Goal: Information Seeking & Learning: Learn about a topic

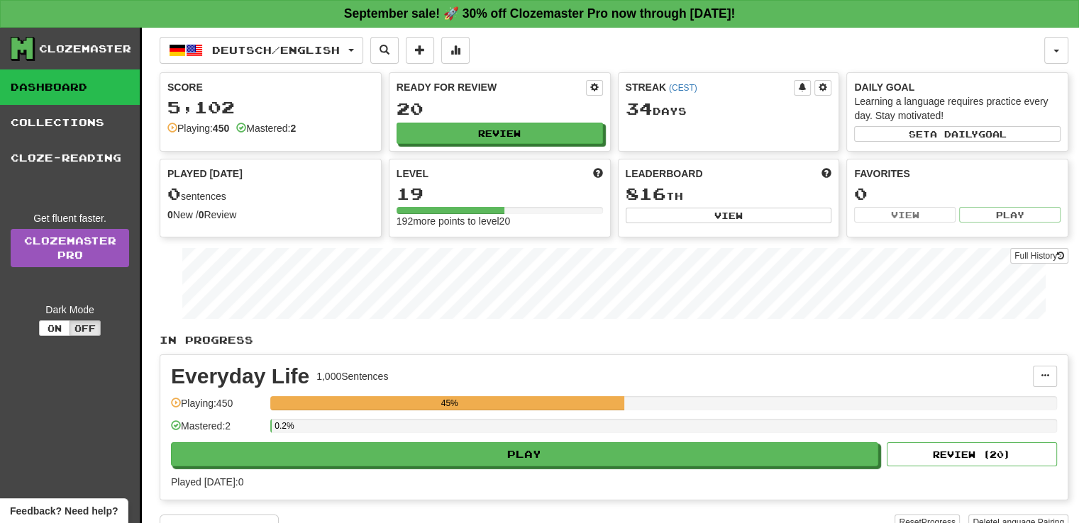
click at [470, 467] on div "Everyday Life 1,000 Sentences Manage Sentences Unpin from Dashboard Playing: 45…" at bounding box center [613, 427] width 907 height 145
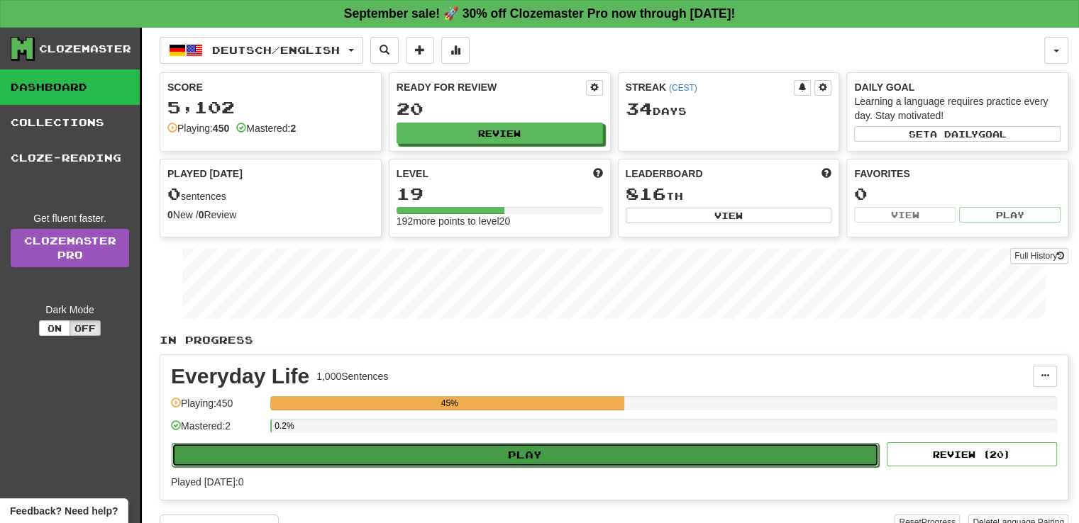
click at [482, 459] on button "Play" at bounding box center [525, 455] width 707 height 24
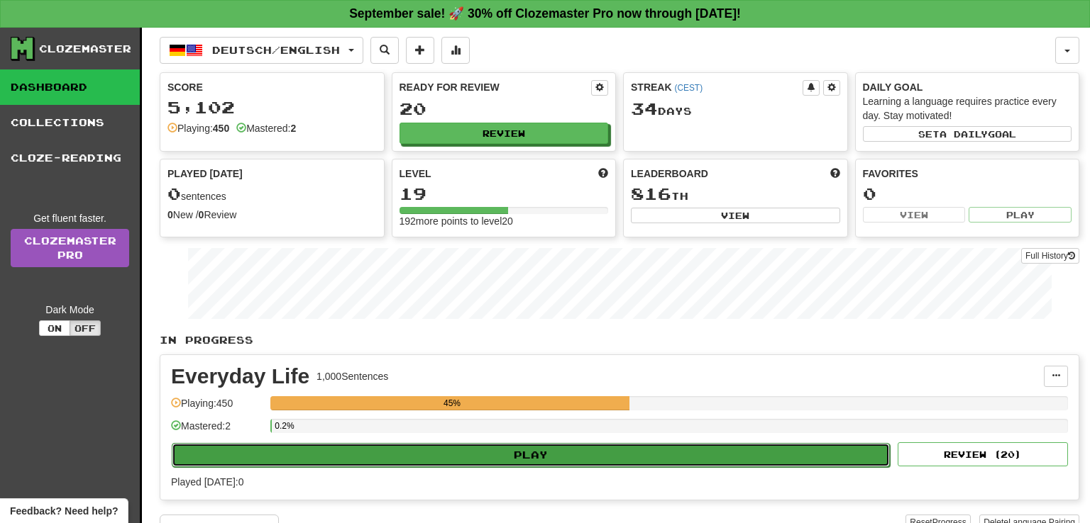
select select "**"
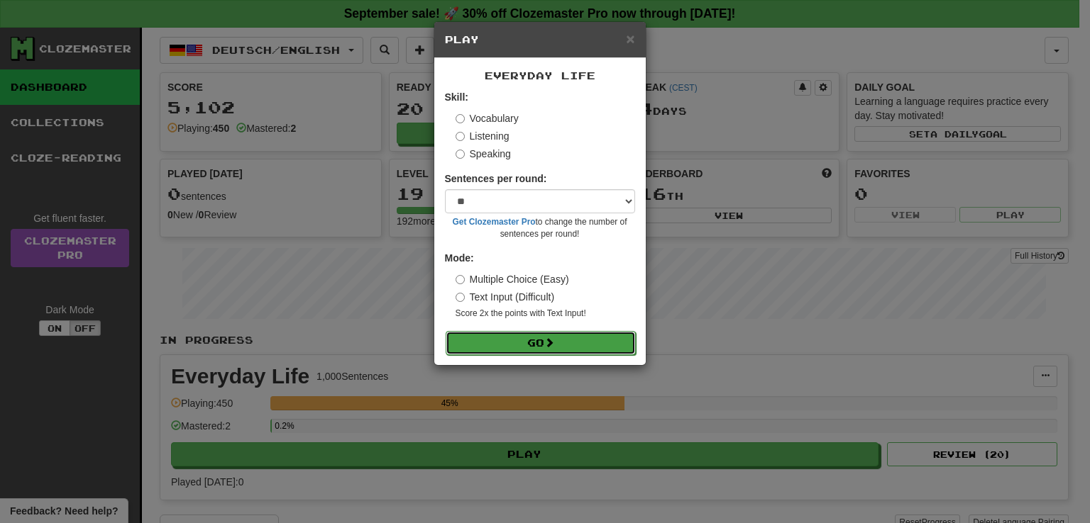
click at [533, 351] on button "Go" at bounding box center [540, 343] width 190 height 24
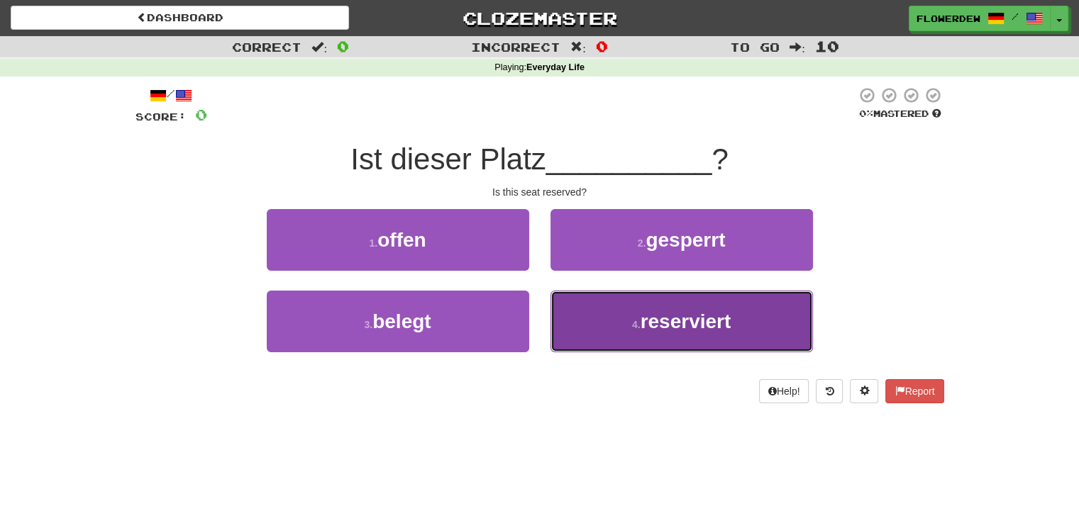
click at [565, 307] on button "4 . reserviert" at bounding box center [681, 322] width 262 height 62
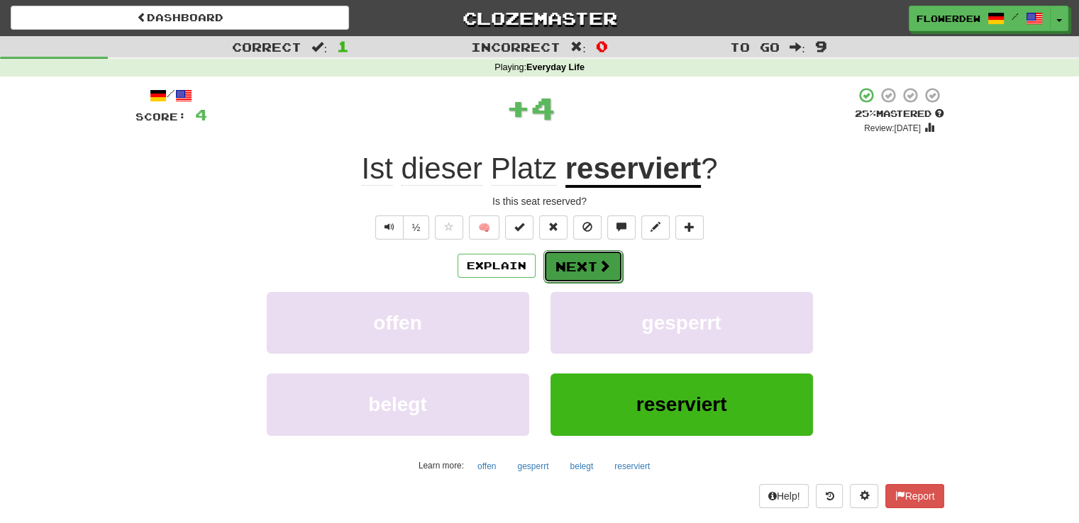
click at [604, 271] on span at bounding box center [604, 266] width 13 height 13
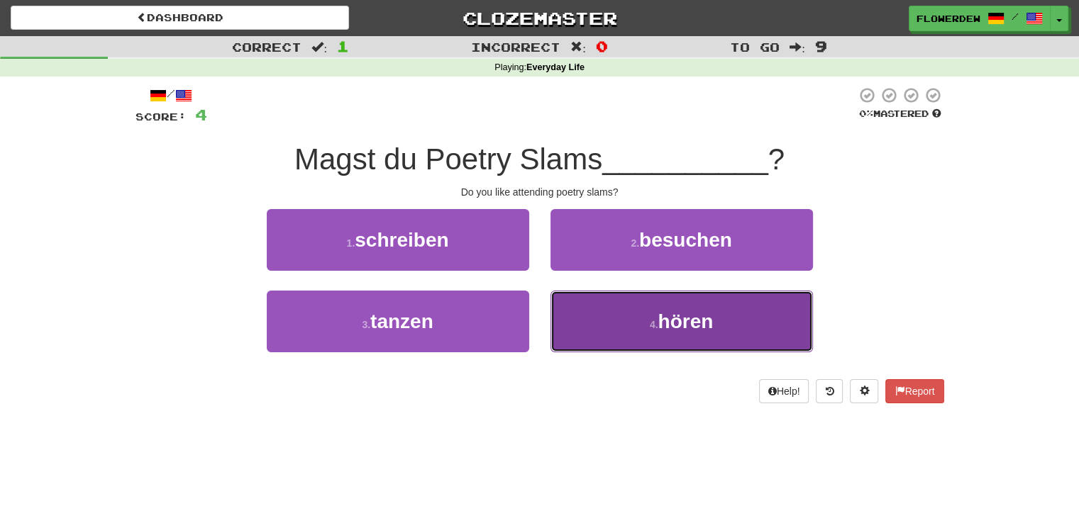
click at [590, 318] on button "4 . hören" at bounding box center [681, 322] width 262 height 62
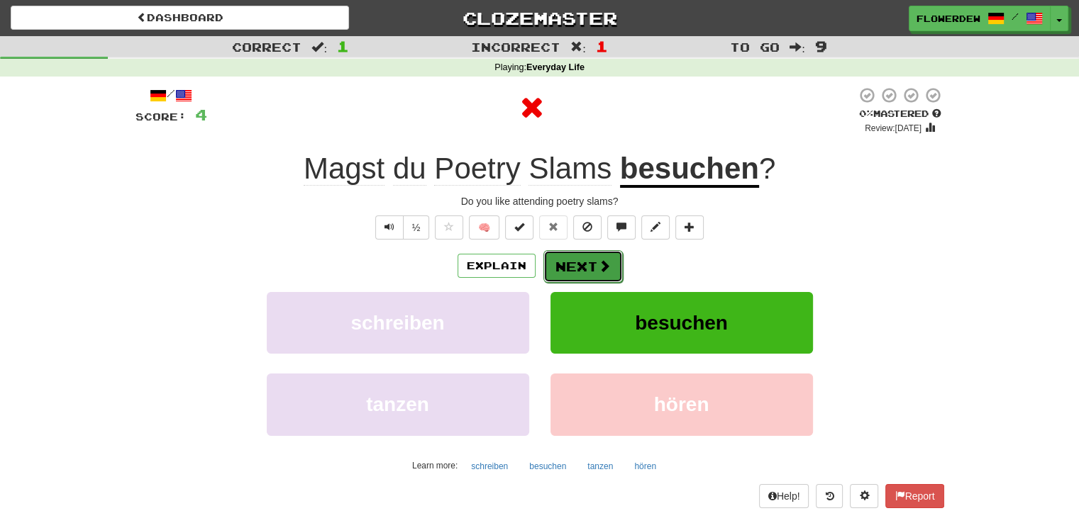
click at [587, 256] on button "Next" at bounding box center [582, 266] width 79 height 33
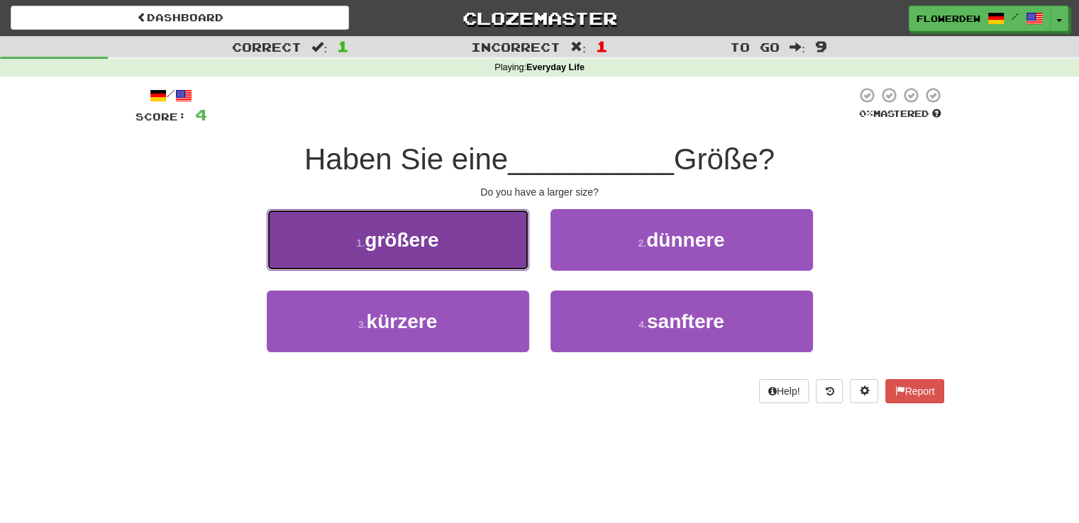
click at [499, 267] on button "1 . größere" at bounding box center [398, 240] width 262 height 62
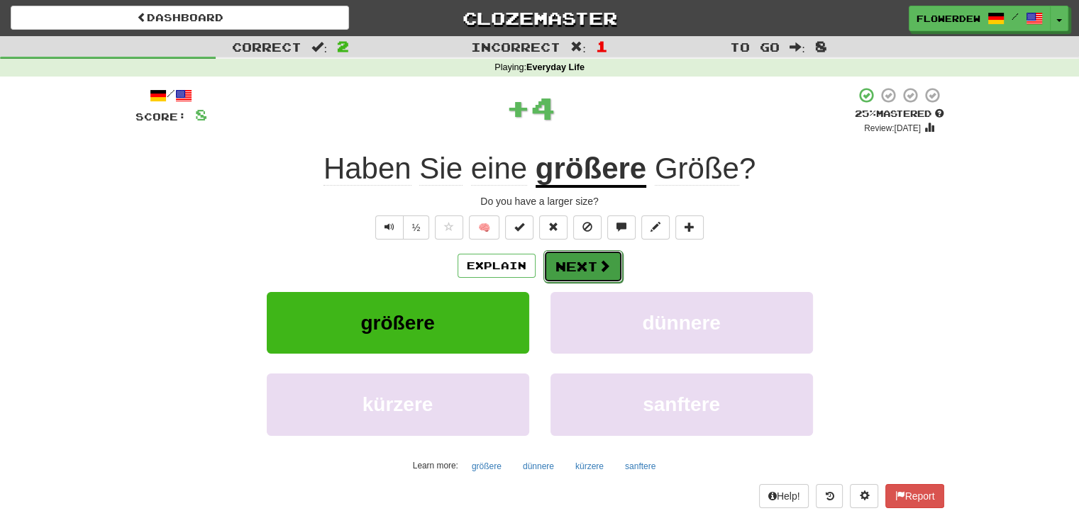
click at [586, 267] on button "Next" at bounding box center [582, 266] width 79 height 33
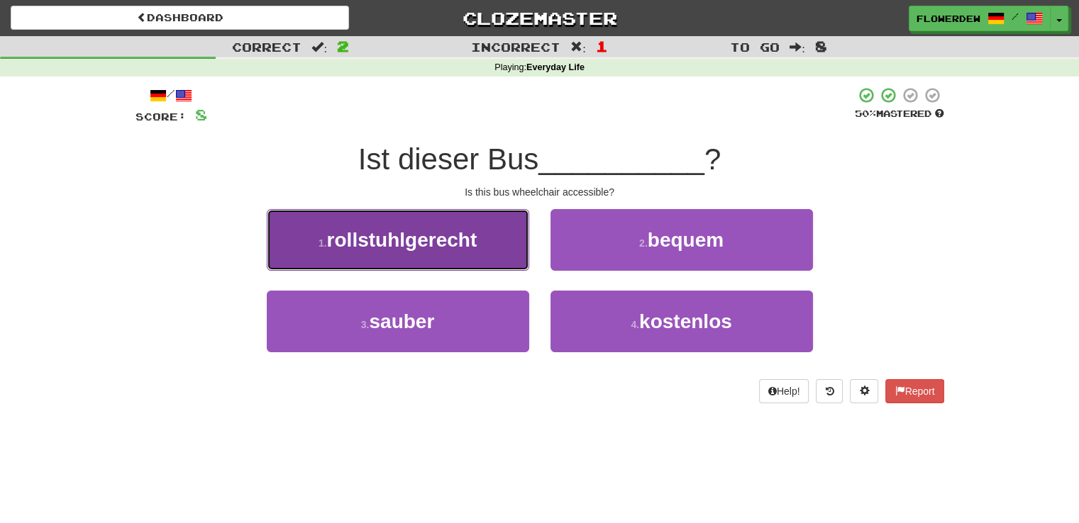
click at [485, 245] on button "1 . rollstuhlgerecht" at bounding box center [398, 240] width 262 height 62
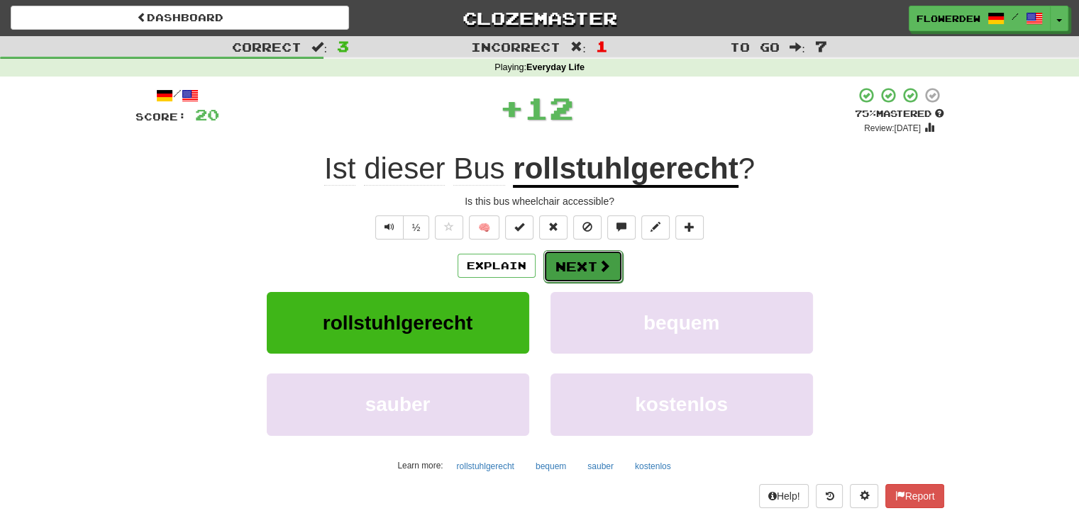
click at [574, 259] on button "Next" at bounding box center [582, 266] width 79 height 33
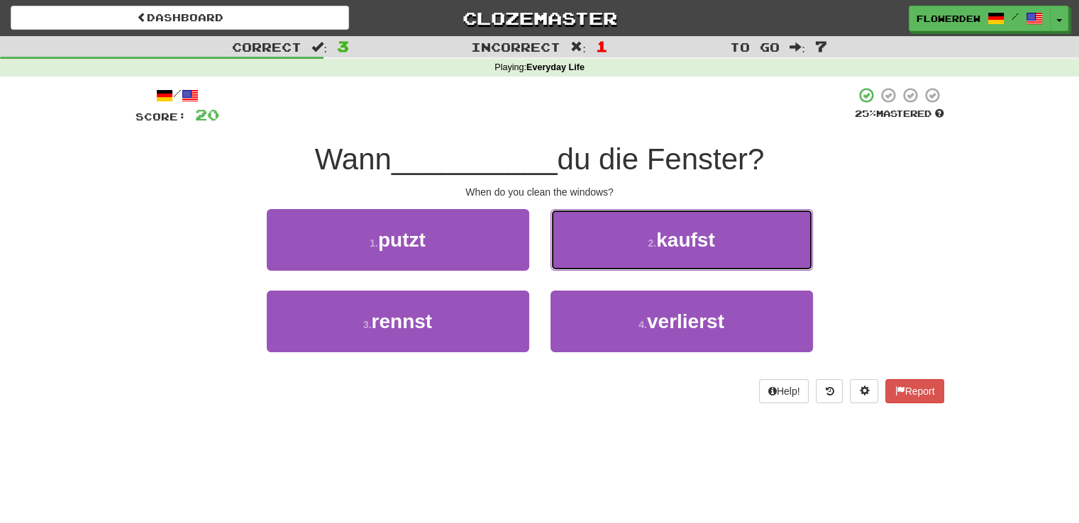
click at [574, 259] on button "2 . kaufst" at bounding box center [681, 240] width 262 height 62
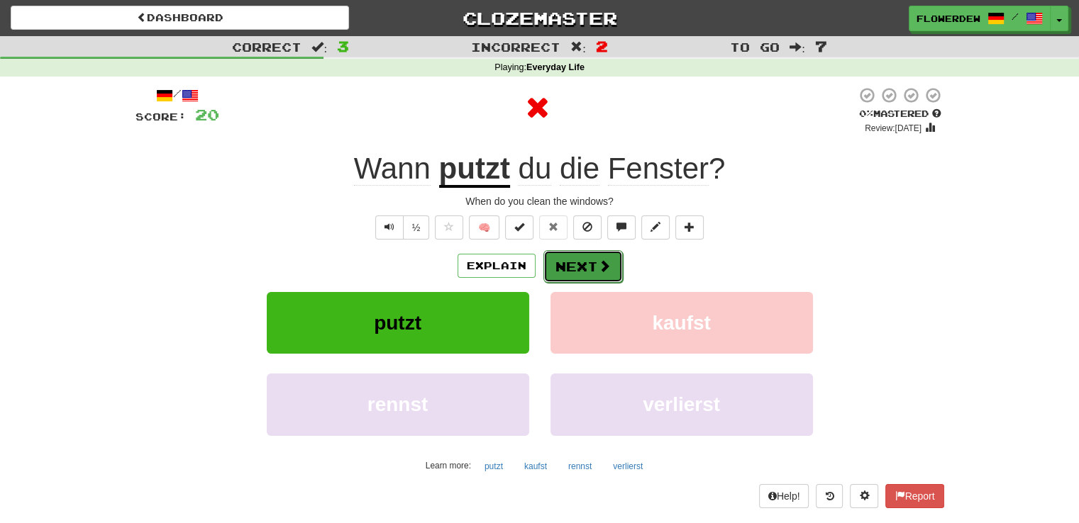
click at [572, 268] on button "Next" at bounding box center [582, 266] width 79 height 33
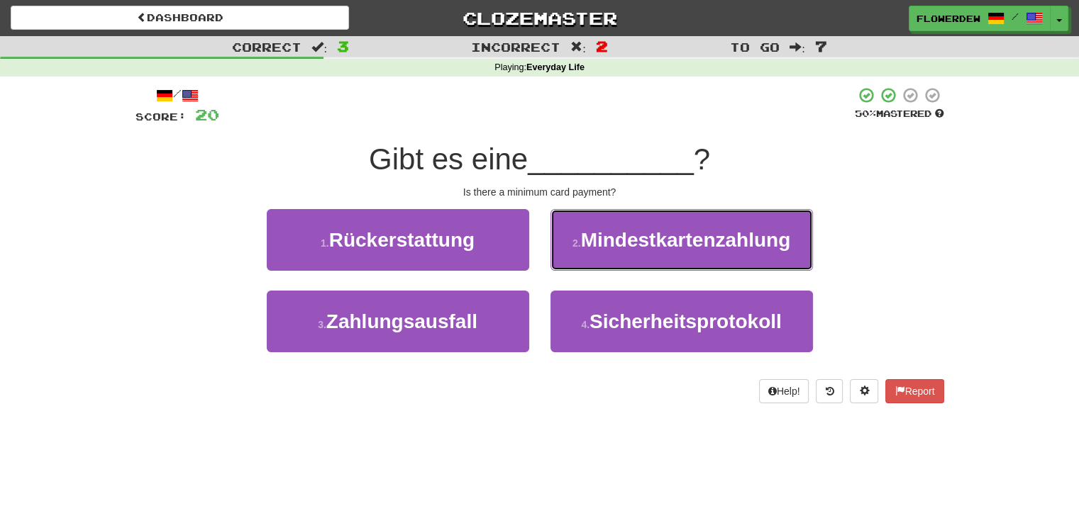
click at [572, 268] on button "2 . Mindestkartenzahlung" at bounding box center [681, 240] width 262 height 62
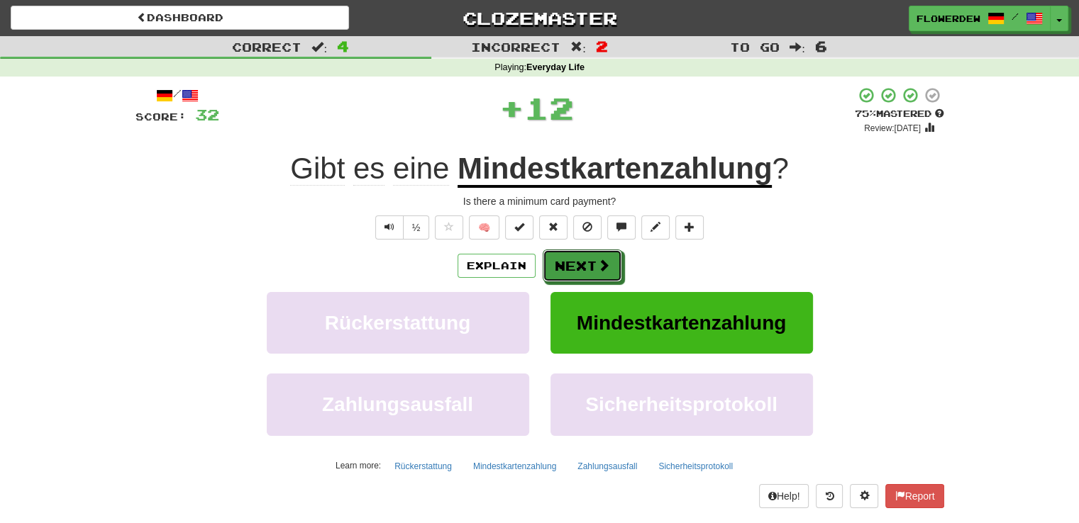
click at [572, 268] on button "Next" at bounding box center [582, 266] width 79 height 33
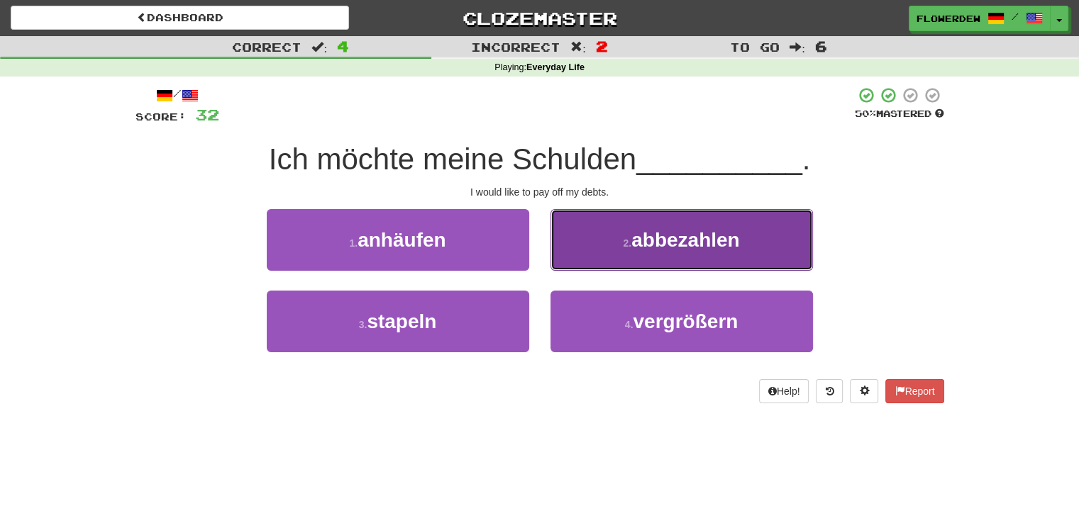
click at [580, 248] on button "2 . abbezahlen" at bounding box center [681, 240] width 262 height 62
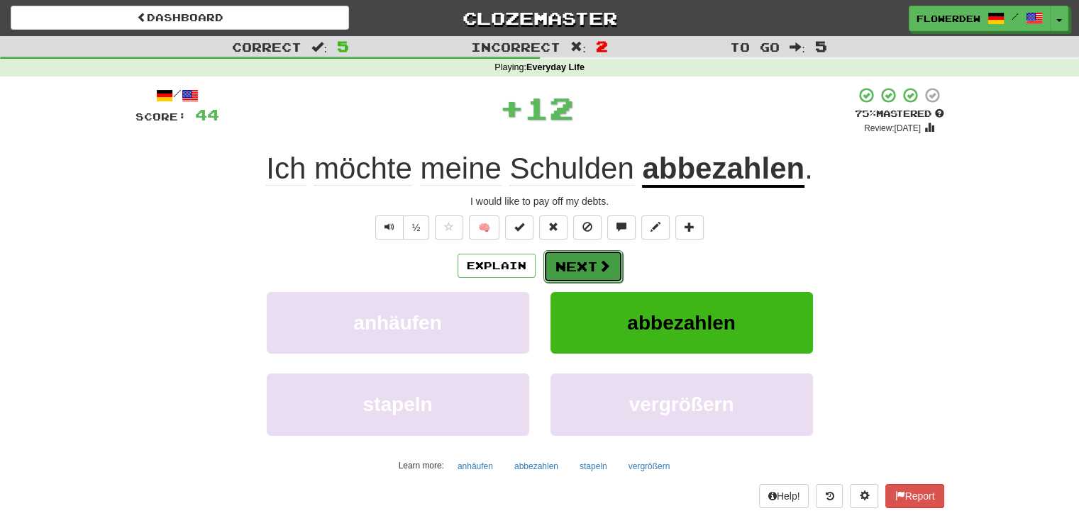
click at [573, 264] on button "Next" at bounding box center [582, 266] width 79 height 33
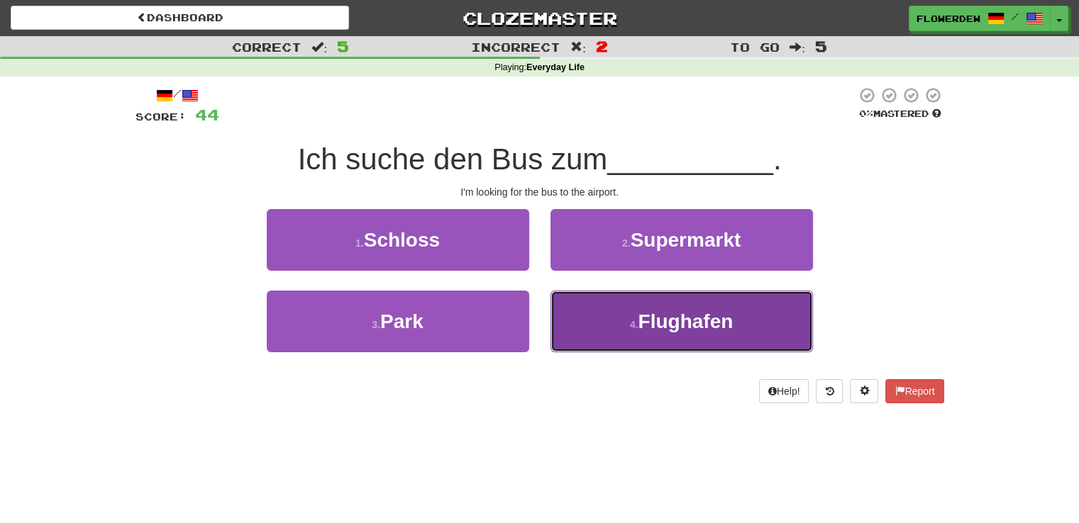
click at [603, 323] on button "4 . Flughafen" at bounding box center [681, 322] width 262 height 62
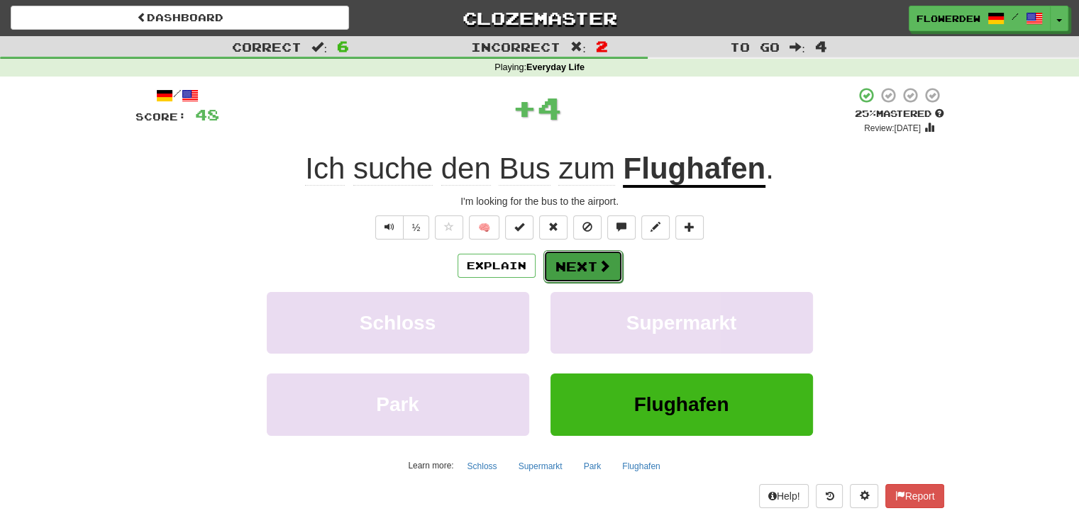
click at [589, 265] on button "Next" at bounding box center [582, 266] width 79 height 33
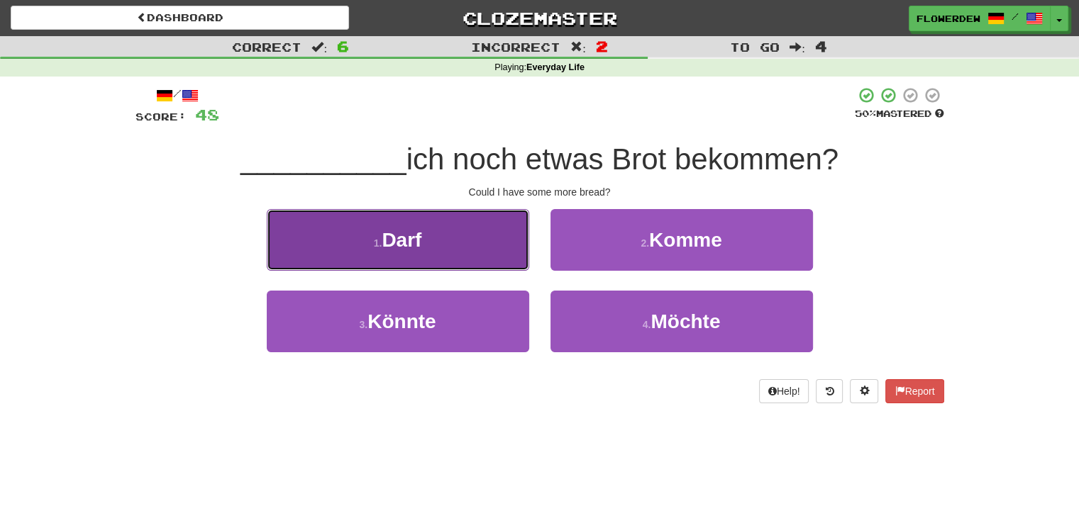
click at [505, 245] on button "1 . Darf" at bounding box center [398, 240] width 262 height 62
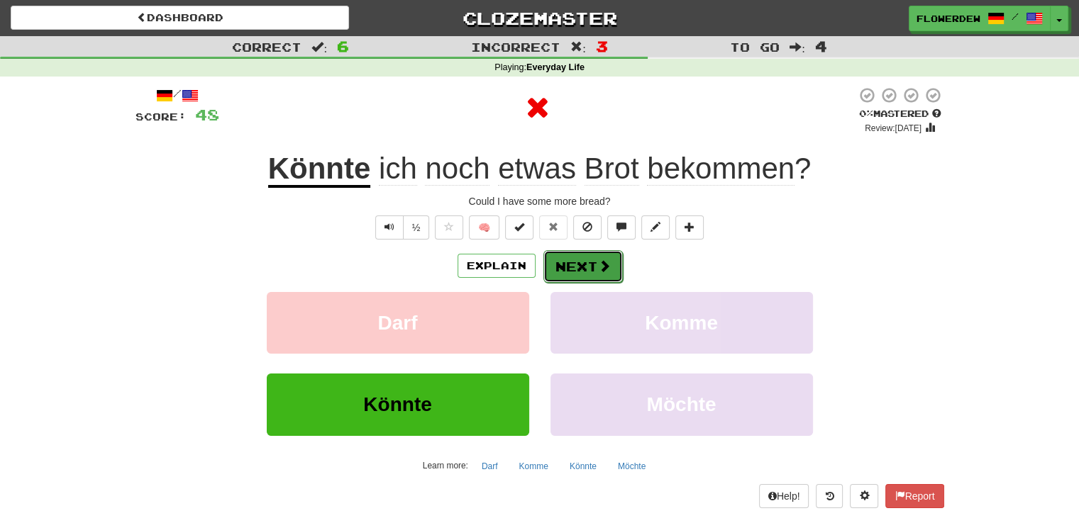
click at [589, 270] on button "Next" at bounding box center [582, 266] width 79 height 33
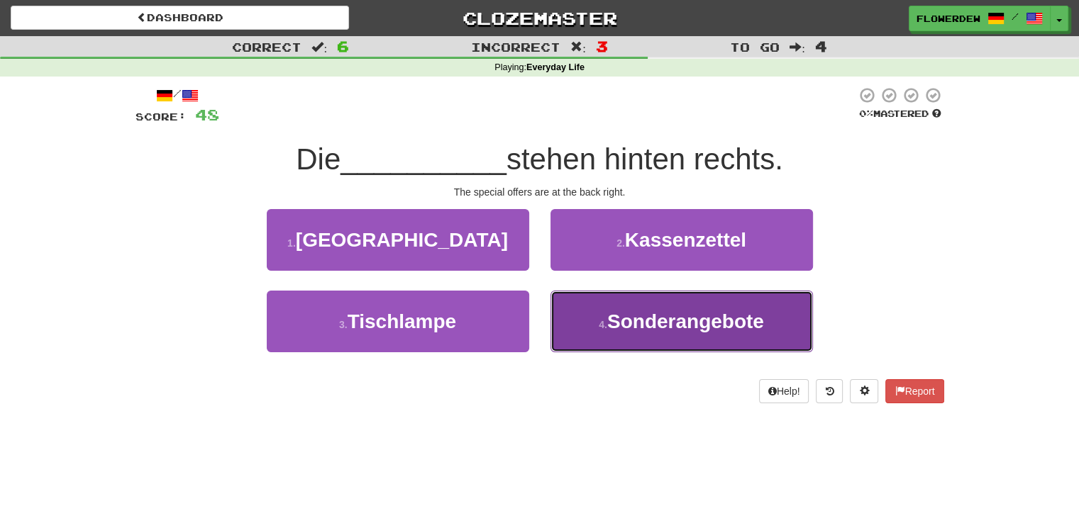
click at [614, 336] on button "4 . Sonderangebote" at bounding box center [681, 322] width 262 height 62
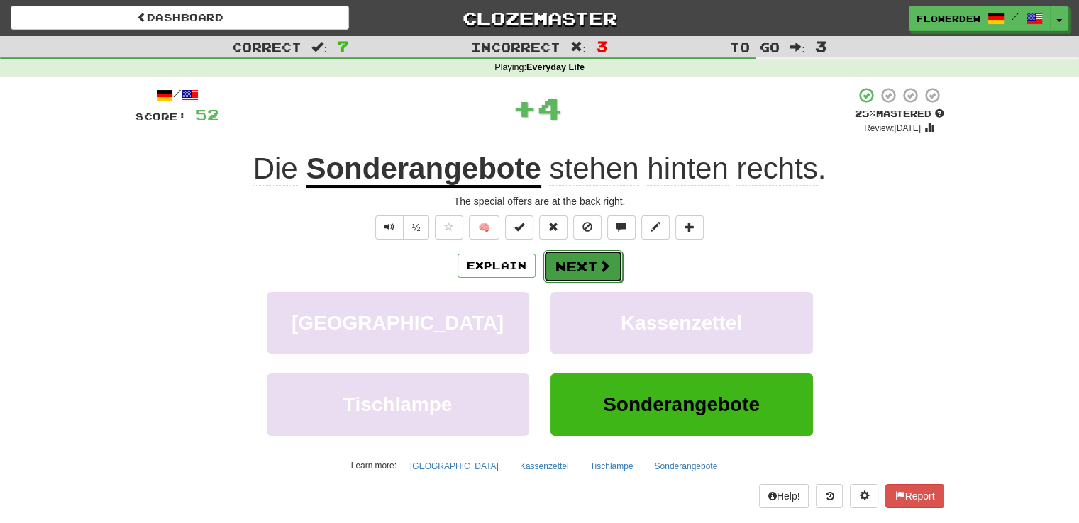
click at [586, 260] on button "Next" at bounding box center [582, 266] width 79 height 33
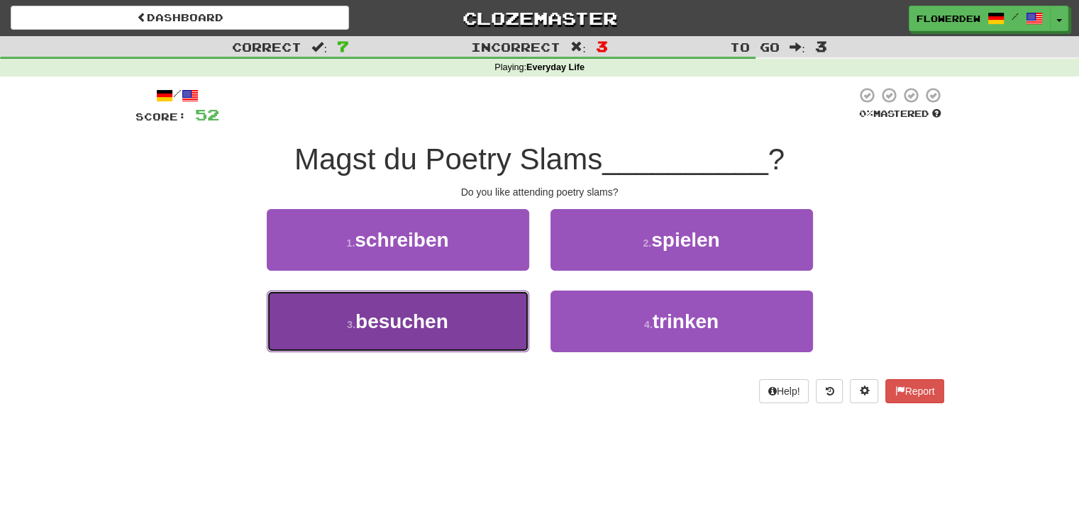
click at [494, 313] on button "3 . besuchen" at bounding box center [398, 322] width 262 height 62
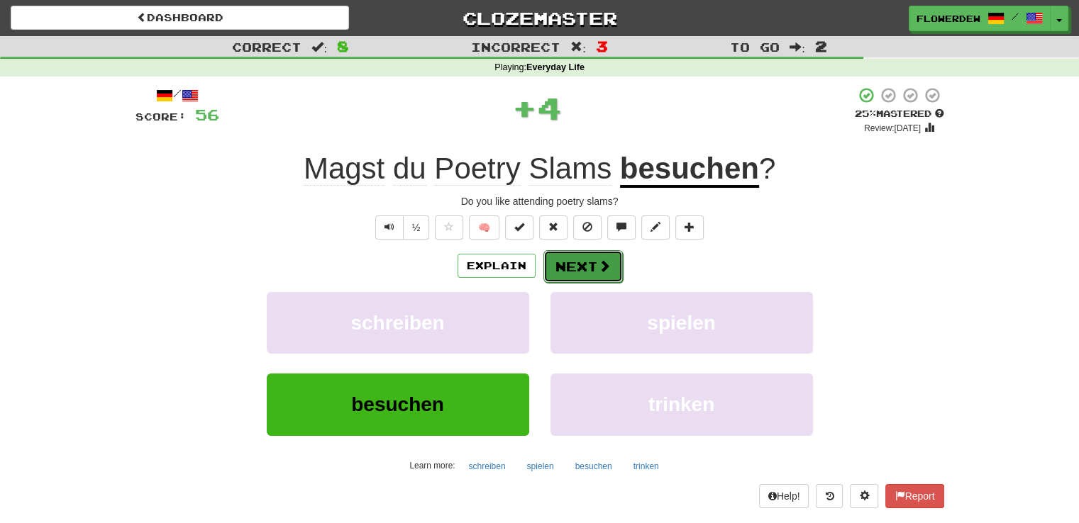
click at [606, 268] on span at bounding box center [604, 266] width 13 height 13
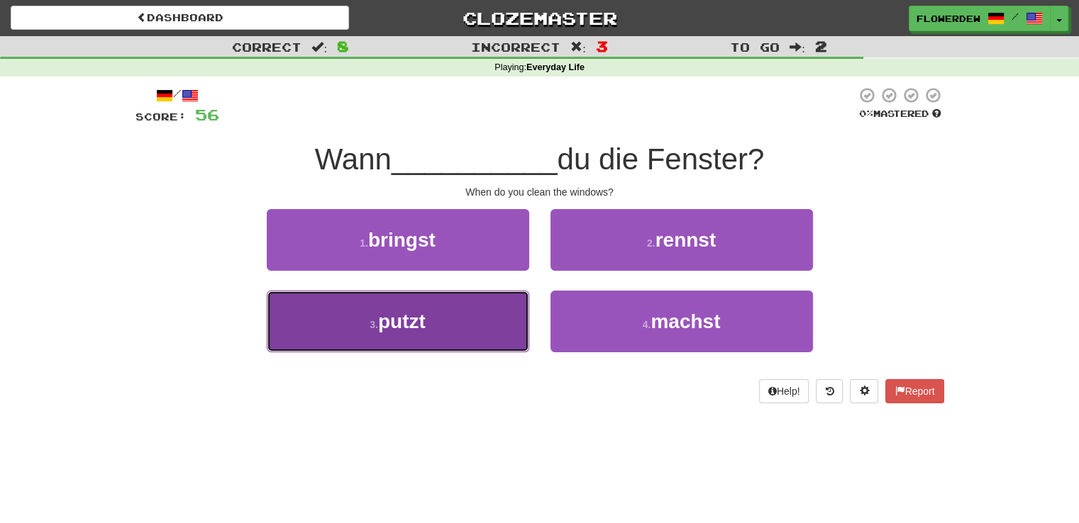
click at [505, 316] on button "3 . putzt" at bounding box center [398, 322] width 262 height 62
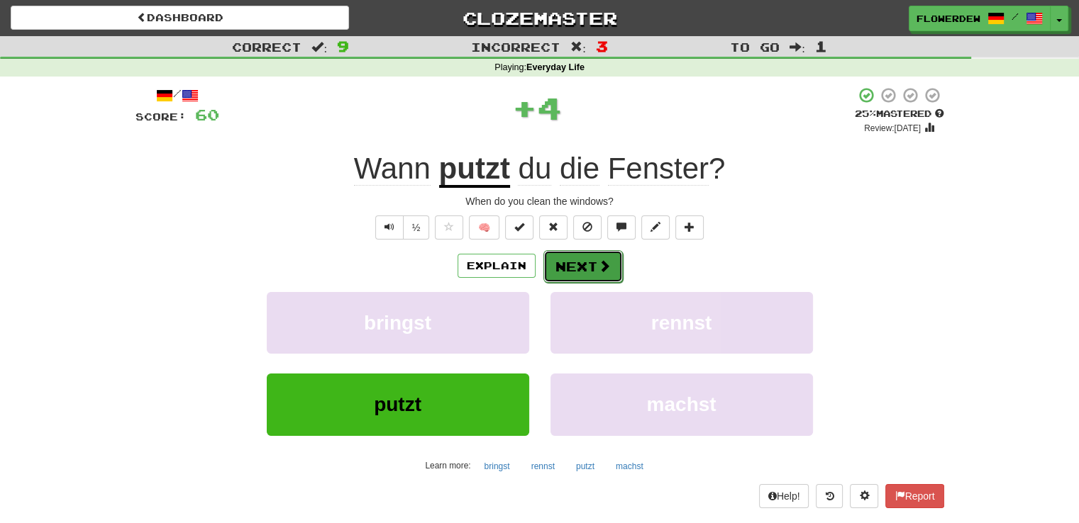
click at [573, 262] on button "Next" at bounding box center [582, 266] width 79 height 33
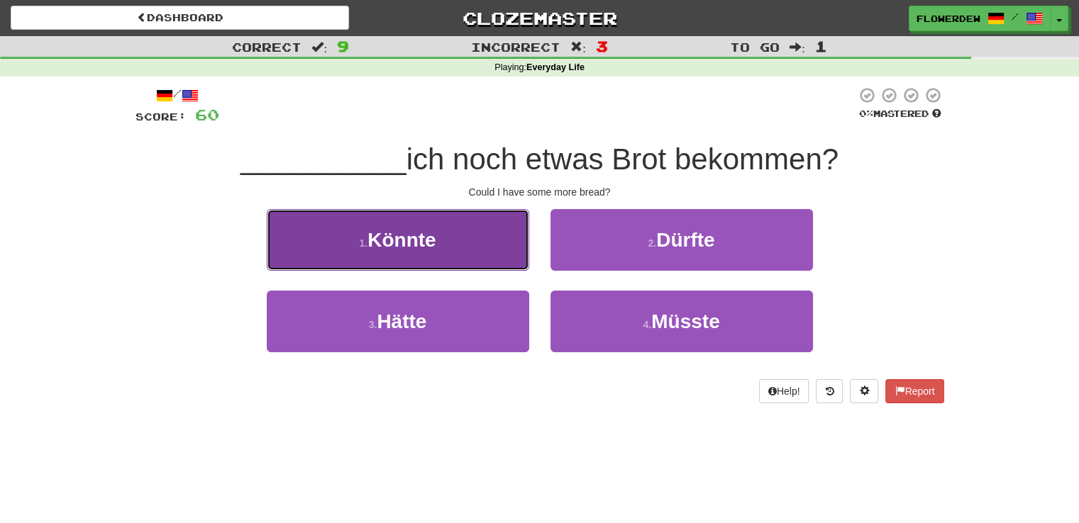
click at [480, 256] on button "1 . Könnte" at bounding box center [398, 240] width 262 height 62
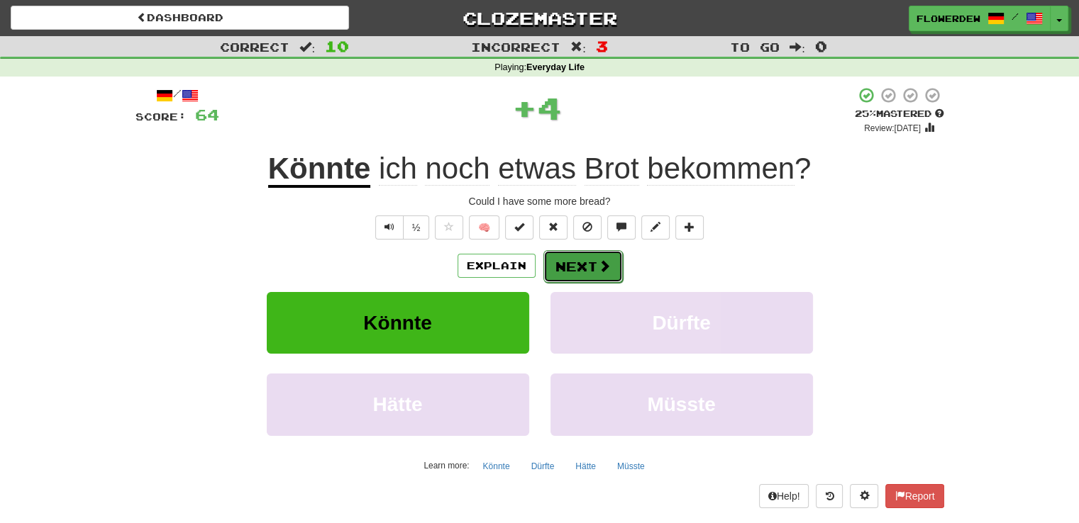
click at [570, 266] on button "Next" at bounding box center [582, 266] width 79 height 33
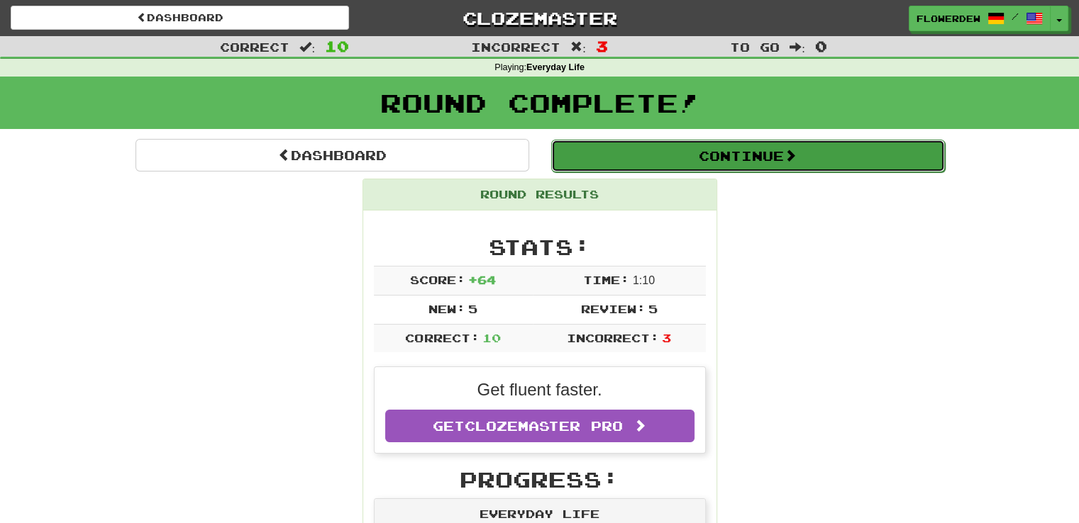
click at [628, 152] on button "Continue" at bounding box center [748, 156] width 394 height 33
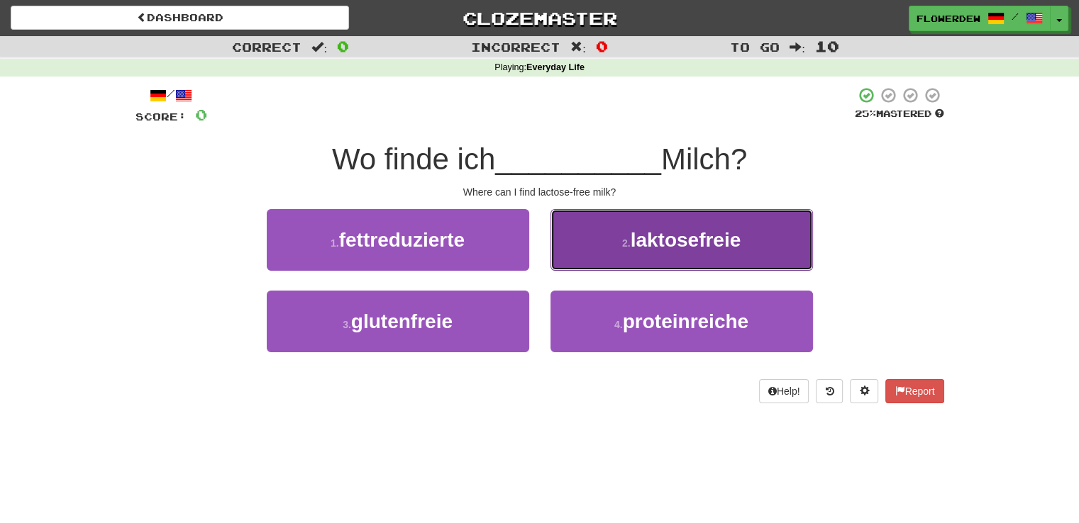
click at [630, 223] on button "2 . laktosefreie" at bounding box center [681, 240] width 262 height 62
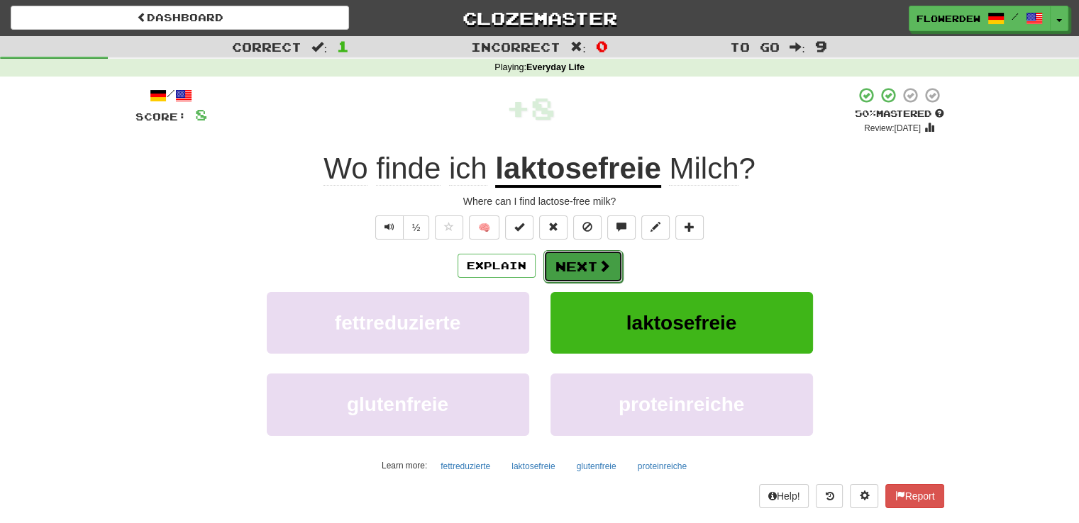
click at [593, 258] on button "Next" at bounding box center [582, 266] width 79 height 33
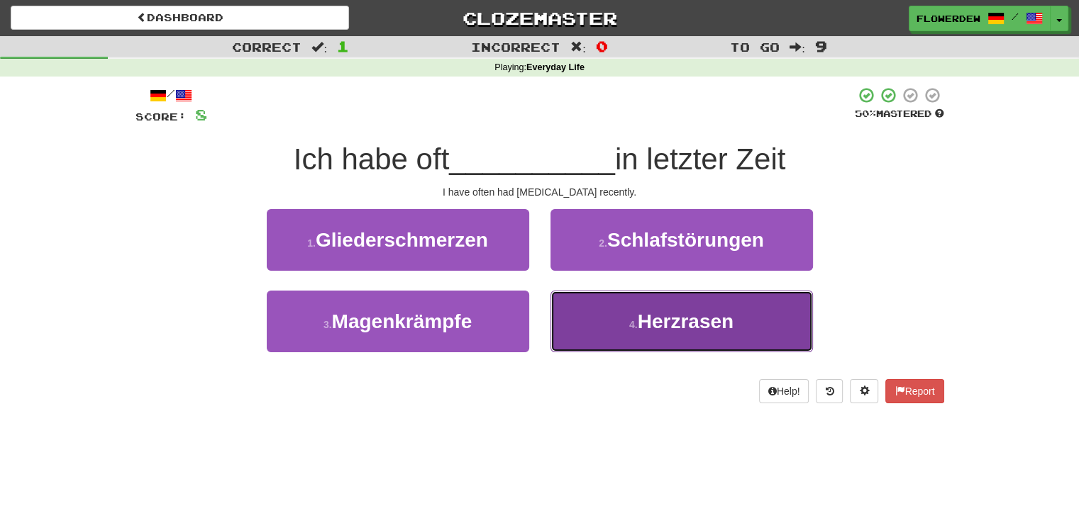
click at [588, 340] on button "4 . Herzrasen" at bounding box center [681, 322] width 262 height 62
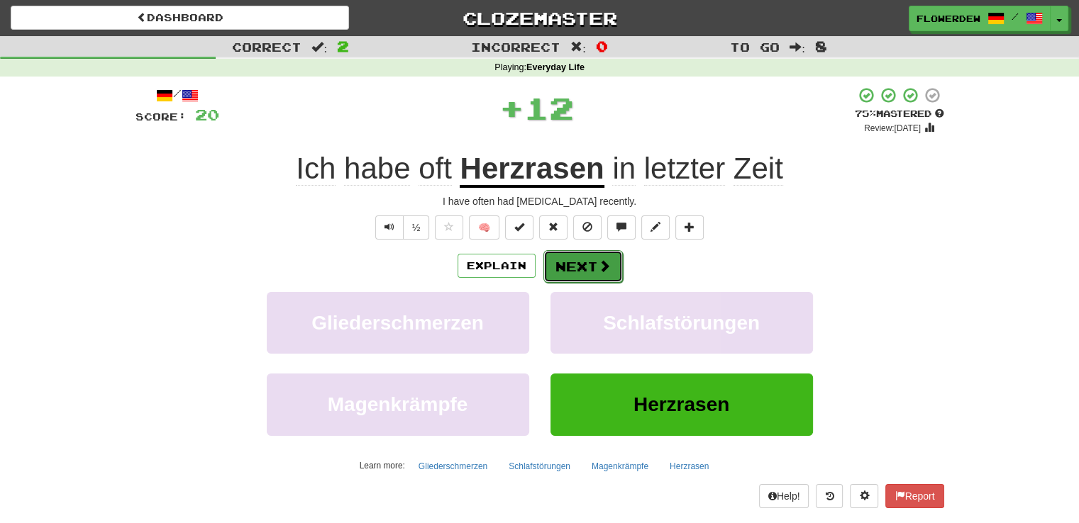
click at [610, 273] on button "Next" at bounding box center [582, 266] width 79 height 33
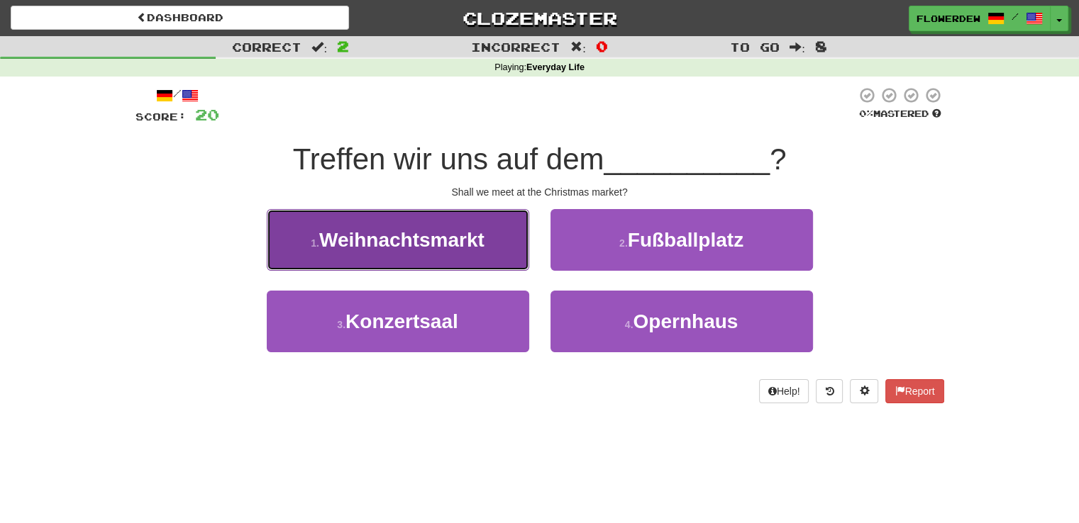
click at [482, 257] on button "1 . Weihnachtsmarkt" at bounding box center [398, 240] width 262 height 62
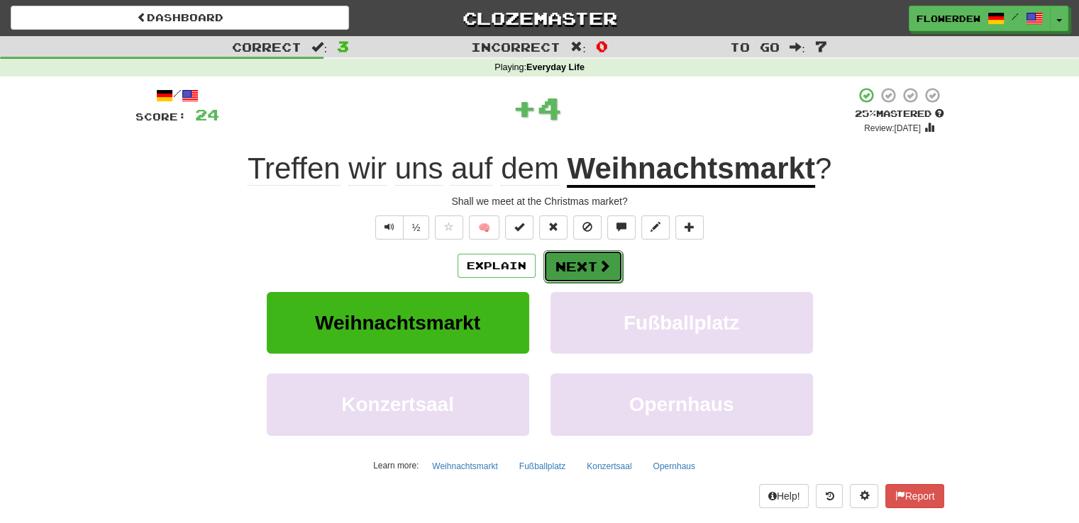
click at [579, 270] on button "Next" at bounding box center [582, 266] width 79 height 33
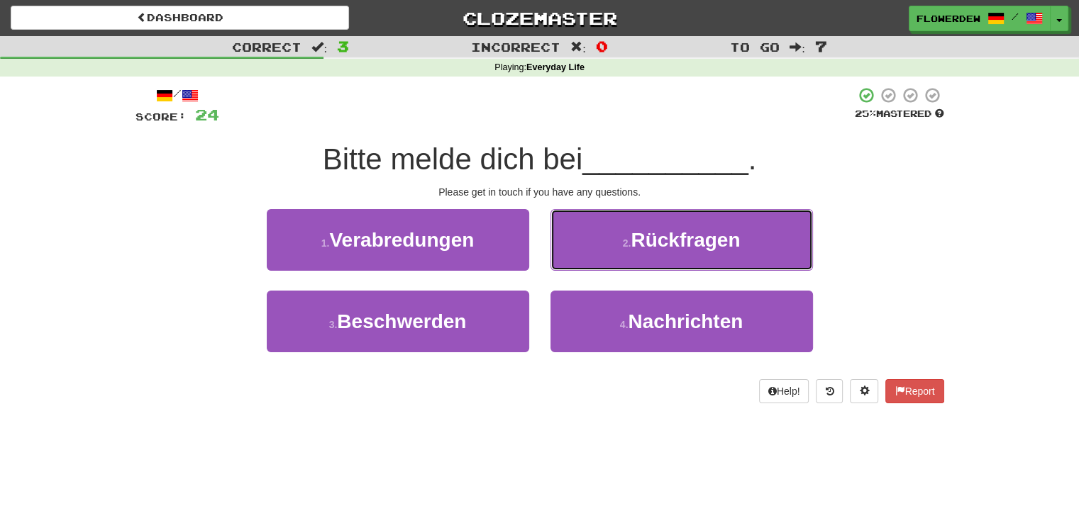
click at [579, 270] on button "2 . Rückfragen" at bounding box center [681, 240] width 262 height 62
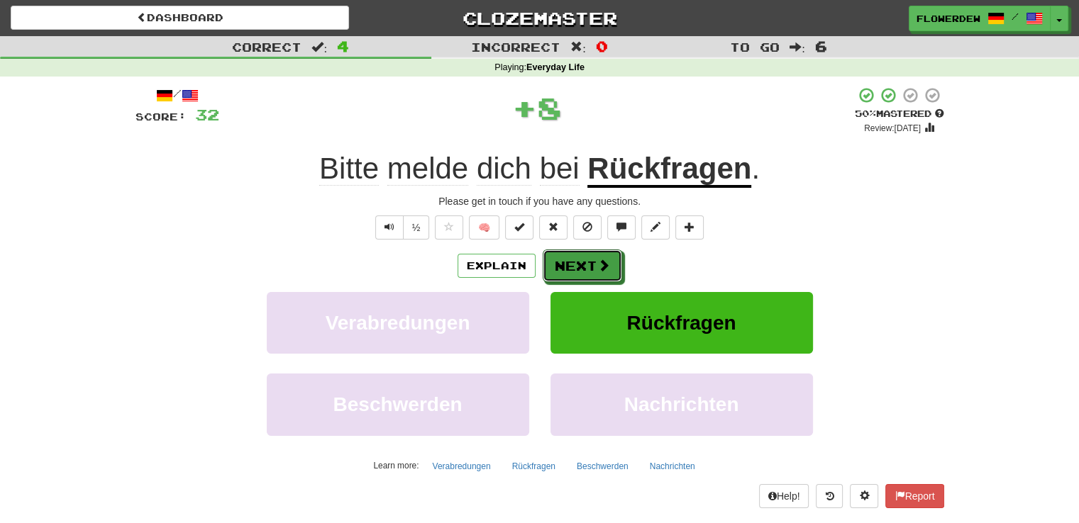
click at [579, 270] on button "Next" at bounding box center [582, 266] width 79 height 33
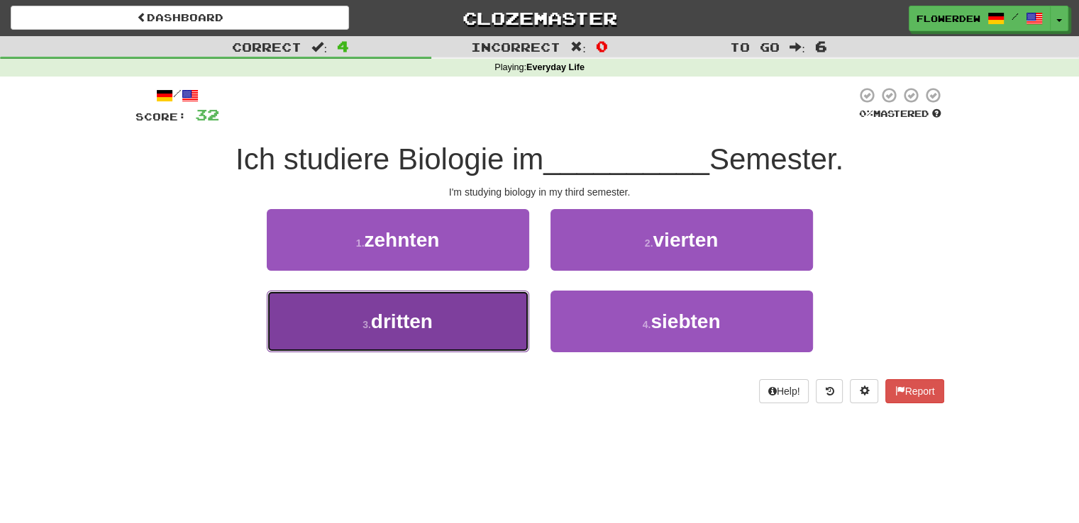
click at [499, 302] on button "3 . dritten" at bounding box center [398, 322] width 262 height 62
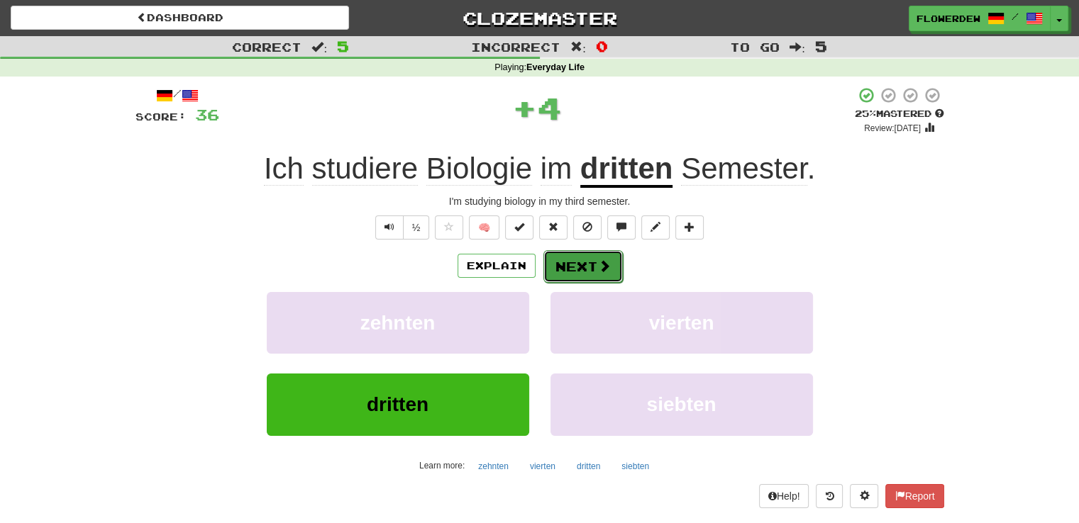
click at [592, 262] on button "Next" at bounding box center [582, 266] width 79 height 33
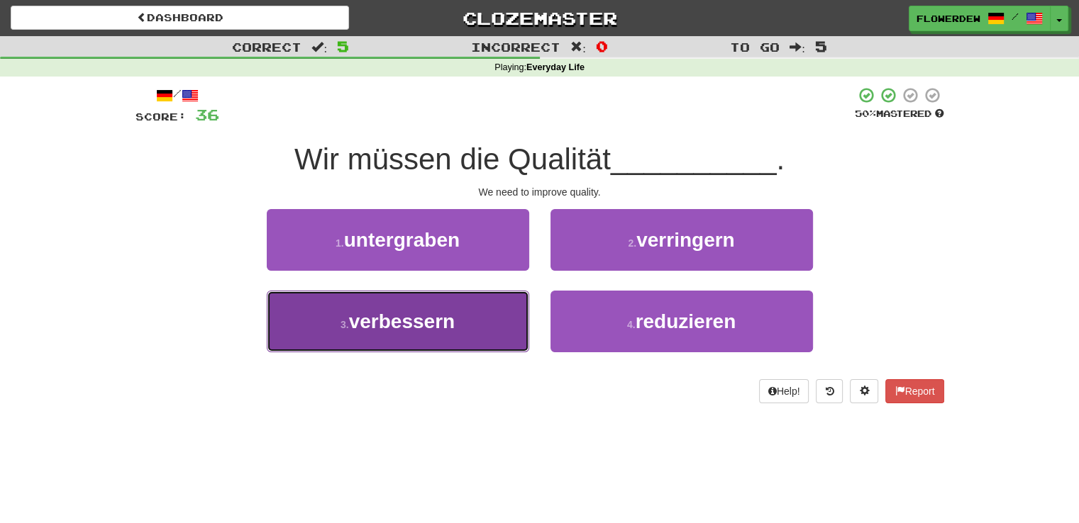
click at [487, 327] on button "3 . verbessern" at bounding box center [398, 322] width 262 height 62
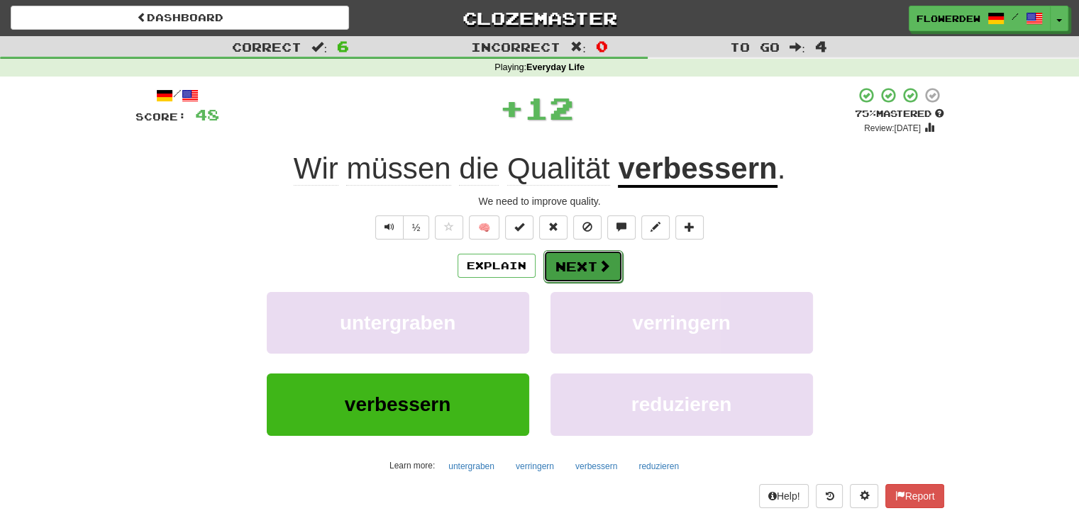
click at [576, 270] on button "Next" at bounding box center [582, 266] width 79 height 33
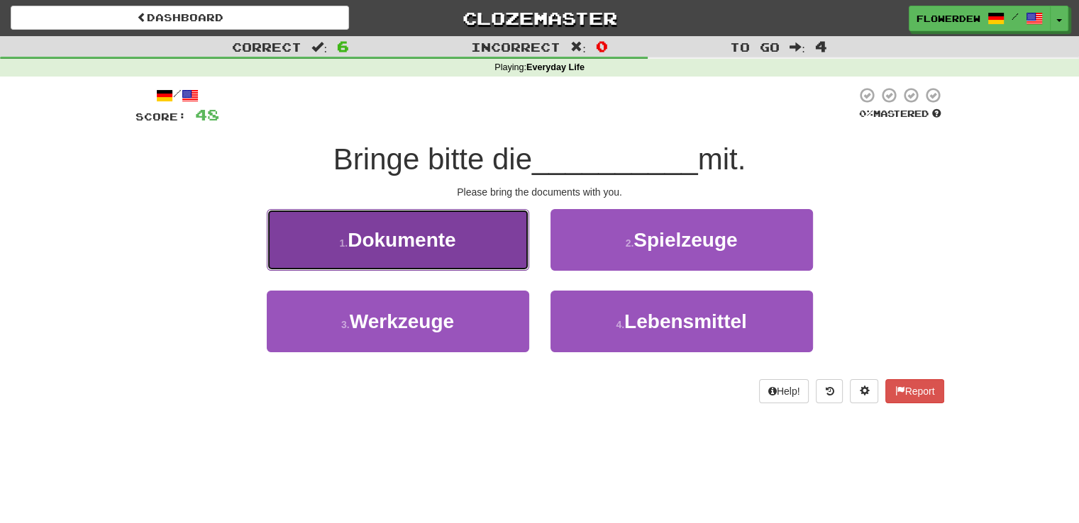
click at [492, 245] on button "1 . Dokumente" at bounding box center [398, 240] width 262 height 62
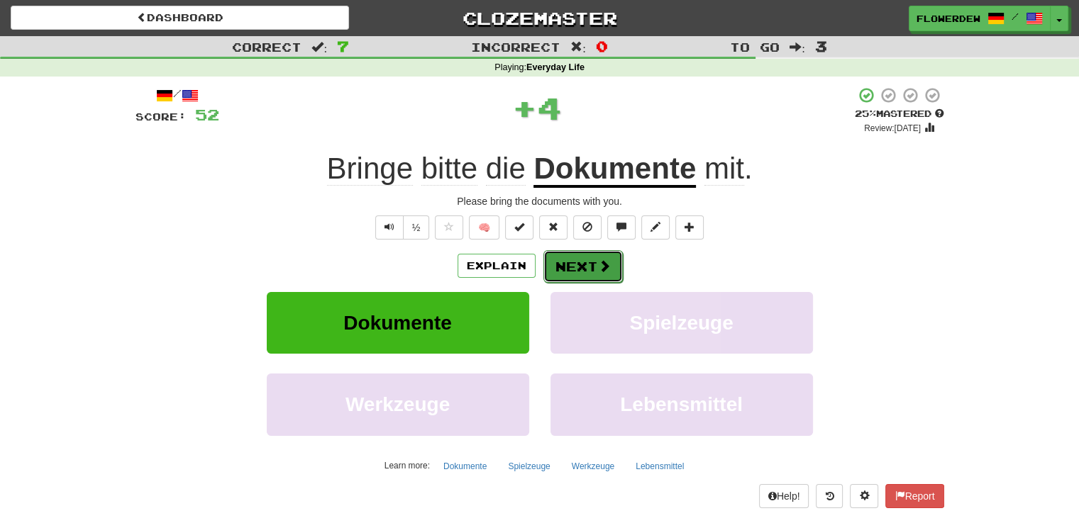
click at [600, 257] on button "Next" at bounding box center [582, 266] width 79 height 33
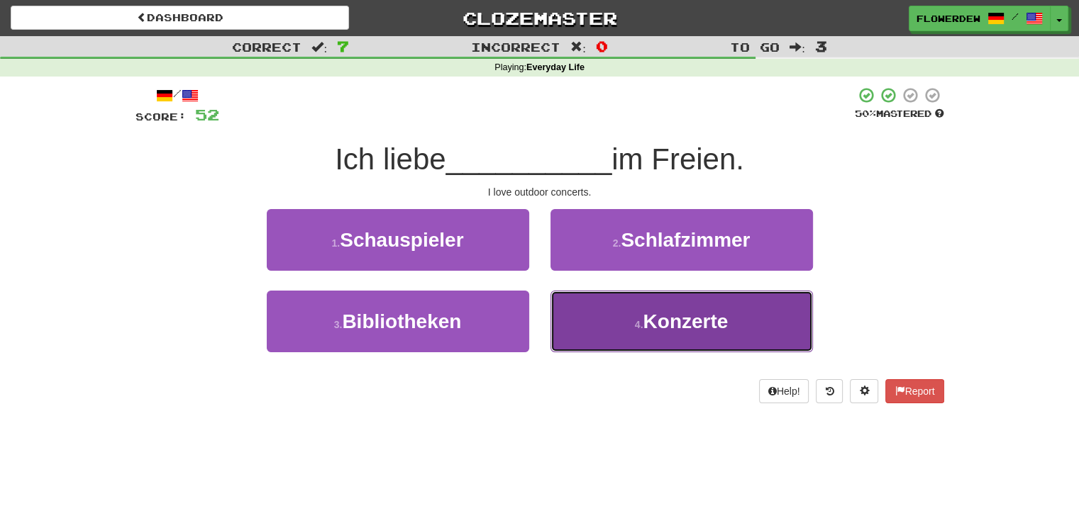
click at [583, 321] on button "4 . Konzerte" at bounding box center [681, 322] width 262 height 62
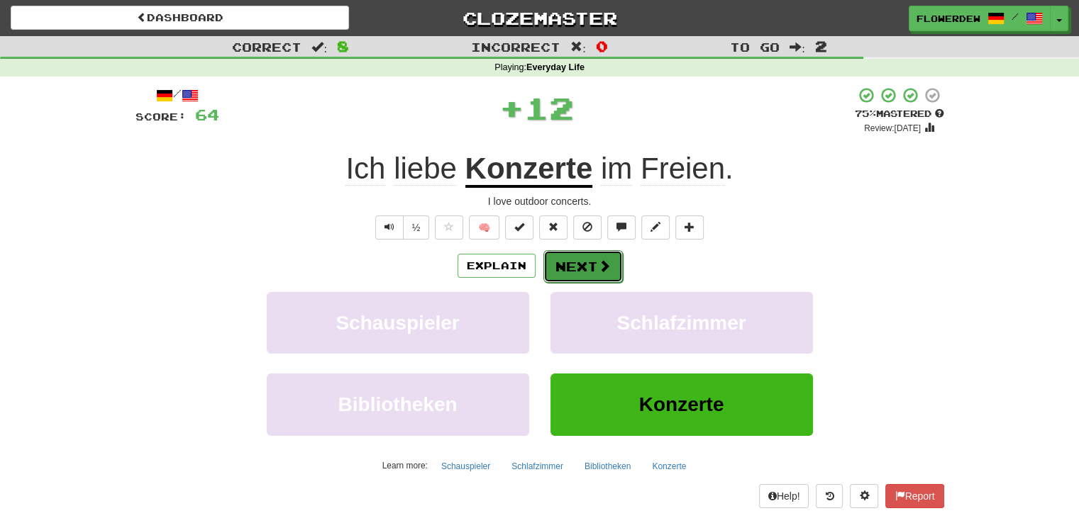
click at [599, 267] on span at bounding box center [604, 266] width 13 height 13
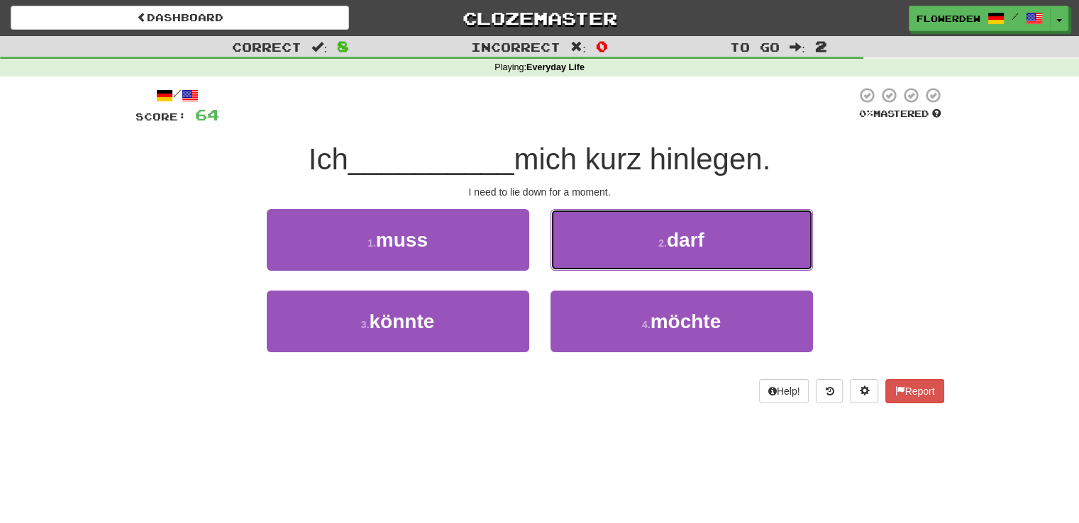
click at [599, 267] on button "2 . darf" at bounding box center [681, 240] width 262 height 62
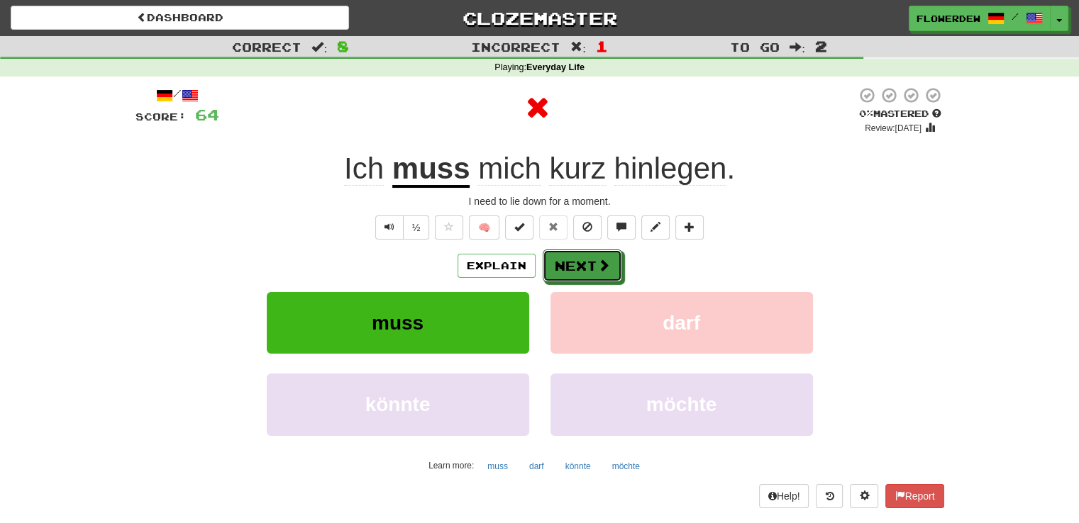
click at [599, 267] on span at bounding box center [603, 265] width 13 height 13
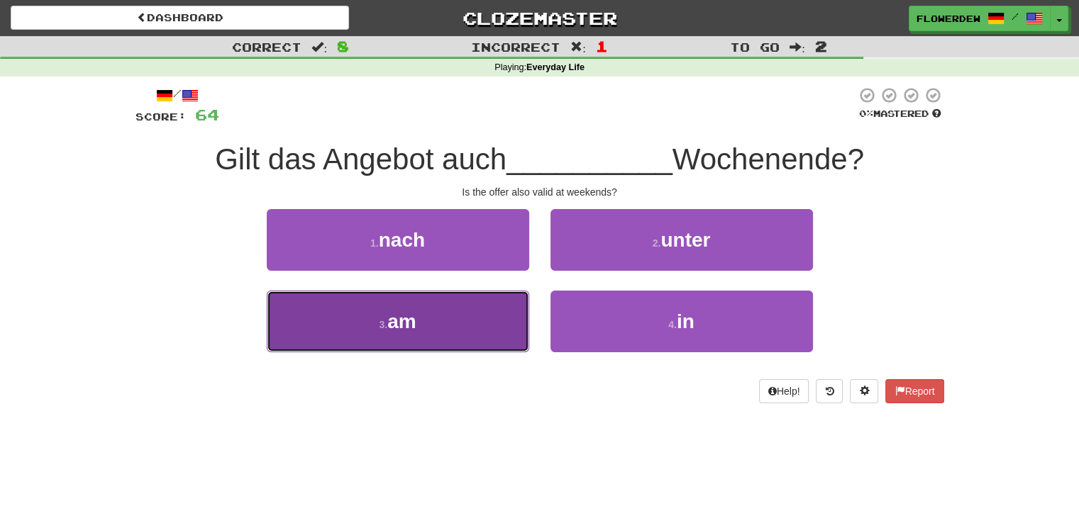
click at [477, 325] on button "3 . am" at bounding box center [398, 322] width 262 height 62
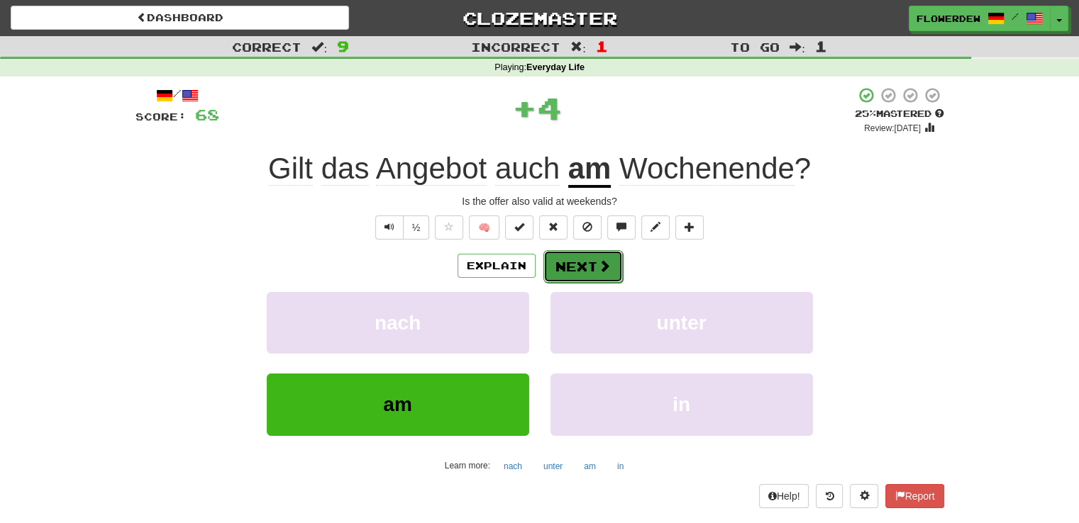
click at [606, 257] on button "Next" at bounding box center [582, 266] width 79 height 33
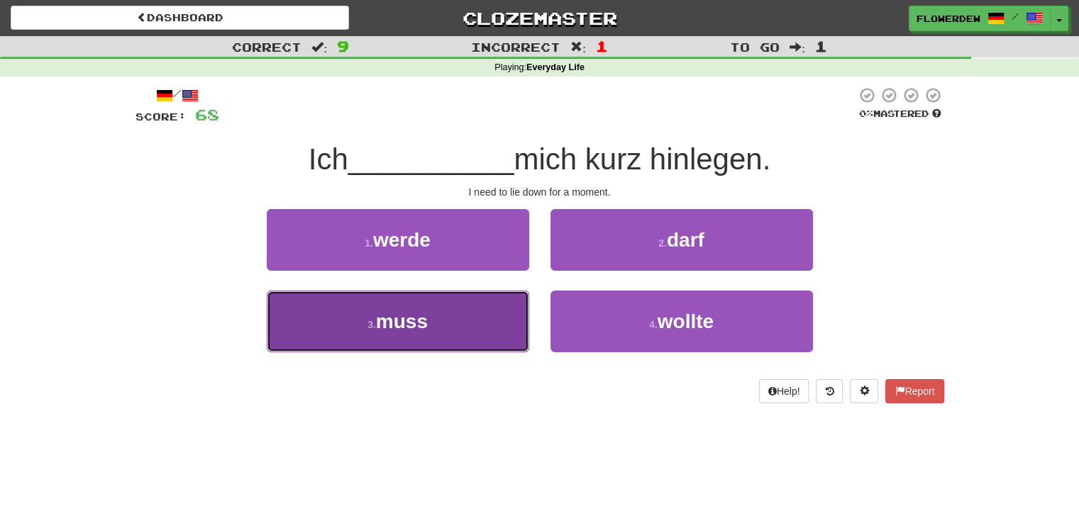
click at [505, 320] on button "3 . muss" at bounding box center [398, 322] width 262 height 62
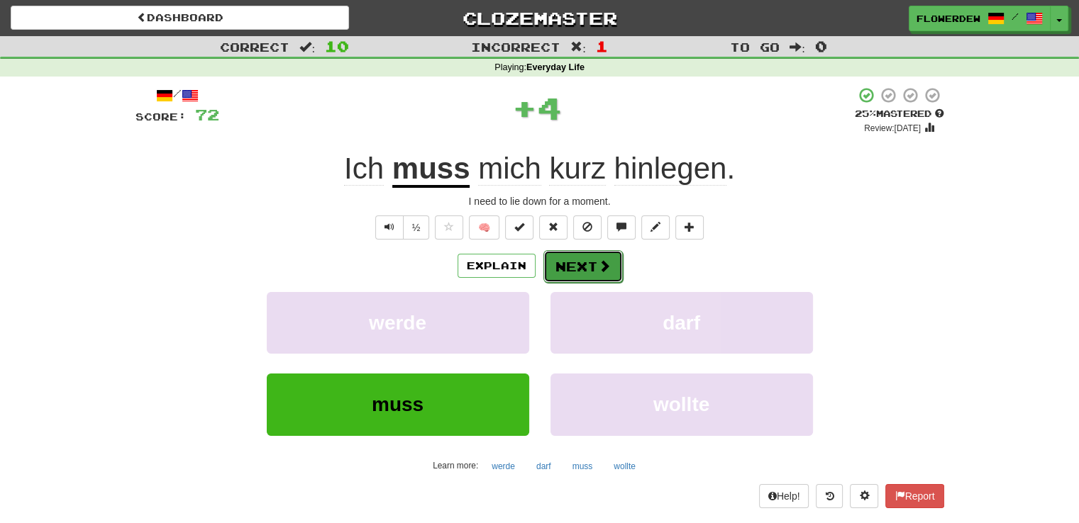
click at [581, 267] on button "Next" at bounding box center [582, 266] width 79 height 33
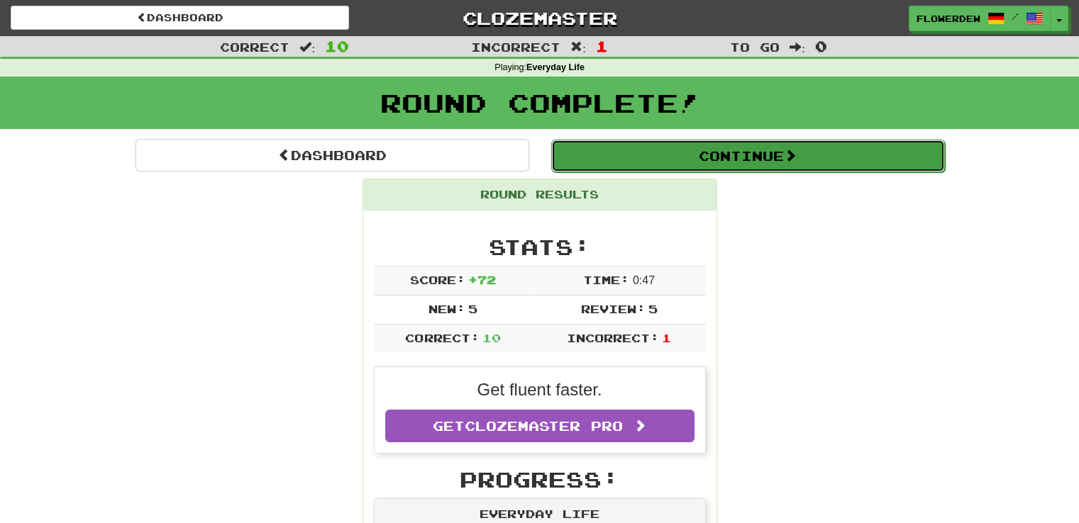
click at [616, 166] on button "Continue" at bounding box center [748, 156] width 394 height 33
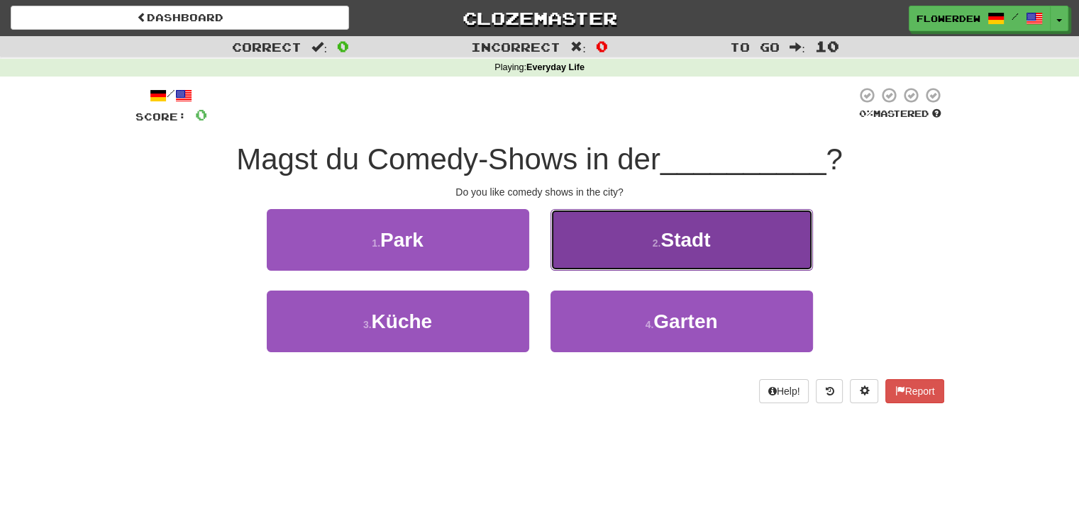
click at [692, 242] on span "Stadt" at bounding box center [685, 240] width 50 height 22
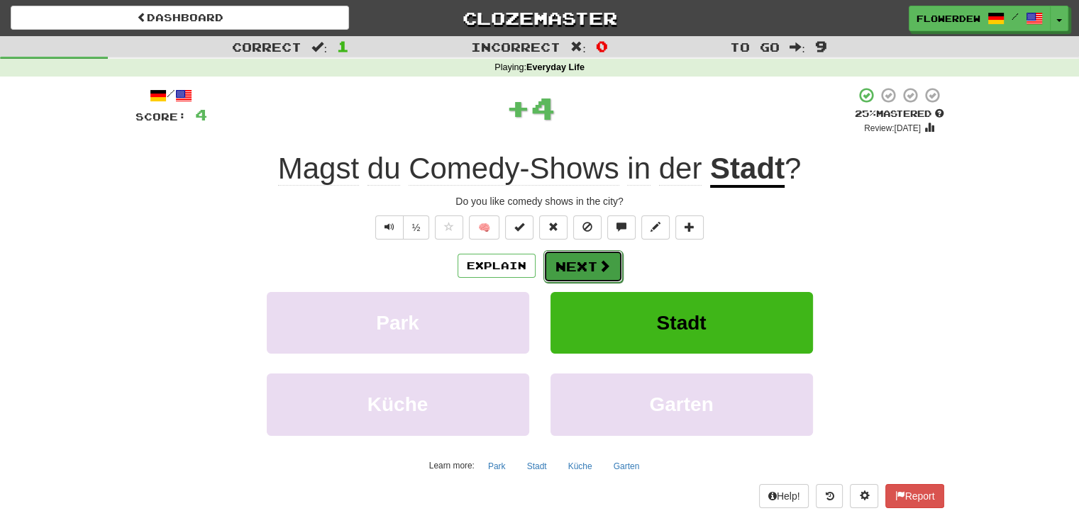
click at [609, 270] on button "Next" at bounding box center [582, 266] width 79 height 33
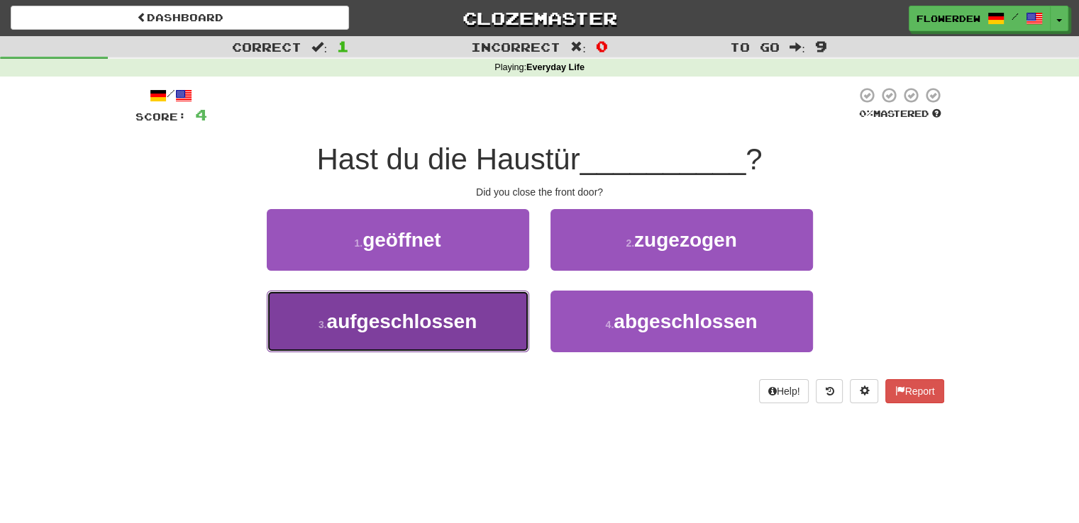
click at [506, 309] on button "3 . aufgeschlossen" at bounding box center [398, 322] width 262 height 62
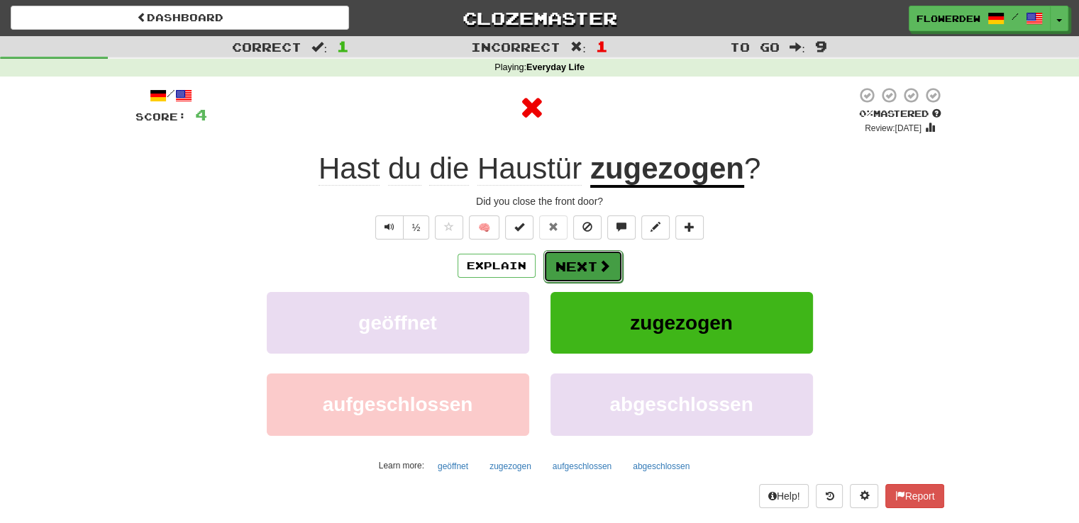
click at [585, 269] on button "Next" at bounding box center [582, 266] width 79 height 33
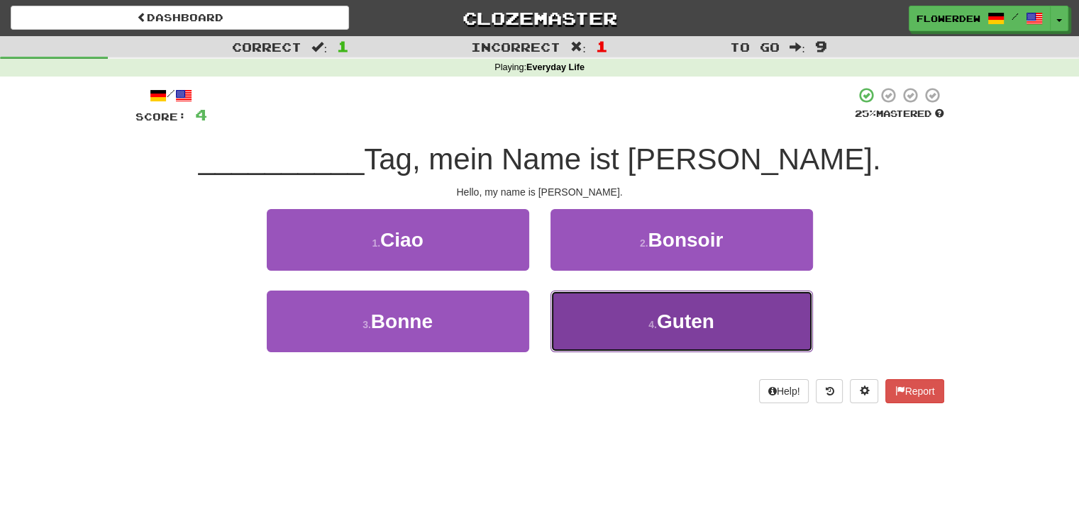
click at [600, 324] on button "4 . Guten" at bounding box center [681, 322] width 262 height 62
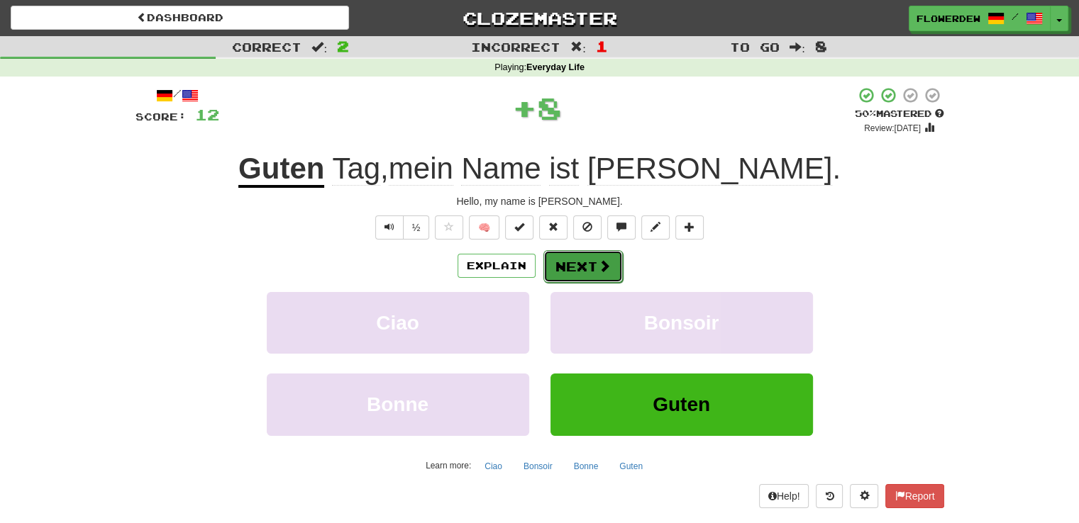
click at [592, 262] on button "Next" at bounding box center [582, 266] width 79 height 33
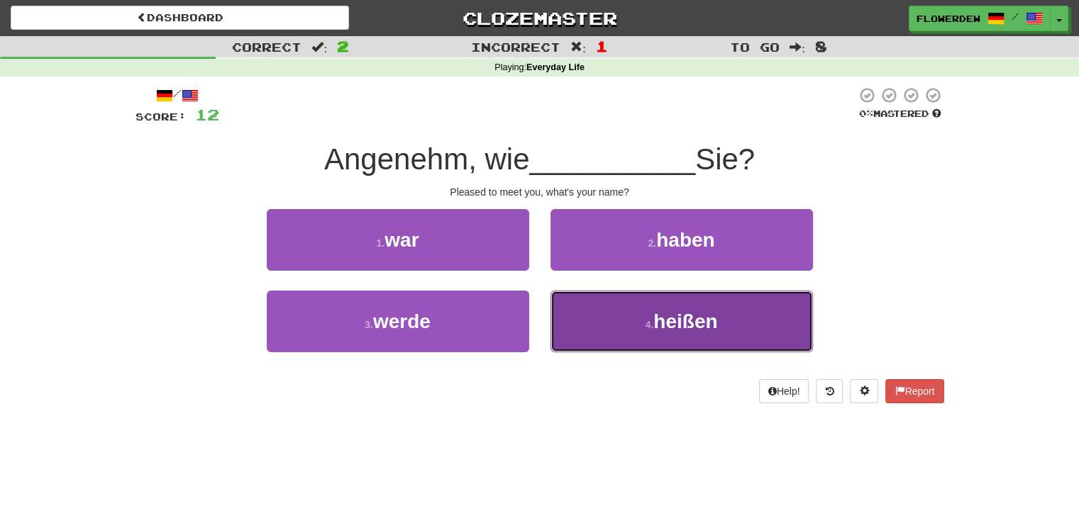
click at [596, 333] on button "4 . heißen" at bounding box center [681, 322] width 262 height 62
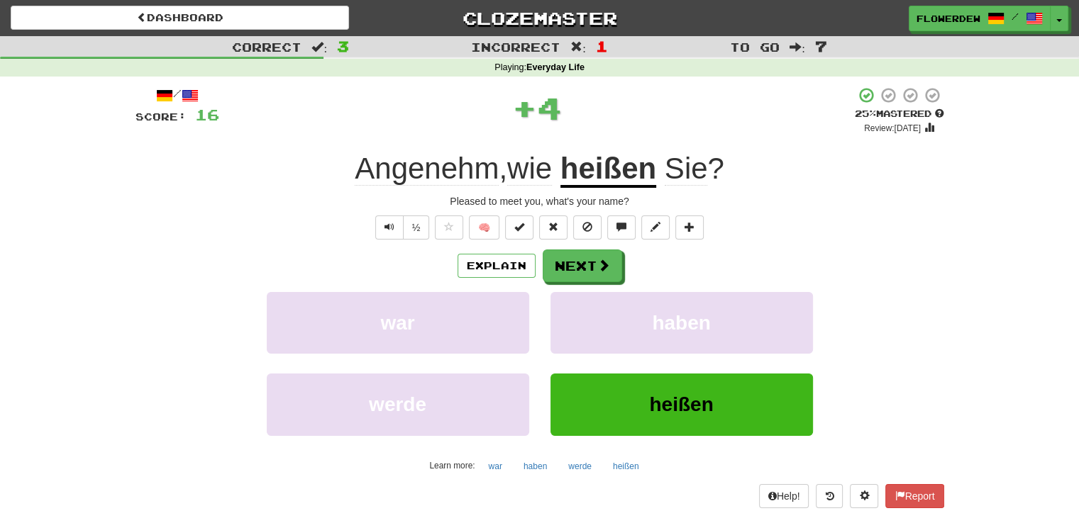
click at [605, 282] on div "Explain Next war haben werde heißen Learn more: war haben werde heißen" at bounding box center [539, 364] width 809 height 228
click at [591, 265] on button "Next" at bounding box center [582, 266] width 79 height 33
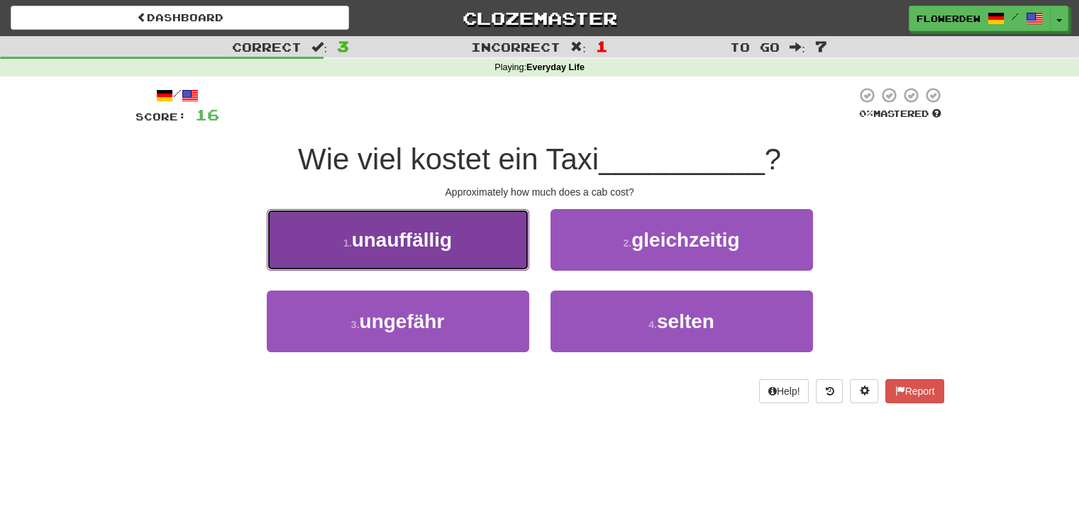
click at [522, 253] on button "1 . unauffällig" at bounding box center [398, 240] width 262 height 62
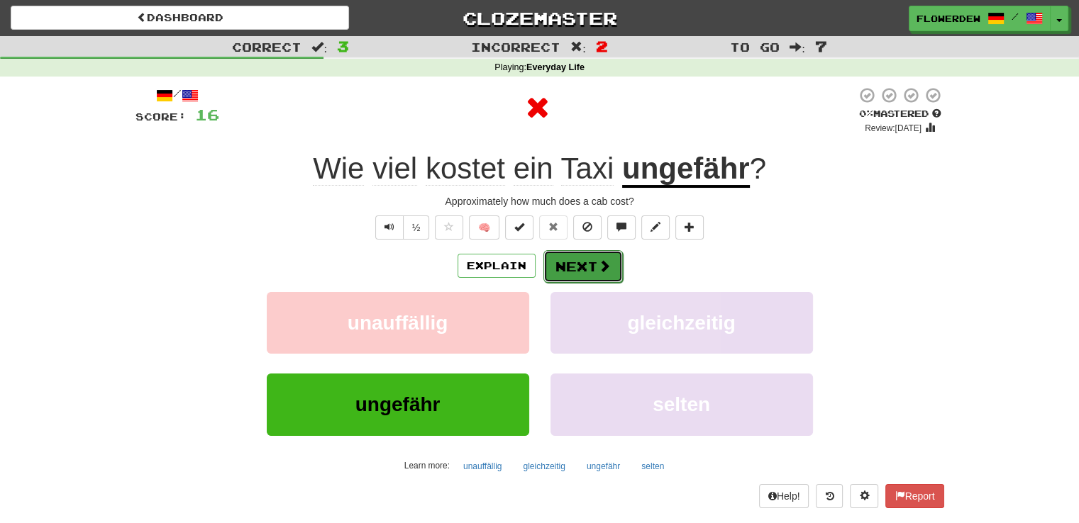
click at [609, 270] on button "Next" at bounding box center [582, 266] width 79 height 33
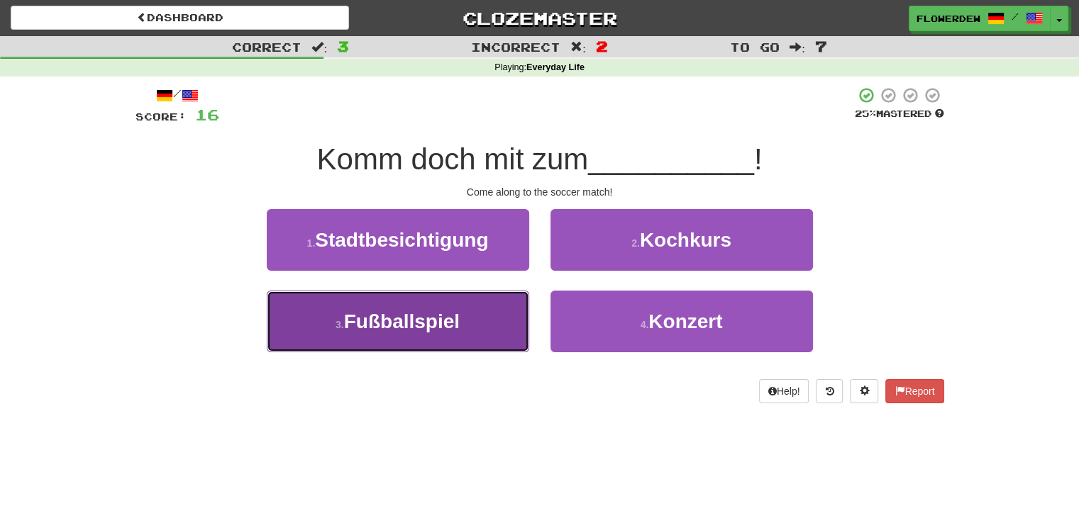
click at [449, 316] on span "Fußballspiel" at bounding box center [402, 322] width 116 height 22
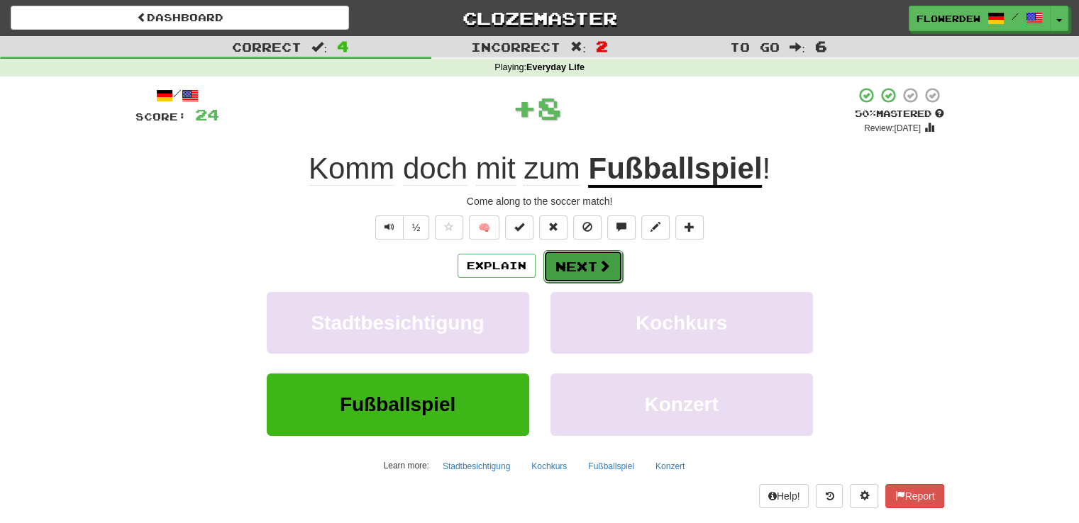
click at [613, 274] on button "Next" at bounding box center [582, 266] width 79 height 33
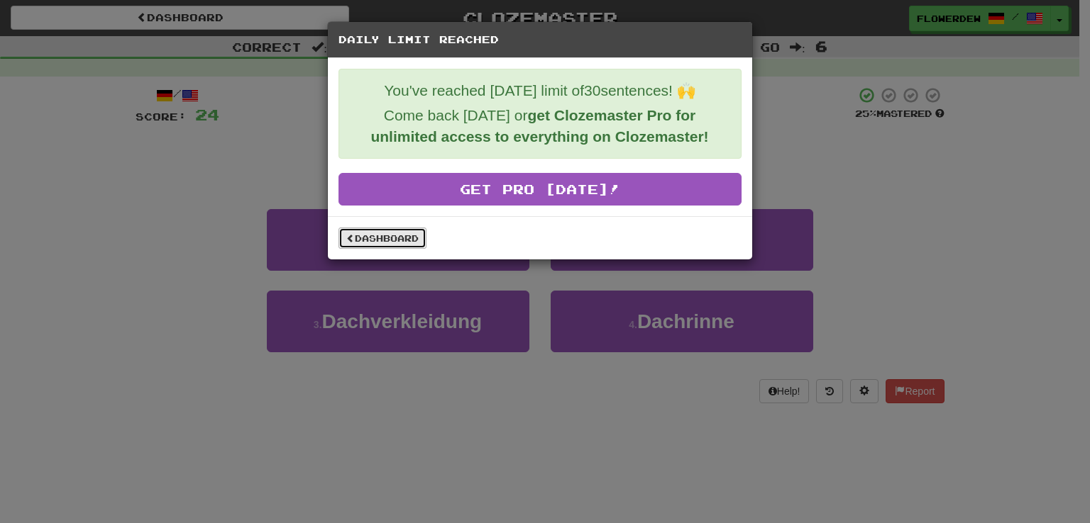
click at [417, 242] on link "Dashboard" at bounding box center [382, 238] width 88 height 21
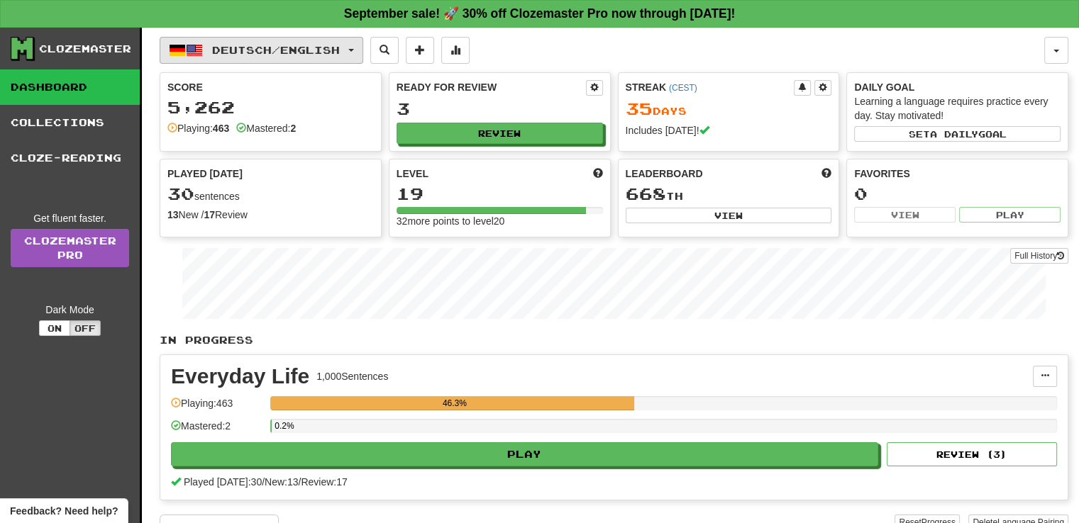
click at [316, 46] on span "Deutsch / English" at bounding box center [276, 50] width 128 height 12
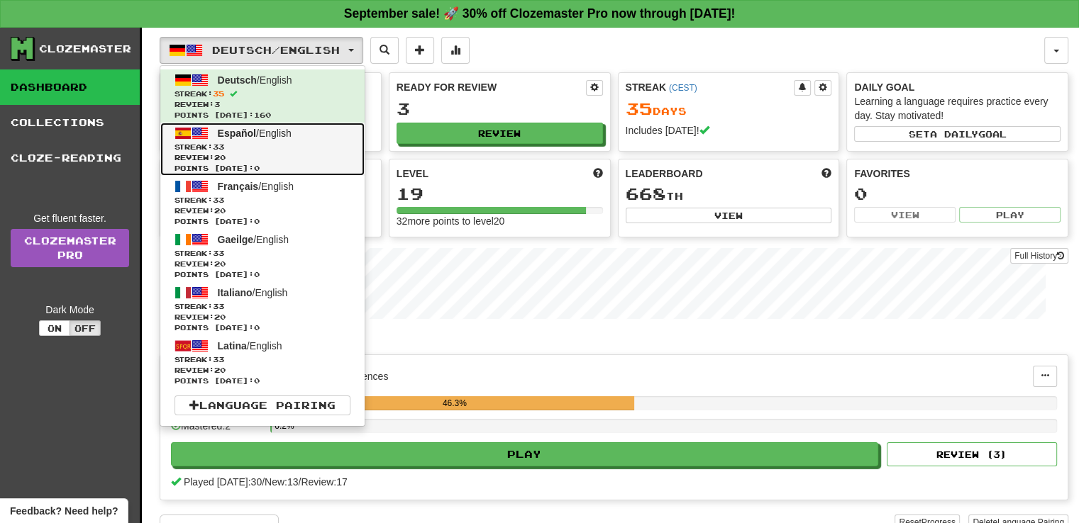
click at [318, 133] on link "Español / English Streak: 33 Review: 20 Points [DATE]: 0" at bounding box center [262, 149] width 204 height 53
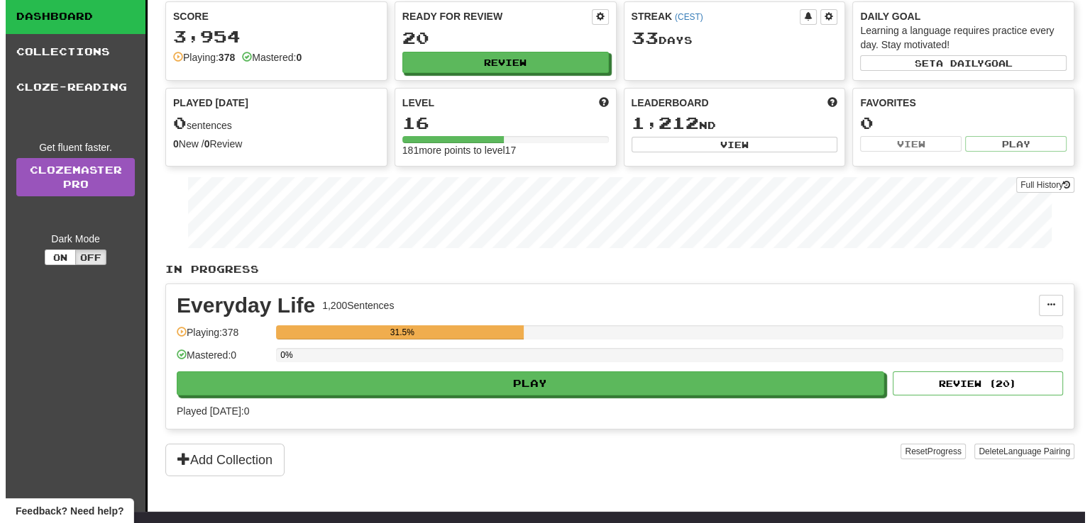
scroll to position [255, 0]
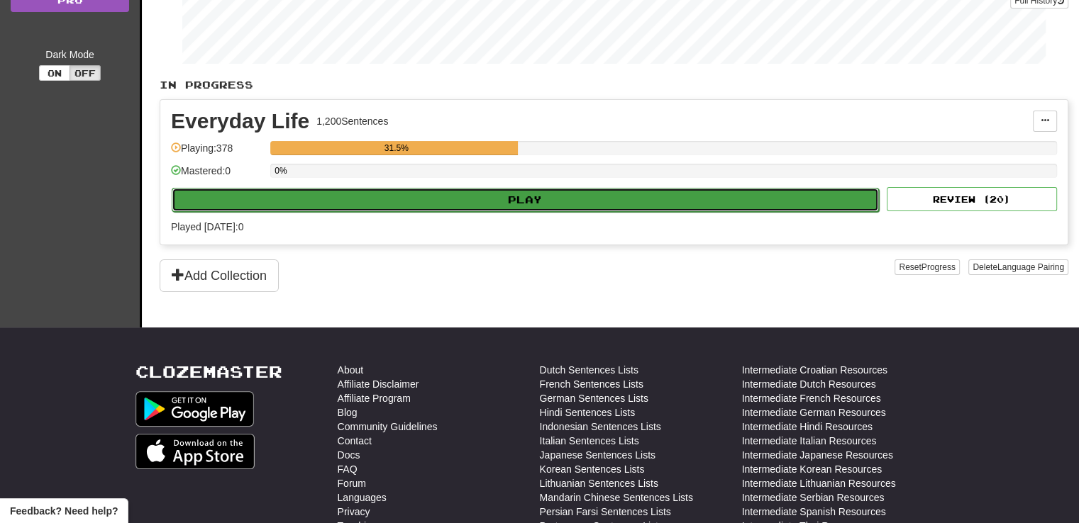
click at [454, 189] on button "Play" at bounding box center [525, 200] width 707 height 24
select select "**"
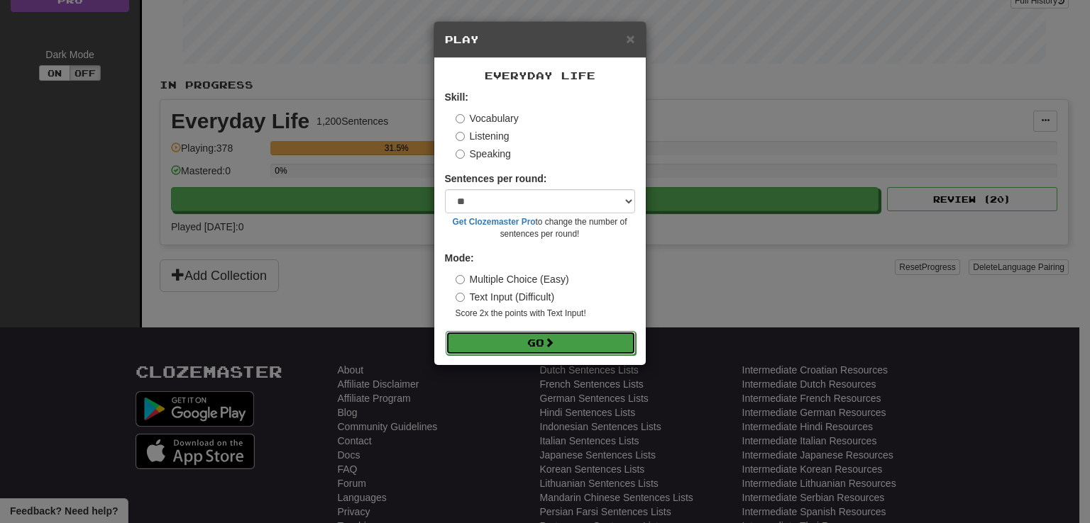
click at [512, 352] on button "Go" at bounding box center [540, 343] width 190 height 24
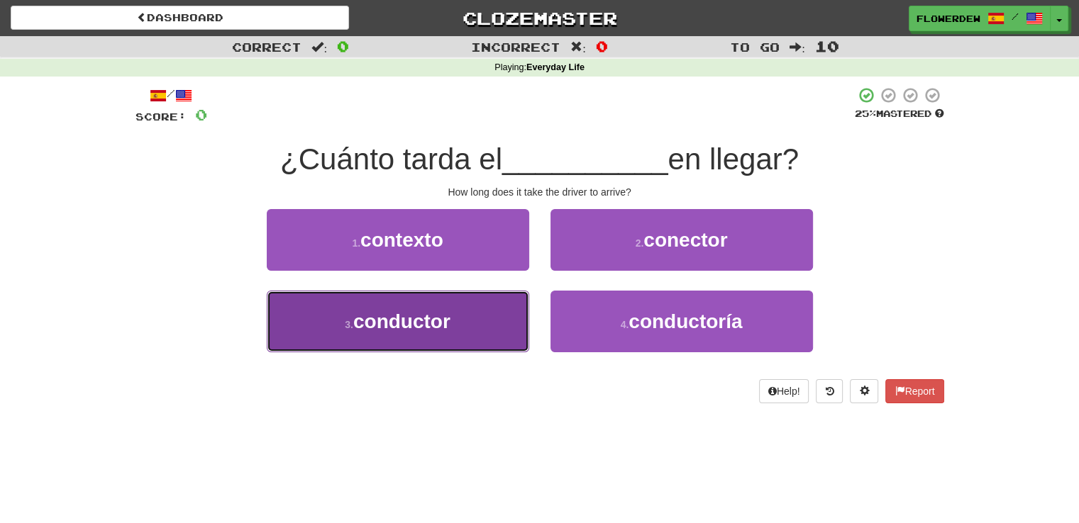
click at [494, 322] on button "3 . conductor" at bounding box center [398, 322] width 262 height 62
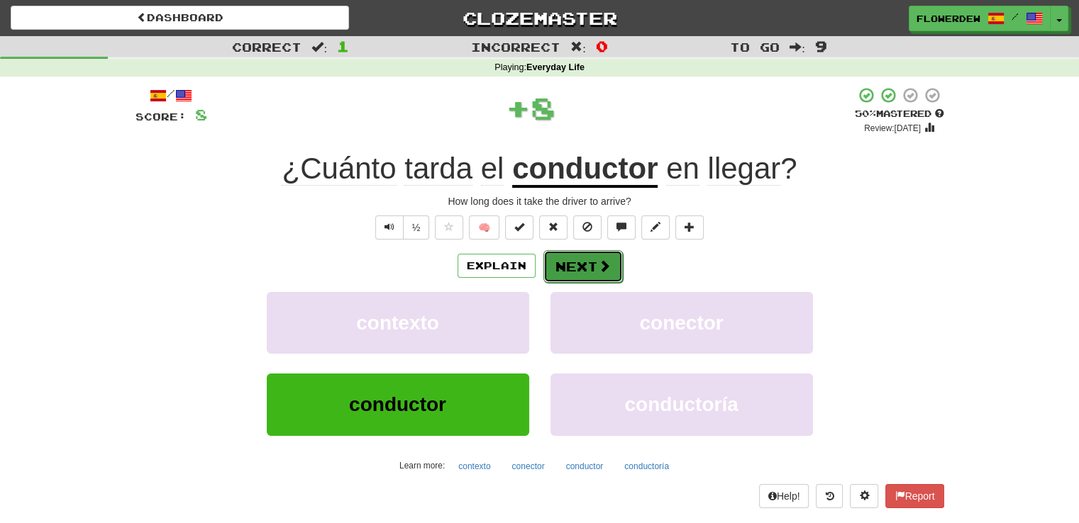
click at [580, 268] on button "Next" at bounding box center [582, 266] width 79 height 33
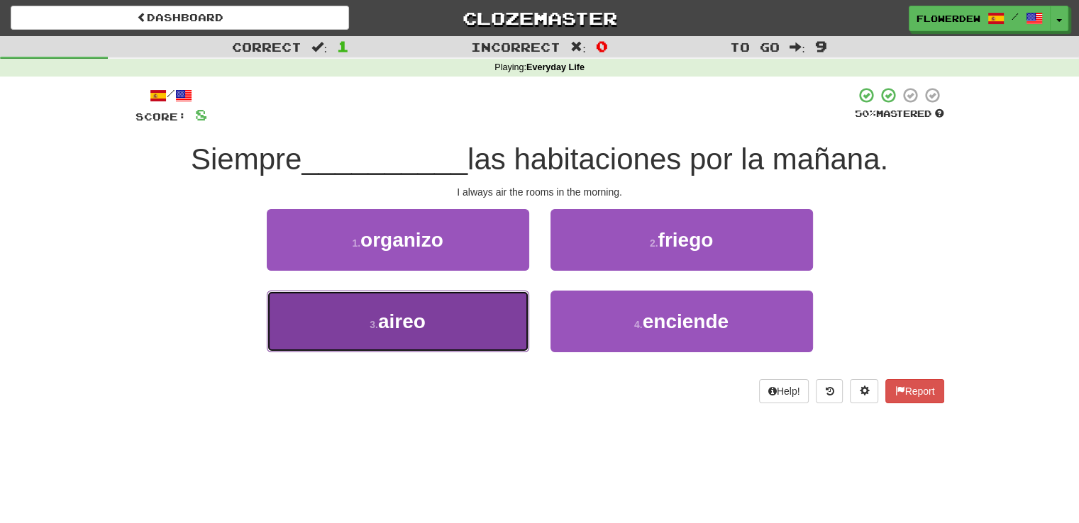
click at [492, 309] on button "3 . aireo" at bounding box center [398, 322] width 262 height 62
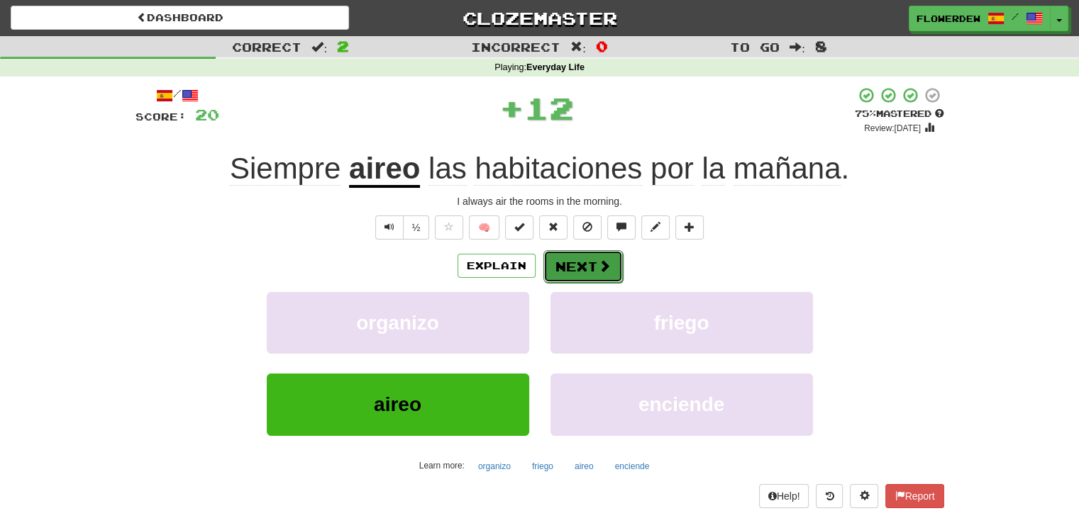
click at [591, 265] on button "Next" at bounding box center [582, 266] width 79 height 33
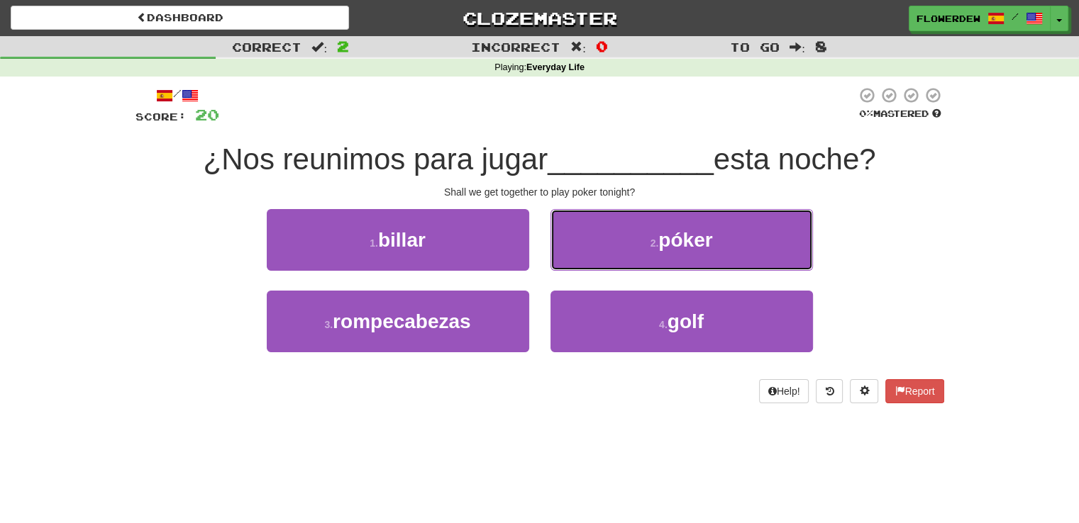
click at [591, 265] on button "2 . póker" at bounding box center [681, 240] width 262 height 62
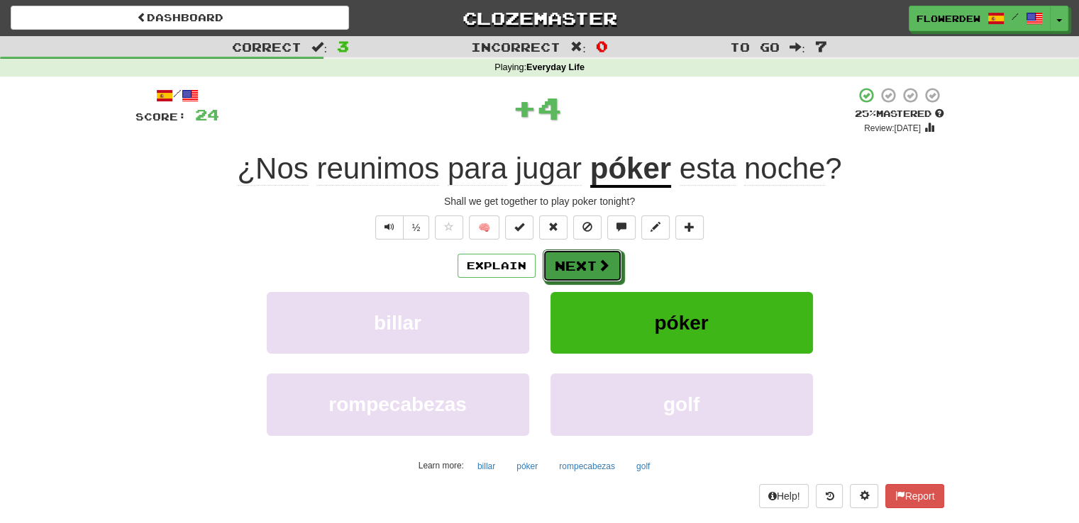
click at [591, 265] on button "Next" at bounding box center [582, 266] width 79 height 33
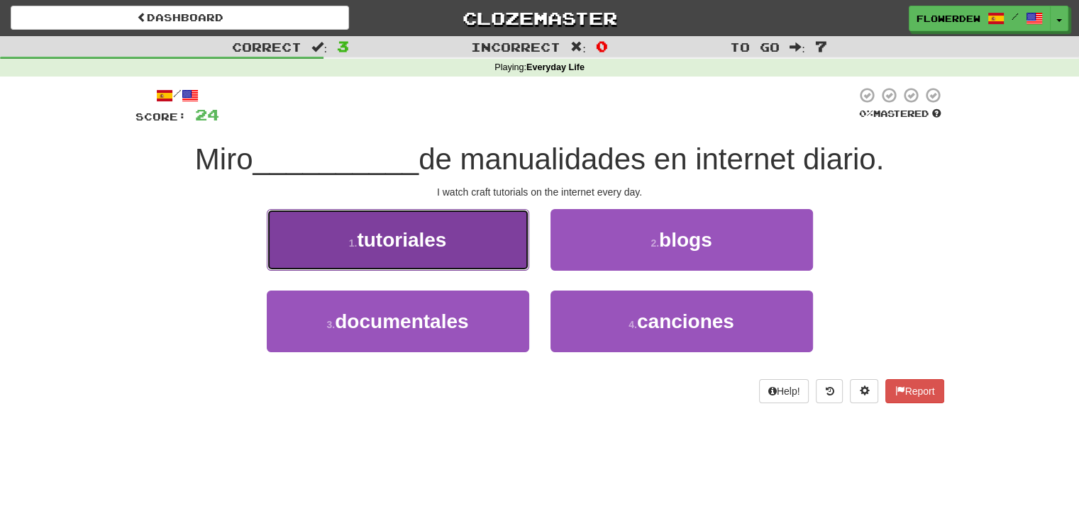
click at [502, 265] on button "1 . tutoriales" at bounding box center [398, 240] width 262 height 62
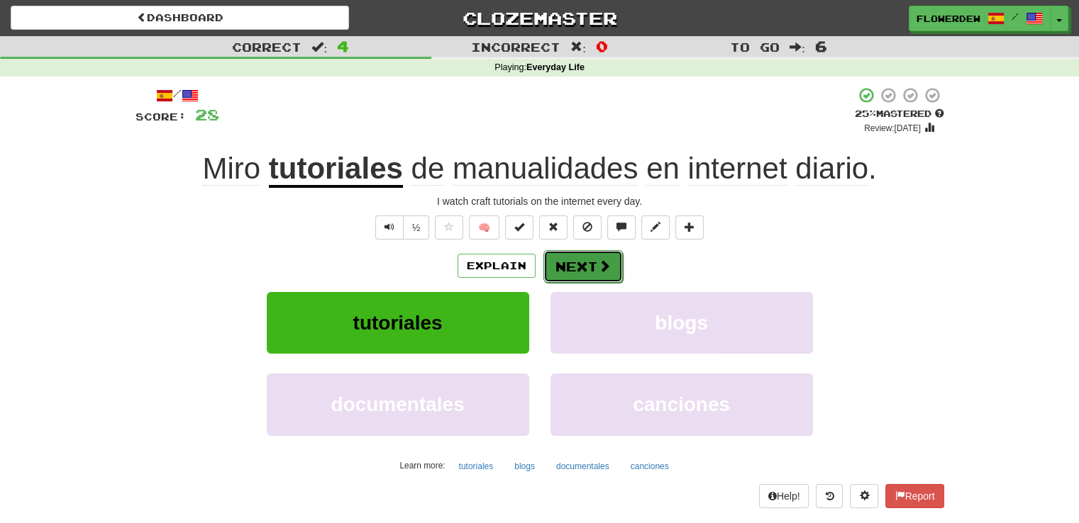
click at [602, 275] on button "Next" at bounding box center [582, 266] width 79 height 33
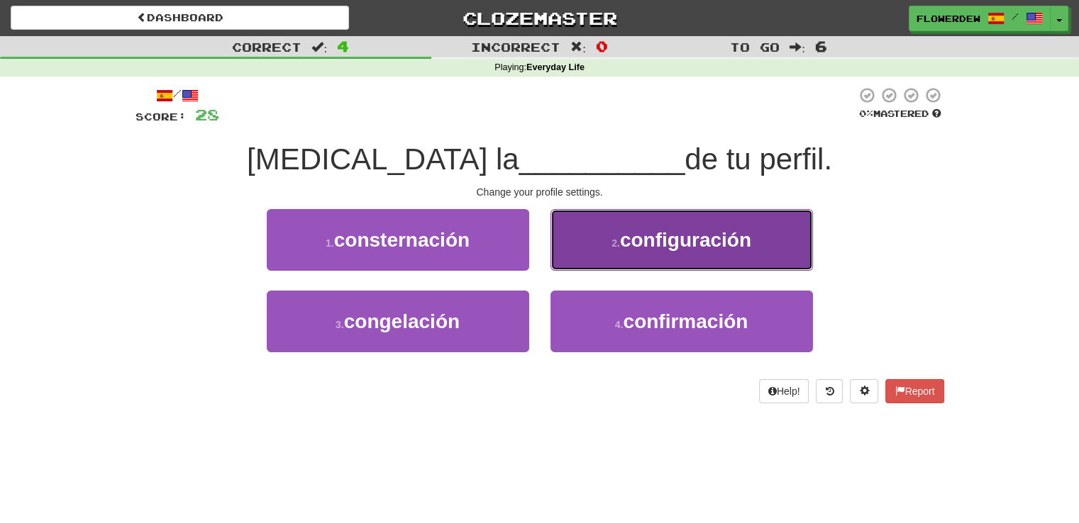
click at [605, 260] on button "2 . configuración" at bounding box center [681, 240] width 262 height 62
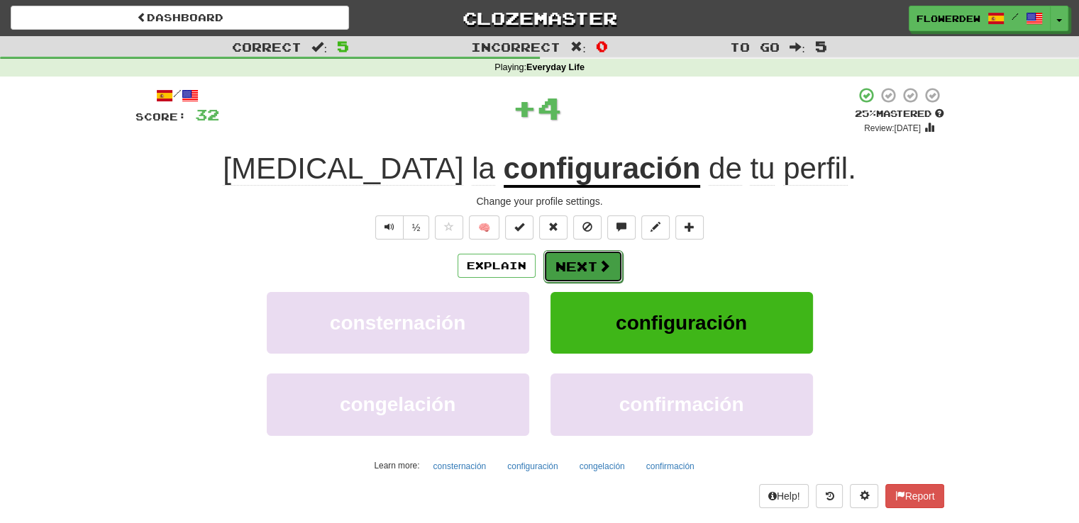
click at [604, 265] on span at bounding box center [604, 266] width 13 height 13
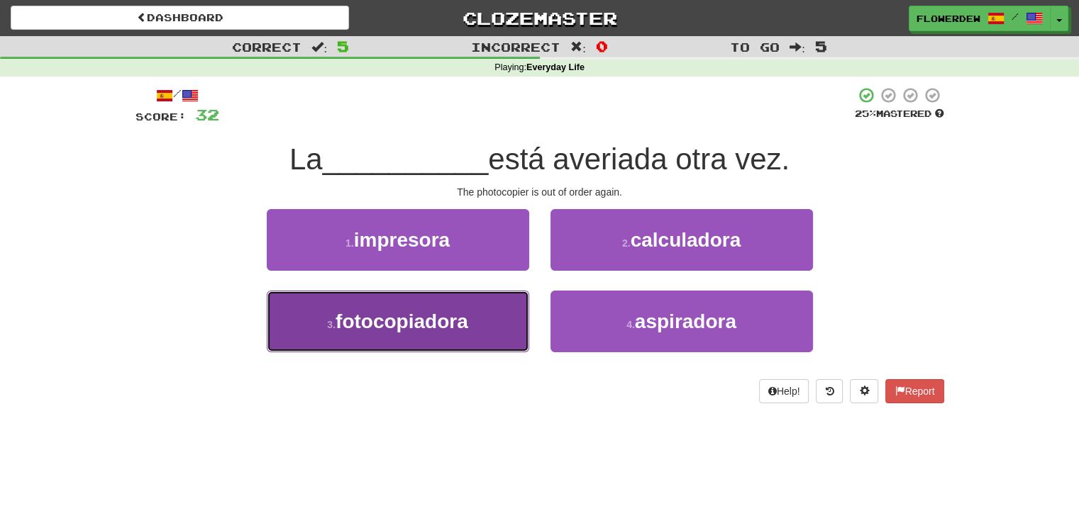
click at [495, 297] on button "3 . fotocopiadora" at bounding box center [398, 322] width 262 height 62
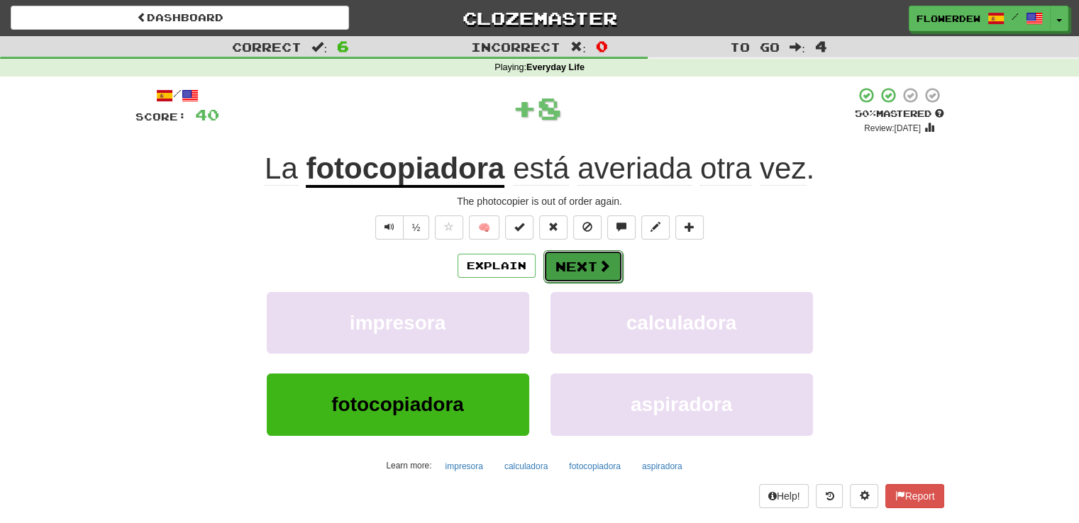
click at [595, 262] on button "Next" at bounding box center [582, 266] width 79 height 33
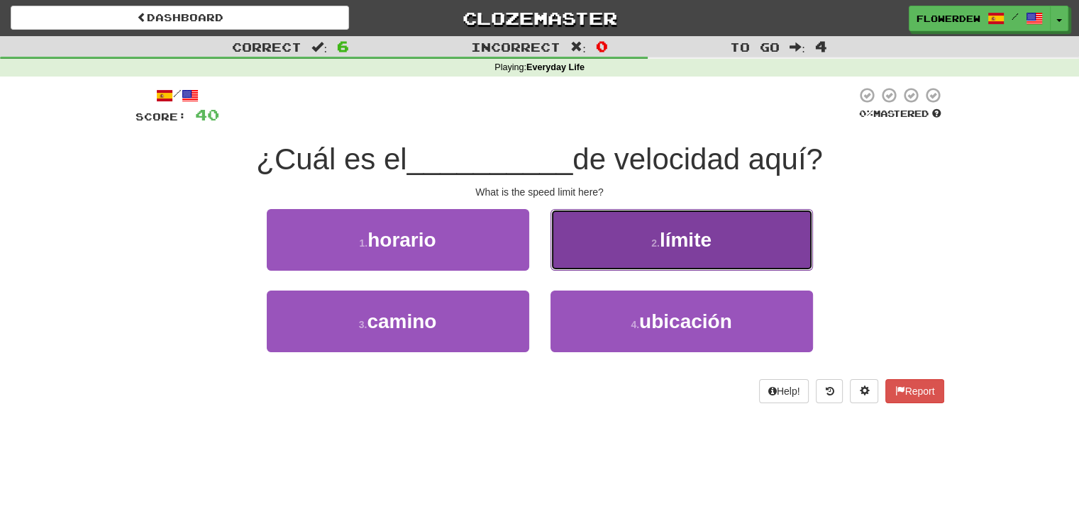
click at [561, 253] on button "2 . límite" at bounding box center [681, 240] width 262 height 62
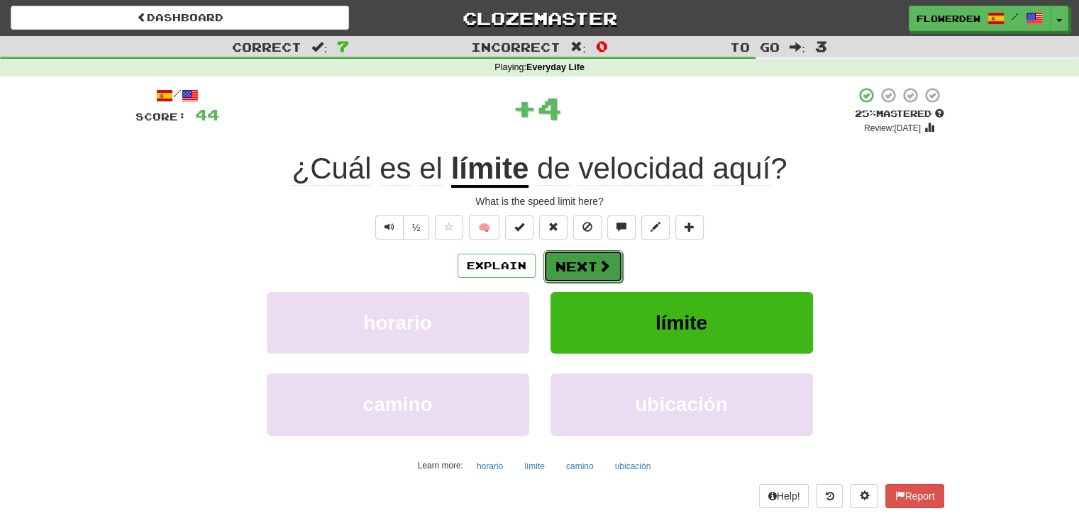
click at [552, 262] on button "Next" at bounding box center [582, 266] width 79 height 33
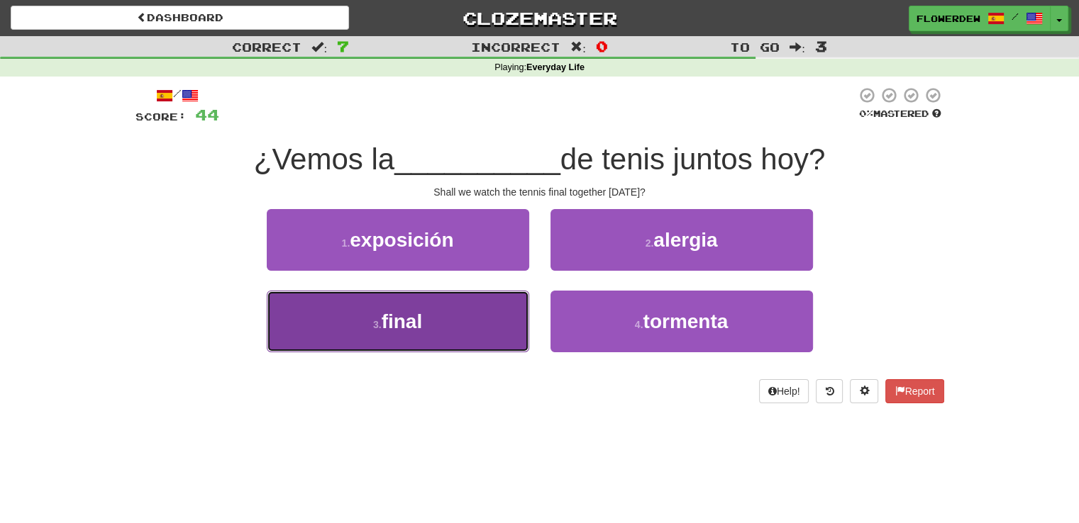
click at [519, 318] on button "3 . final" at bounding box center [398, 322] width 262 height 62
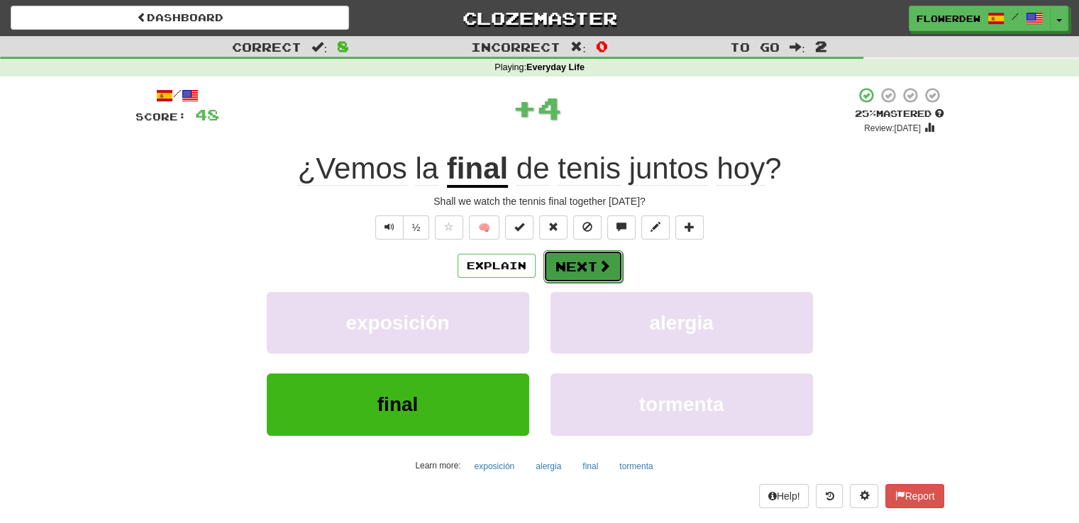
click at [556, 276] on button "Next" at bounding box center [582, 266] width 79 height 33
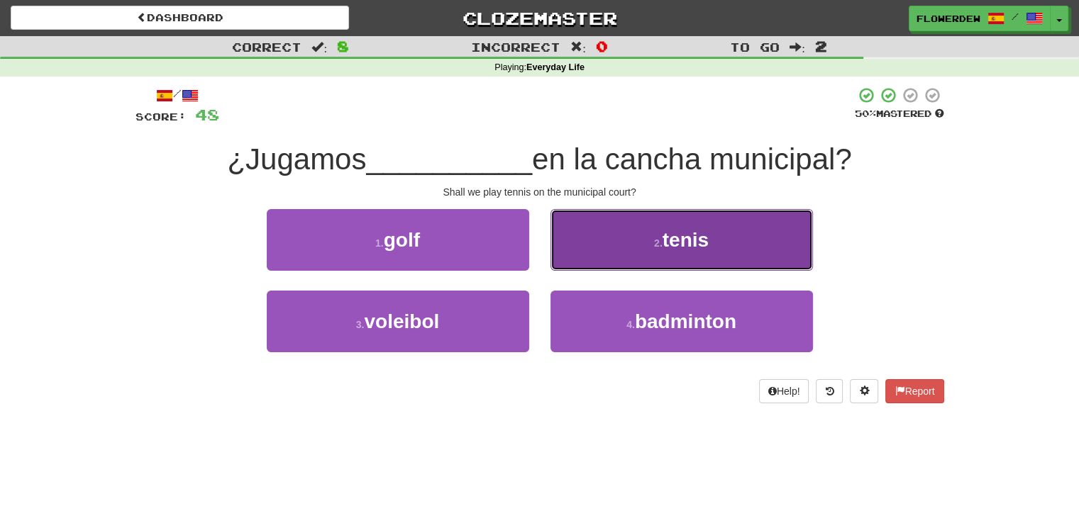
click at [594, 255] on button "2 . tenis" at bounding box center [681, 240] width 262 height 62
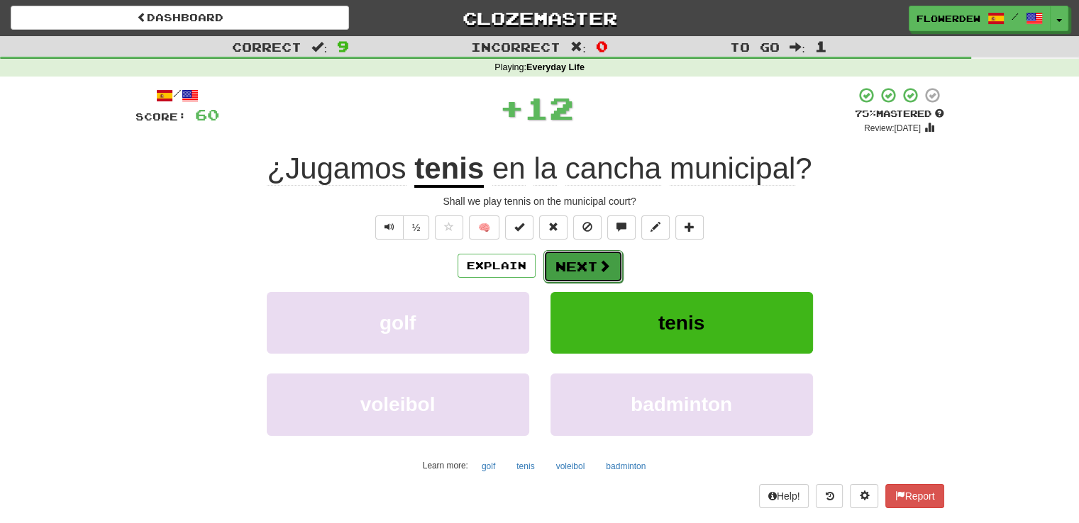
click at [593, 265] on button "Next" at bounding box center [582, 266] width 79 height 33
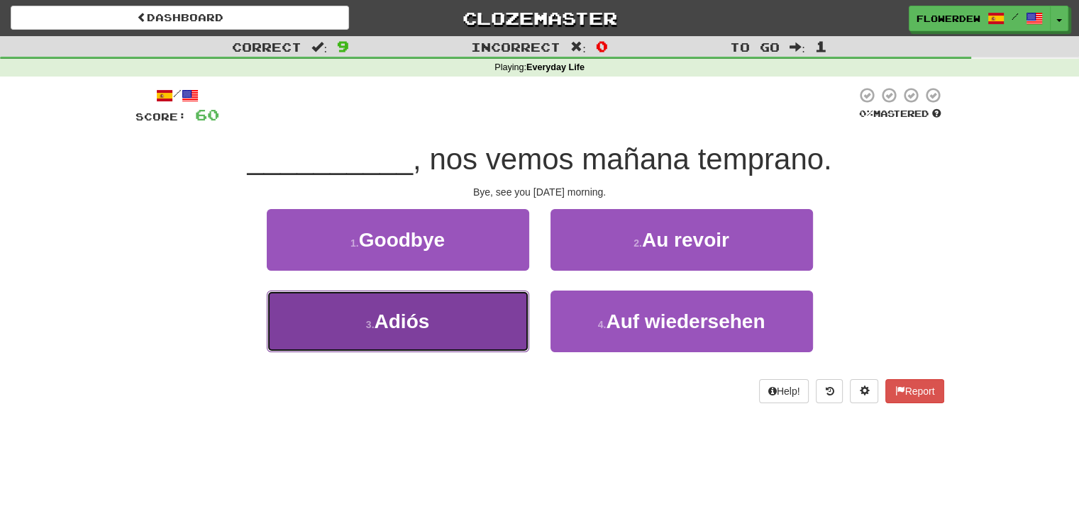
click at [517, 301] on button "3 . Adiós" at bounding box center [398, 322] width 262 height 62
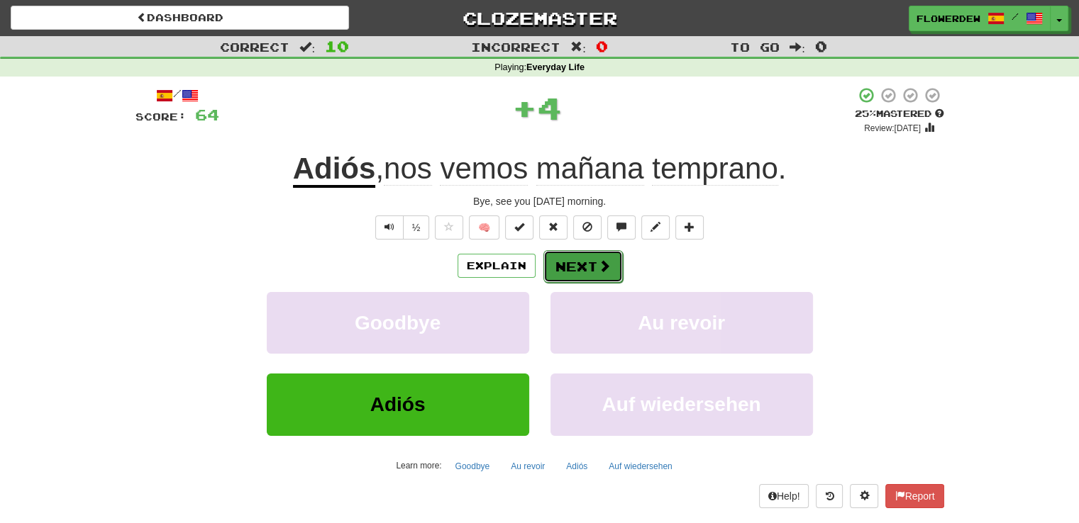
click at [550, 276] on button "Next" at bounding box center [582, 266] width 79 height 33
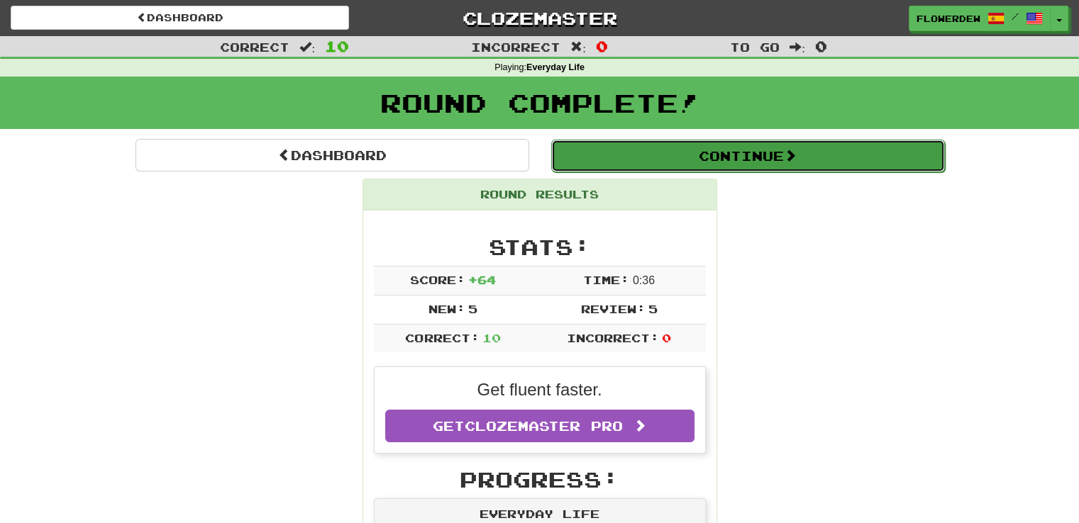
click at [614, 155] on button "Continue" at bounding box center [748, 156] width 394 height 33
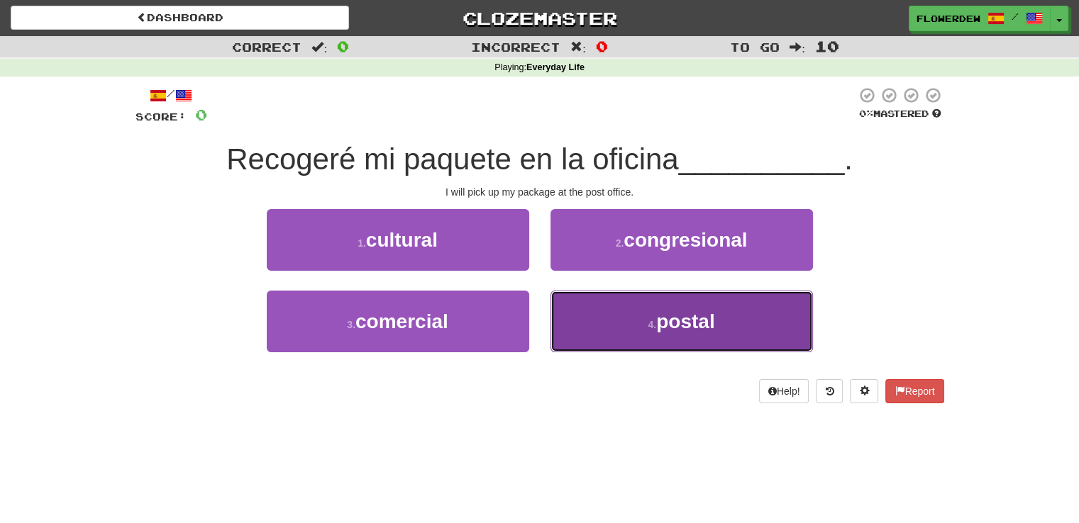
click at [593, 291] on button "4 . postal" at bounding box center [681, 322] width 262 height 62
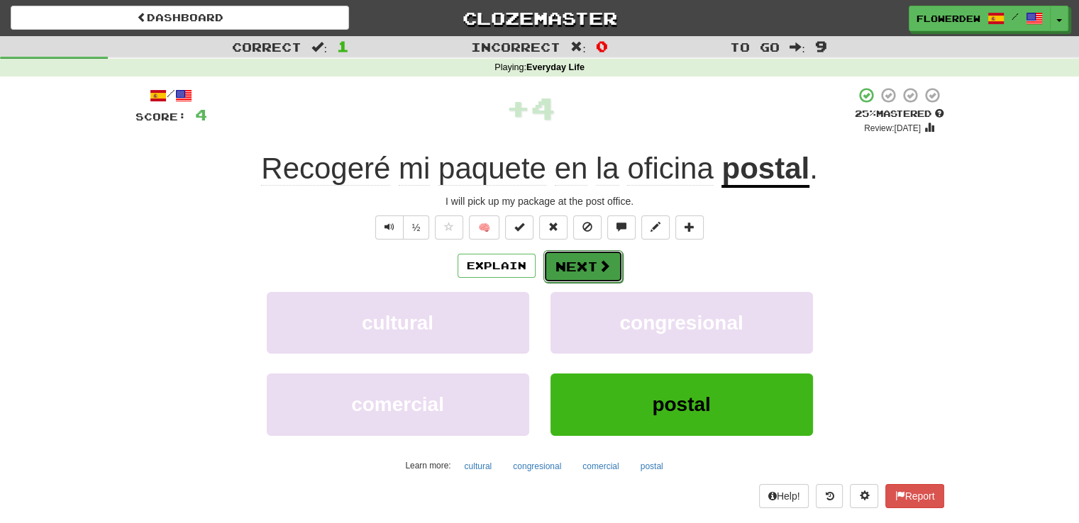
click at [602, 250] on button "Next" at bounding box center [582, 266] width 79 height 33
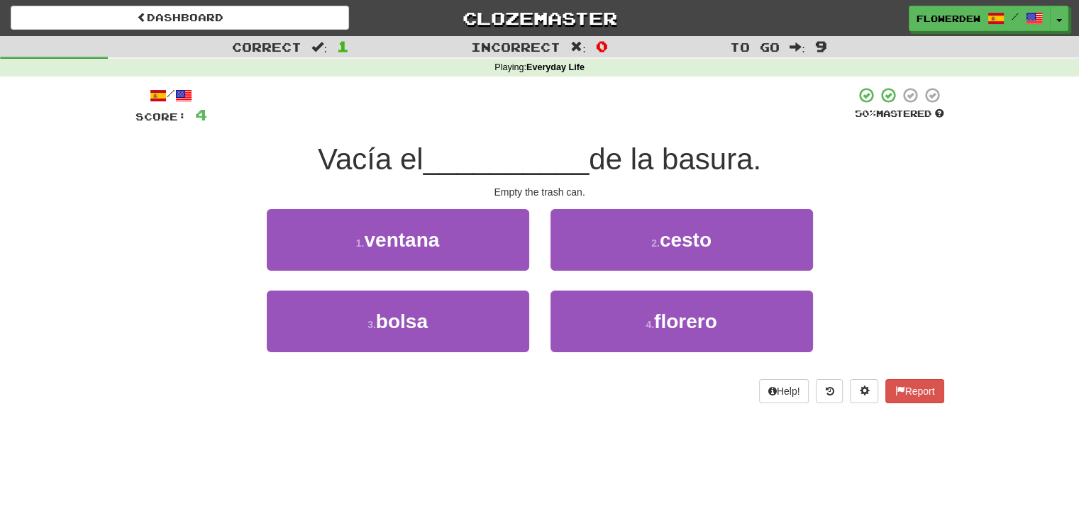
click at [540, 240] on div "2 . cesto" at bounding box center [682, 250] width 284 height 82
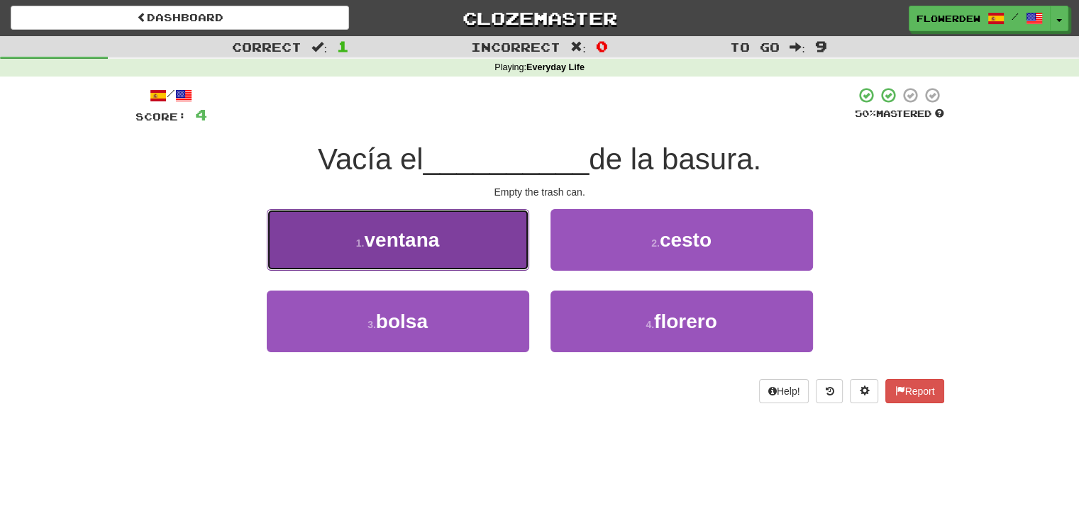
click at [521, 240] on button "1 . ventana" at bounding box center [398, 240] width 262 height 62
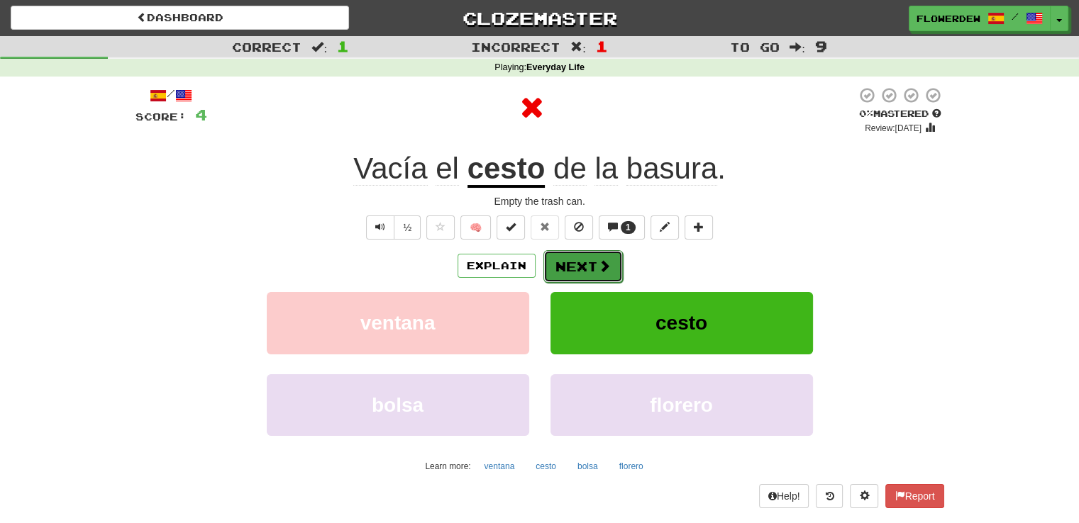
click at [575, 253] on button "Next" at bounding box center [582, 266] width 79 height 33
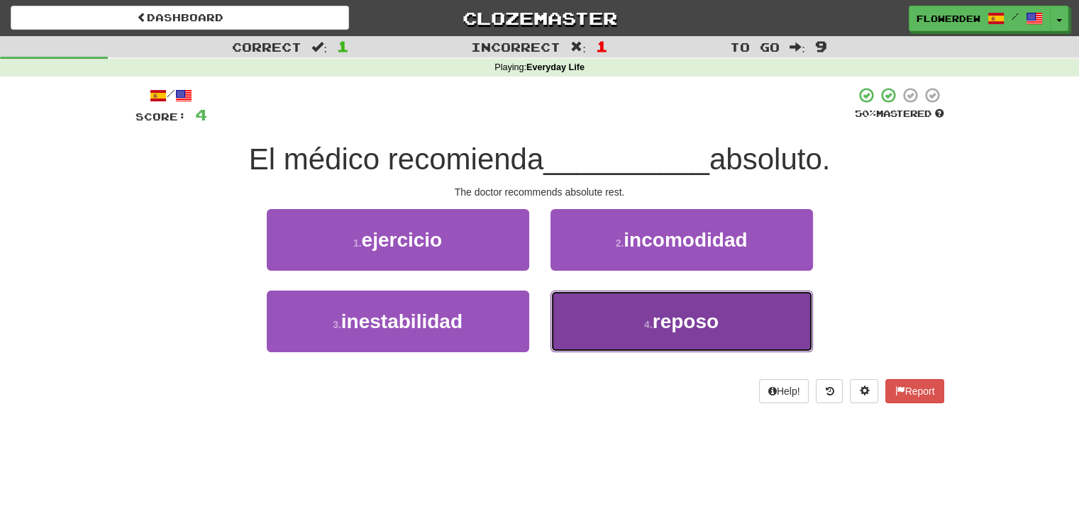
click at [562, 328] on button "4 . reposo" at bounding box center [681, 322] width 262 height 62
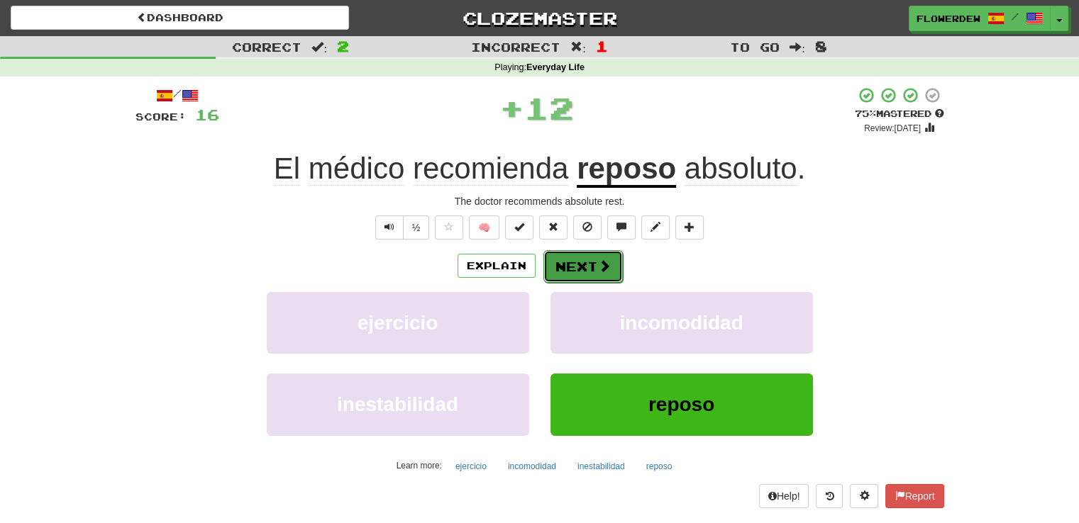
click at [570, 276] on button "Next" at bounding box center [582, 266] width 79 height 33
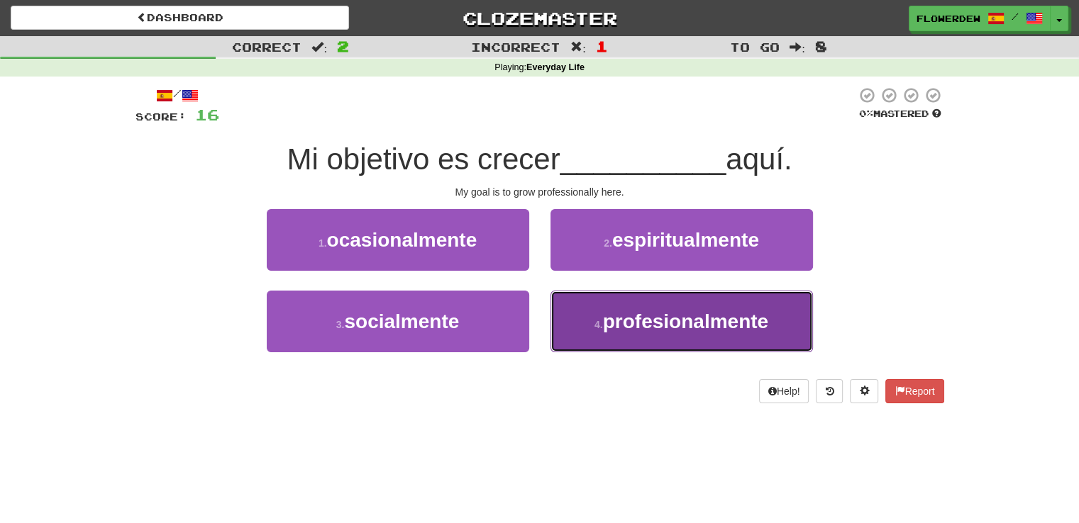
click at [567, 325] on button "4 . profesionalmente" at bounding box center [681, 322] width 262 height 62
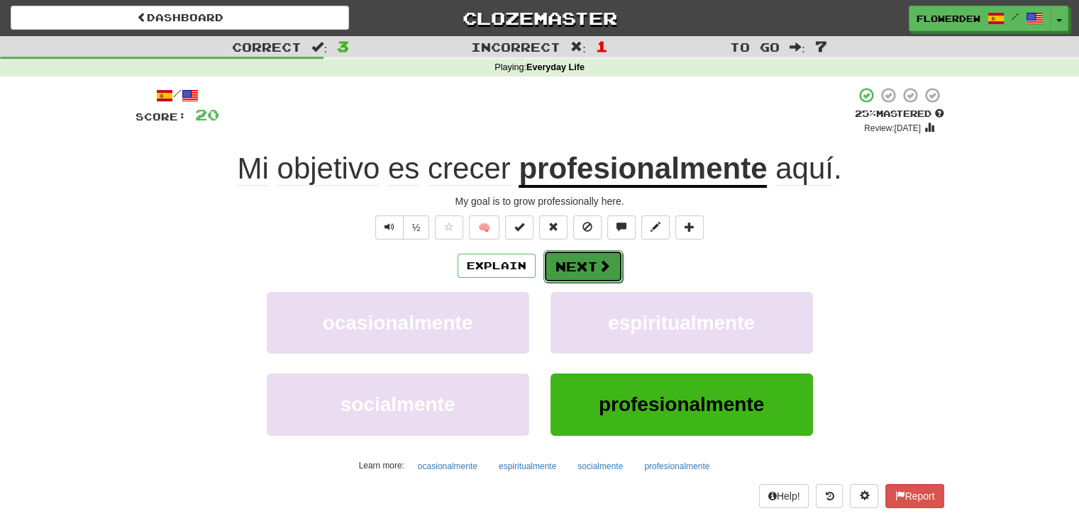
click at [582, 271] on button "Next" at bounding box center [582, 266] width 79 height 33
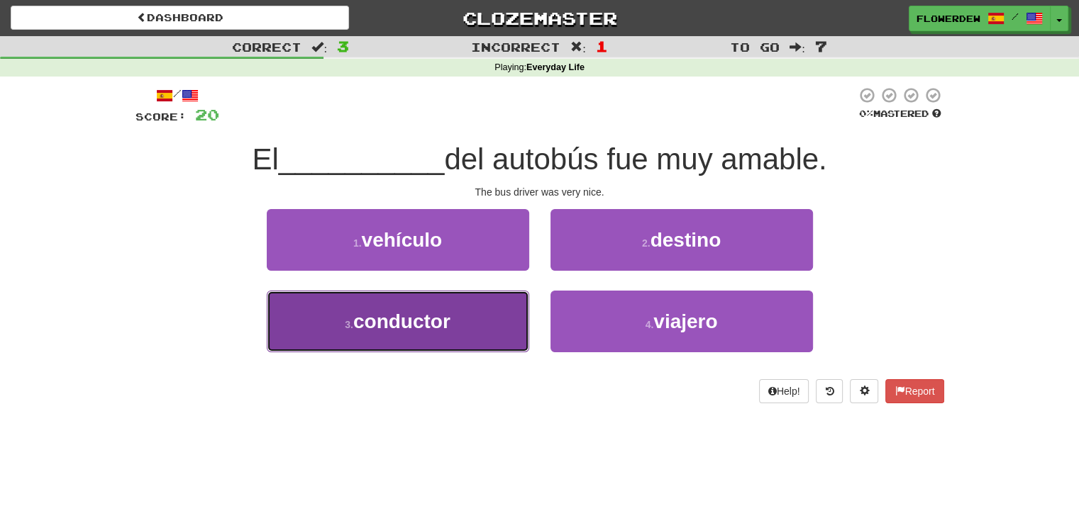
click at [512, 329] on button "3 . conductor" at bounding box center [398, 322] width 262 height 62
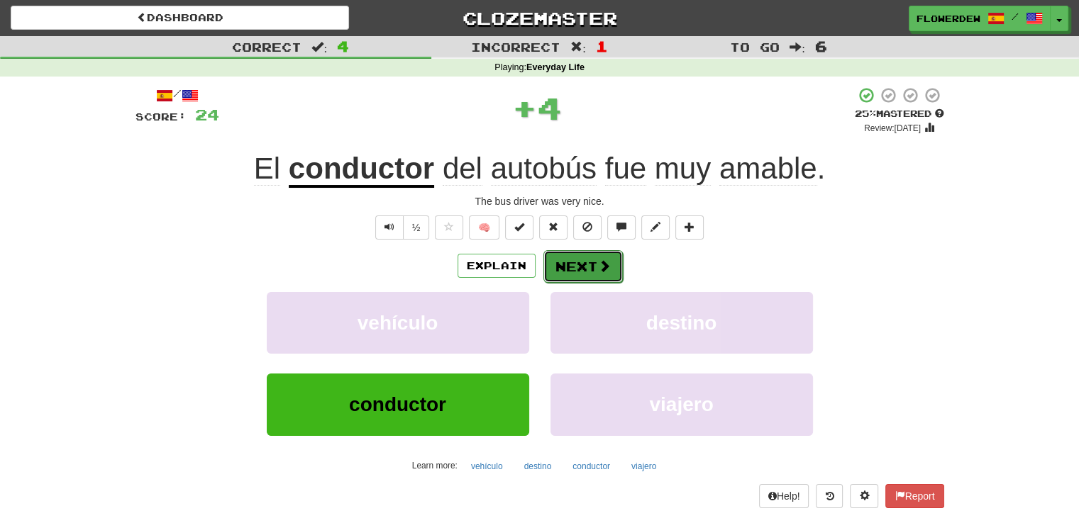
click at [587, 263] on button "Next" at bounding box center [582, 266] width 79 height 33
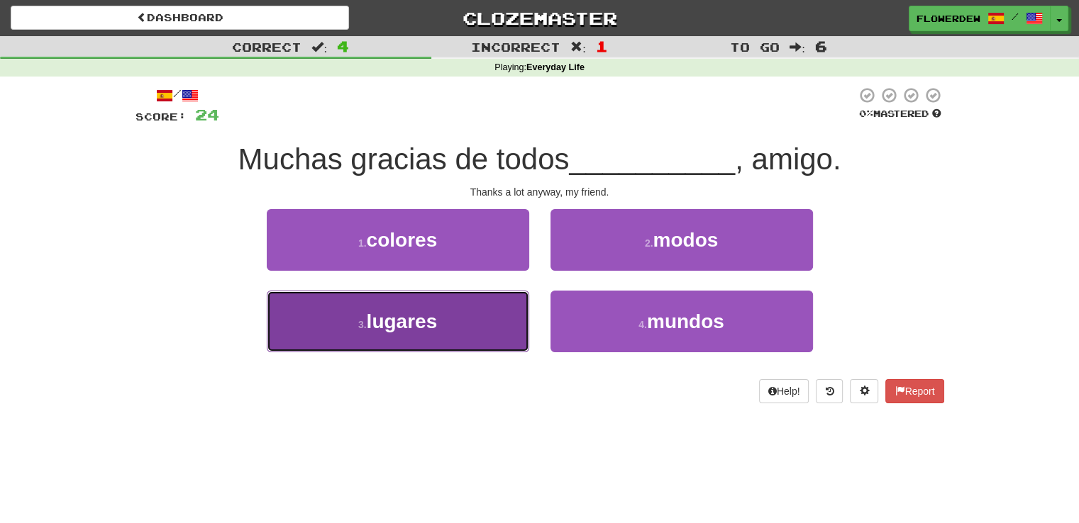
click at [524, 296] on button "3 . lugares" at bounding box center [398, 322] width 262 height 62
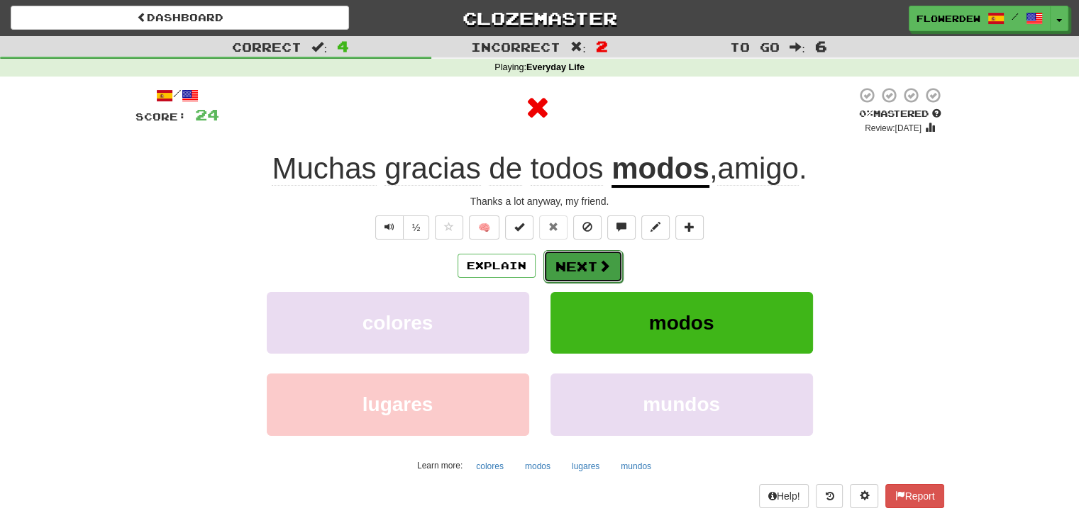
click at [591, 265] on button "Next" at bounding box center [582, 266] width 79 height 33
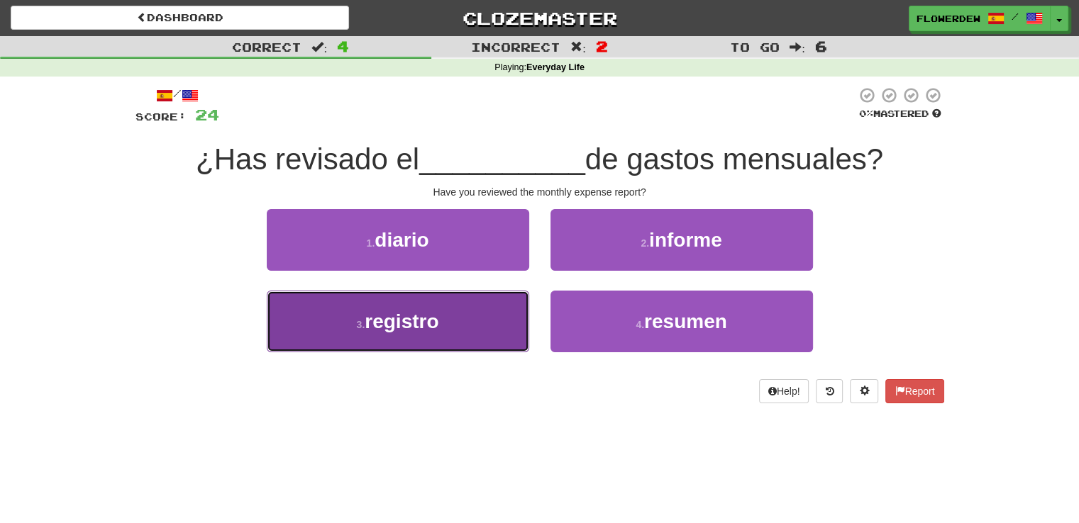
click at [504, 306] on button "3 . registro" at bounding box center [398, 322] width 262 height 62
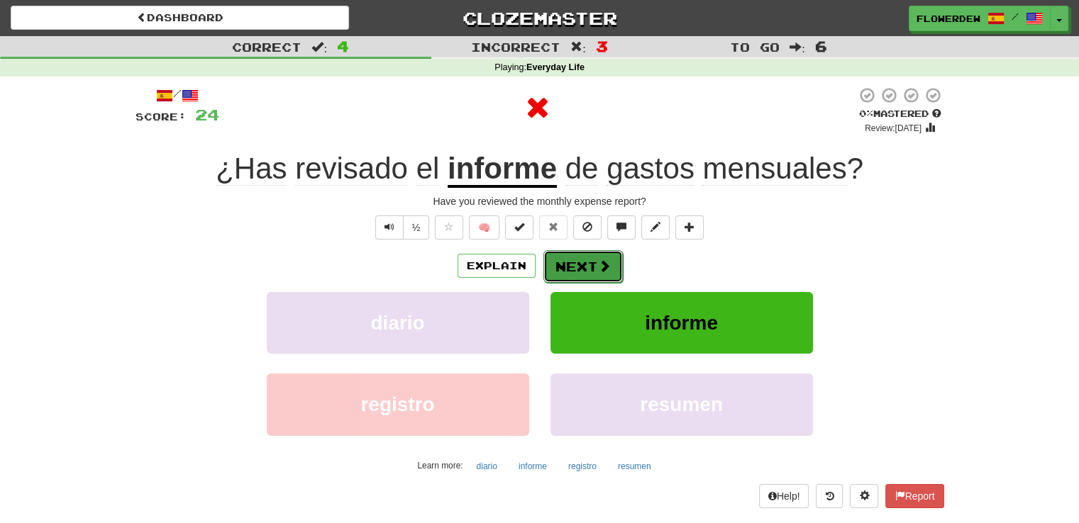
click at [561, 259] on button "Next" at bounding box center [582, 266] width 79 height 33
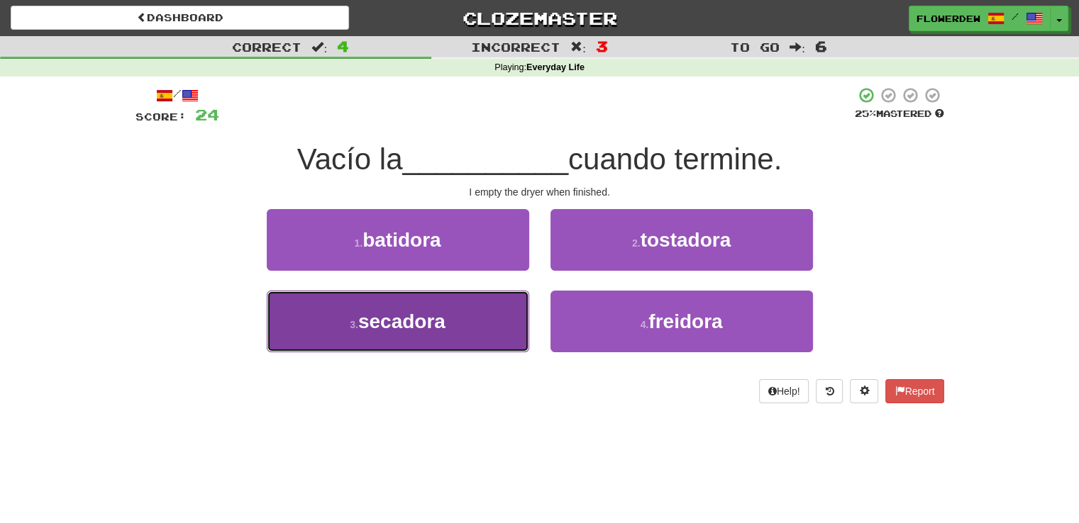
click at [516, 301] on button "3 . secadora" at bounding box center [398, 322] width 262 height 62
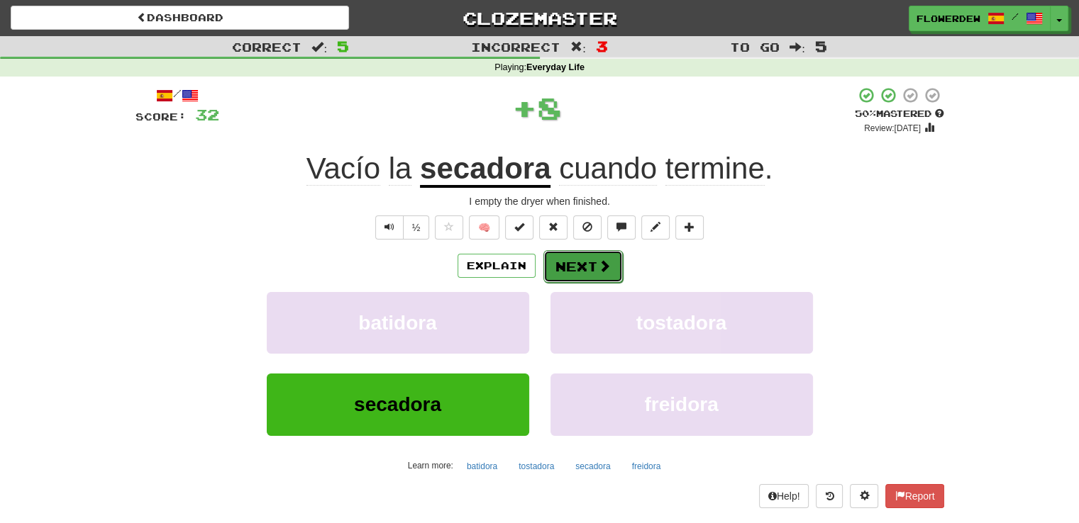
click at [573, 266] on button "Next" at bounding box center [582, 266] width 79 height 33
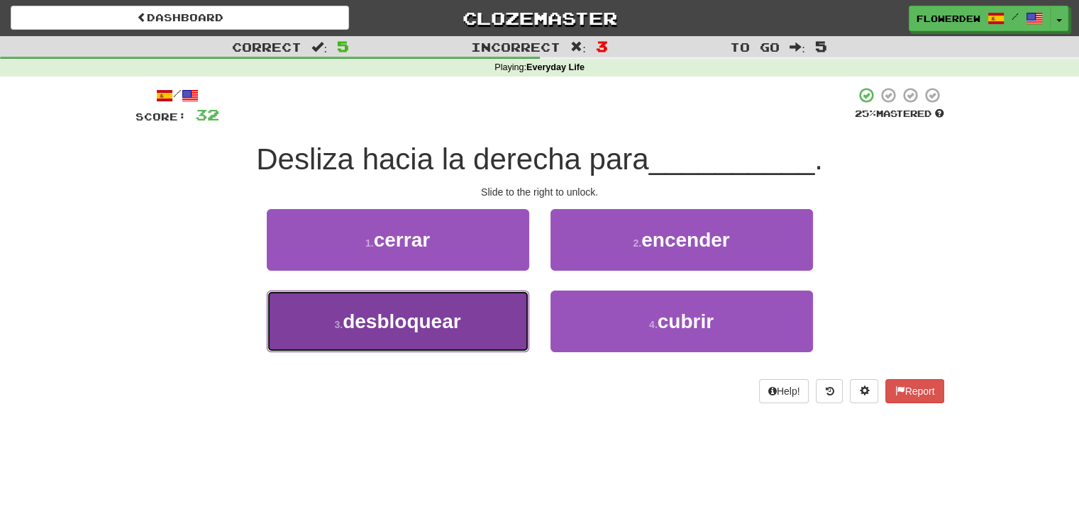
click at [505, 316] on button "3 . desbloquear" at bounding box center [398, 322] width 262 height 62
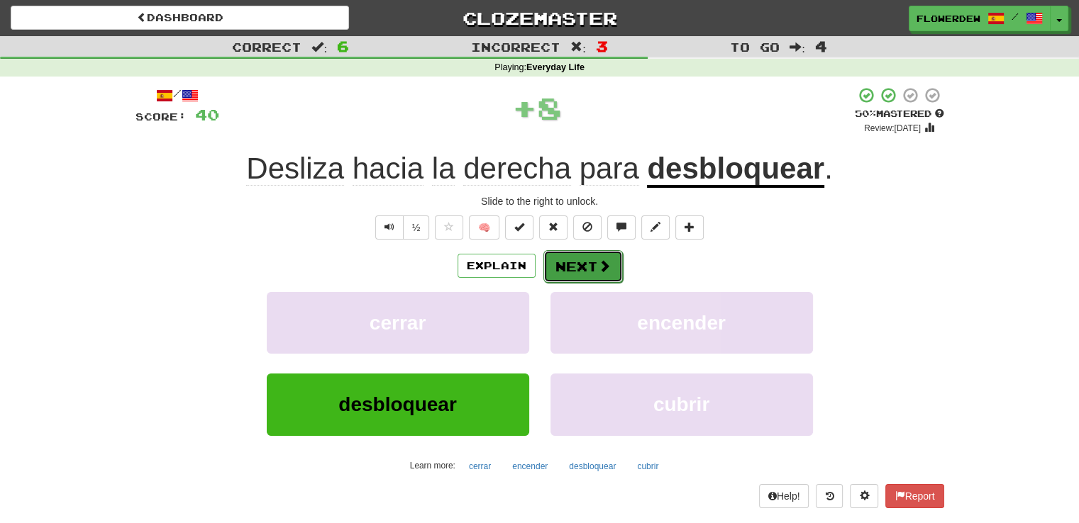
click at [568, 274] on button "Next" at bounding box center [582, 266] width 79 height 33
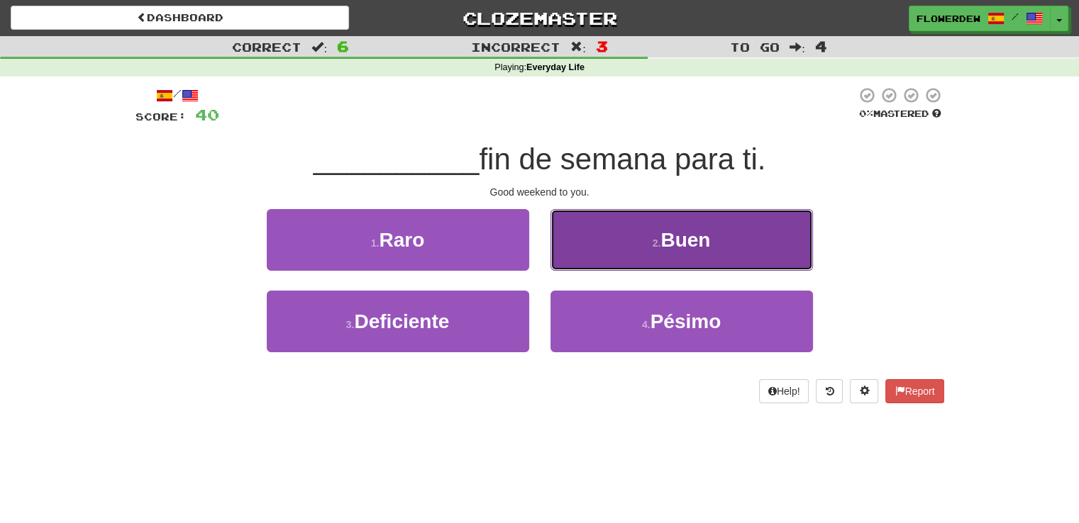
click at [637, 240] on button "2 . Buen" at bounding box center [681, 240] width 262 height 62
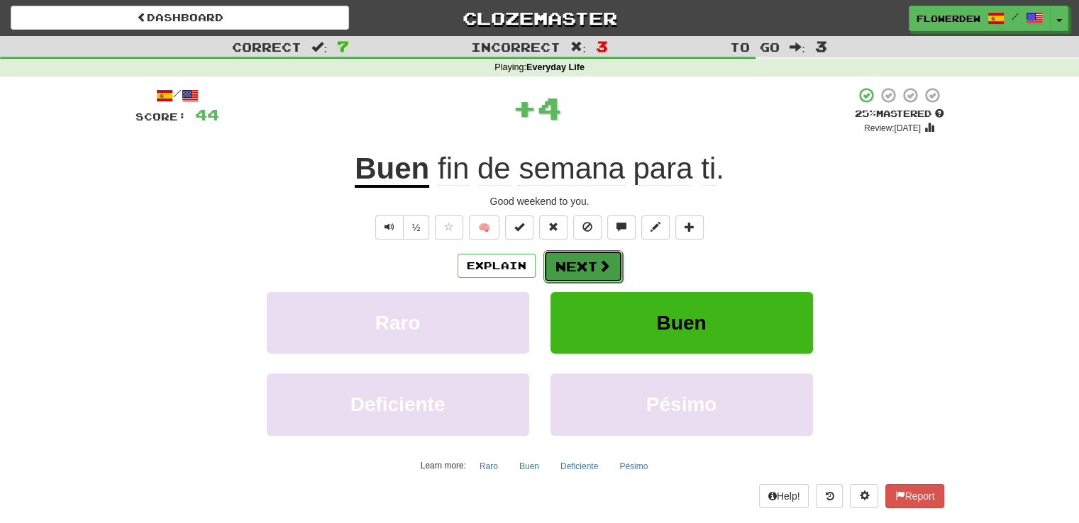
click at [593, 262] on button "Next" at bounding box center [582, 266] width 79 height 33
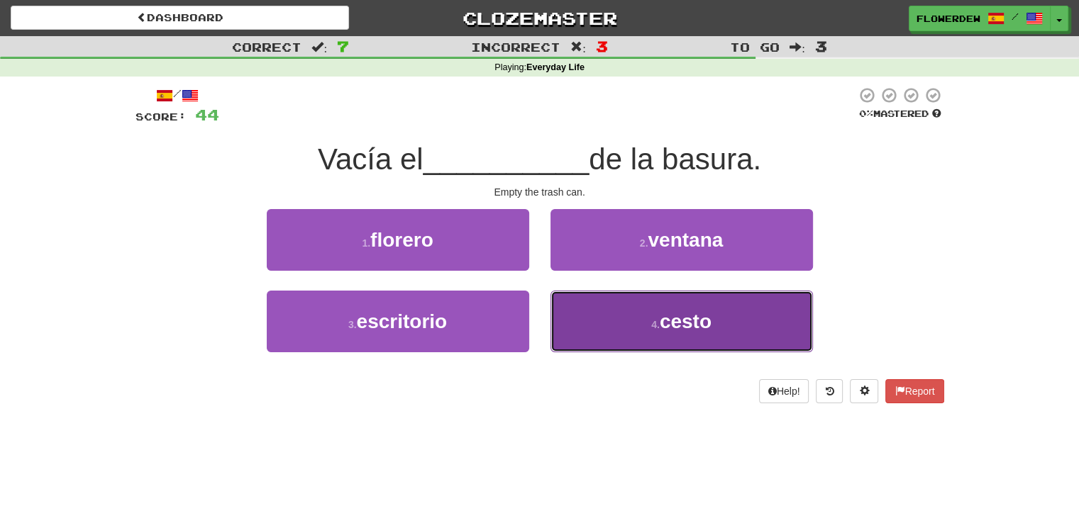
click at [602, 322] on button "4 . cesto" at bounding box center [681, 322] width 262 height 62
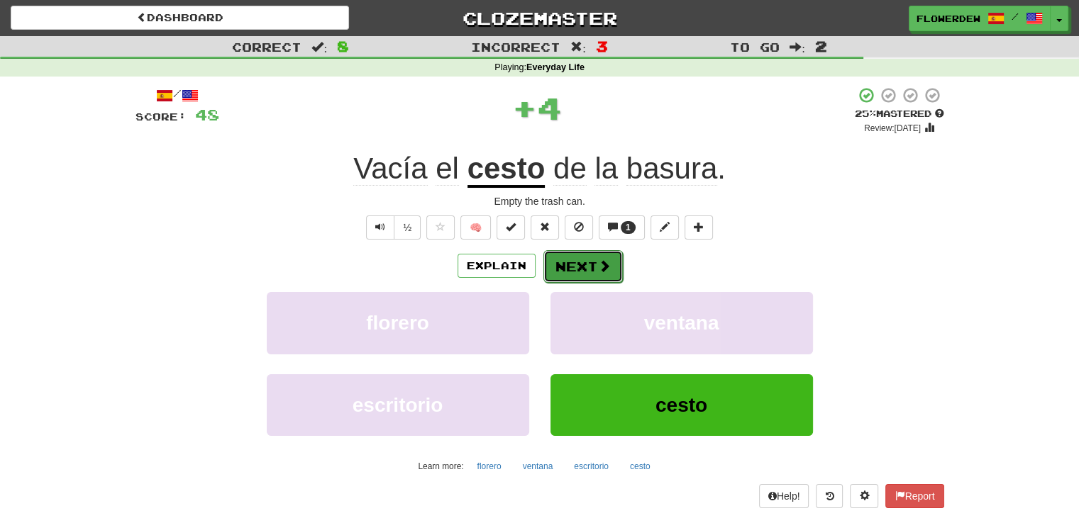
click at [610, 275] on button "Next" at bounding box center [582, 266] width 79 height 33
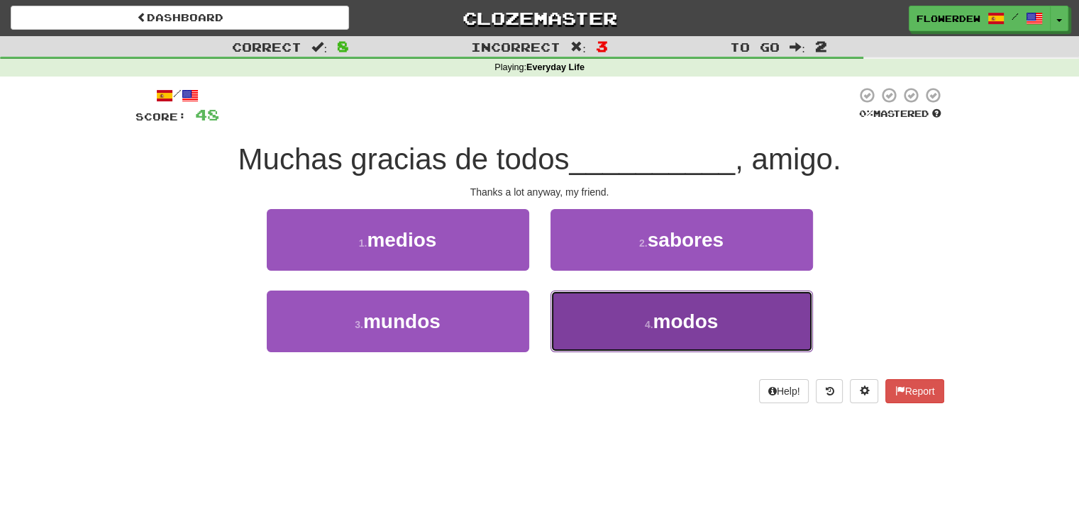
click at [616, 320] on button "4 . modos" at bounding box center [681, 322] width 262 height 62
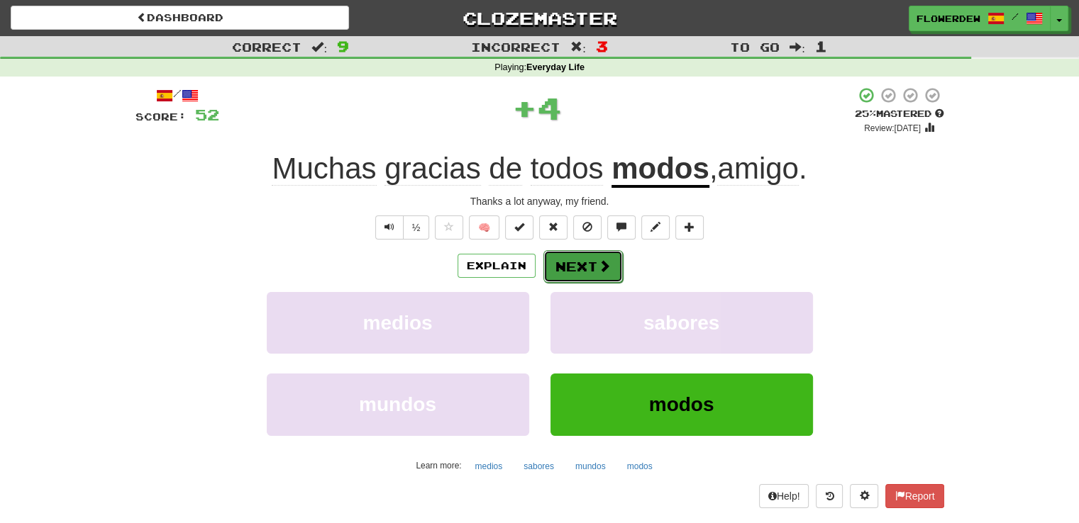
click at [614, 269] on button "Next" at bounding box center [582, 266] width 79 height 33
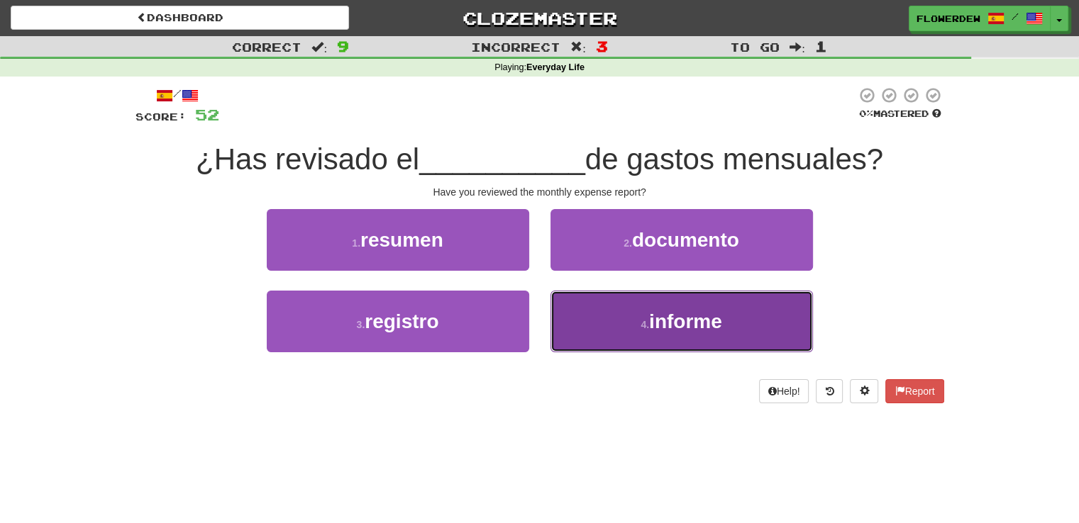
click at [610, 323] on button "4 . informe" at bounding box center [681, 322] width 262 height 62
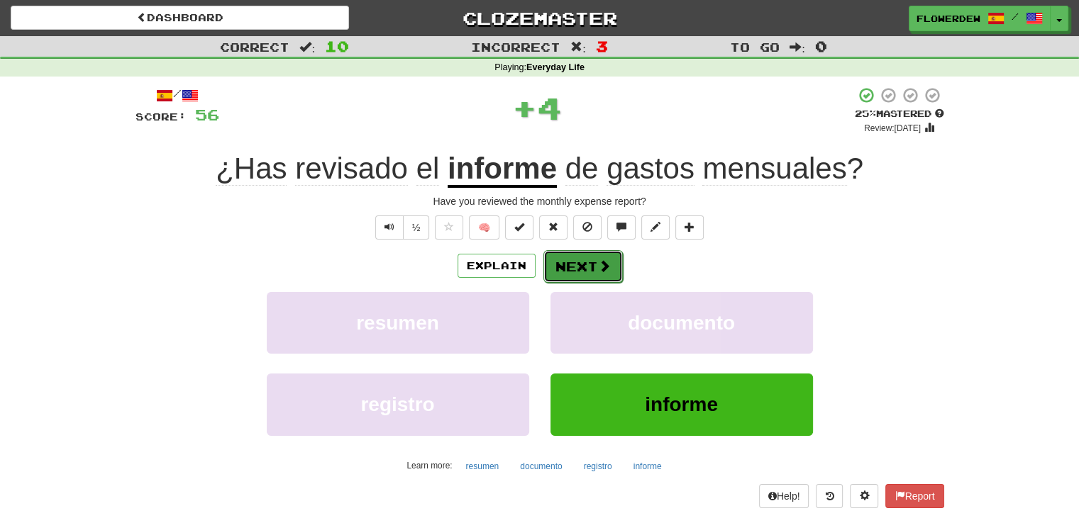
click at [592, 262] on button "Next" at bounding box center [582, 266] width 79 height 33
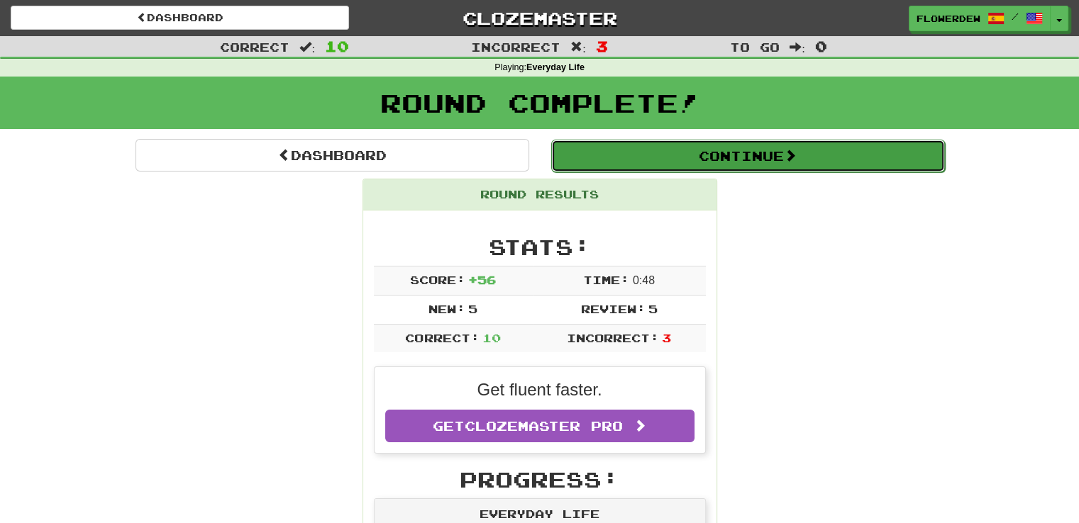
click at [624, 150] on button "Continue" at bounding box center [748, 156] width 394 height 33
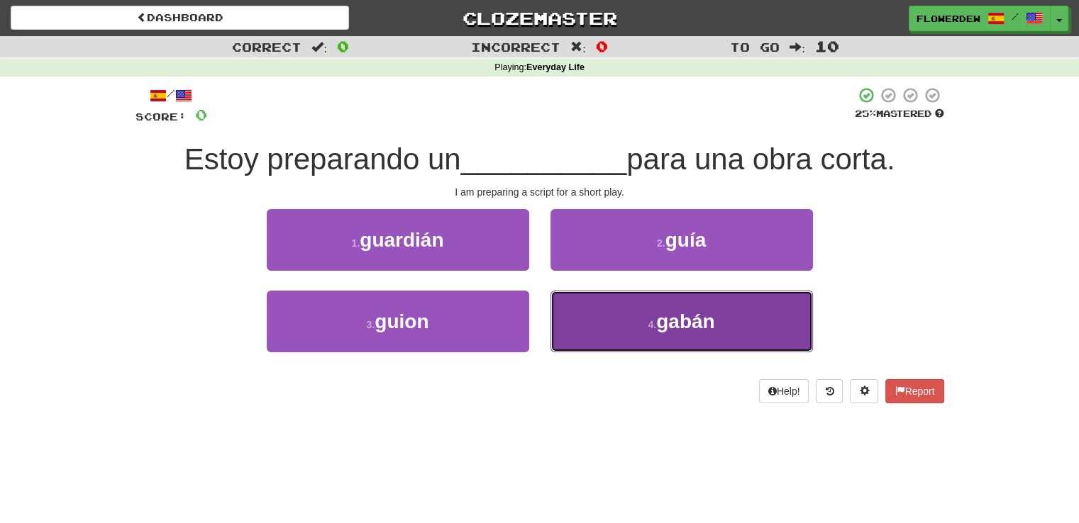
click at [601, 333] on button "4 . gabán" at bounding box center [681, 322] width 262 height 62
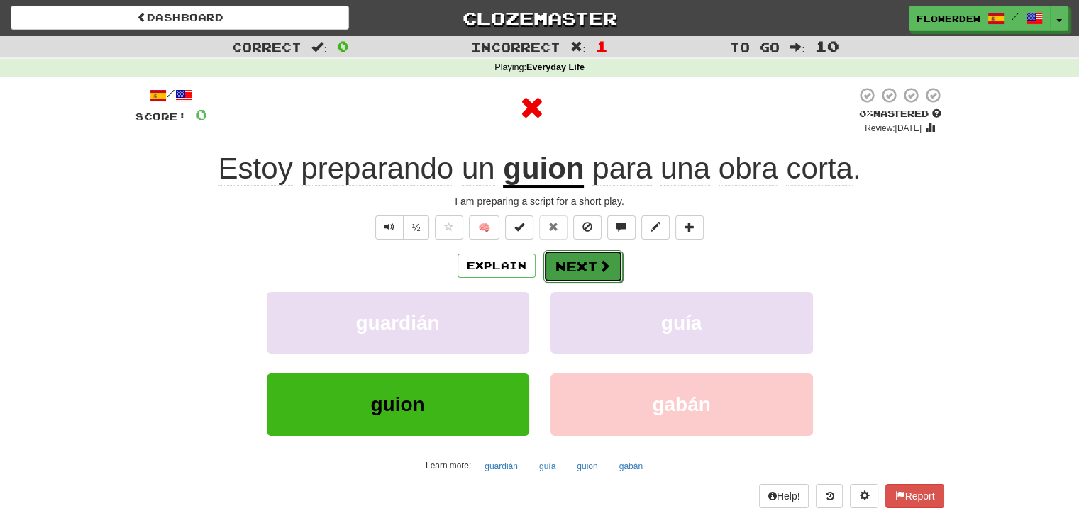
click at [598, 261] on span at bounding box center [604, 266] width 13 height 13
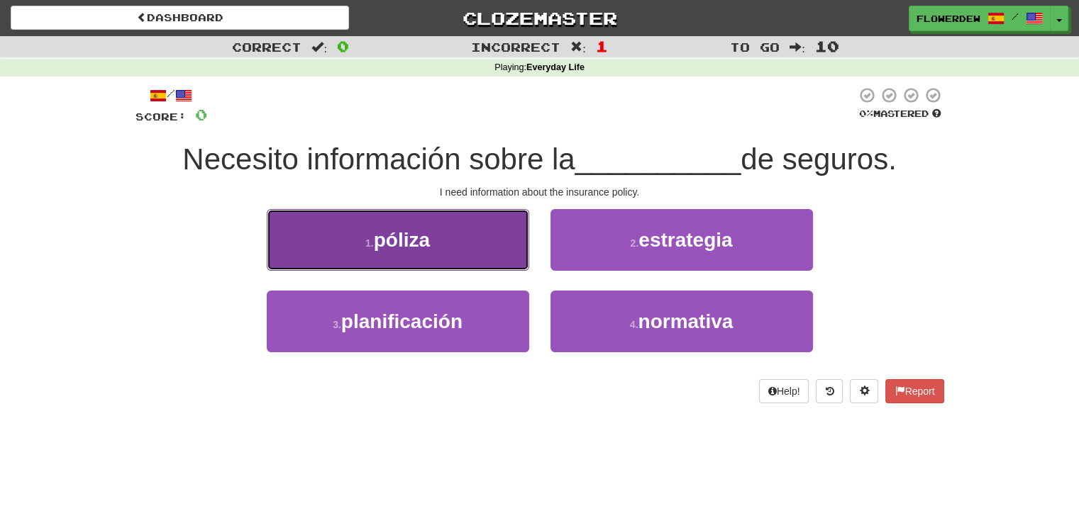
click at [501, 245] on button "1 . póliza" at bounding box center [398, 240] width 262 height 62
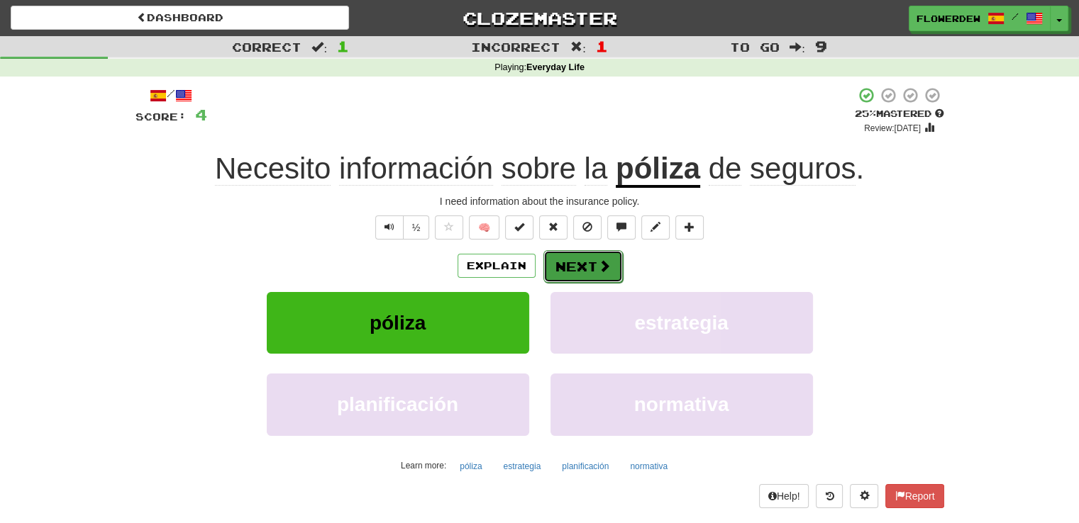
click at [587, 256] on button "Next" at bounding box center [582, 266] width 79 height 33
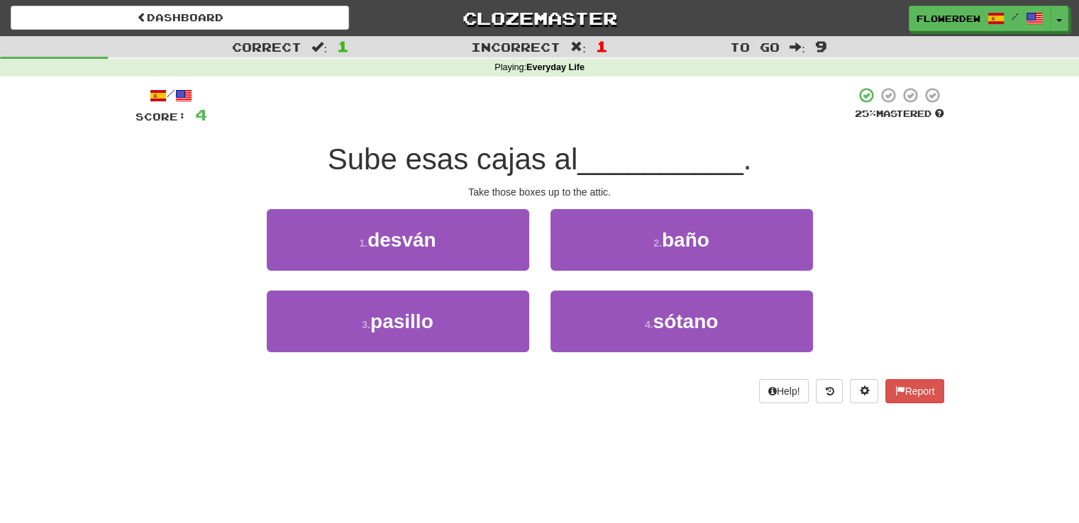
click at [587, 256] on button "2 . baño" at bounding box center [681, 240] width 262 height 62
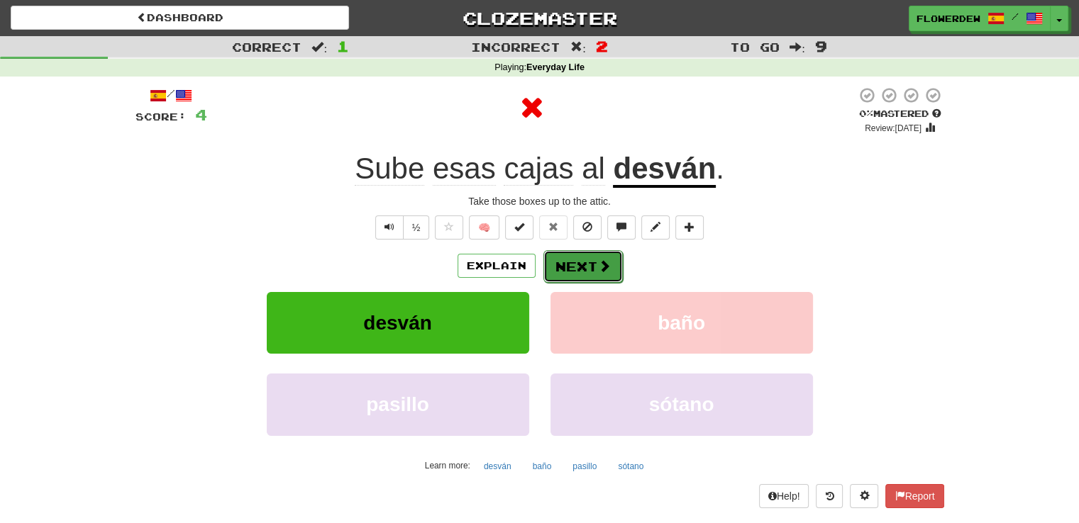
click at [585, 260] on button "Next" at bounding box center [582, 266] width 79 height 33
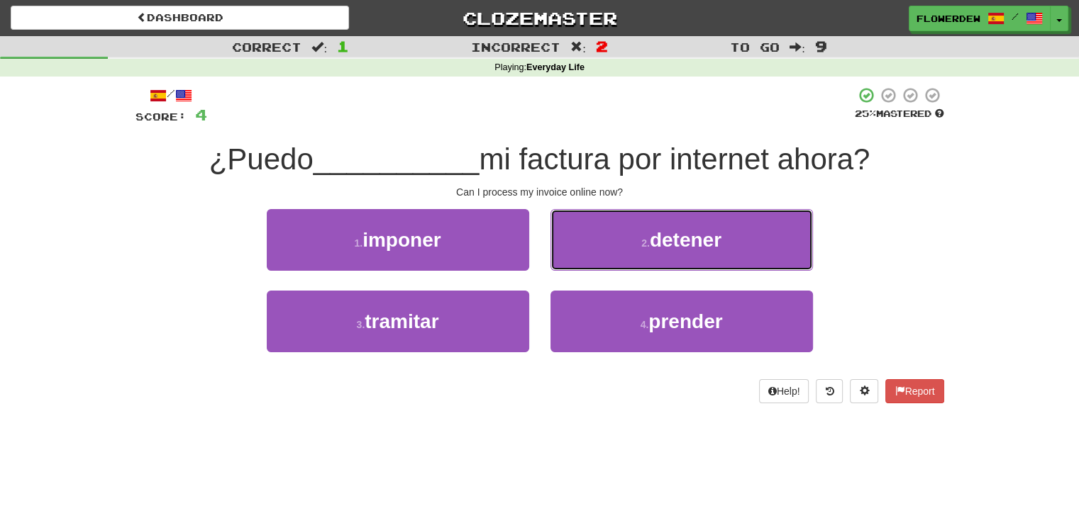
click at [585, 260] on button "2 . detener" at bounding box center [681, 240] width 262 height 62
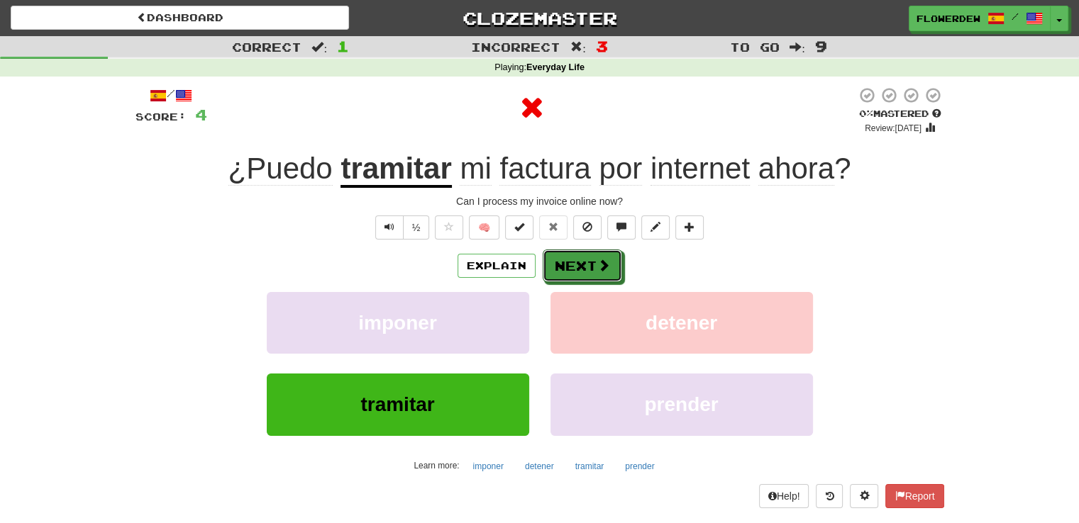
click at [585, 260] on button "Next" at bounding box center [582, 266] width 79 height 33
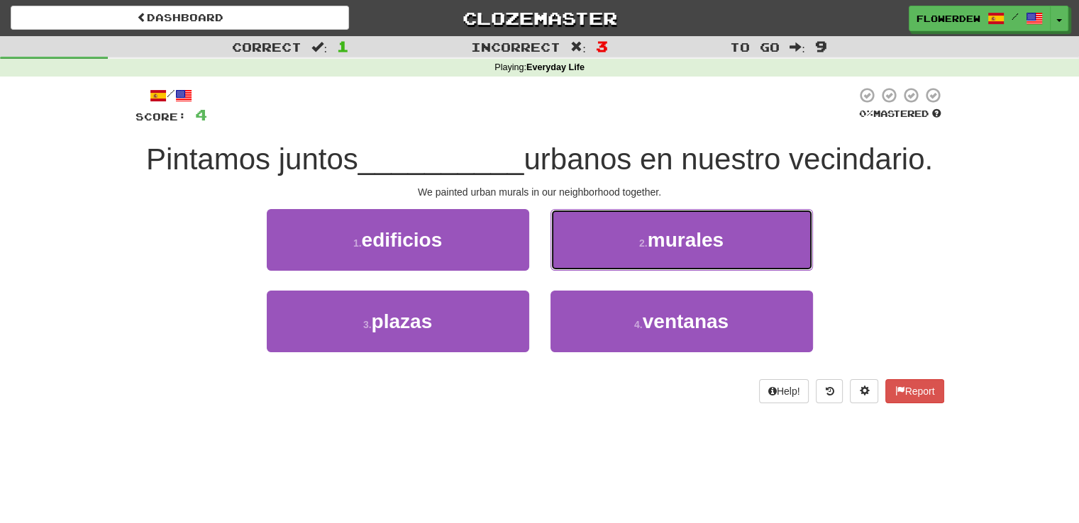
click at [585, 260] on button "2 . murales" at bounding box center [681, 240] width 262 height 62
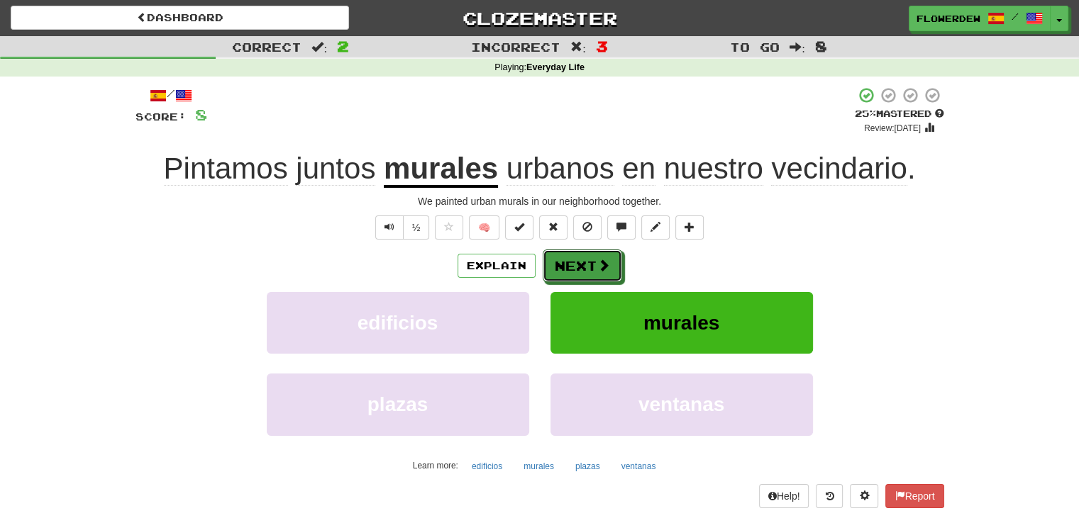
click at [585, 260] on button "Next" at bounding box center [582, 266] width 79 height 33
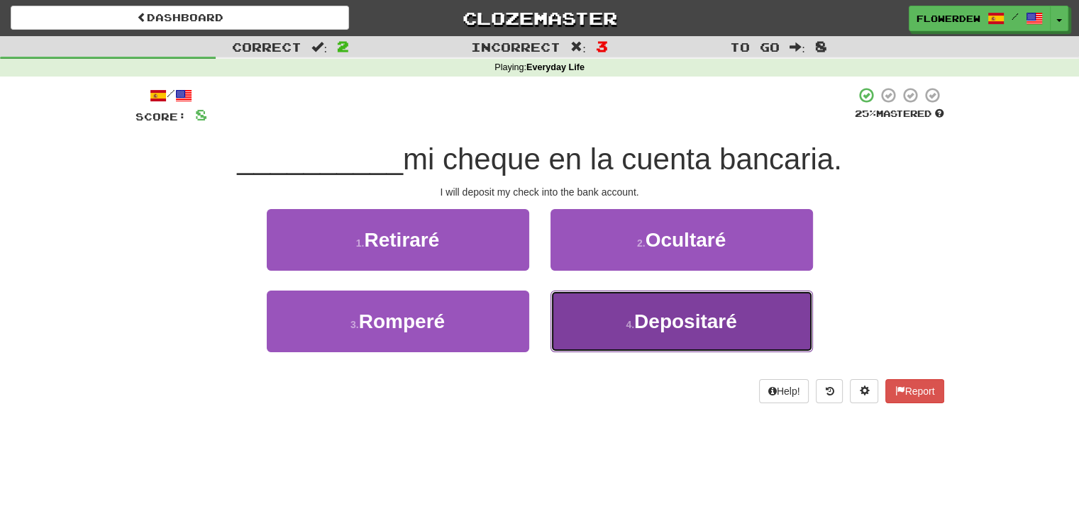
click at [584, 308] on button "4 . Depositaré" at bounding box center [681, 322] width 262 height 62
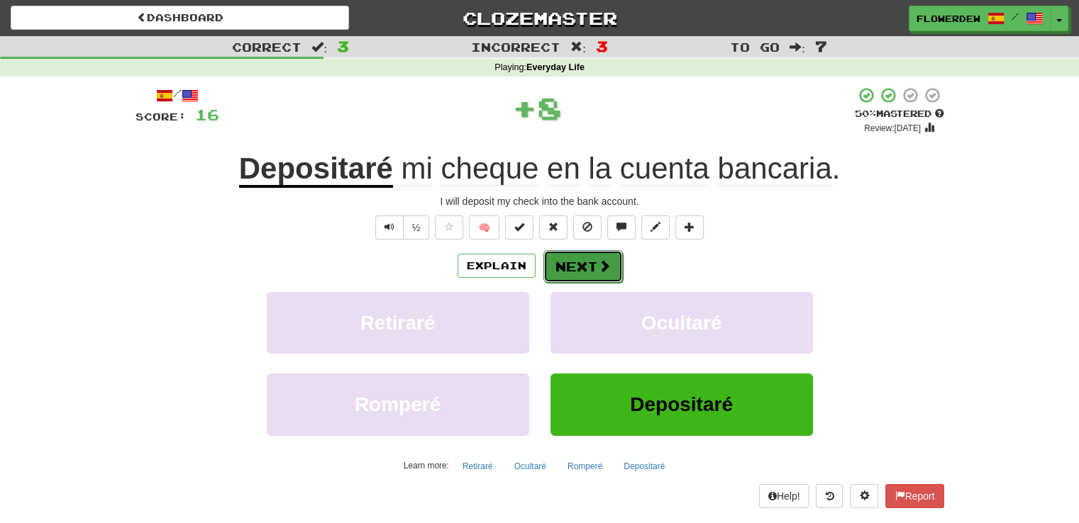
click at [585, 260] on button "Next" at bounding box center [582, 266] width 79 height 33
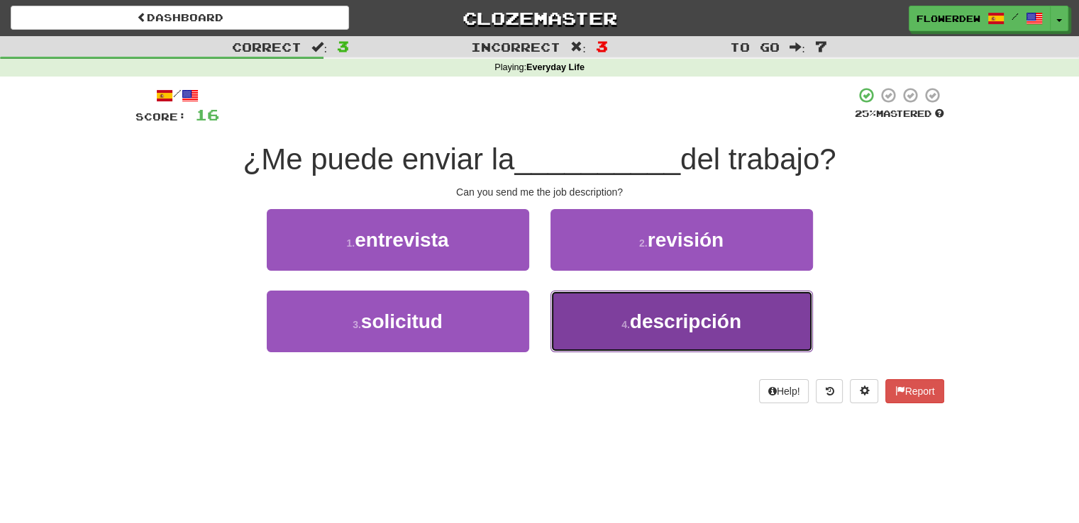
click at [577, 309] on button "4 . descripción" at bounding box center [681, 322] width 262 height 62
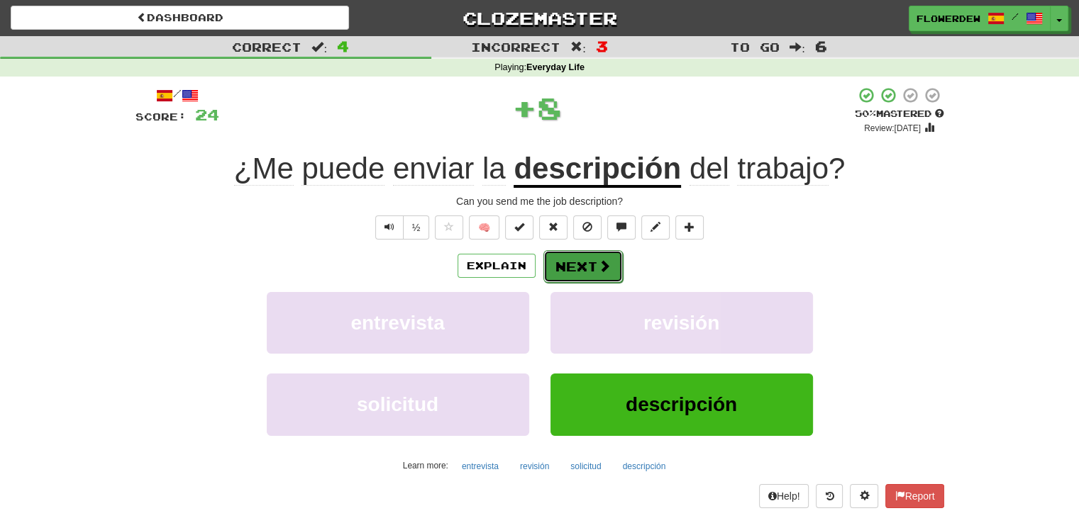
click at [589, 262] on button "Next" at bounding box center [582, 266] width 79 height 33
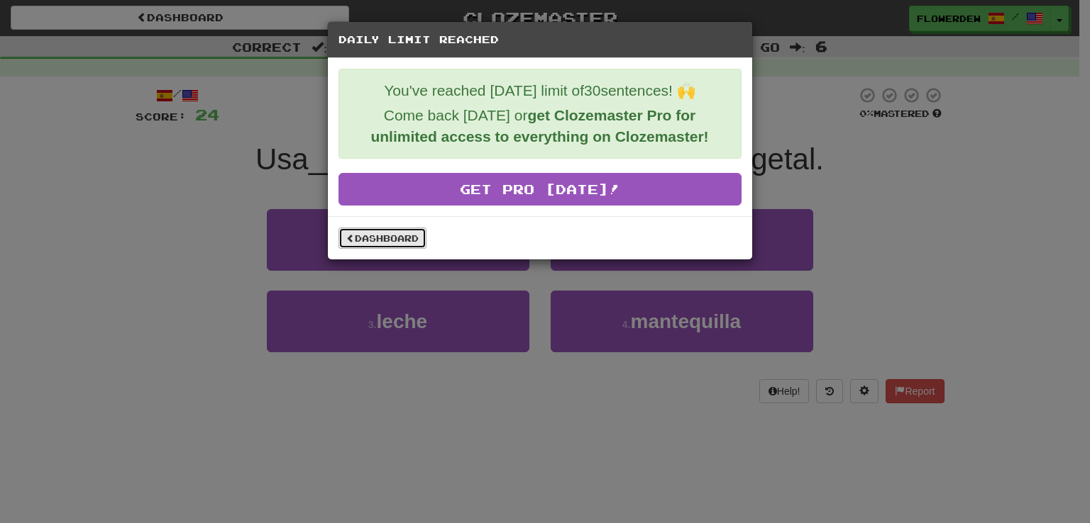
click at [403, 243] on link "Dashboard" at bounding box center [382, 238] width 88 height 21
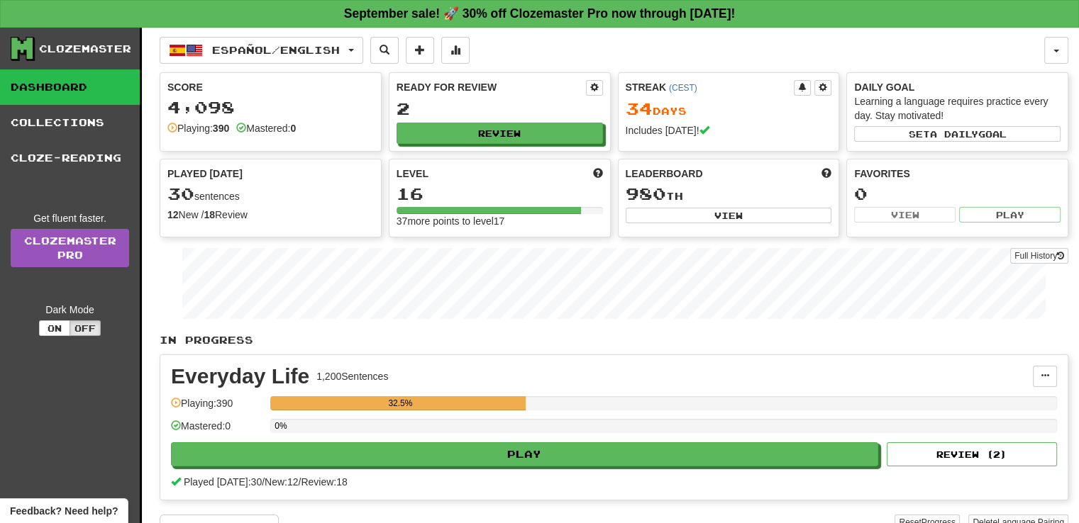
click at [321, 67] on div "Español / English Deutsch / English Streak: 35 Review: 3 Points today: 160 Espa…" at bounding box center [614, 305] width 909 height 555
click at [328, 44] on span "Español / English" at bounding box center [276, 50] width 128 height 12
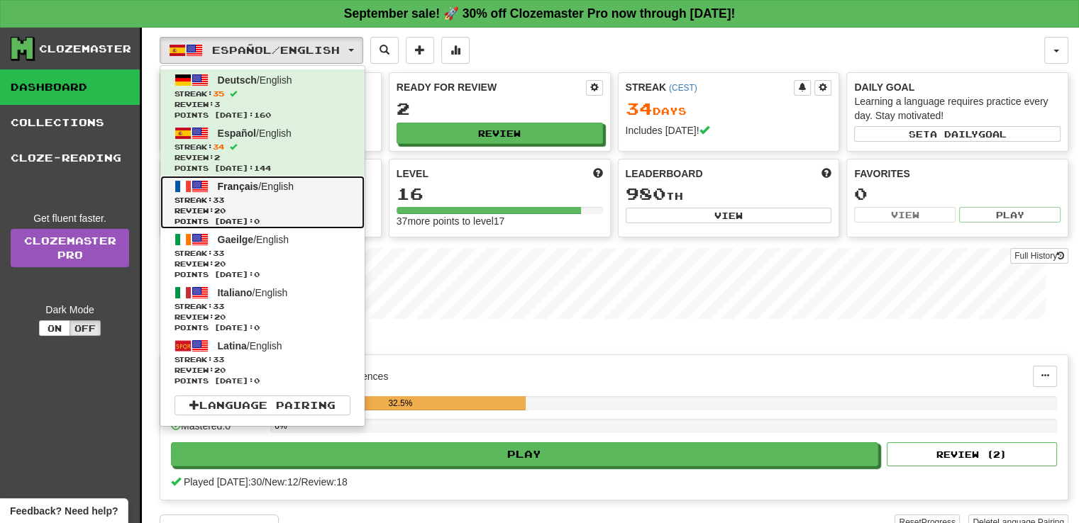
click at [312, 192] on link "Français / English Streak: 33 Review: 20 Points today: 0" at bounding box center [262, 202] width 204 height 53
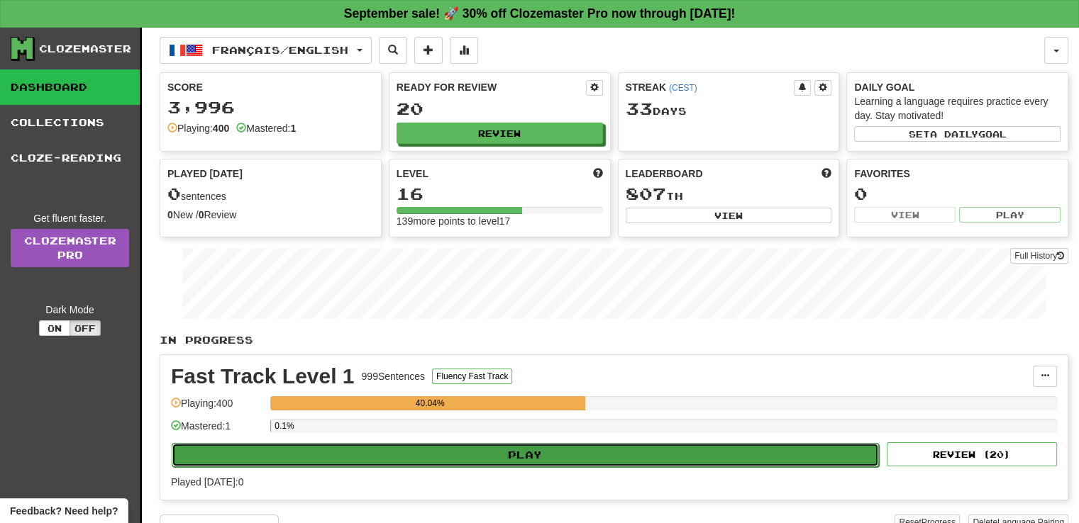
click at [612, 457] on button "Play" at bounding box center [525, 455] width 707 height 24
select select "**"
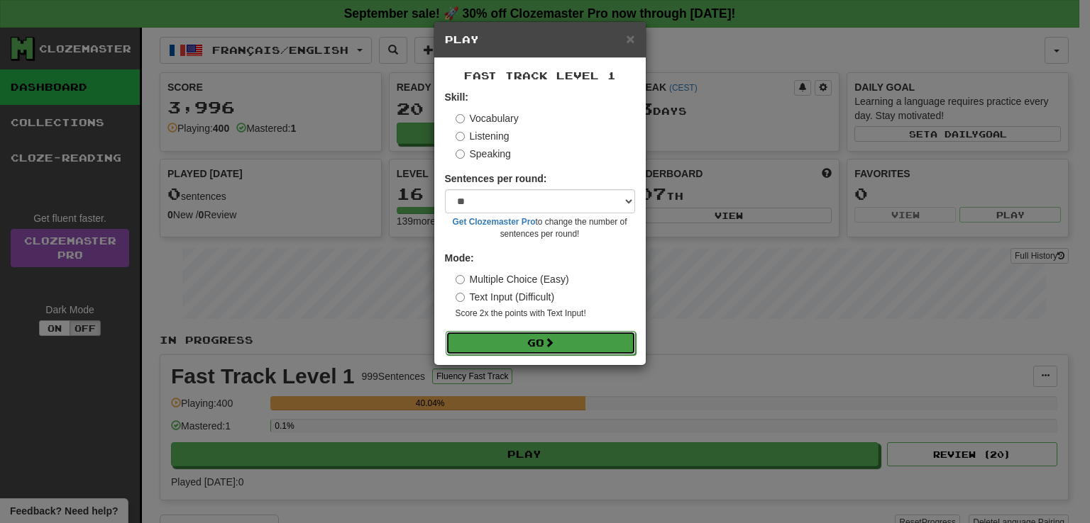
click at [612, 333] on button "Go" at bounding box center [540, 343] width 190 height 24
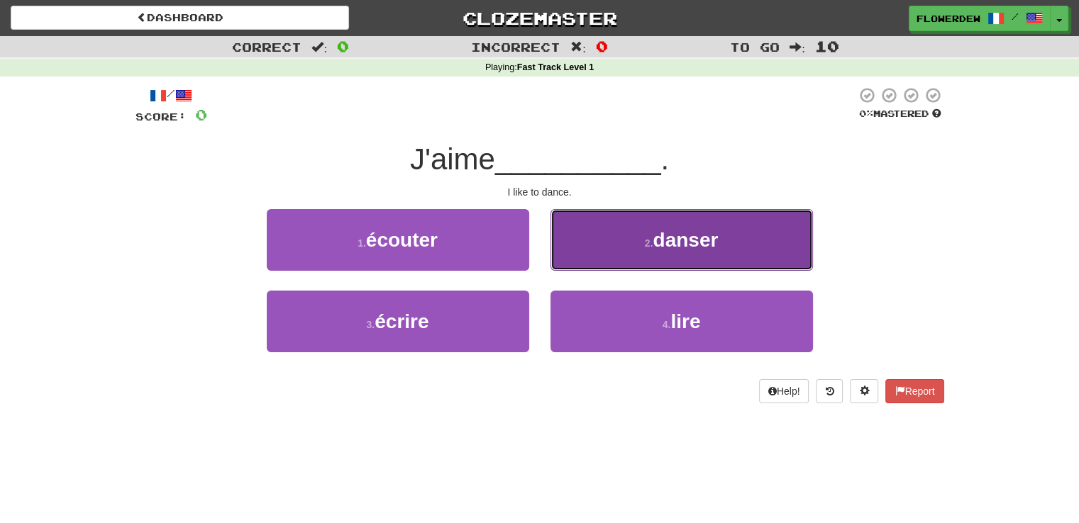
click at [581, 255] on button "2 . danser" at bounding box center [681, 240] width 262 height 62
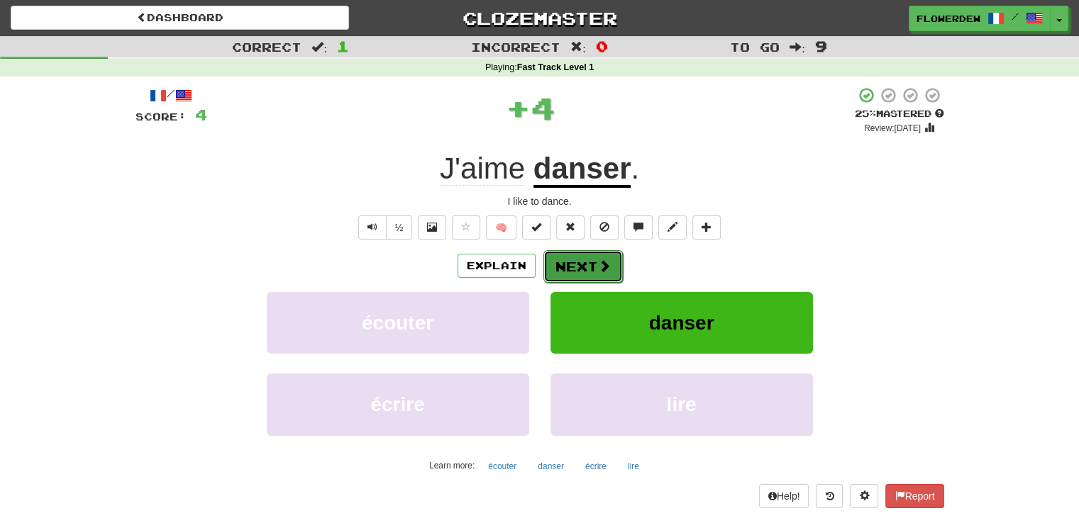
click at [581, 261] on button "Next" at bounding box center [582, 266] width 79 height 33
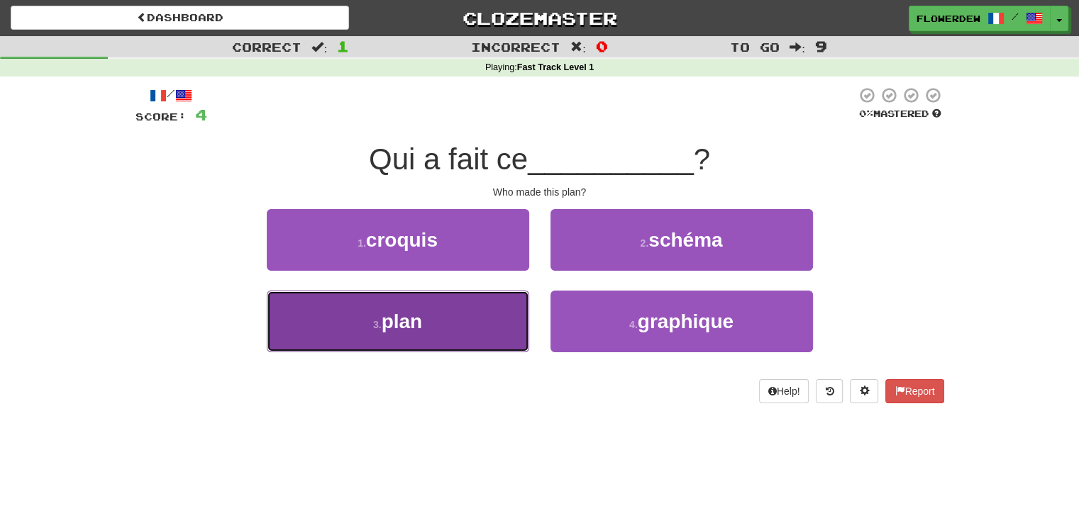
click at [497, 331] on button "3 . plan" at bounding box center [398, 322] width 262 height 62
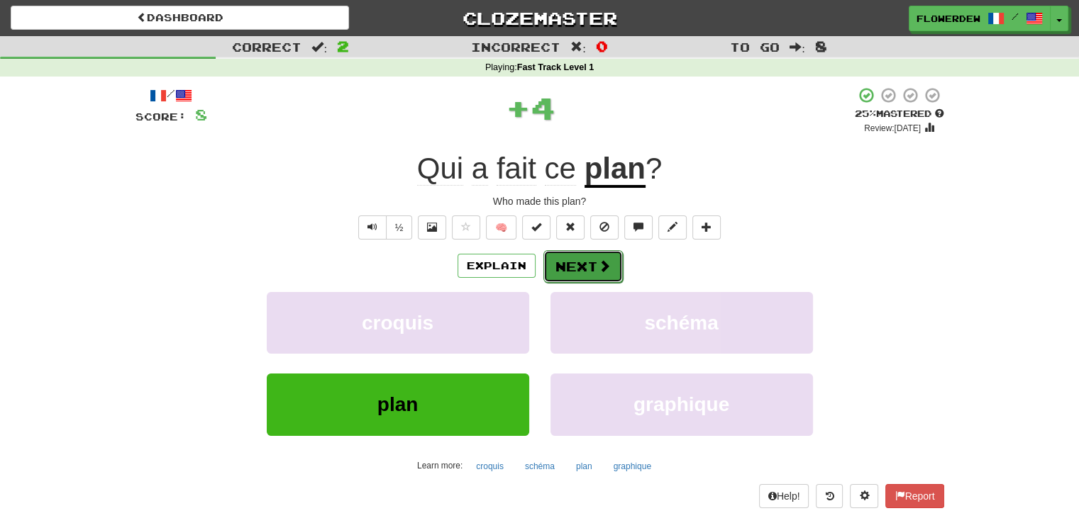
click at [592, 273] on button "Next" at bounding box center [582, 266] width 79 height 33
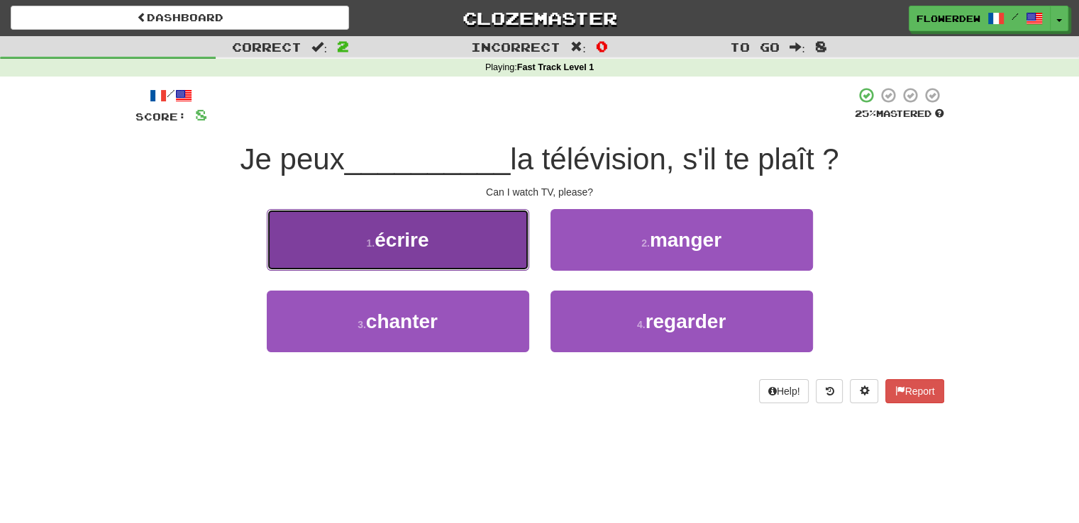
click at [490, 255] on button "1 . écrire" at bounding box center [398, 240] width 262 height 62
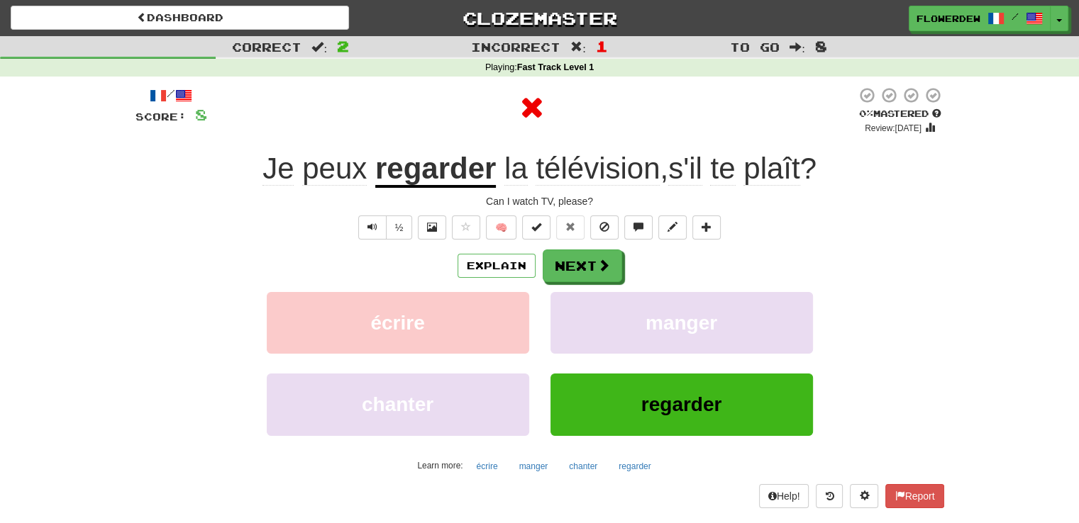
click at [490, 255] on button "Explain" at bounding box center [497, 266] width 78 height 24
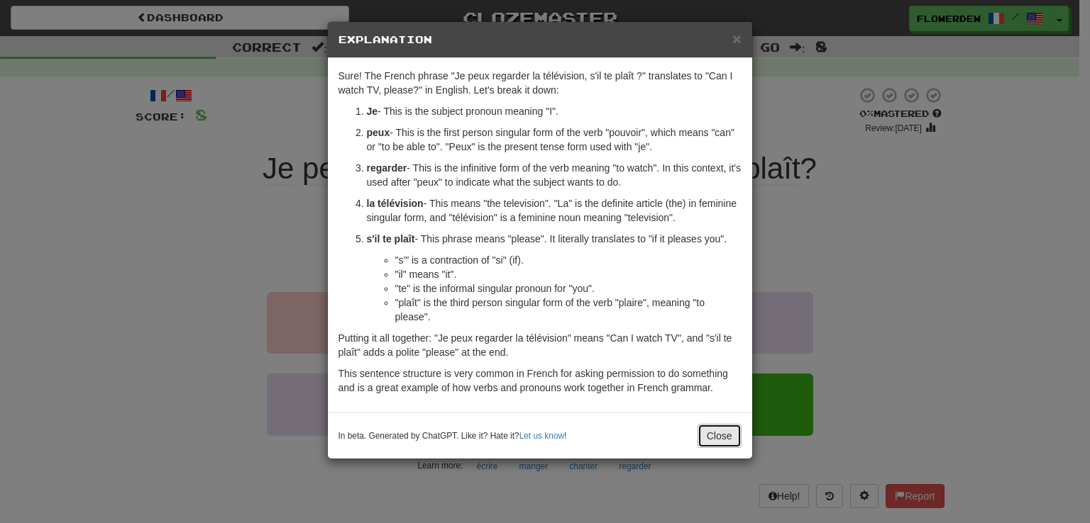
click at [709, 432] on button "Close" at bounding box center [719, 436] width 44 height 24
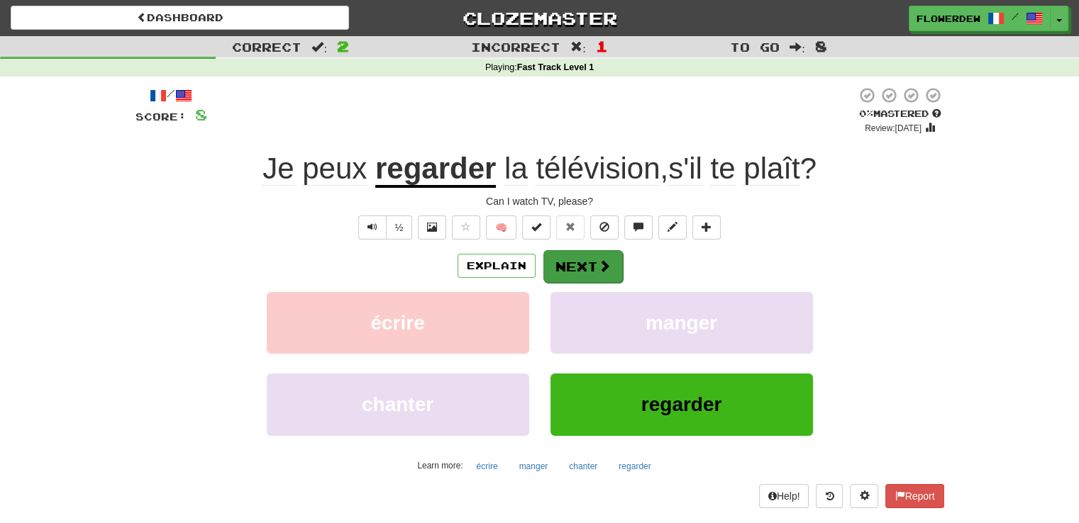
drag, startPoint x: 621, startPoint y: 276, endPoint x: 604, endPoint y: 261, distance: 22.6
click at [604, 261] on div "Explain Next" at bounding box center [539, 266] width 809 height 33
click at [604, 261] on span at bounding box center [604, 266] width 13 height 13
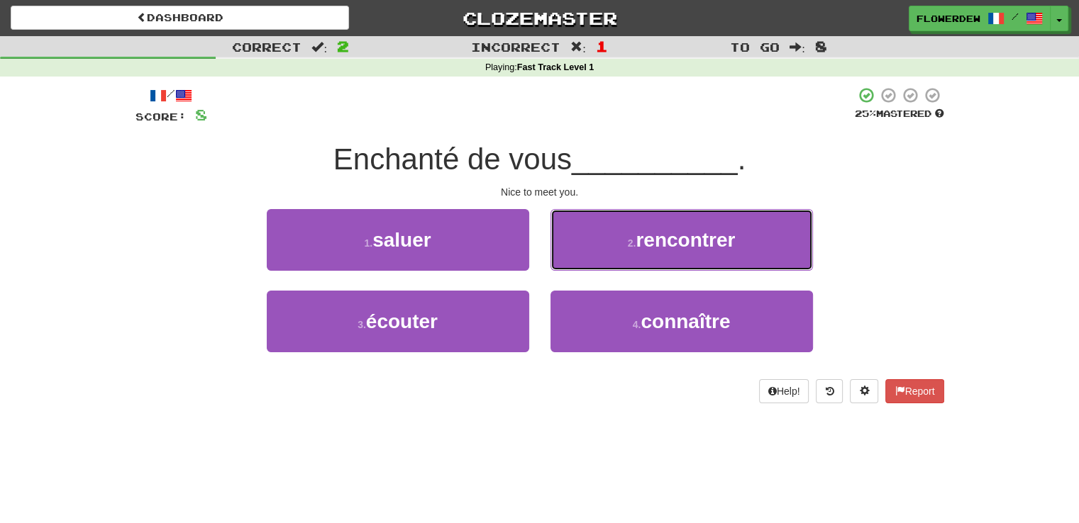
click at [604, 261] on button "2 . rencontrer" at bounding box center [681, 240] width 262 height 62
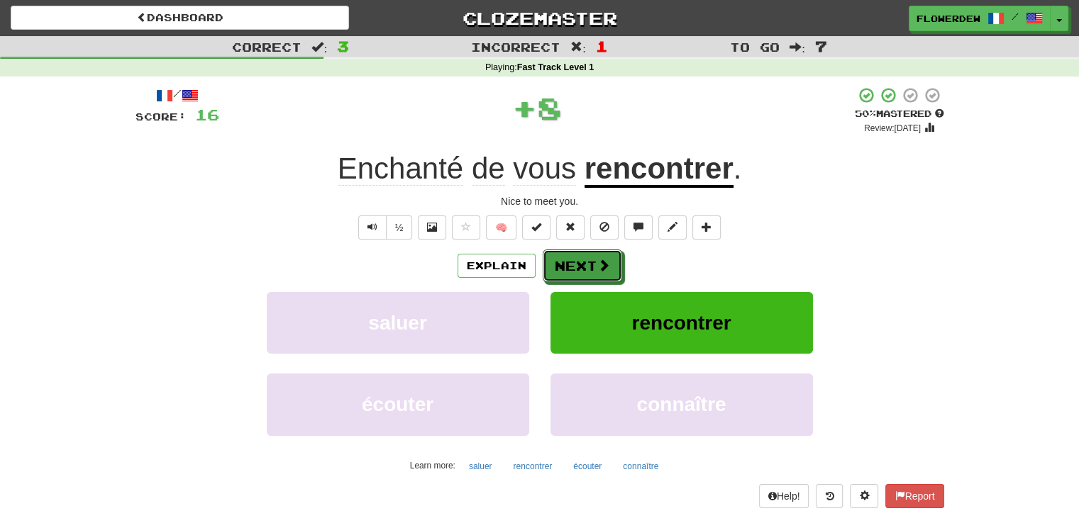
click at [604, 261] on span at bounding box center [603, 265] width 13 height 13
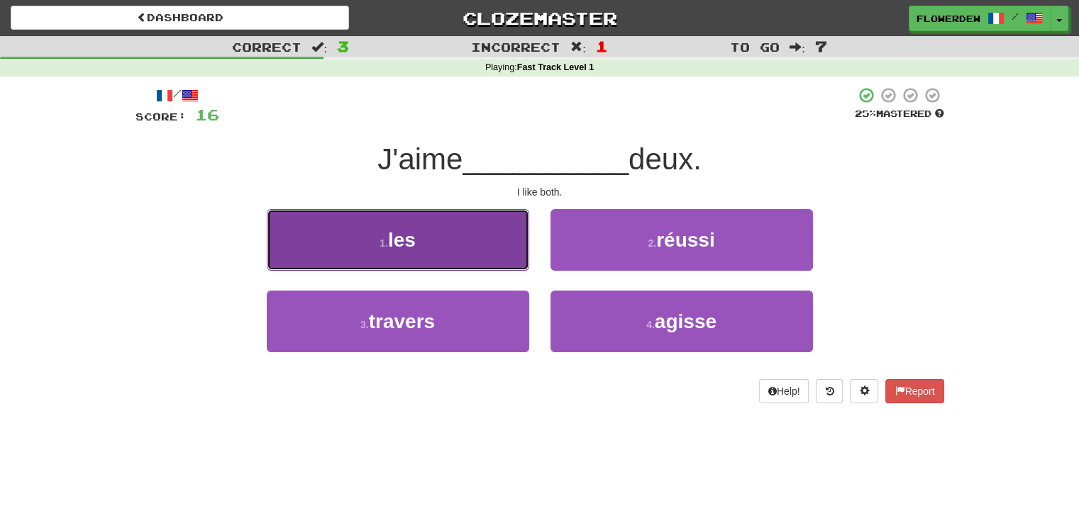
click at [486, 218] on button "1 . les" at bounding box center [398, 240] width 262 height 62
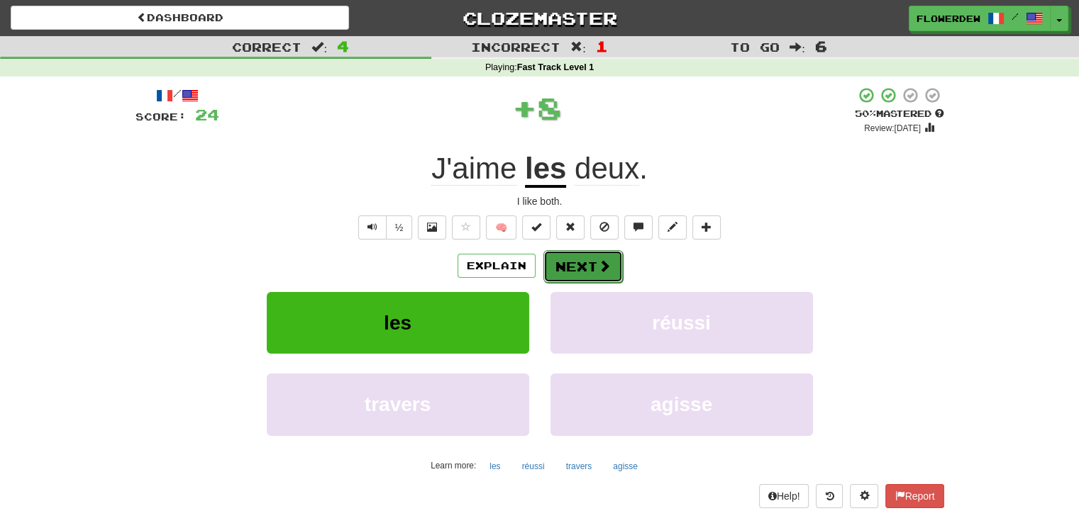
click at [559, 259] on button "Next" at bounding box center [582, 266] width 79 height 33
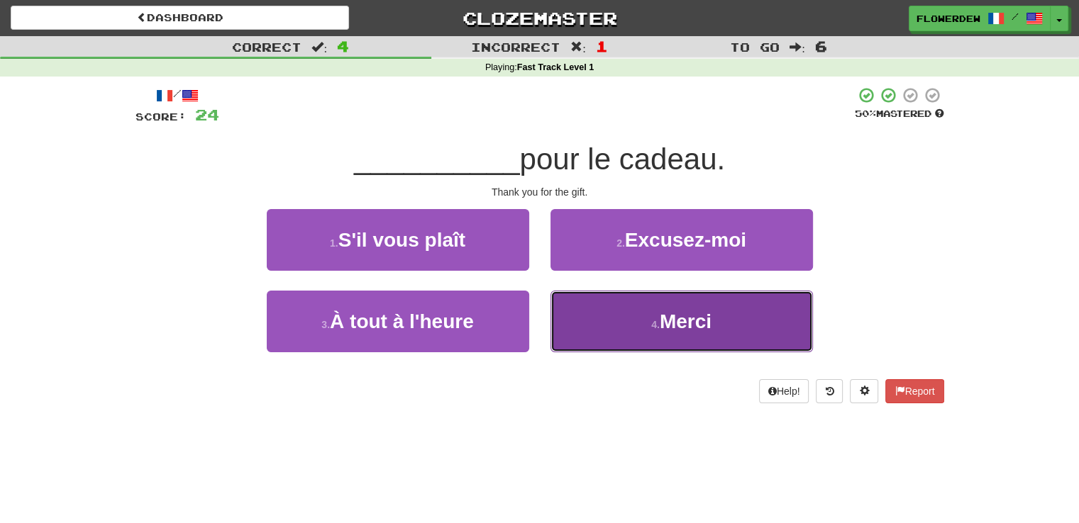
click at [621, 315] on button "4 . Merci" at bounding box center [681, 322] width 262 height 62
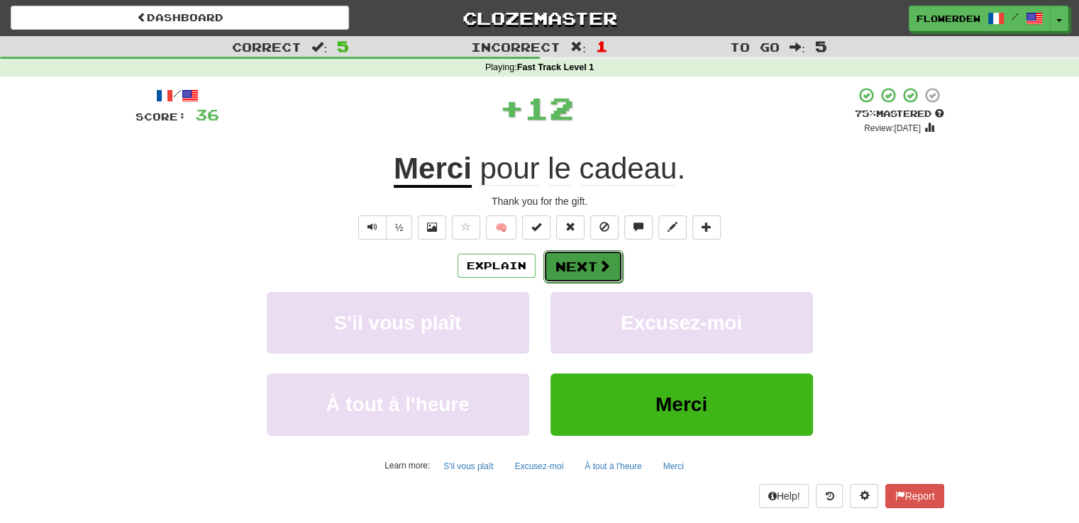
click at [579, 275] on button "Next" at bounding box center [582, 266] width 79 height 33
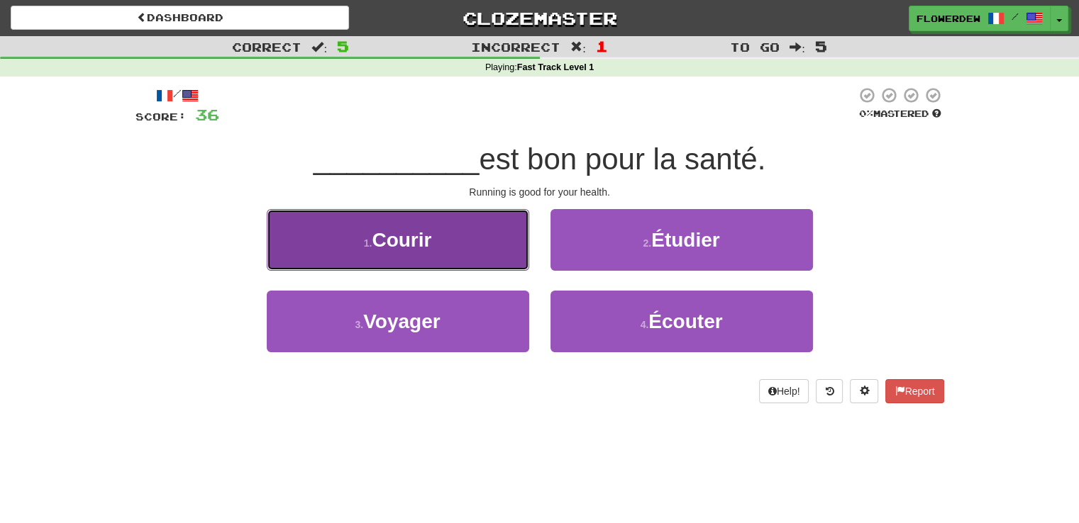
click at [495, 228] on button "1 . Courir" at bounding box center [398, 240] width 262 height 62
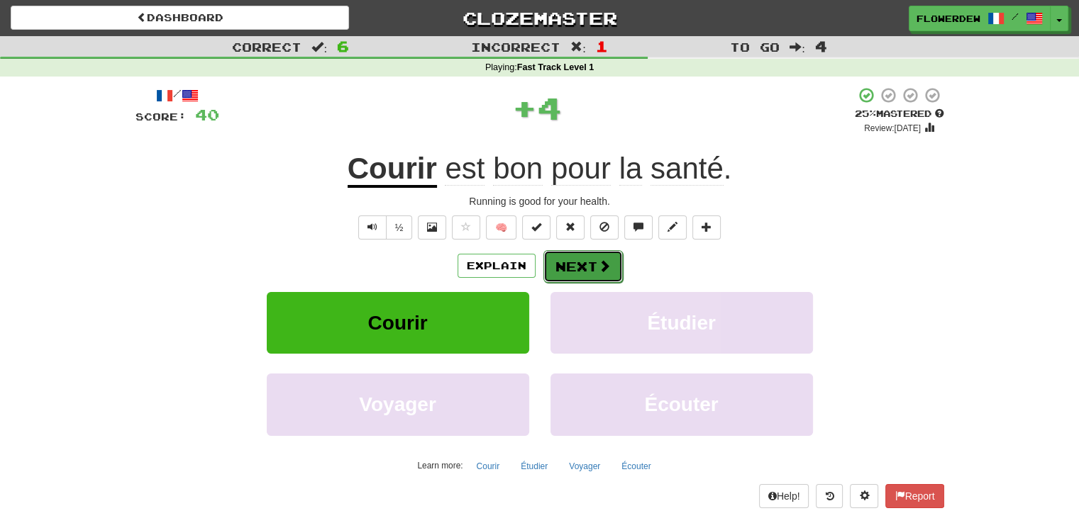
click at [551, 265] on button "Next" at bounding box center [582, 266] width 79 height 33
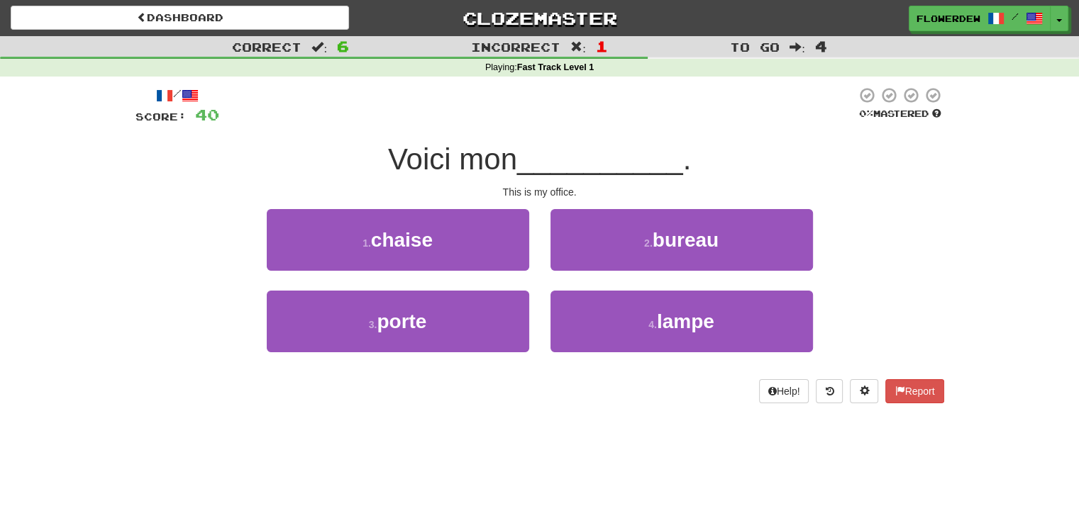
click at [587, 274] on div "2 . bureau" at bounding box center [682, 250] width 284 height 82
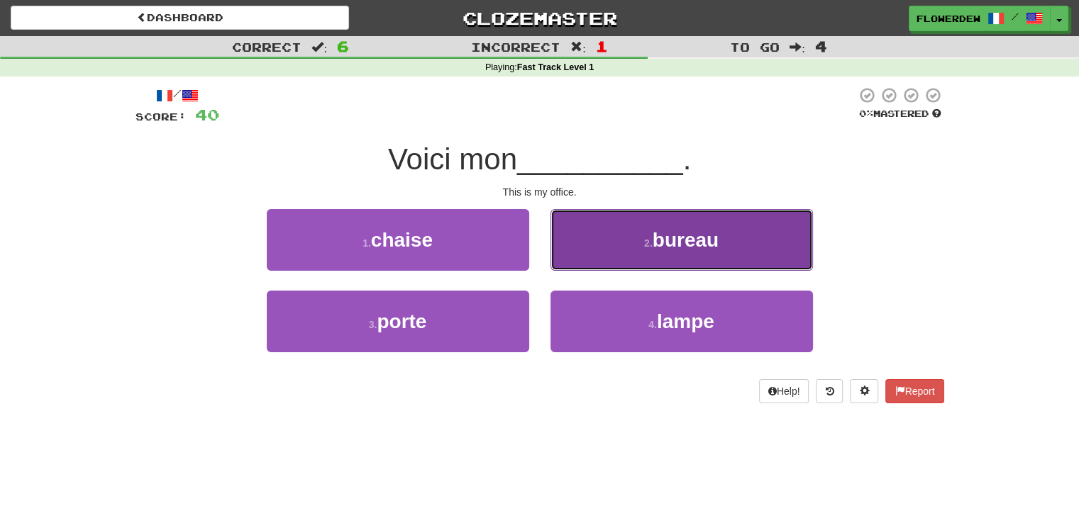
click at [587, 245] on button "2 . bureau" at bounding box center [681, 240] width 262 height 62
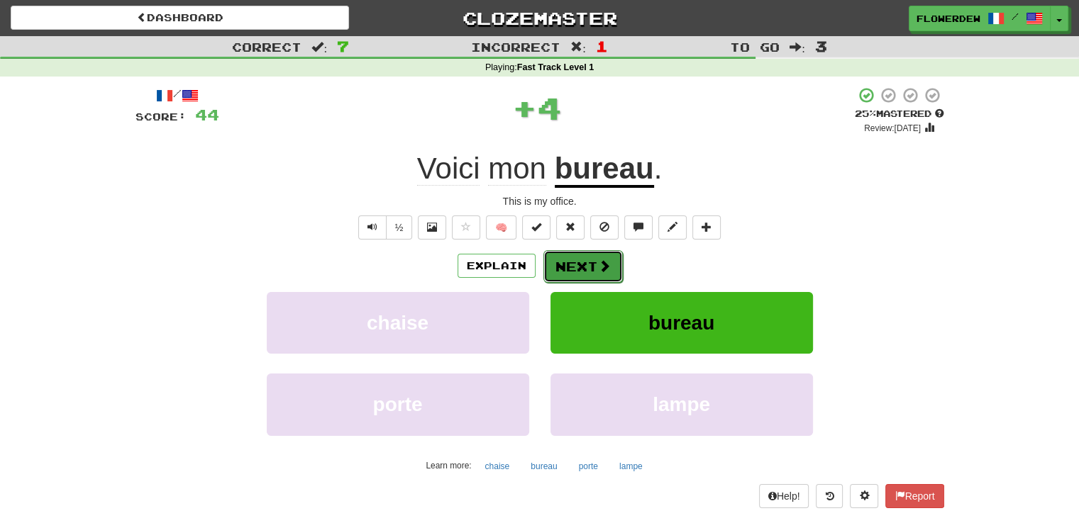
click at [587, 262] on button "Next" at bounding box center [582, 266] width 79 height 33
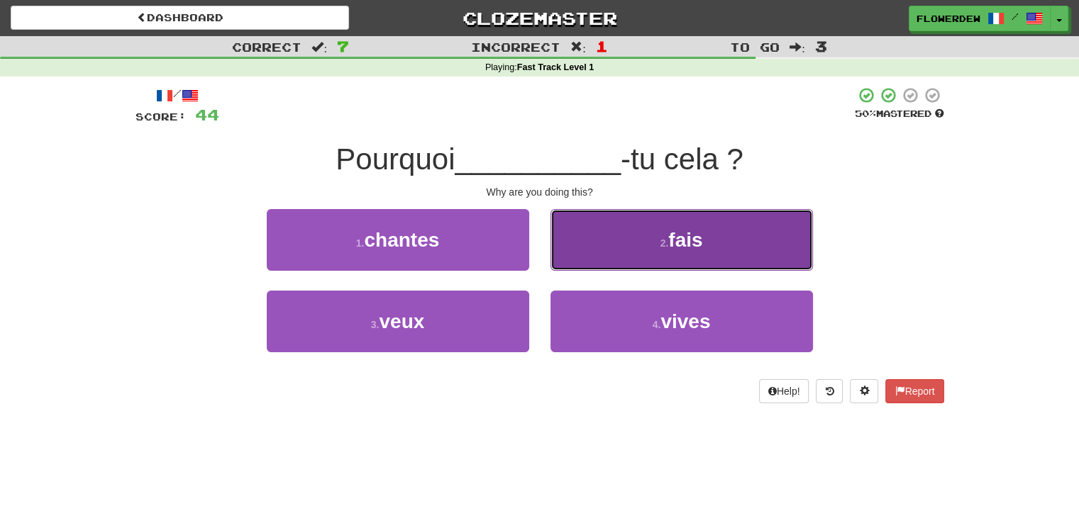
click at [596, 251] on button "2 . fais" at bounding box center [681, 240] width 262 height 62
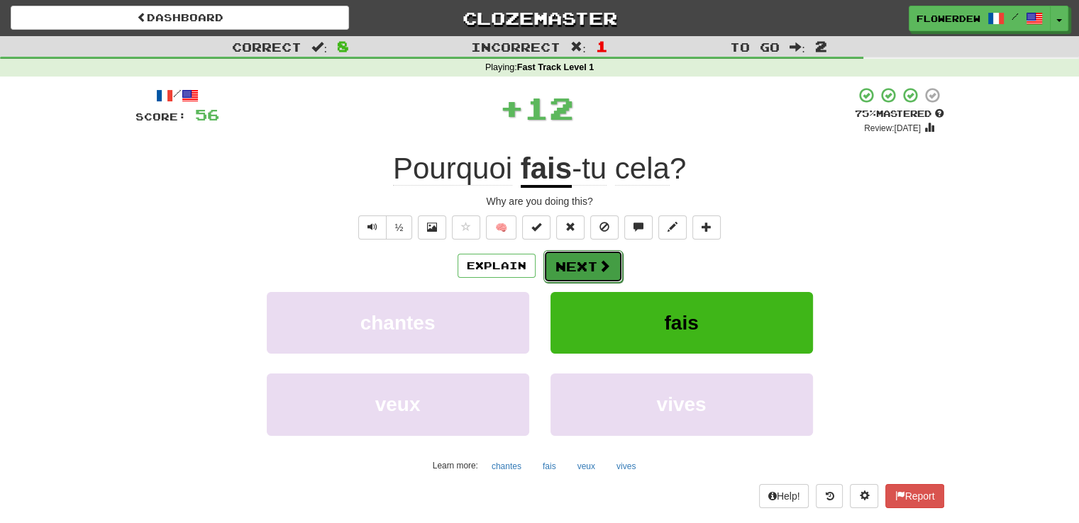
click at [589, 267] on button "Next" at bounding box center [582, 266] width 79 height 33
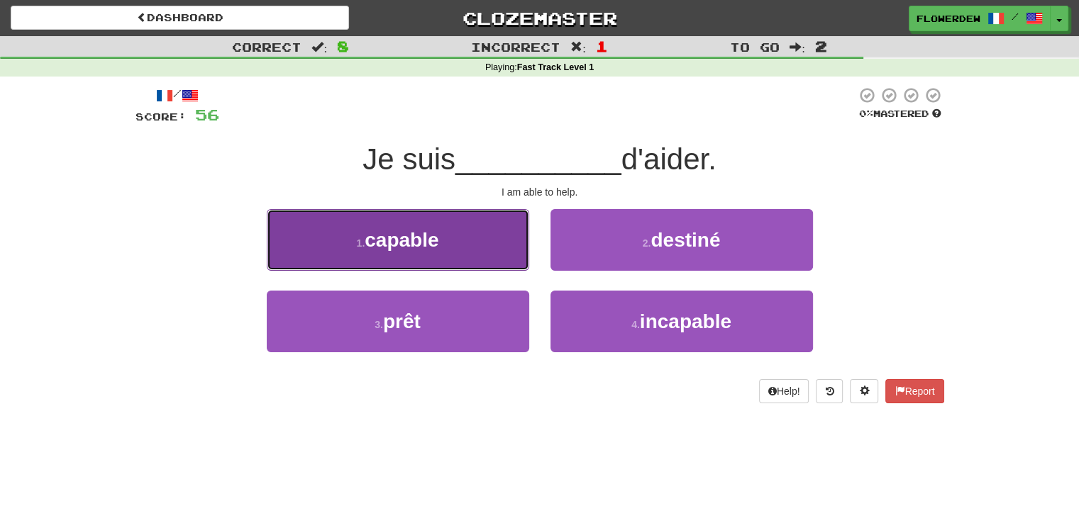
click at [483, 247] on button "1 . capable" at bounding box center [398, 240] width 262 height 62
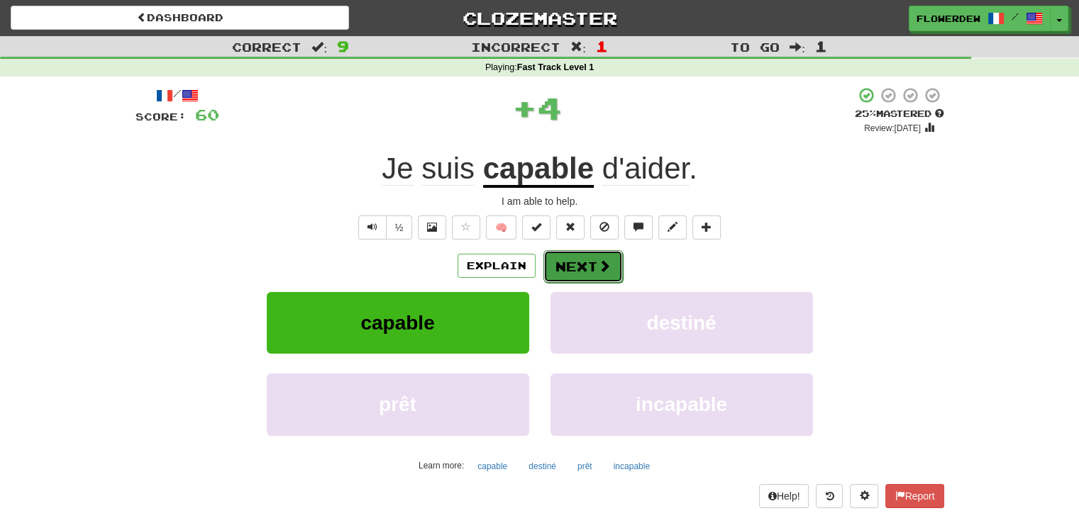
click at [563, 262] on button "Next" at bounding box center [582, 266] width 79 height 33
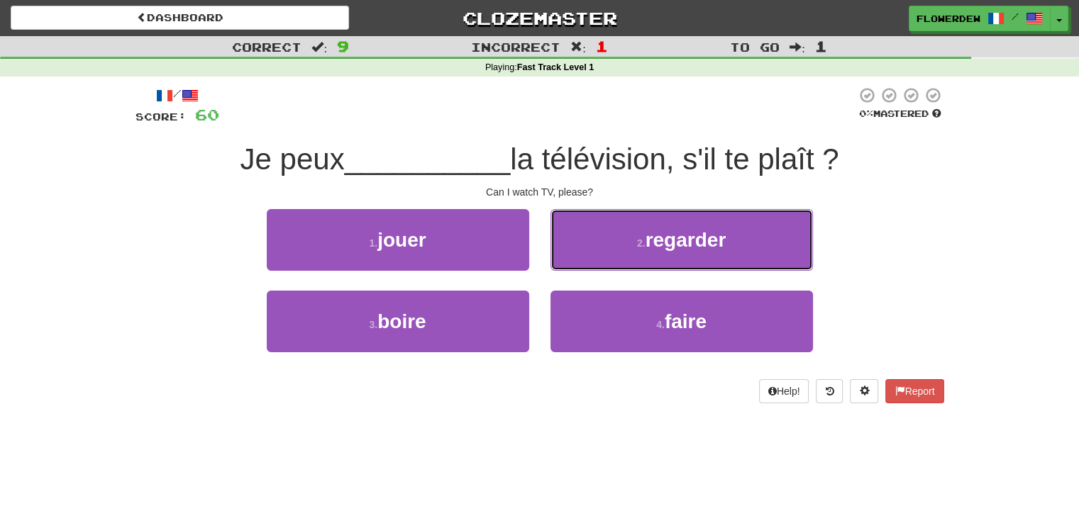
click at [563, 262] on button "2 . regarder" at bounding box center [681, 240] width 262 height 62
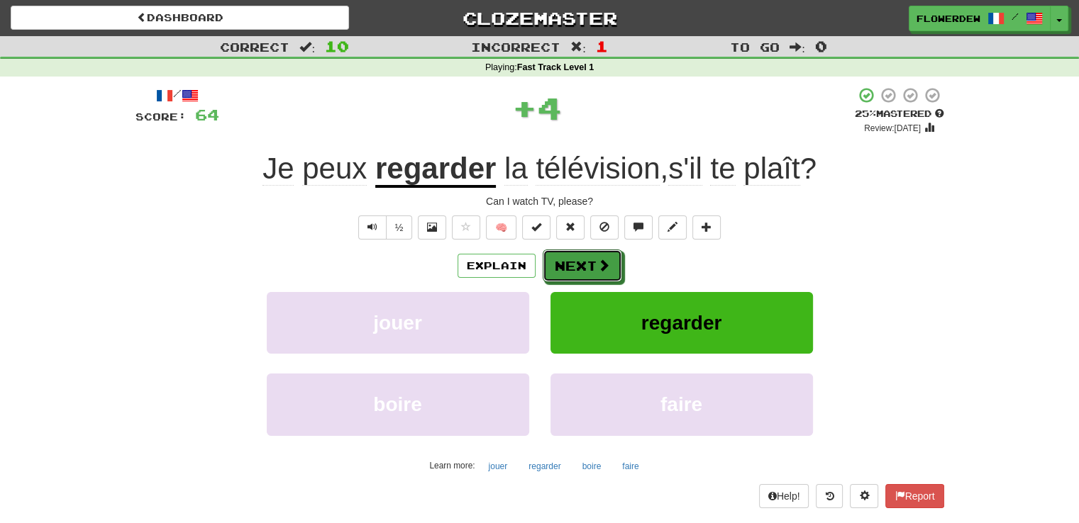
click at [563, 262] on button "Next" at bounding box center [582, 266] width 79 height 33
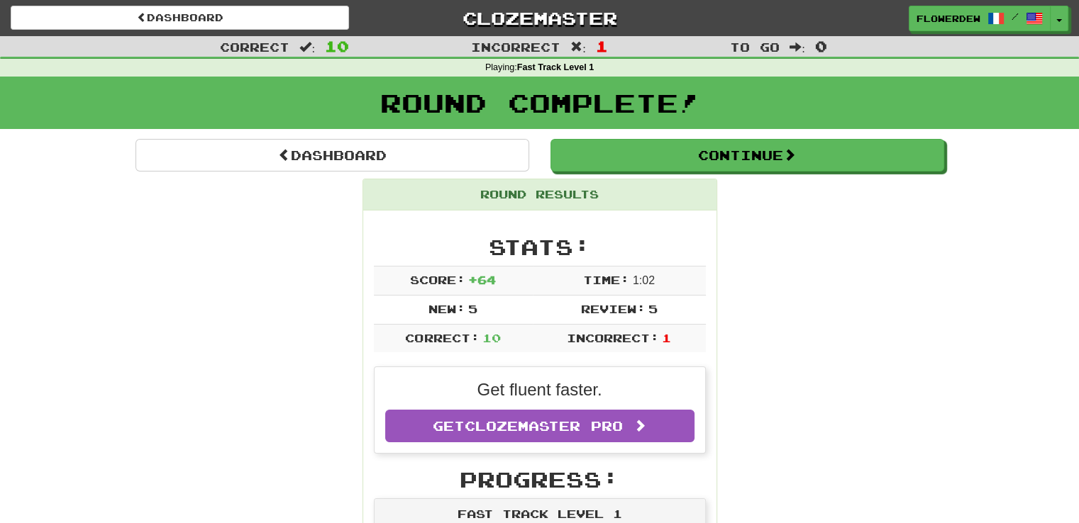
click at [636, 137] on div "Round Complete!" at bounding box center [539, 108] width 1079 height 62
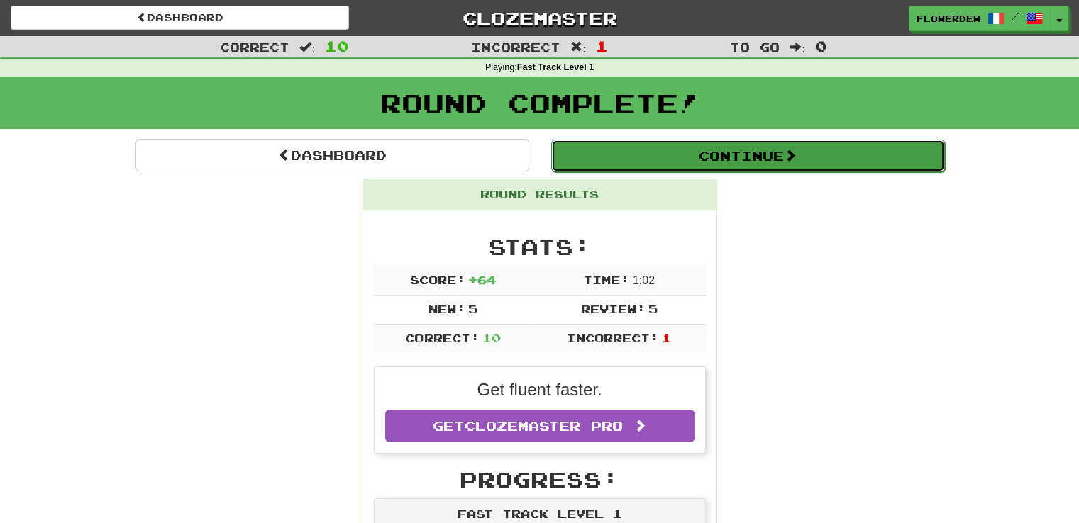
click at [636, 143] on button "Continue" at bounding box center [748, 156] width 394 height 33
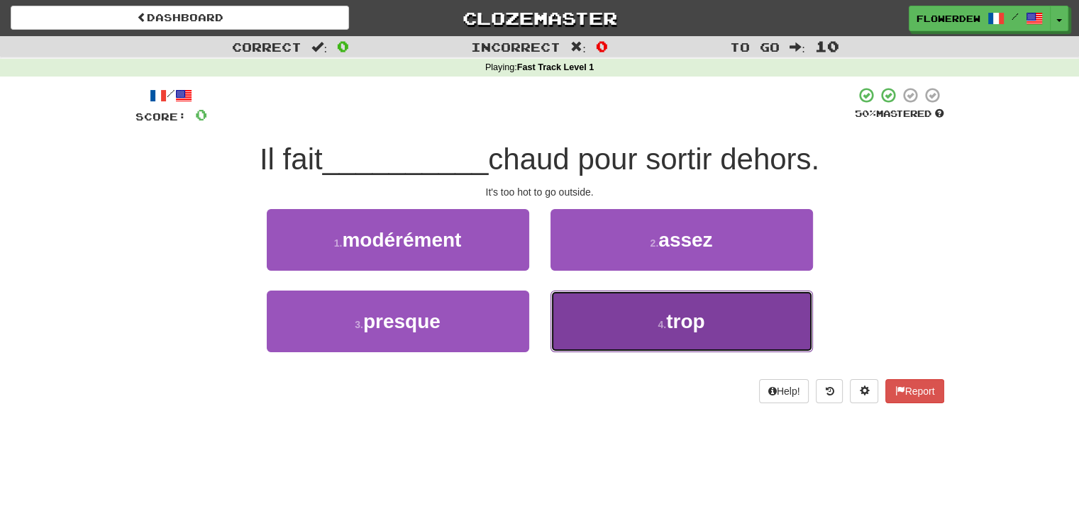
click at [605, 320] on button "4 . trop" at bounding box center [681, 322] width 262 height 62
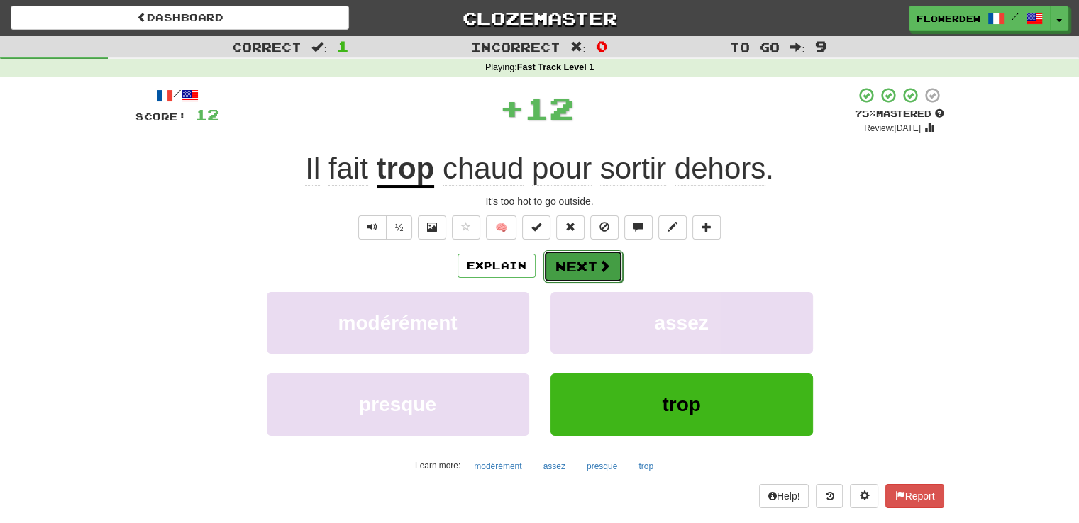
click at [575, 264] on button "Next" at bounding box center [582, 266] width 79 height 33
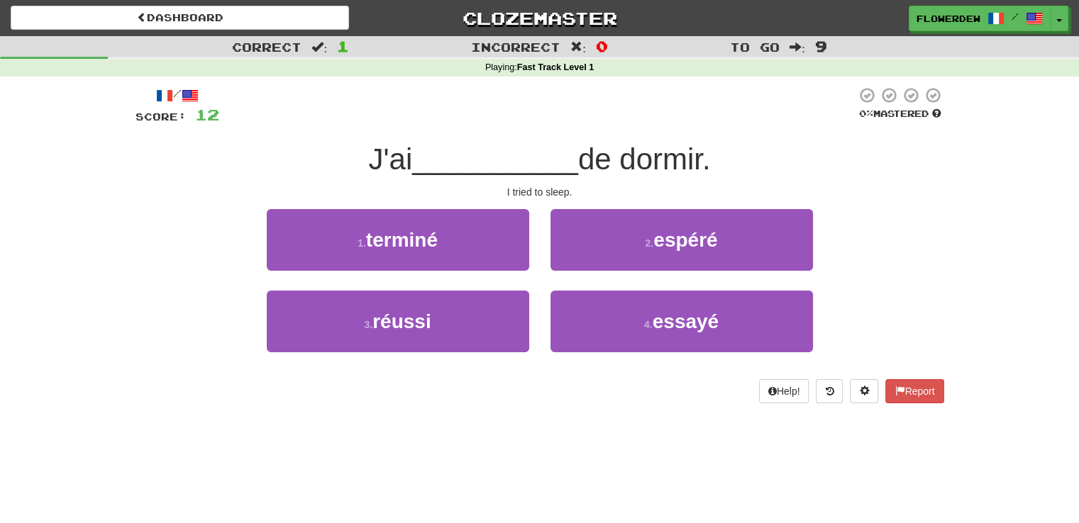
click at [592, 278] on div "2 . espéré" at bounding box center [682, 250] width 284 height 82
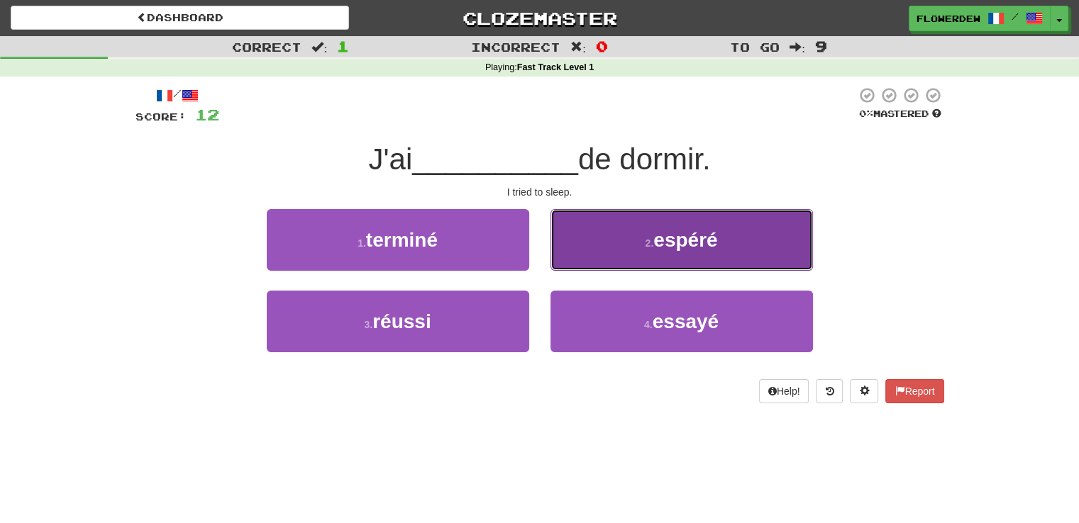
click at [602, 253] on button "2 . espéré" at bounding box center [681, 240] width 262 height 62
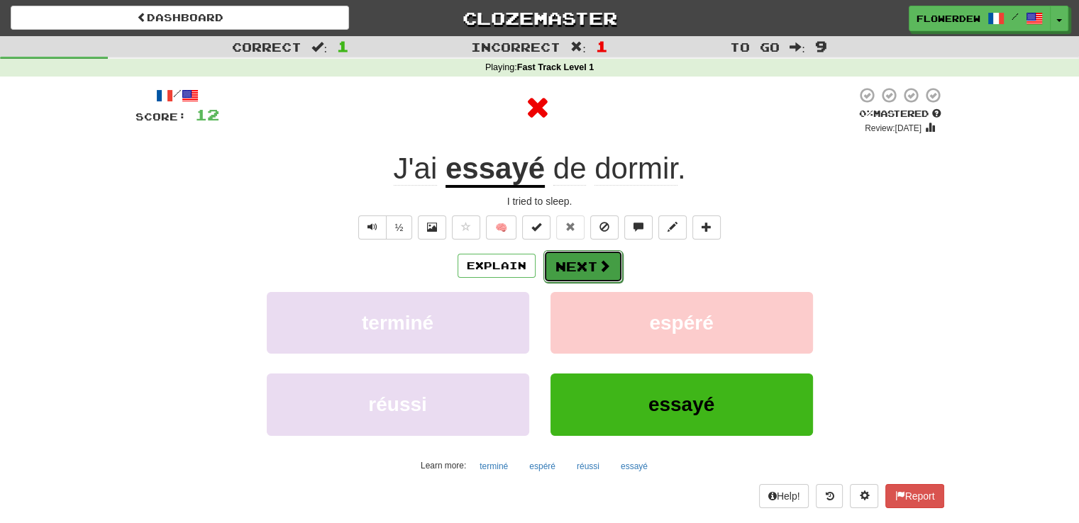
click at [599, 262] on span at bounding box center [604, 266] width 13 height 13
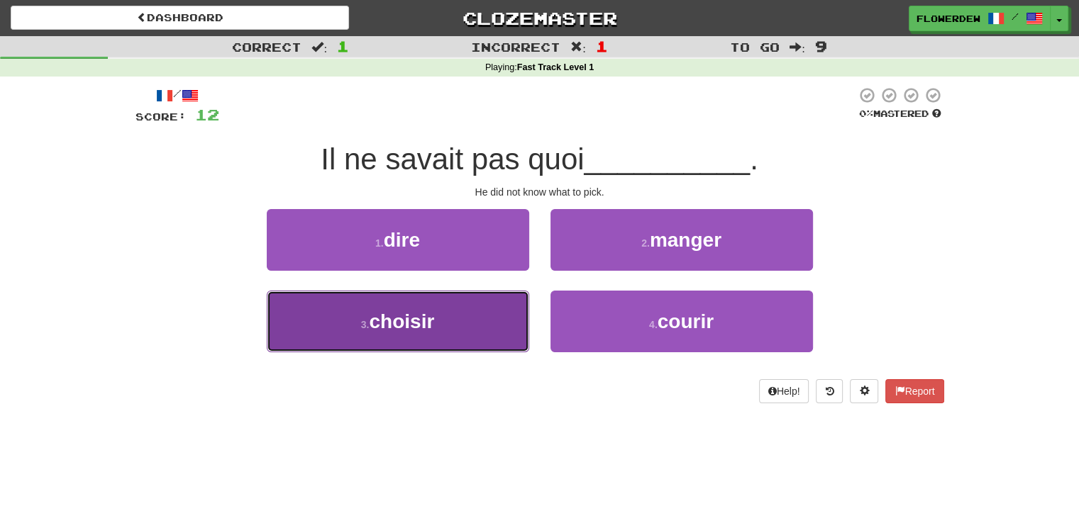
click at [499, 318] on button "3 . choisir" at bounding box center [398, 322] width 262 height 62
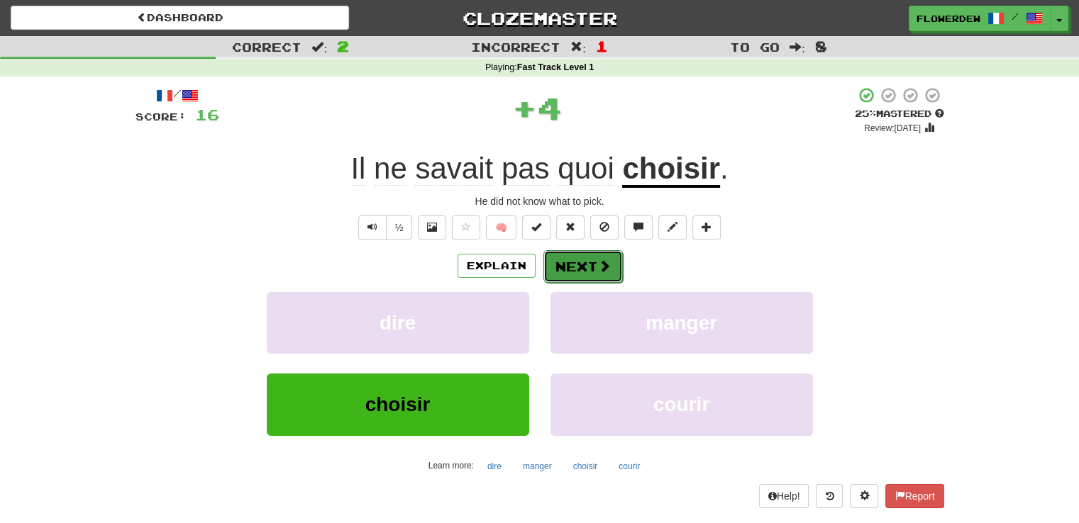
click at [594, 265] on button "Next" at bounding box center [582, 266] width 79 height 33
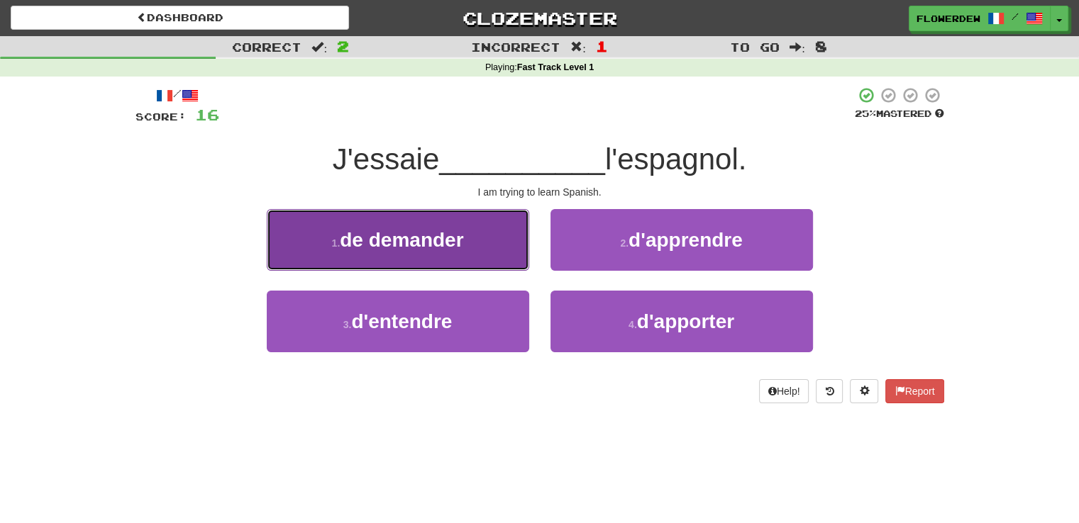
click at [516, 239] on button "1 . de demander" at bounding box center [398, 240] width 262 height 62
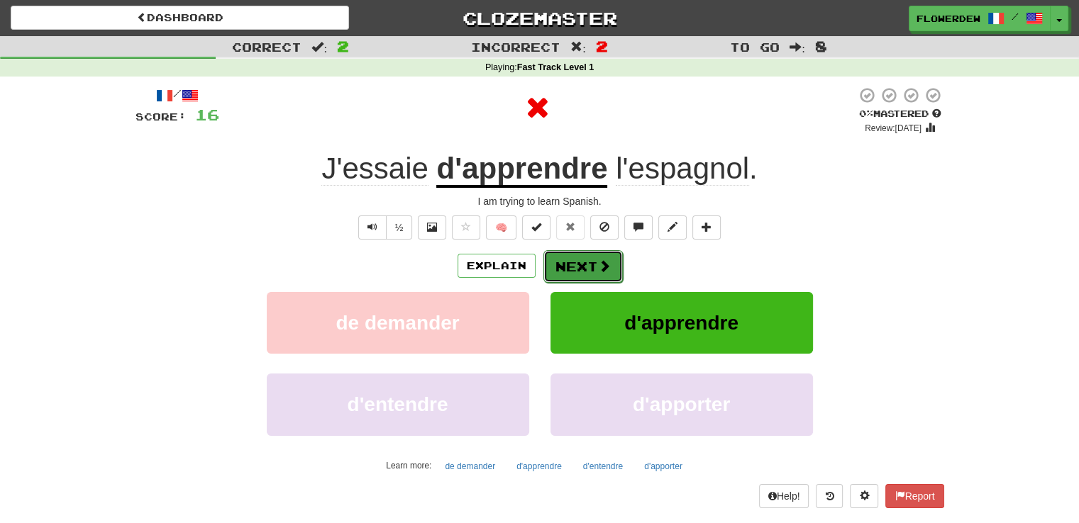
click at [592, 255] on button "Next" at bounding box center [582, 266] width 79 height 33
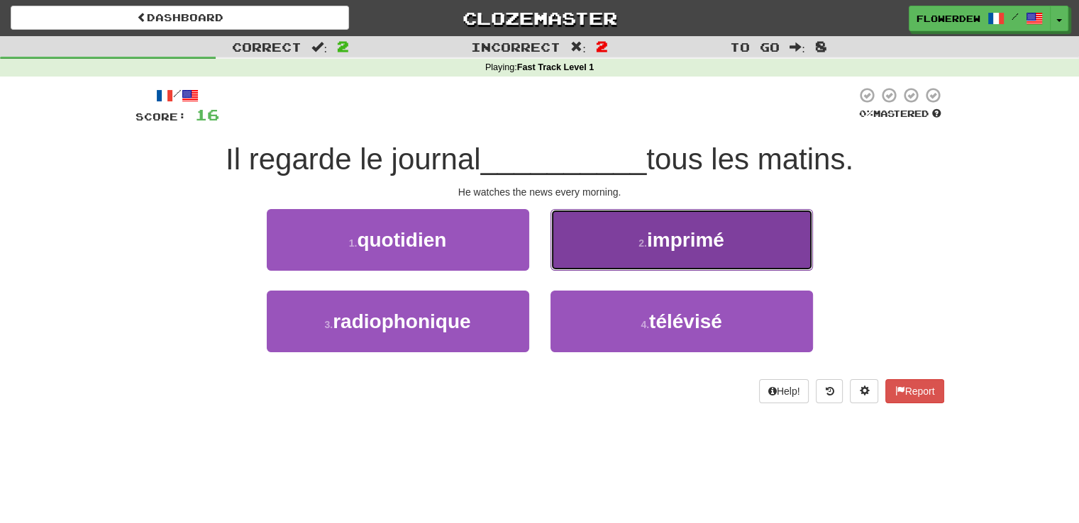
click at [596, 261] on button "2 . imprimé" at bounding box center [681, 240] width 262 height 62
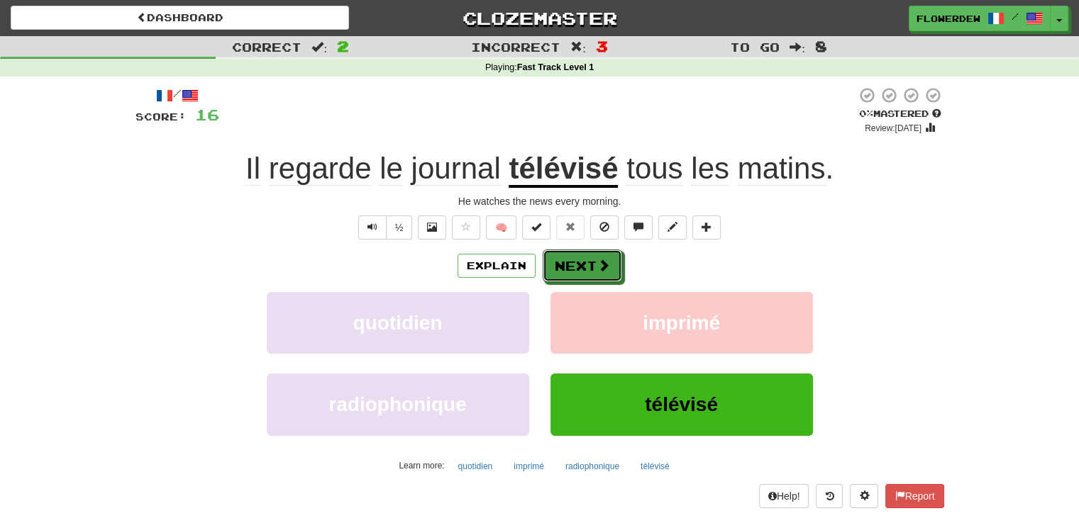
click at [597, 261] on span at bounding box center [603, 265] width 13 height 13
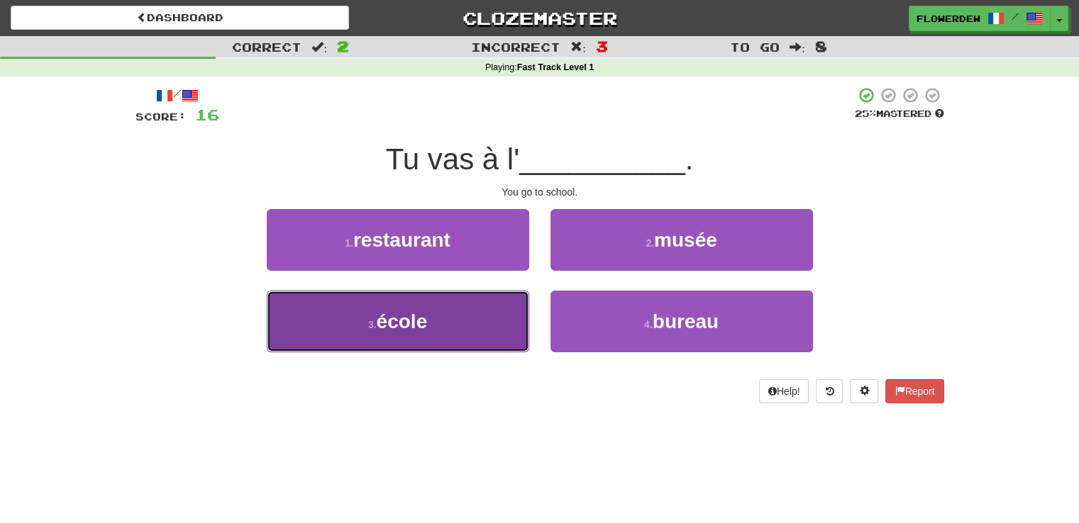
click at [504, 324] on button "3 . école" at bounding box center [398, 322] width 262 height 62
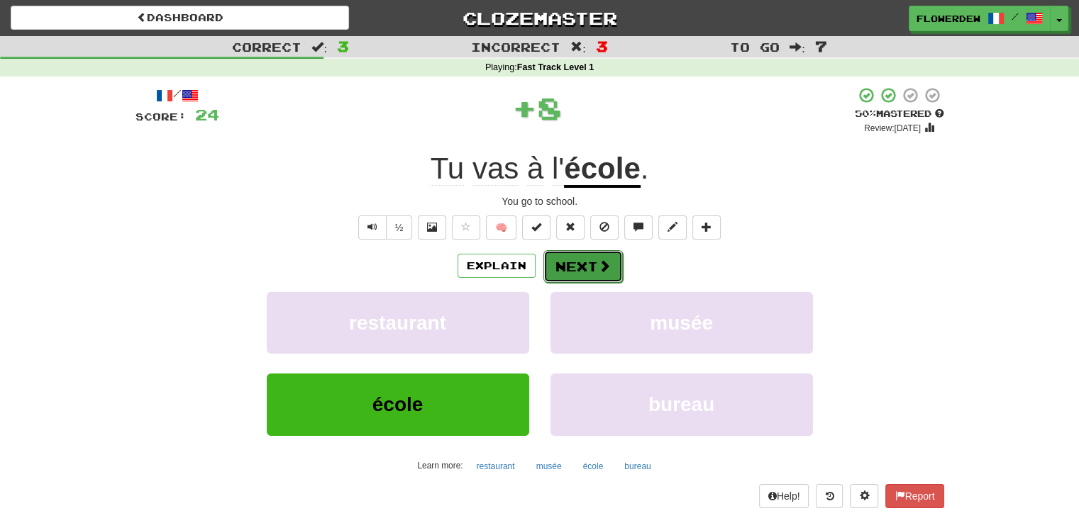
click at [568, 267] on button "Next" at bounding box center [582, 266] width 79 height 33
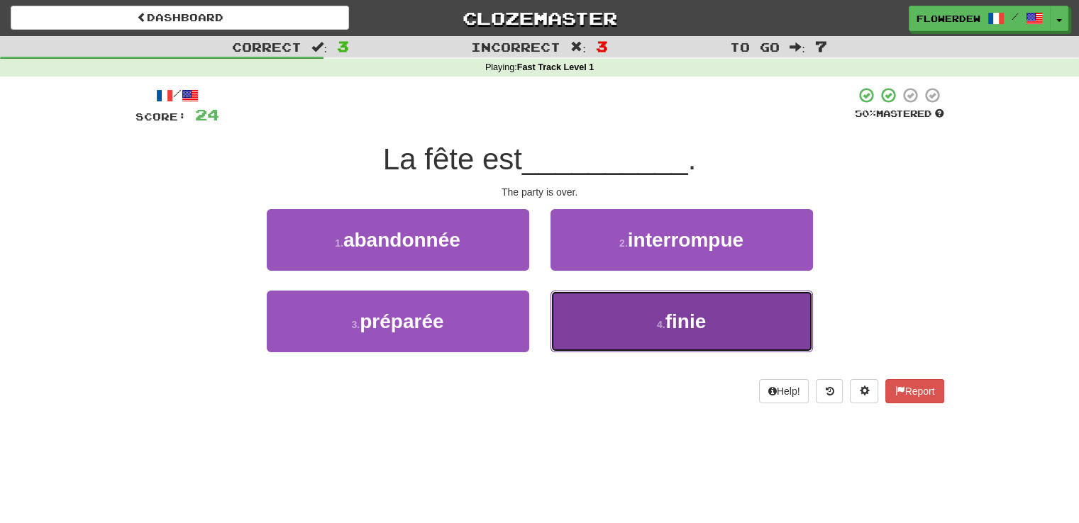
click at [554, 316] on button "4 . finie" at bounding box center [681, 322] width 262 height 62
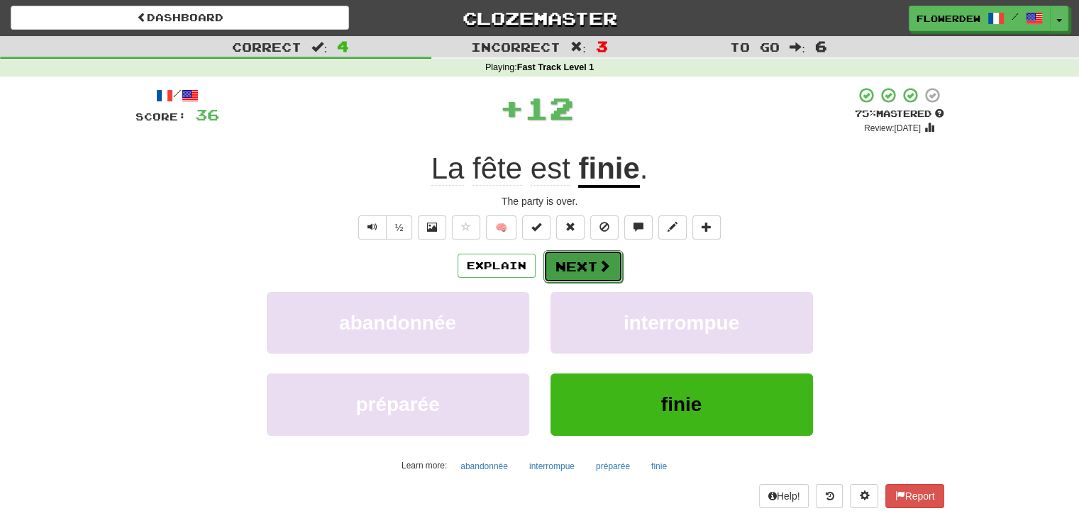
click at [572, 273] on button "Next" at bounding box center [582, 266] width 79 height 33
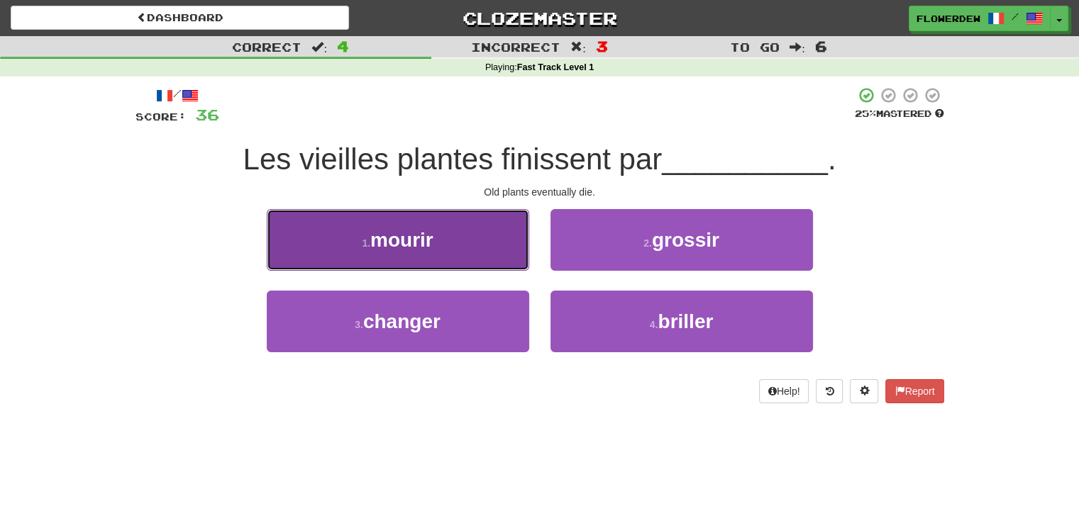
click at [504, 253] on button "1 . mourir" at bounding box center [398, 240] width 262 height 62
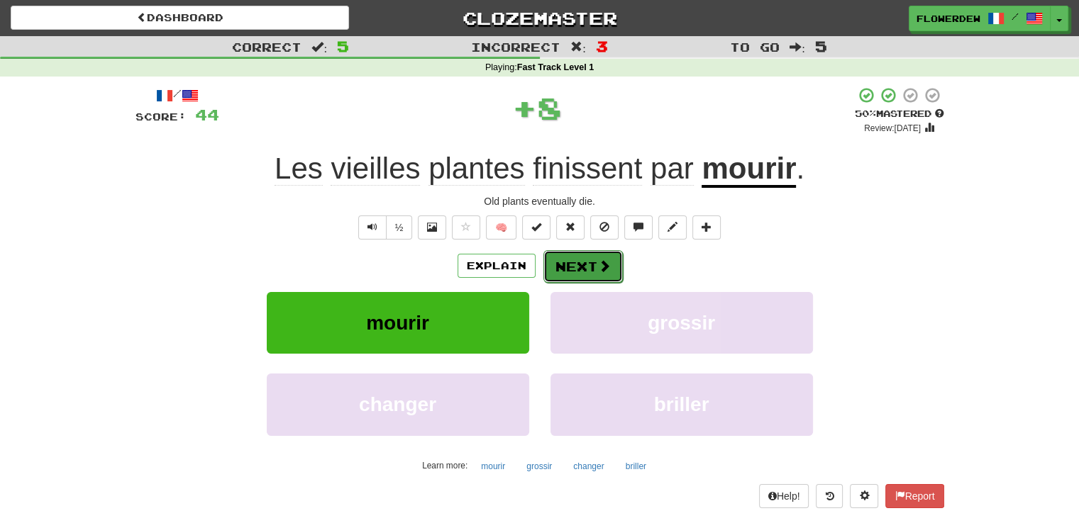
click at [593, 256] on button "Next" at bounding box center [582, 266] width 79 height 33
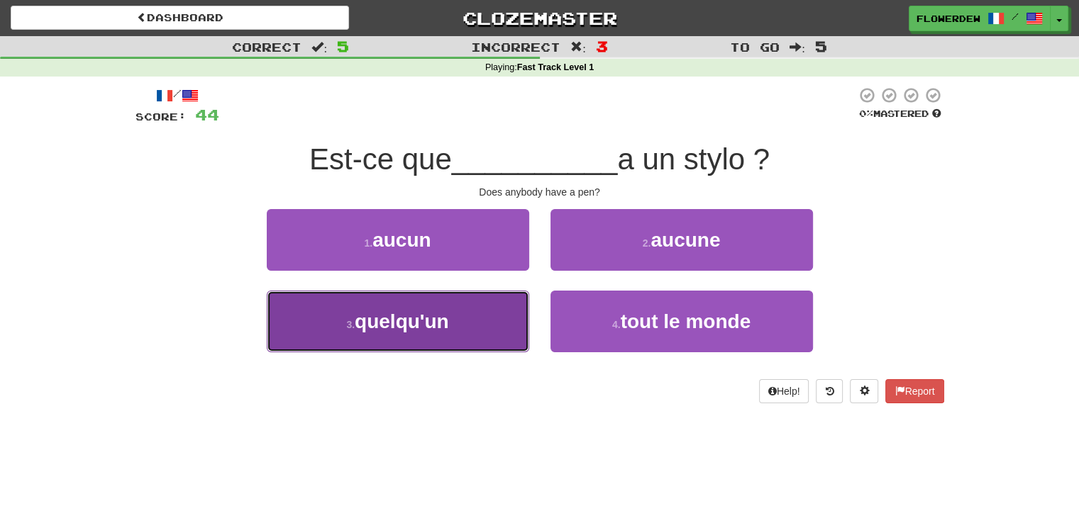
click at [515, 318] on button "3 . quelqu'un" at bounding box center [398, 322] width 262 height 62
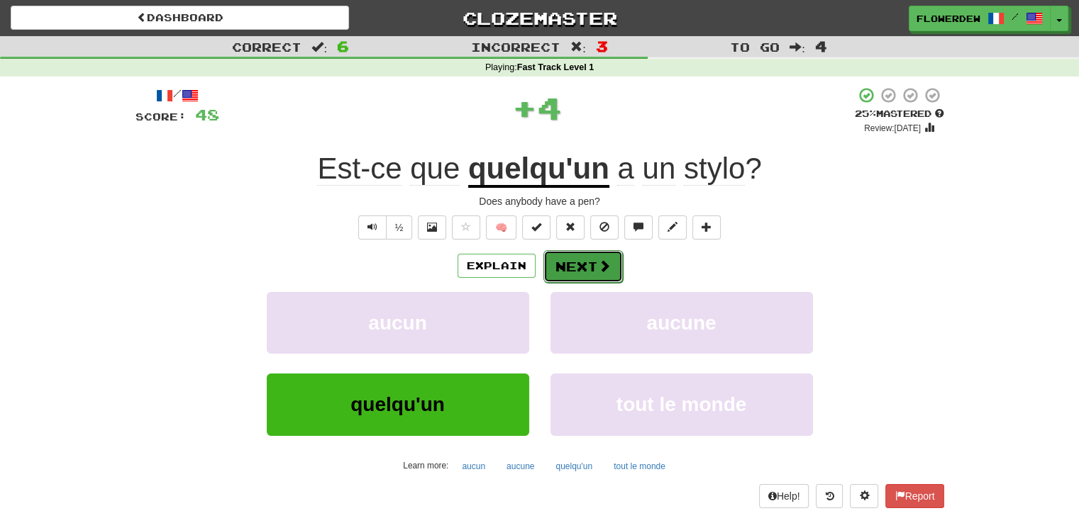
click at [598, 262] on span at bounding box center [604, 266] width 13 height 13
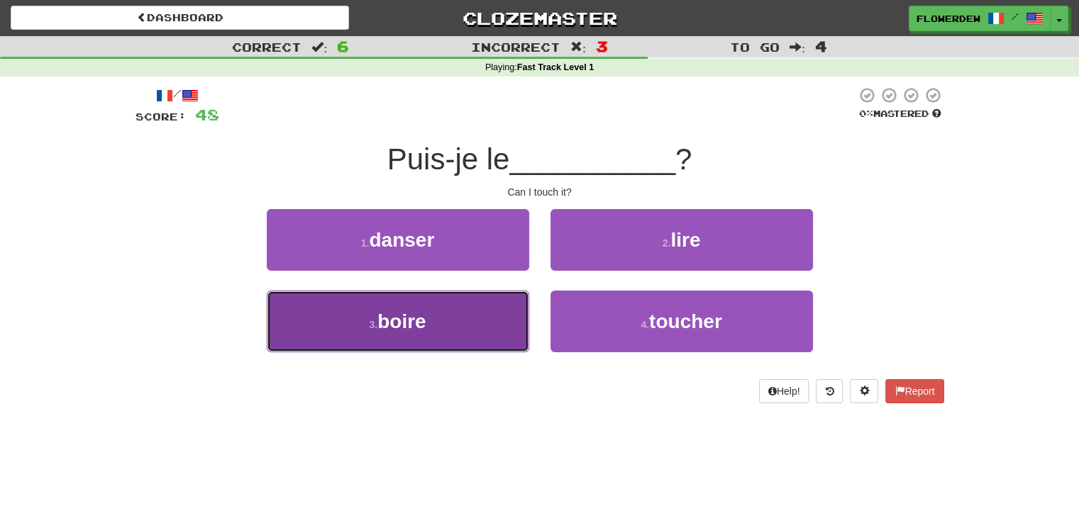
click at [499, 333] on button "3 . boire" at bounding box center [398, 322] width 262 height 62
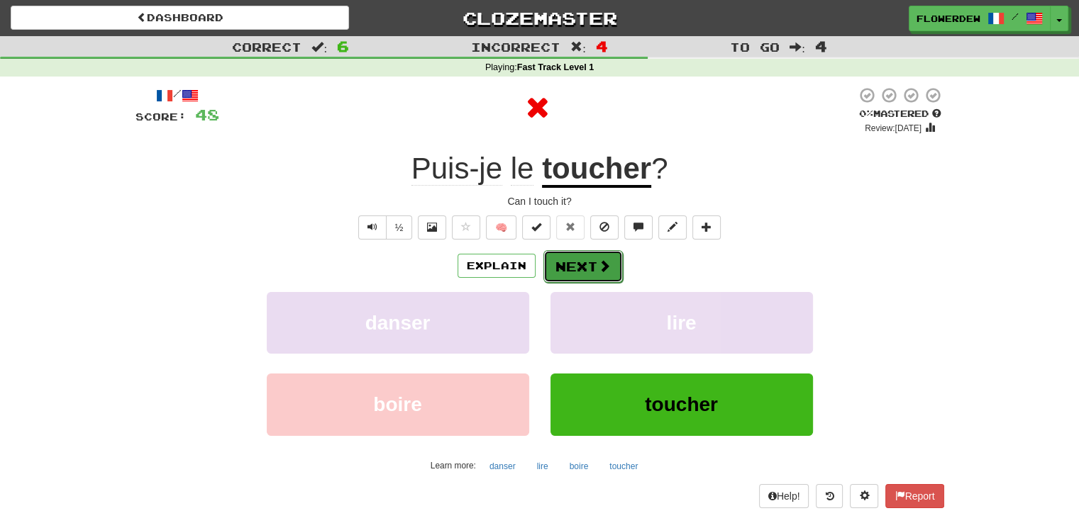
click at [573, 274] on button "Next" at bounding box center [582, 266] width 79 height 33
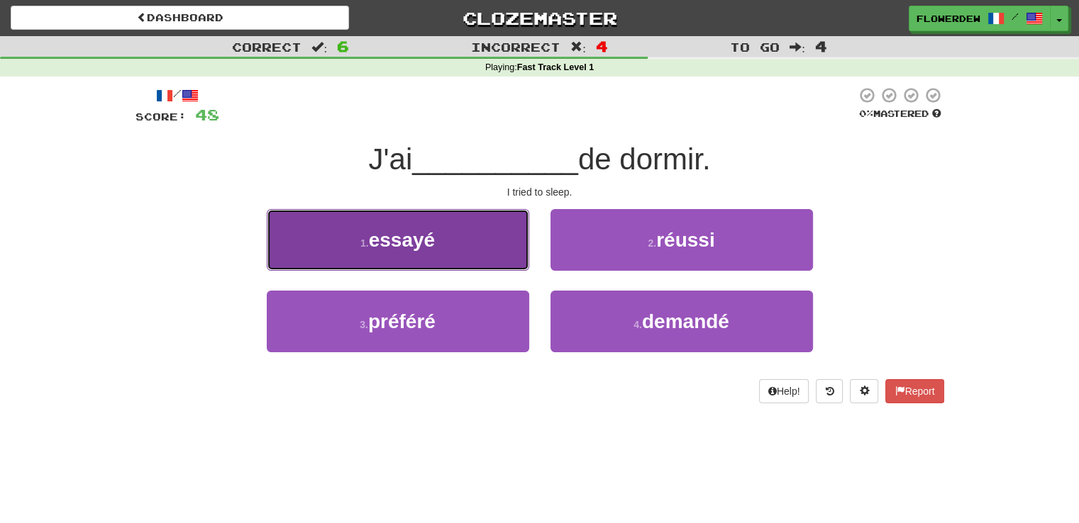
click at [492, 250] on button "1 . essayé" at bounding box center [398, 240] width 262 height 62
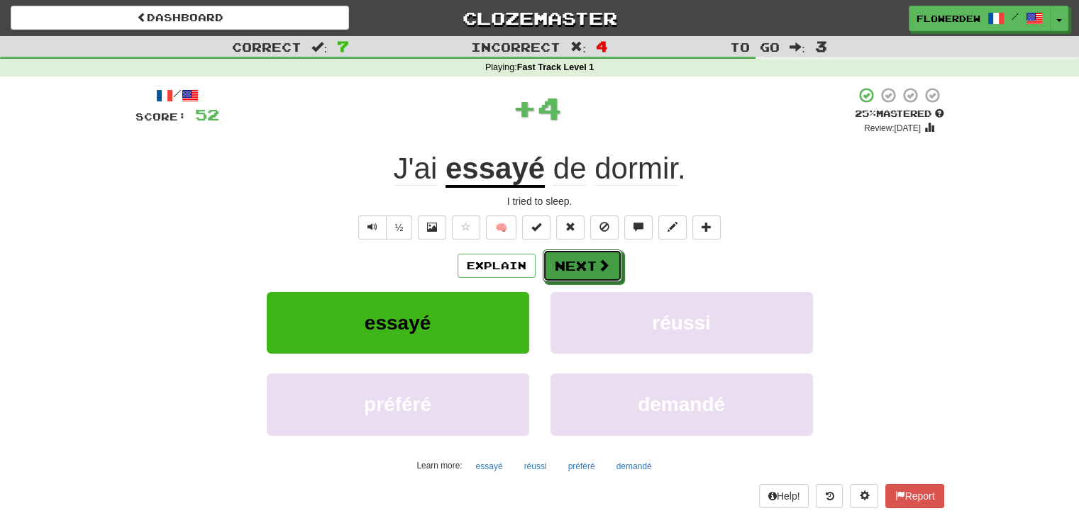
click at [570, 261] on button "Next" at bounding box center [582, 266] width 79 height 33
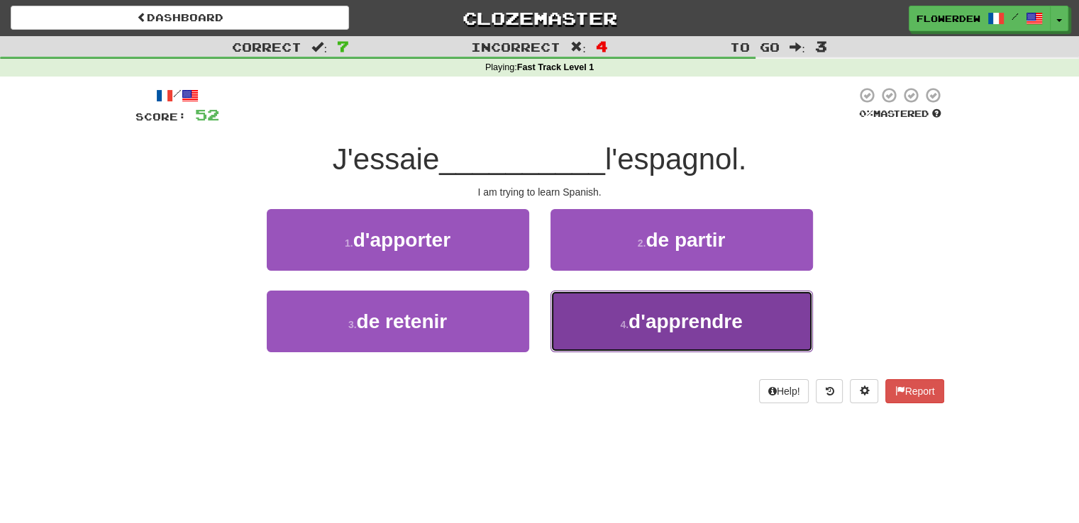
click at [614, 314] on button "4 . d'apprendre" at bounding box center [681, 322] width 262 height 62
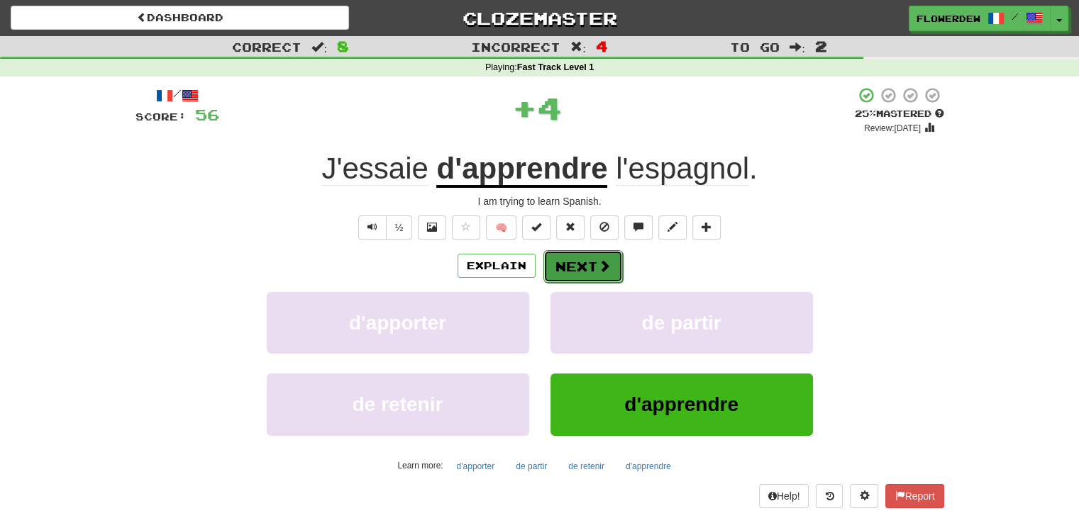
click at [591, 265] on button "Next" at bounding box center [582, 266] width 79 height 33
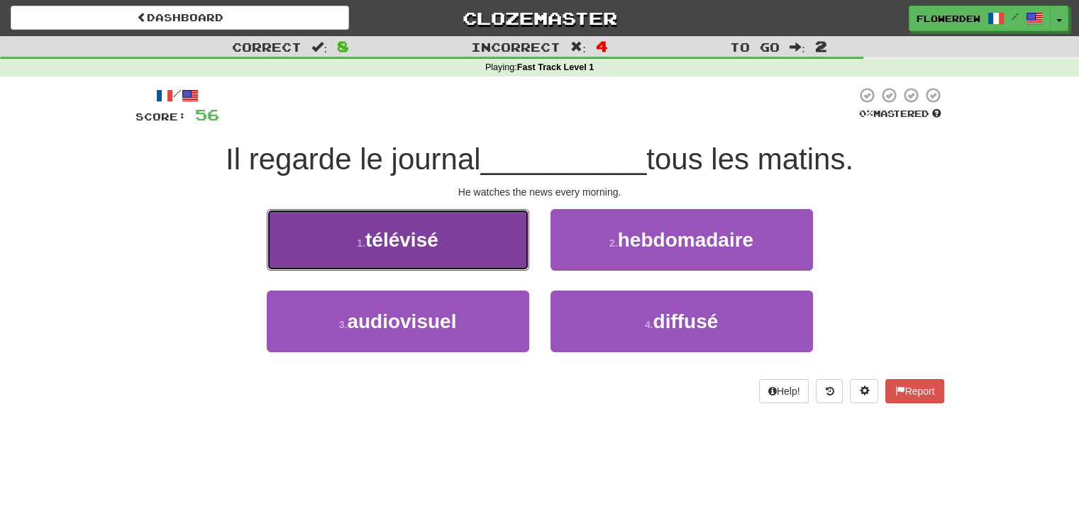
click at [499, 238] on button "1 . télévisé" at bounding box center [398, 240] width 262 height 62
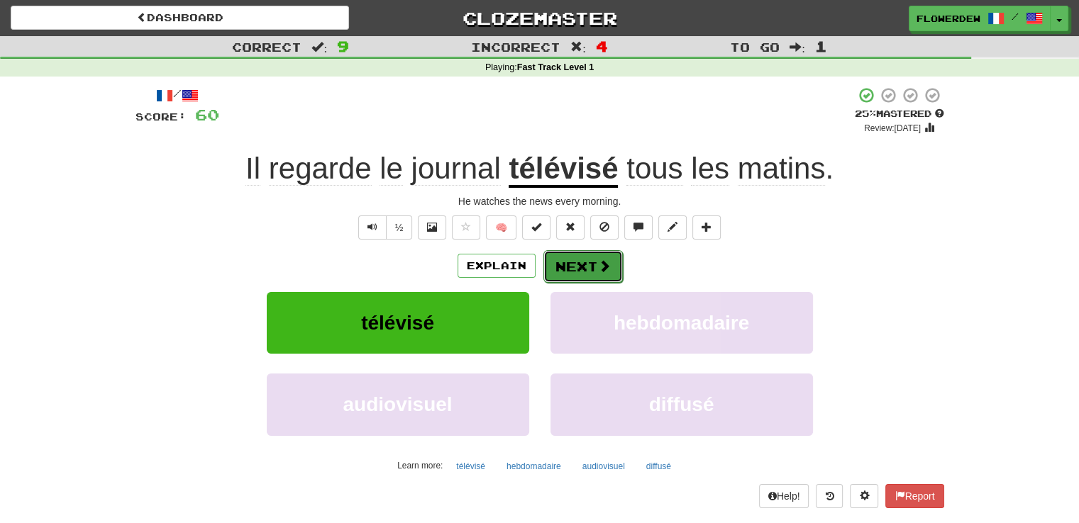
click at [554, 265] on button "Next" at bounding box center [582, 266] width 79 height 33
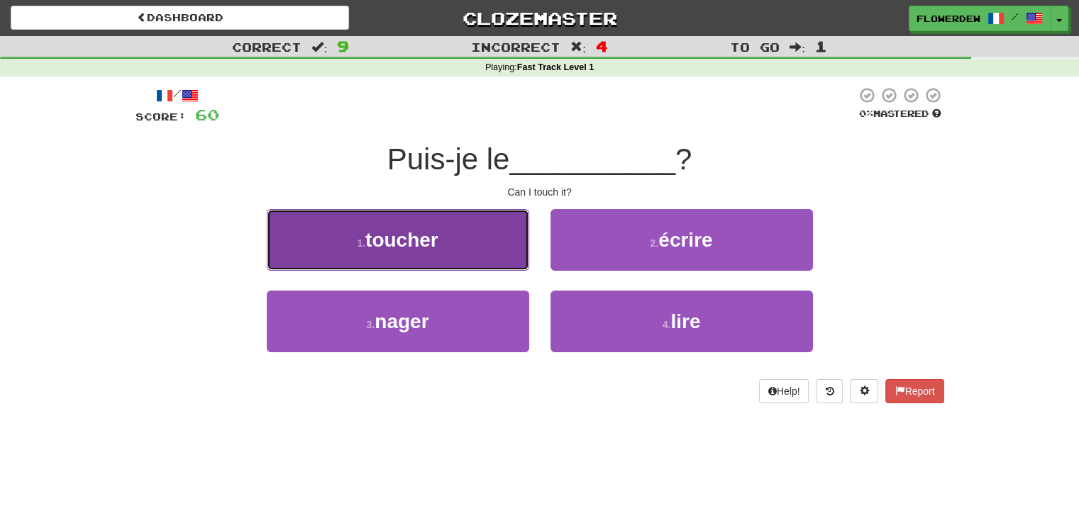
click at [480, 231] on button "1 . toucher" at bounding box center [398, 240] width 262 height 62
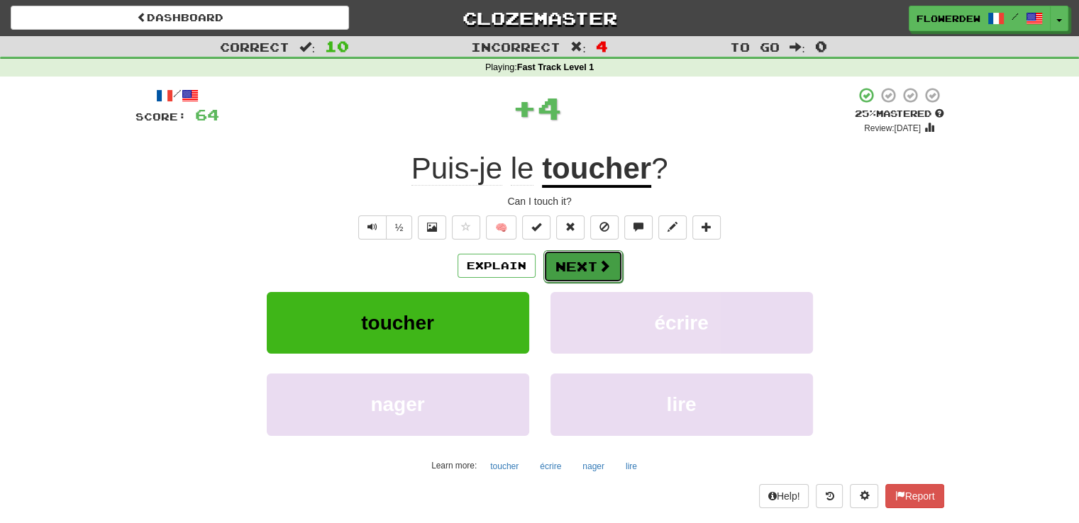
click at [578, 276] on button "Next" at bounding box center [582, 266] width 79 height 33
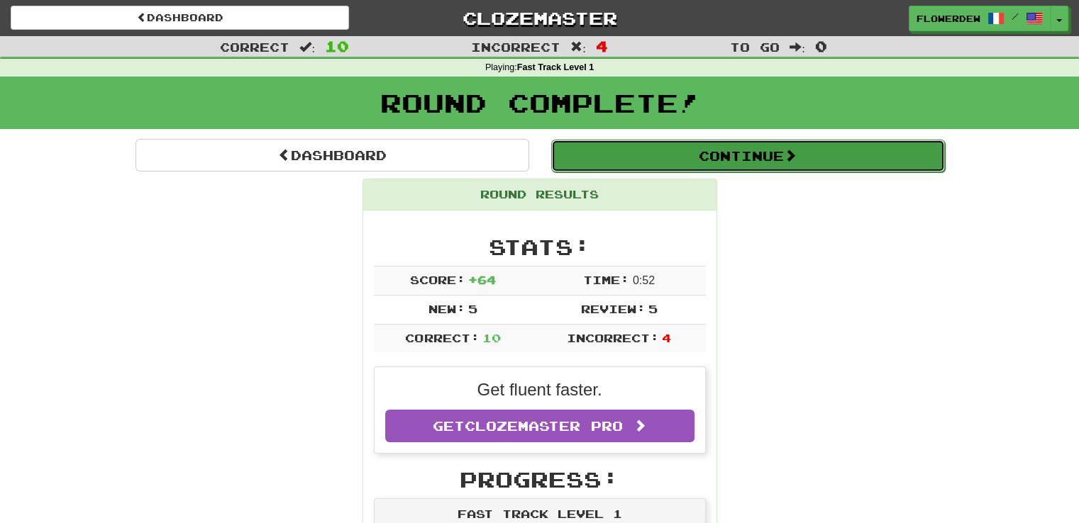
click at [643, 143] on button "Continue" at bounding box center [748, 156] width 394 height 33
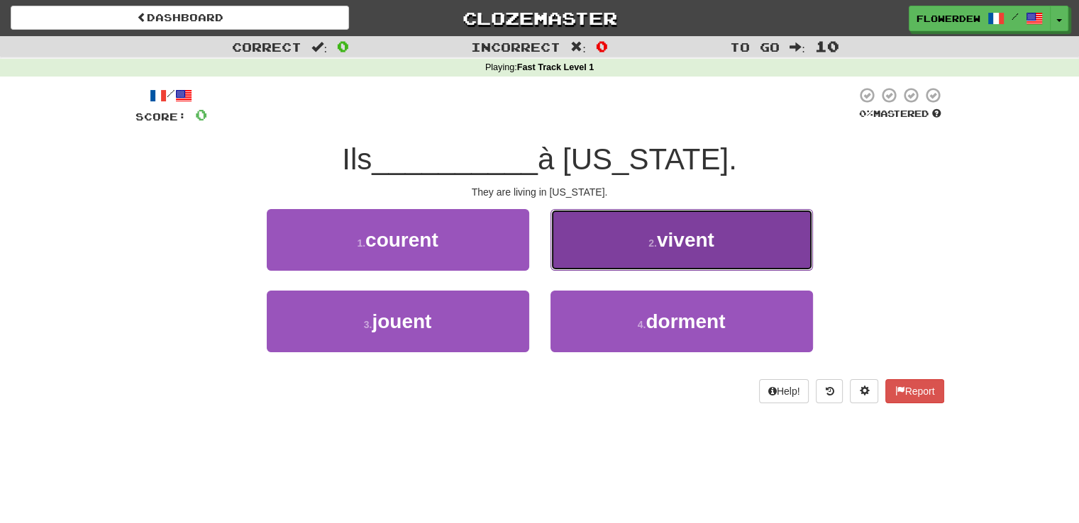
click at [636, 216] on button "2 . vivent" at bounding box center [681, 240] width 262 height 62
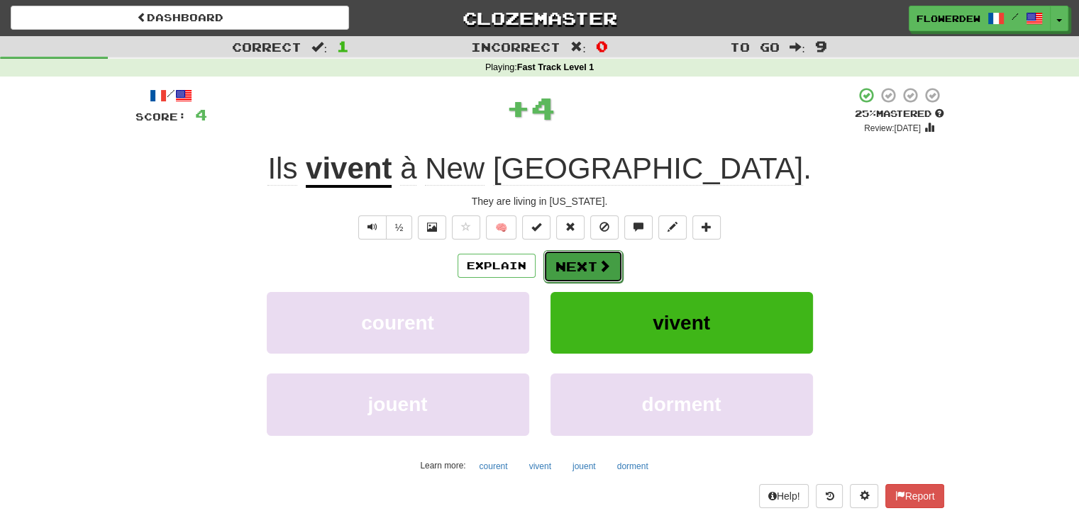
click at [592, 260] on button "Next" at bounding box center [582, 266] width 79 height 33
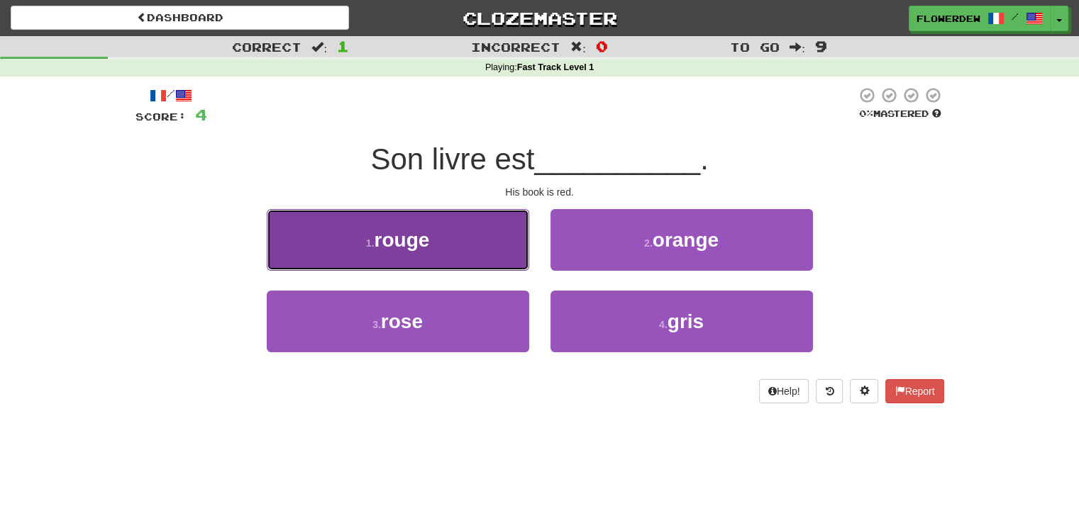
click at [502, 251] on button "1 . rouge" at bounding box center [398, 240] width 262 height 62
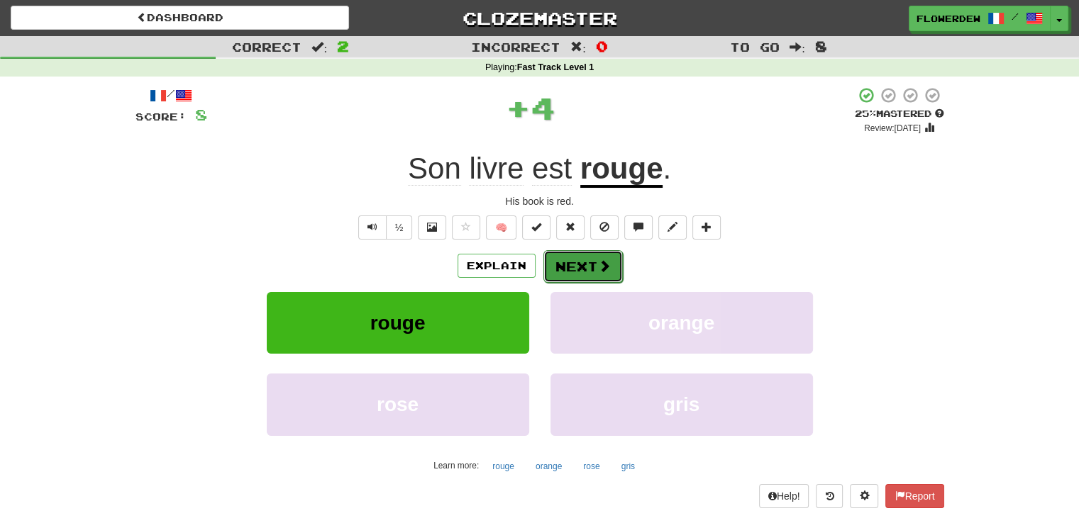
click at [567, 266] on button "Next" at bounding box center [582, 266] width 79 height 33
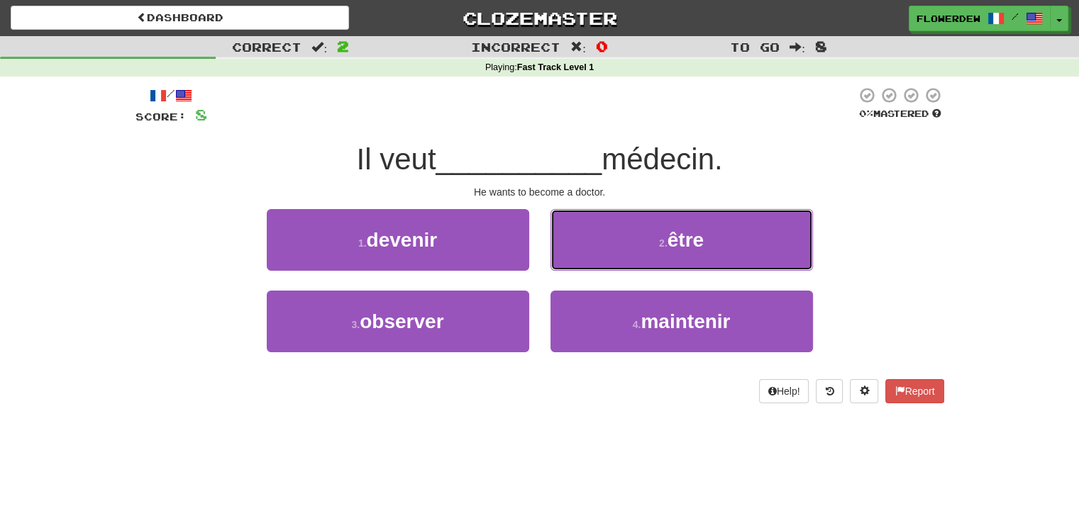
click at [567, 266] on button "2 . être" at bounding box center [681, 240] width 262 height 62
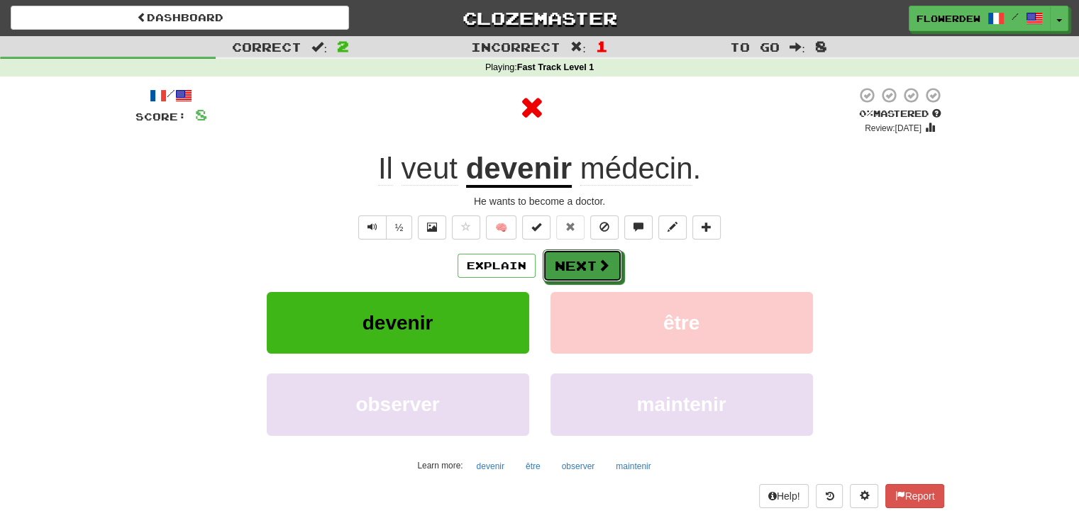
click at [567, 266] on button "Next" at bounding box center [582, 266] width 79 height 33
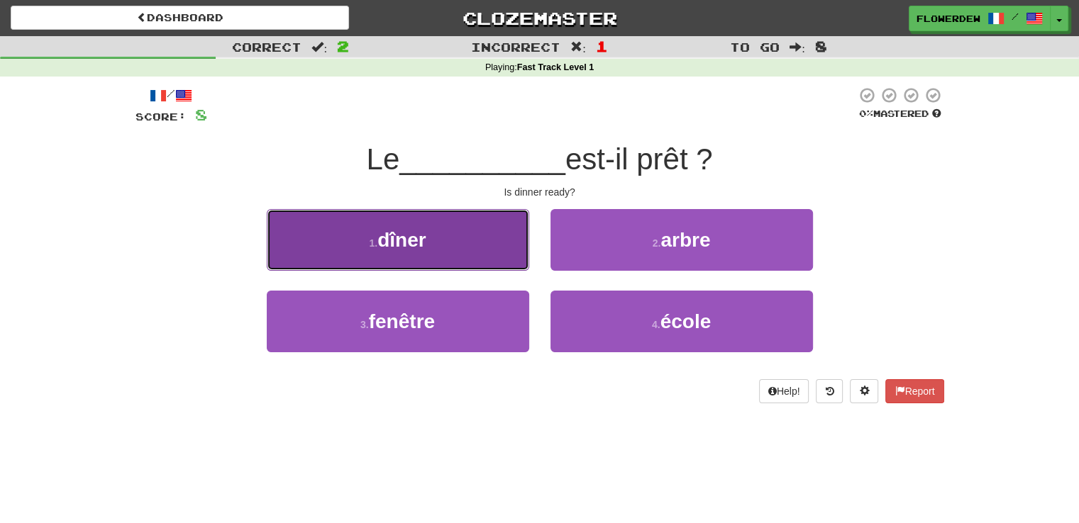
click at [475, 253] on button "1 . dîner" at bounding box center [398, 240] width 262 height 62
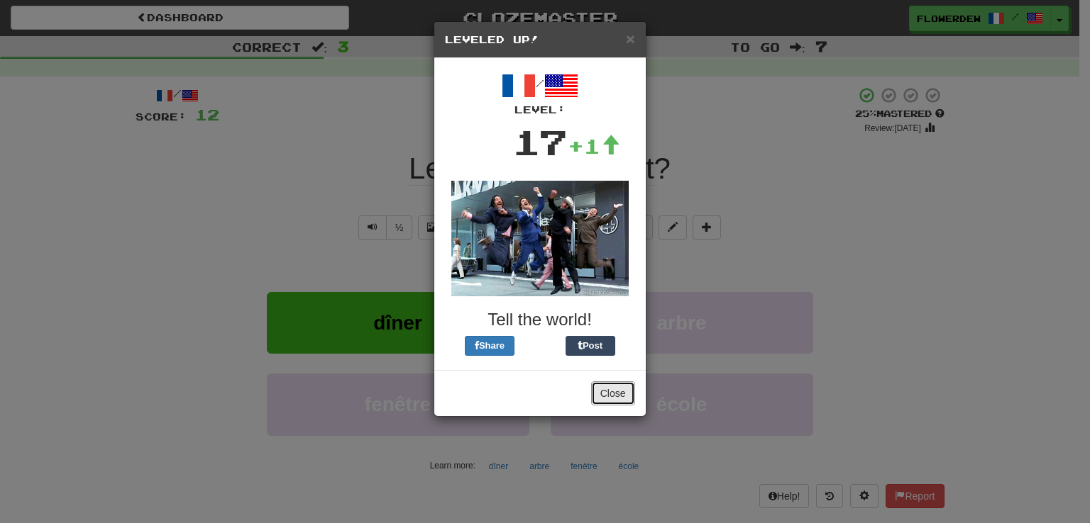
click at [607, 382] on button "Close" at bounding box center [613, 394] width 44 height 24
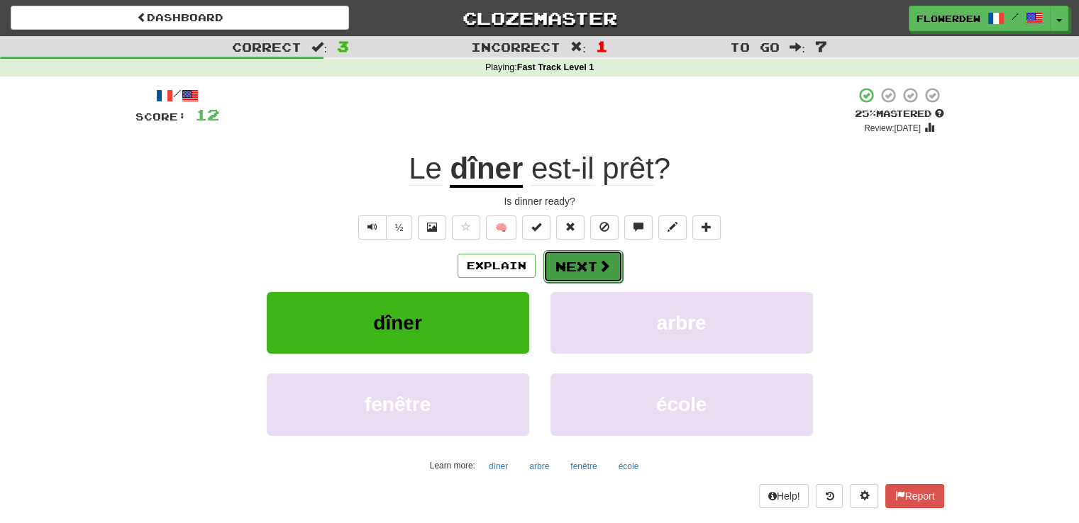
click at [583, 280] on button "Next" at bounding box center [582, 266] width 79 height 33
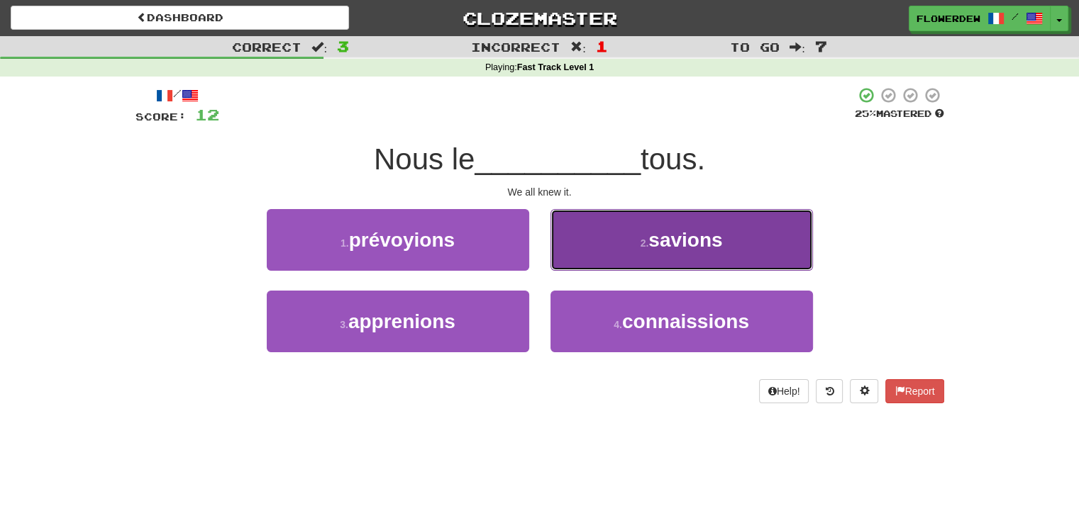
click at [565, 241] on button "2 . savions" at bounding box center [681, 240] width 262 height 62
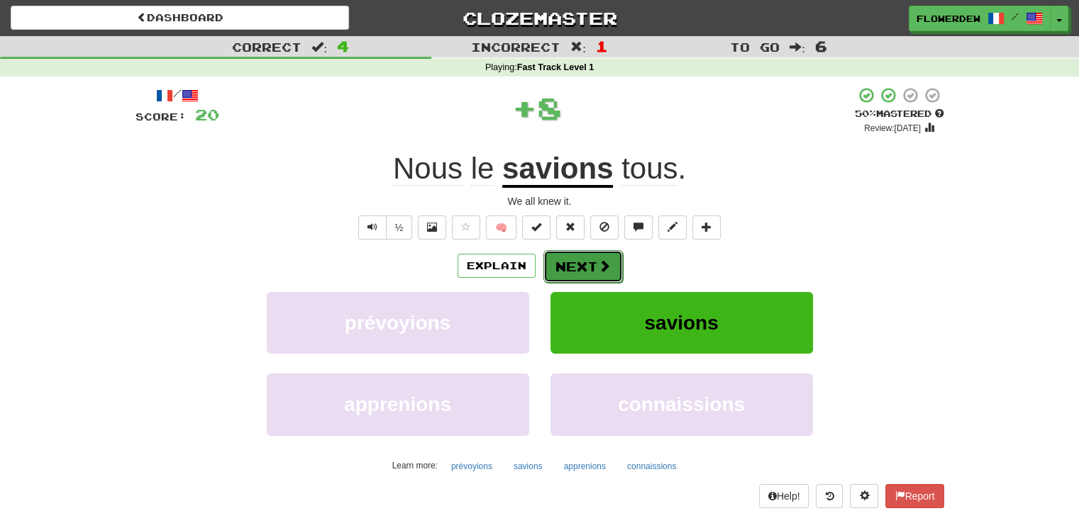
click at [563, 262] on button "Next" at bounding box center [582, 266] width 79 height 33
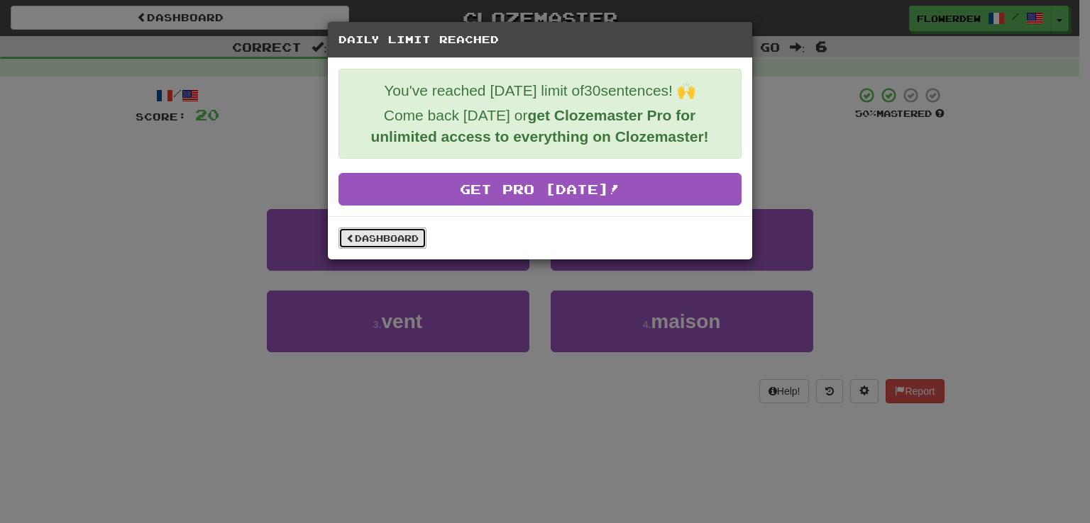
click at [380, 235] on link "Dashboard" at bounding box center [382, 238] width 88 height 21
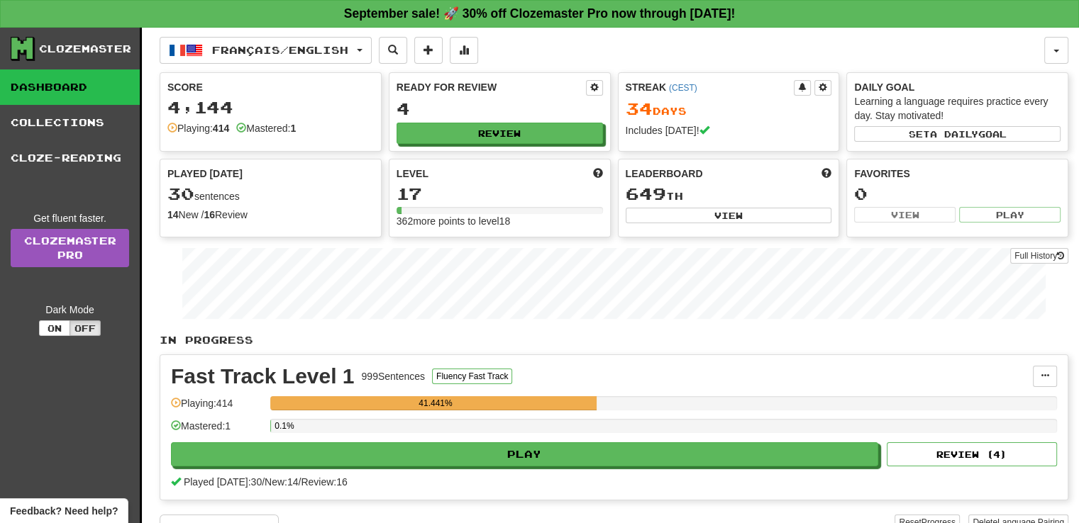
click at [326, 34] on div "Français / English Deutsch / English Streak: 35 Review: 3 Points [DATE]: 160 Es…" at bounding box center [614, 305] width 909 height 555
click at [326, 50] on span "Français / English" at bounding box center [280, 50] width 136 height 12
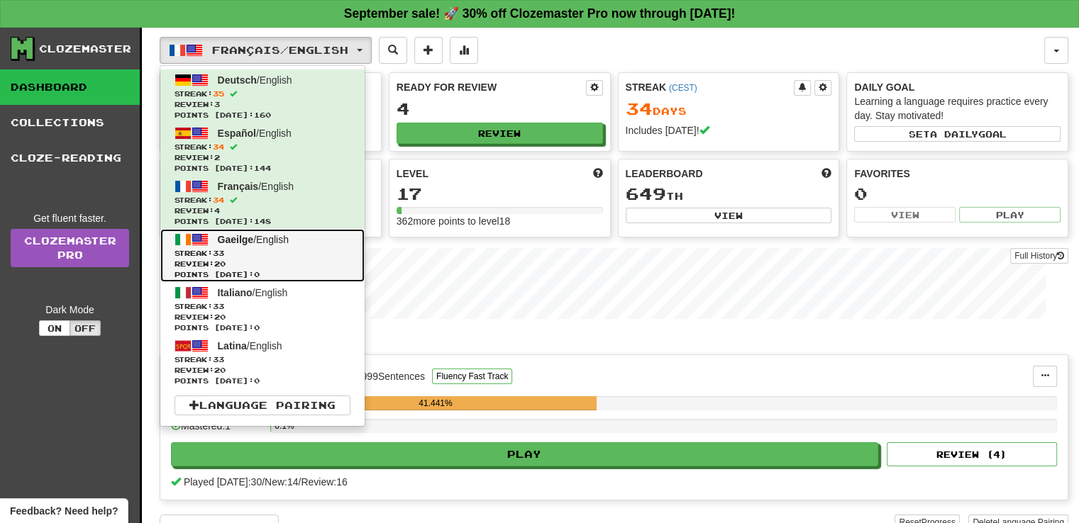
click at [309, 242] on link "Gaeilge / English Streak: 33 Review: 20 Points [DATE]: 0" at bounding box center [262, 255] width 204 height 53
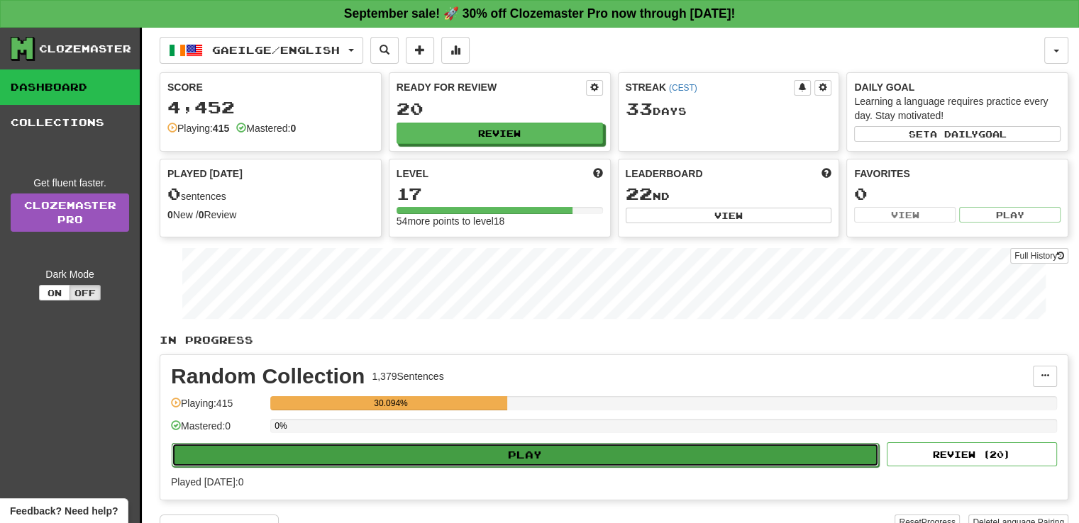
click at [497, 448] on button "Play" at bounding box center [525, 455] width 707 height 24
select select "**"
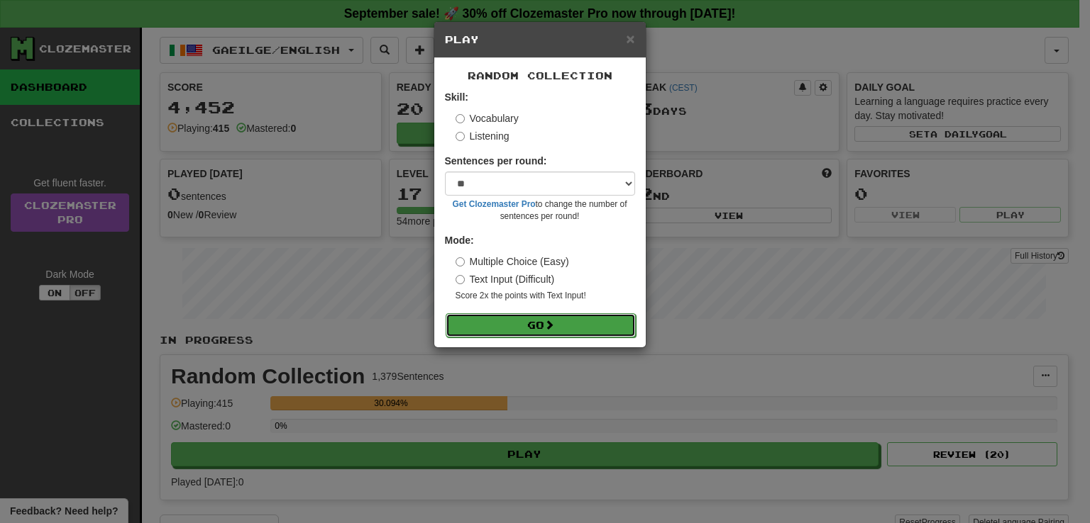
click at [567, 335] on button "Go" at bounding box center [540, 326] width 190 height 24
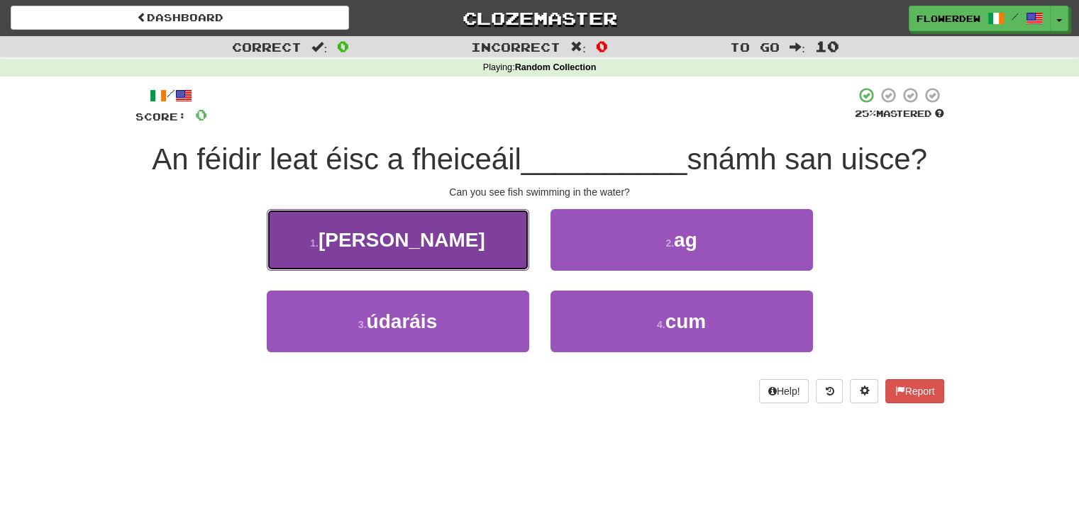
click at [495, 236] on button "1 . [PERSON_NAME]" at bounding box center [398, 240] width 262 height 62
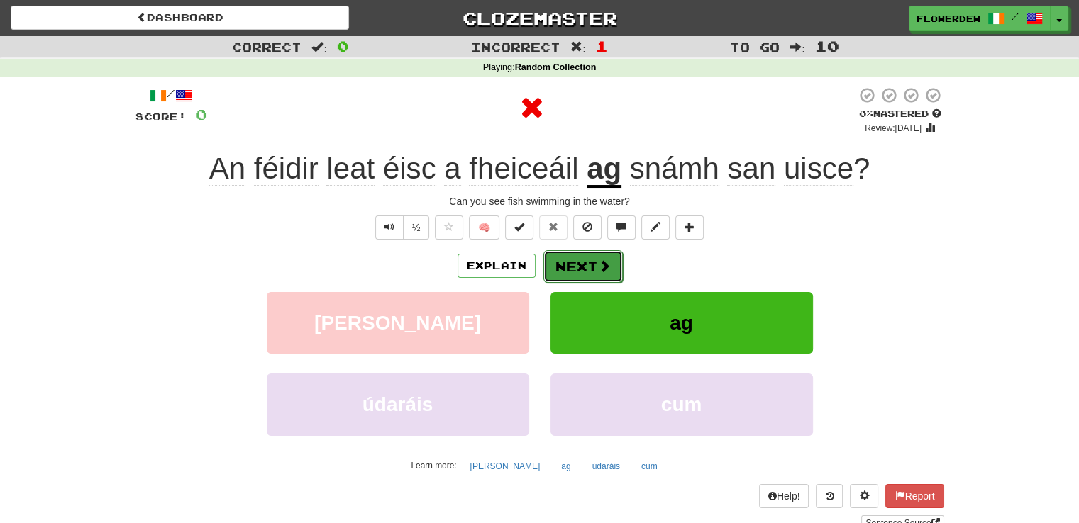
click at [587, 262] on button "Next" at bounding box center [582, 266] width 79 height 33
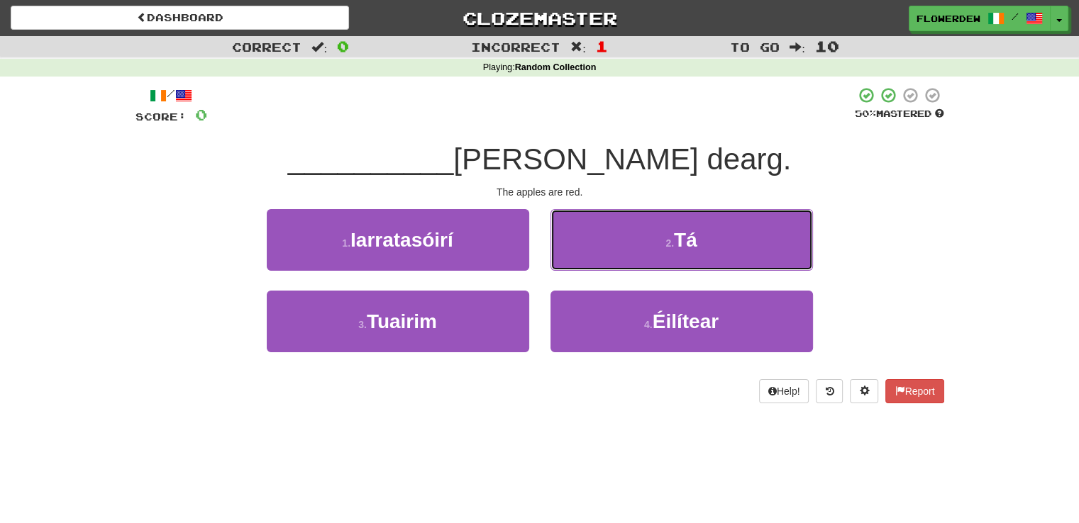
click at [587, 262] on button "2 . Tá" at bounding box center [681, 240] width 262 height 62
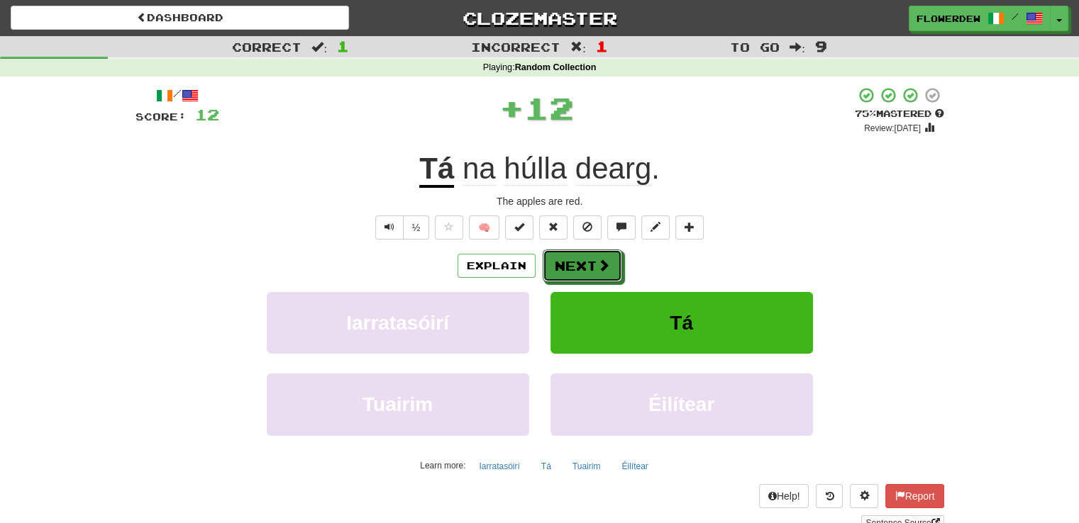
click at [587, 262] on button "Next" at bounding box center [582, 266] width 79 height 33
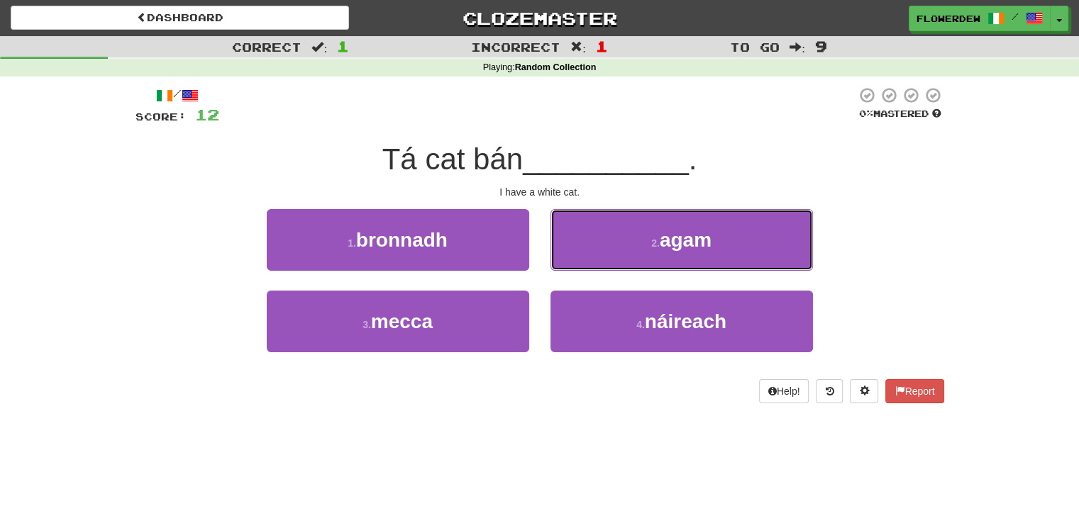
click at [587, 262] on button "2 . agam" at bounding box center [681, 240] width 262 height 62
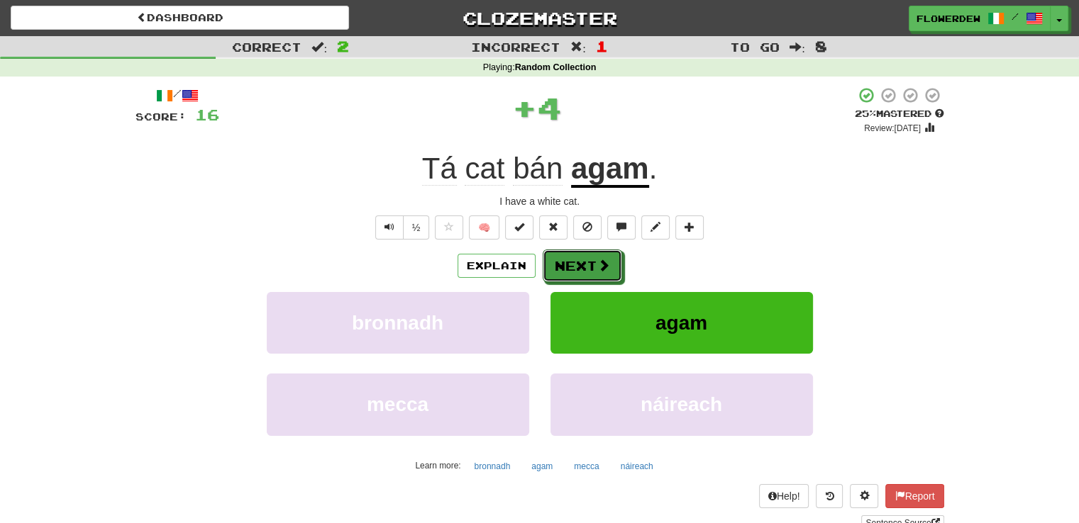
click at [587, 262] on button "Next" at bounding box center [582, 266] width 79 height 33
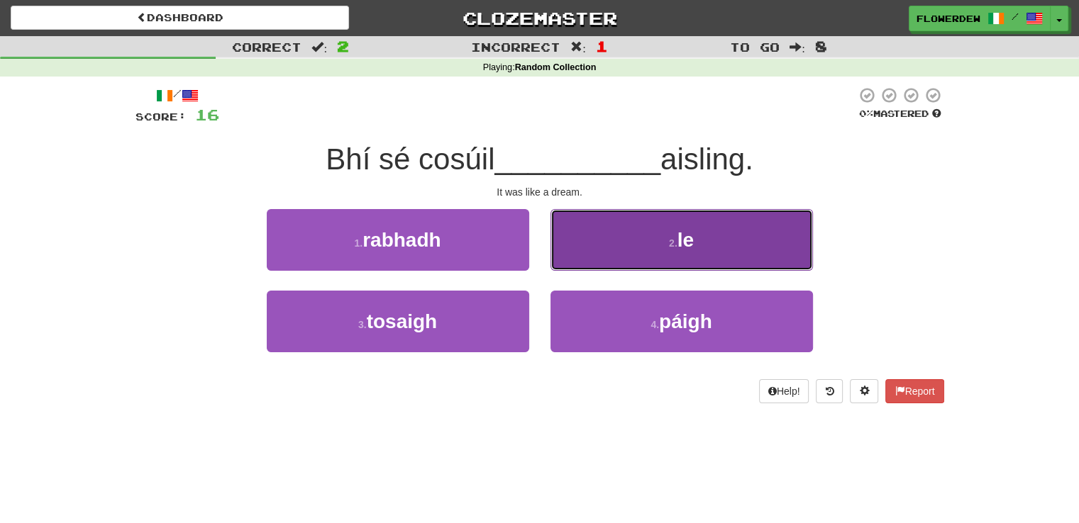
click at [590, 252] on button "2 . le" at bounding box center [681, 240] width 262 height 62
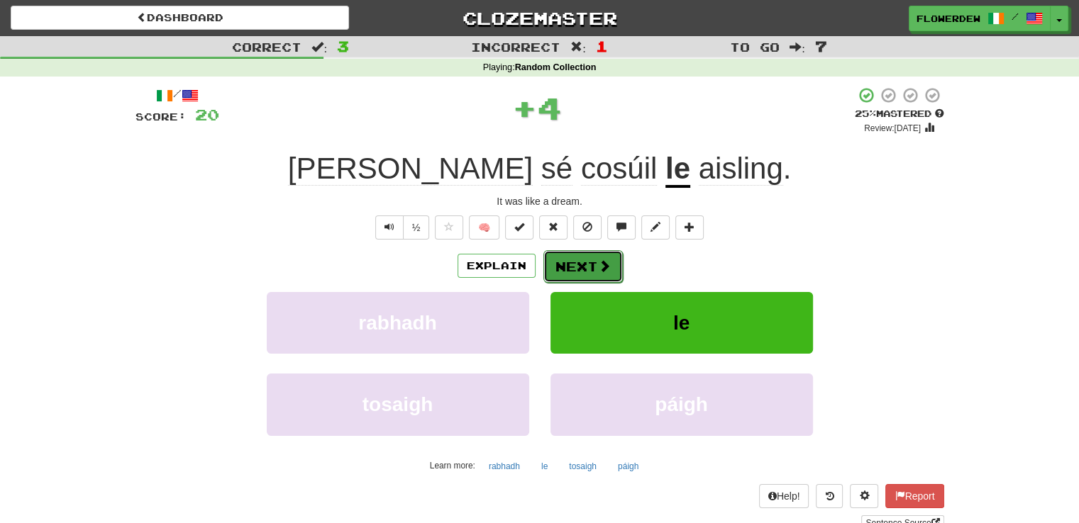
click at [585, 267] on button "Next" at bounding box center [582, 266] width 79 height 33
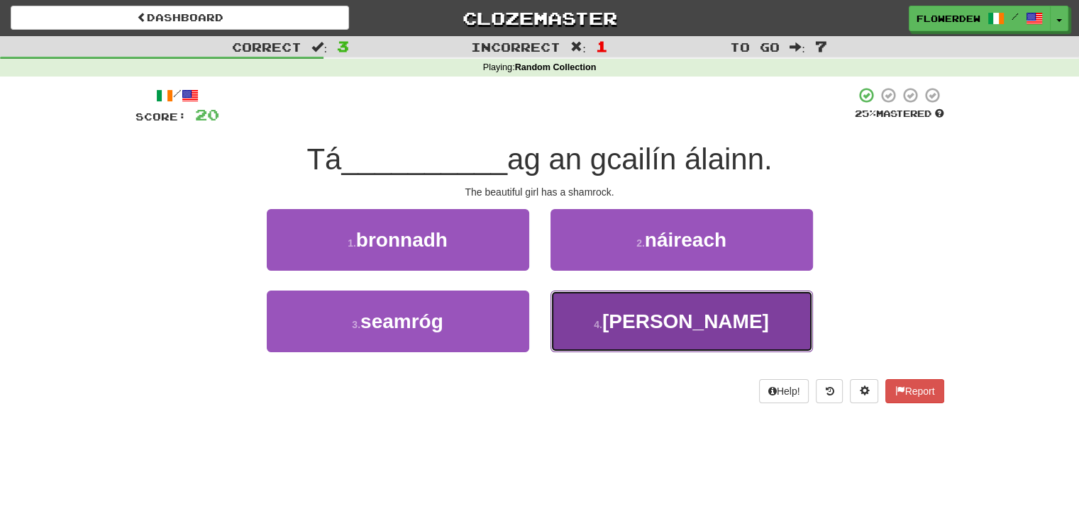
click at [575, 316] on button "4 . [PERSON_NAME]" at bounding box center [681, 322] width 262 height 62
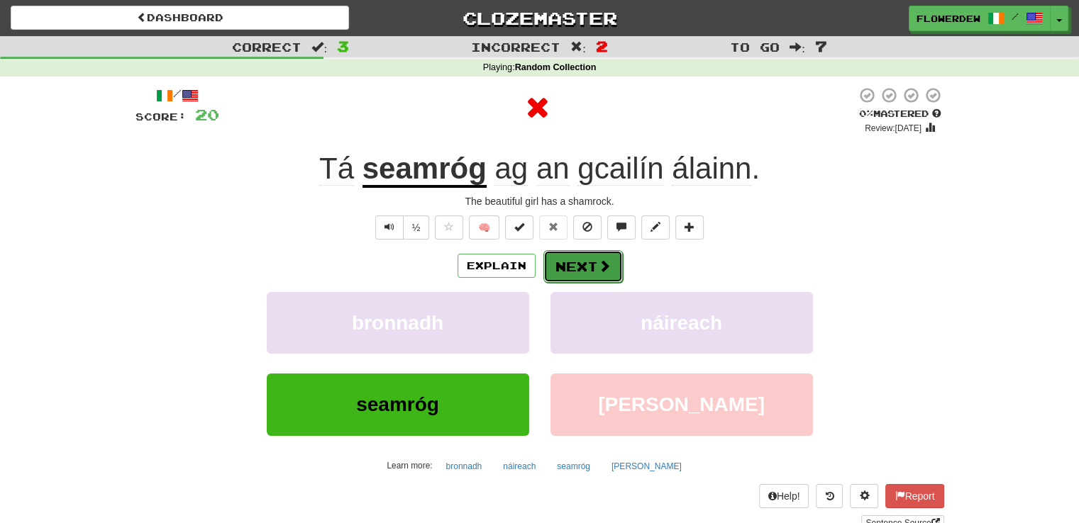
click at [587, 270] on button "Next" at bounding box center [582, 266] width 79 height 33
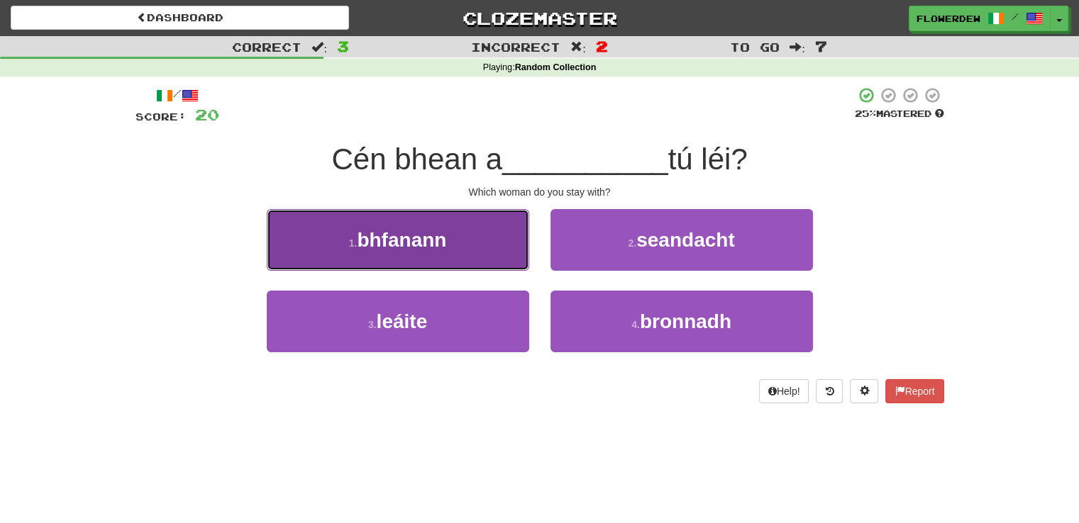
click at [498, 240] on button "1 . bhfanann" at bounding box center [398, 240] width 262 height 62
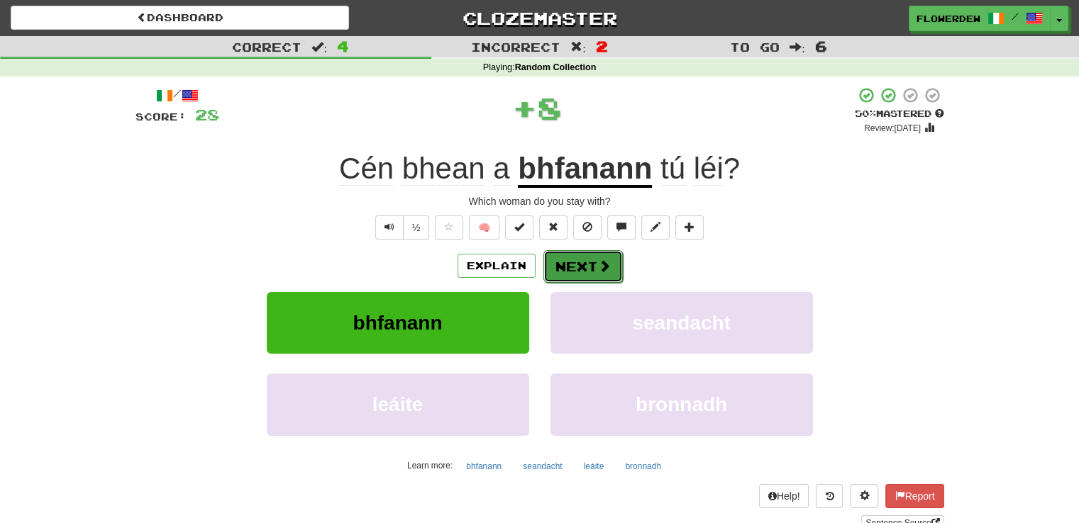
click at [587, 257] on button "Next" at bounding box center [582, 266] width 79 height 33
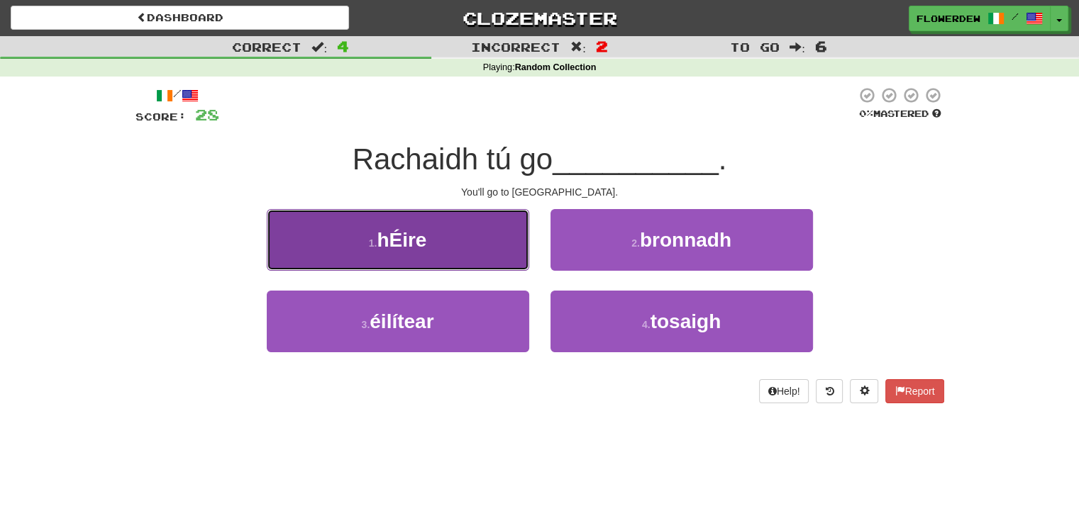
click at [504, 248] on button "1 . hÉire" at bounding box center [398, 240] width 262 height 62
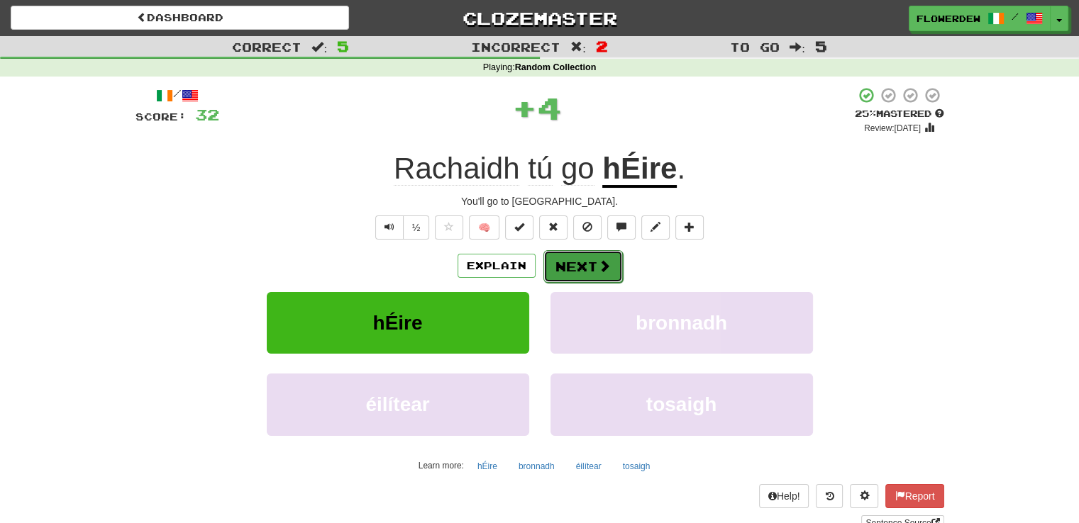
click at [586, 259] on button "Next" at bounding box center [582, 266] width 79 height 33
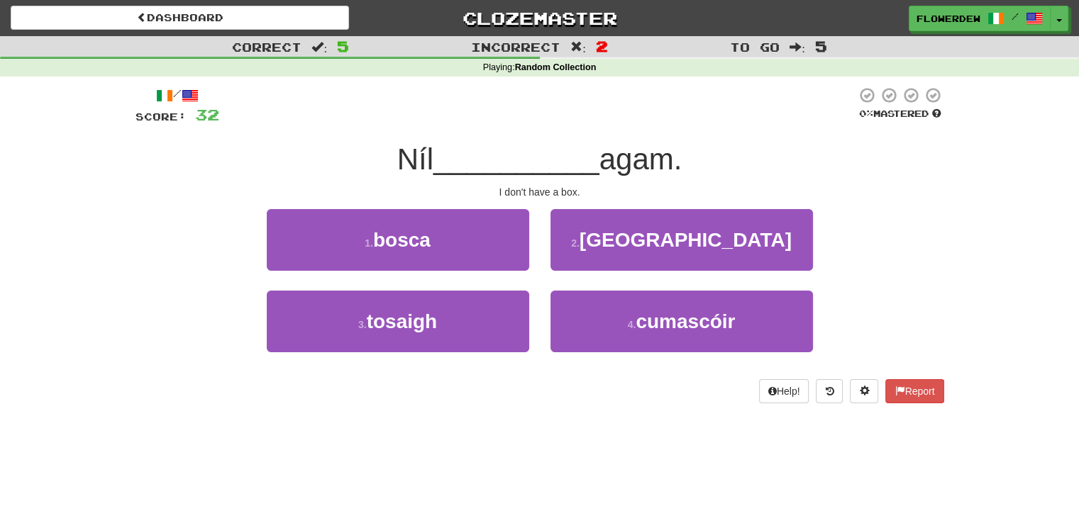
click at [531, 255] on div "1 . bosca" at bounding box center [398, 250] width 284 height 82
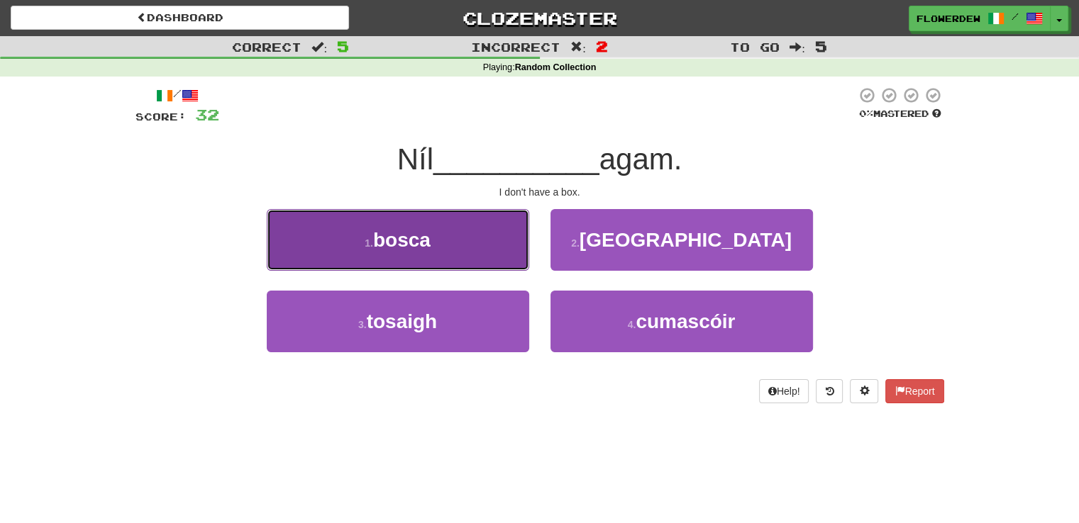
click at [506, 238] on button "1 . bosca" at bounding box center [398, 240] width 262 height 62
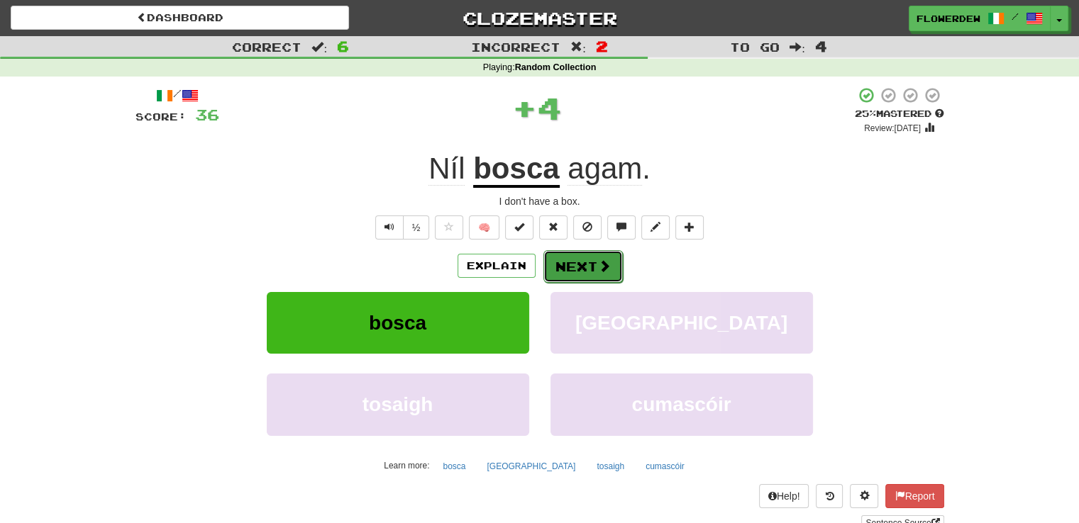
click at [575, 253] on button "Next" at bounding box center [582, 266] width 79 height 33
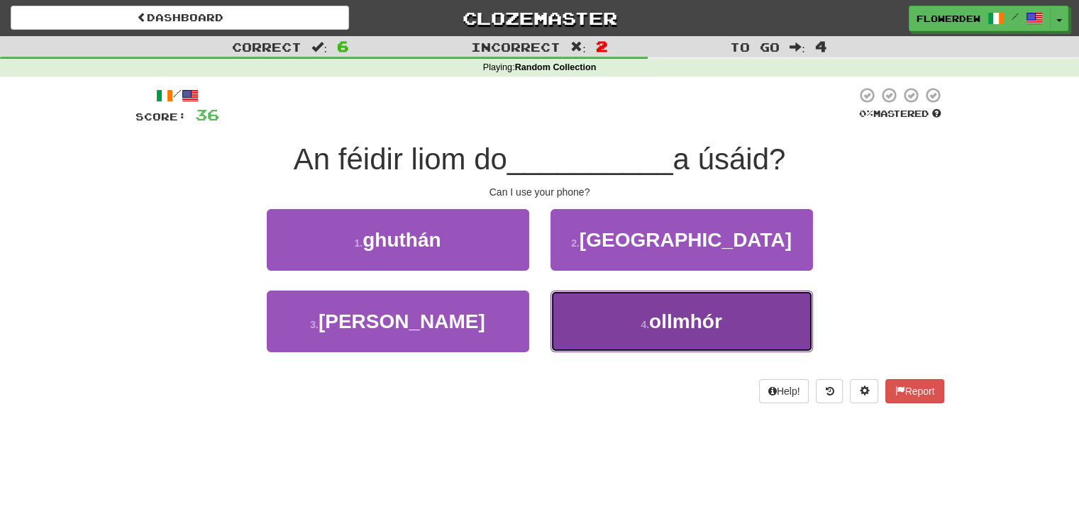
click at [589, 305] on button "4 . ollmhór" at bounding box center [681, 322] width 262 height 62
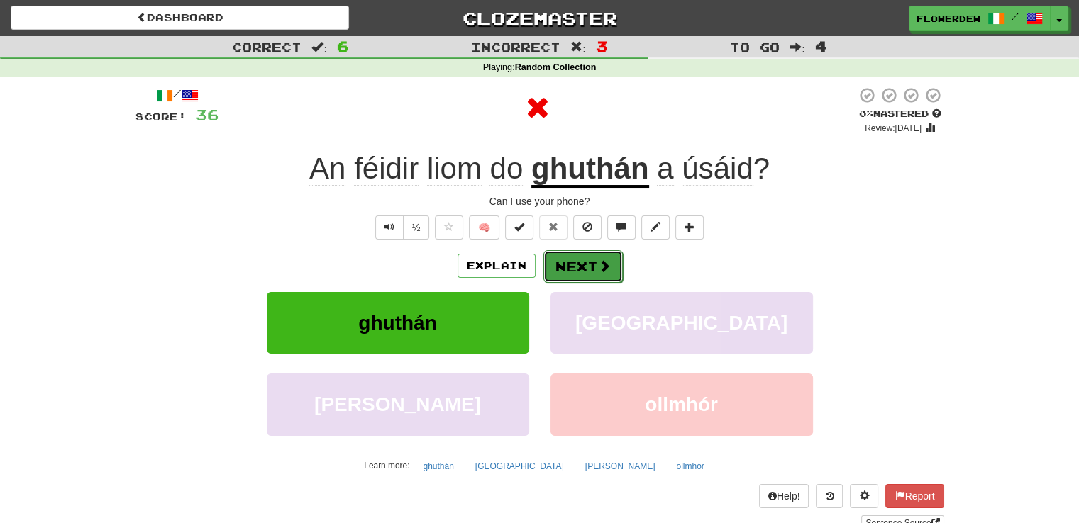
click at [590, 260] on button "Next" at bounding box center [582, 266] width 79 height 33
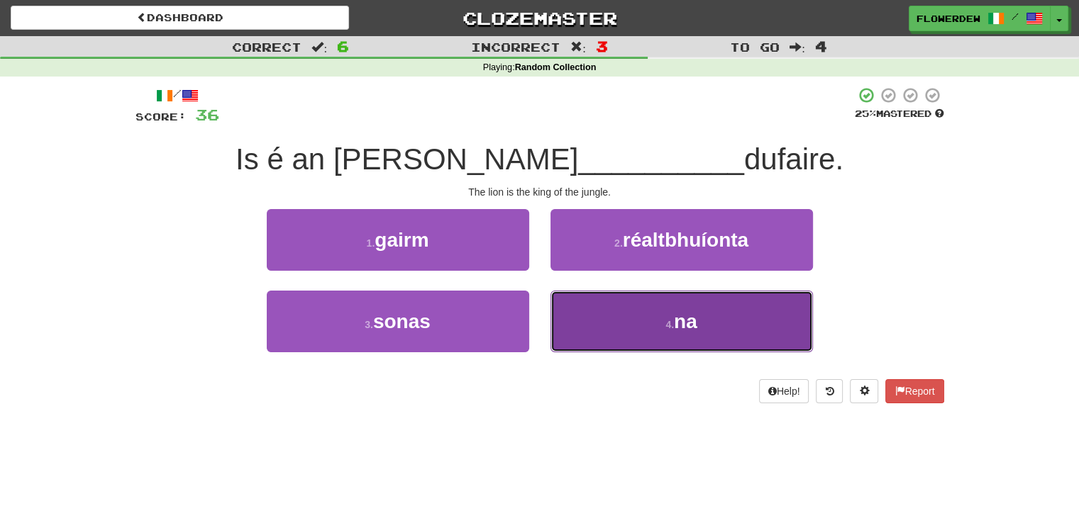
click at [591, 310] on button "4 . na" at bounding box center [681, 322] width 262 height 62
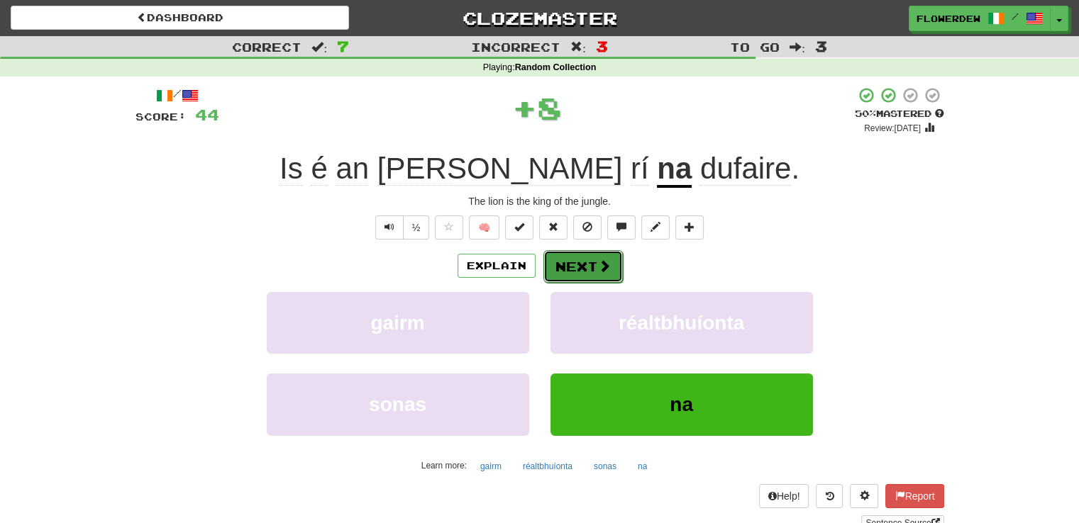
click at [584, 271] on button "Next" at bounding box center [582, 266] width 79 height 33
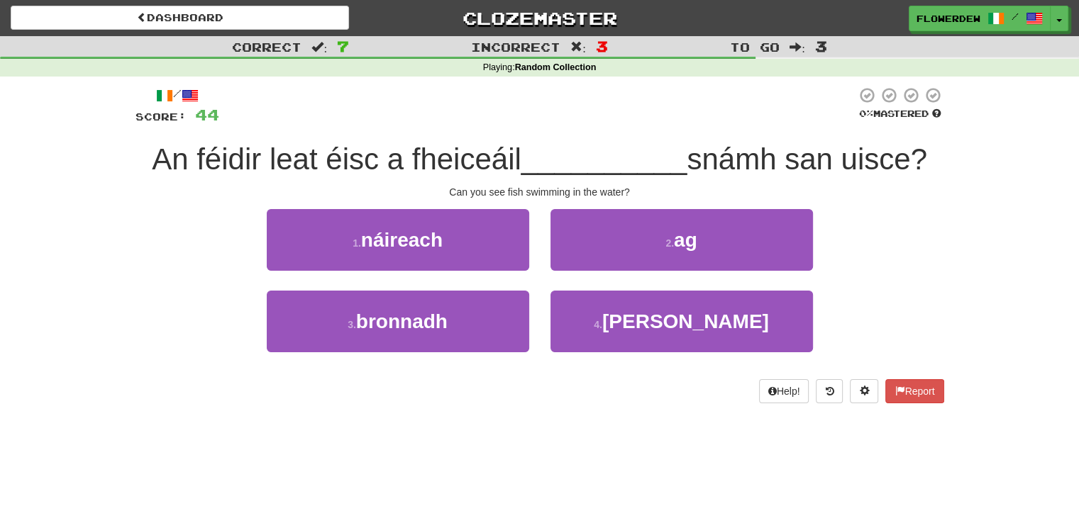
click at [584, 271] on div "2 . ag" at bounding box center [682, 250] width 284 height 82
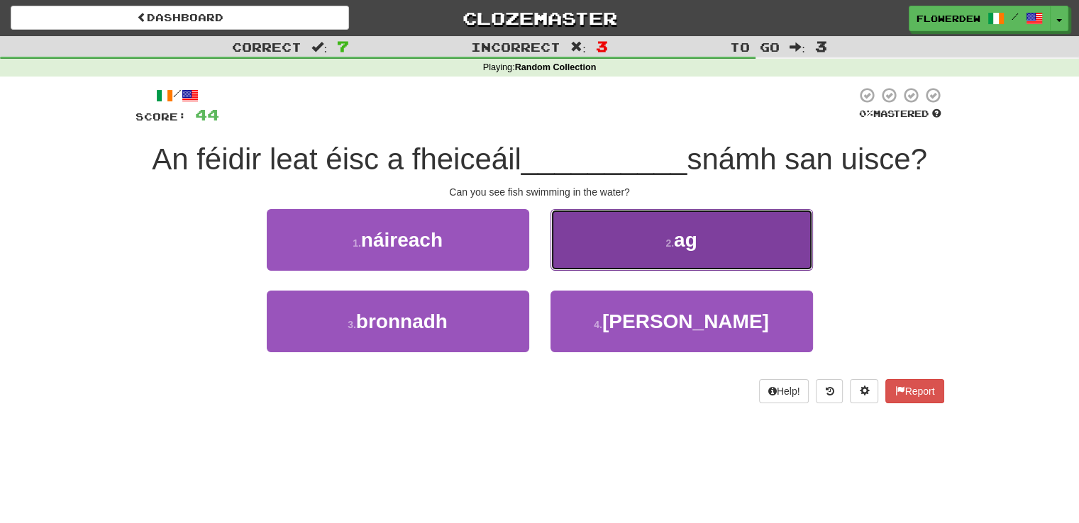
click at [593, 231] on button "2 . ag" at bounding box center [681, 240] width 262 height 62
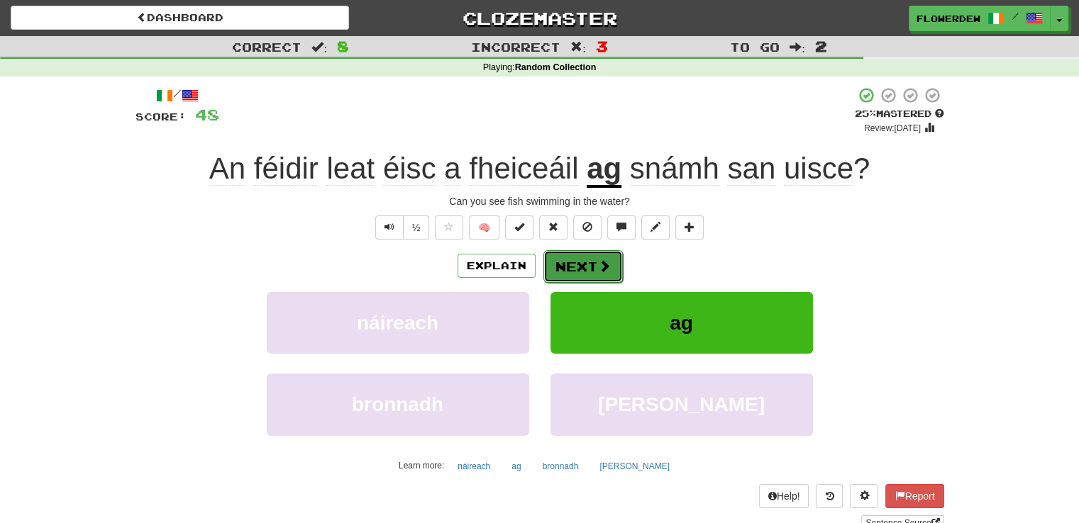
click at [580, 264] on button "Next" at bounding box center [582, 266] width 79 height 33
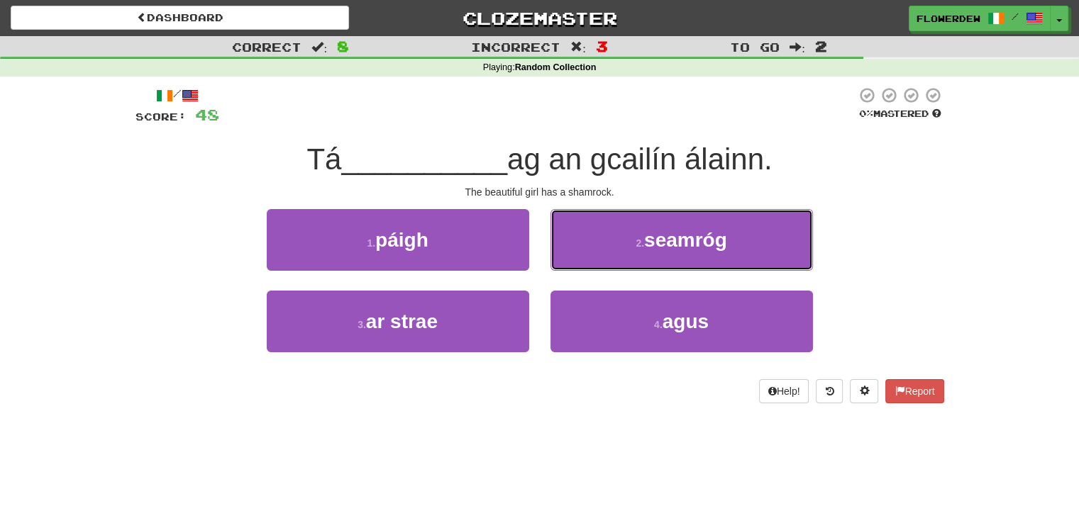
click at [580, 264] on button "2 . seamróg" at bounding box center [681, 240] width 262 height 62
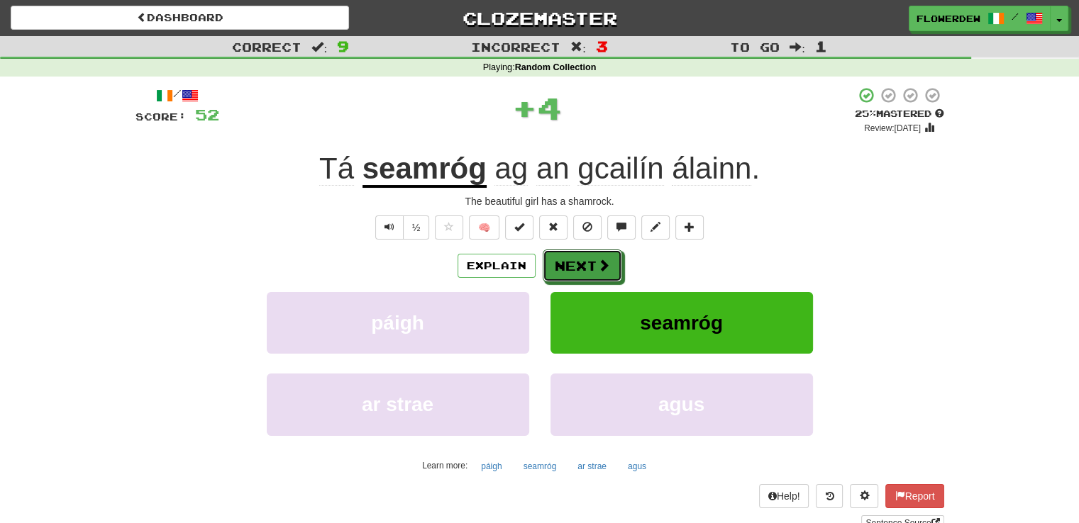
click at [580, 264] on button "Next" at bounding box center [582, 266] width 79 height 33
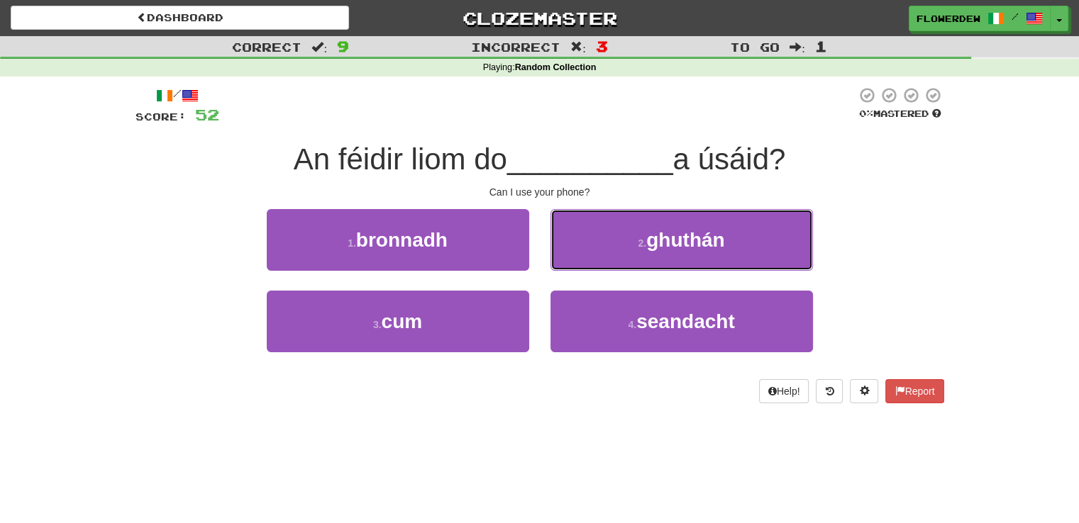
click at [580, 264] on button "2 . ghuthán" at bounding box center [681, 240] width 262 height 62
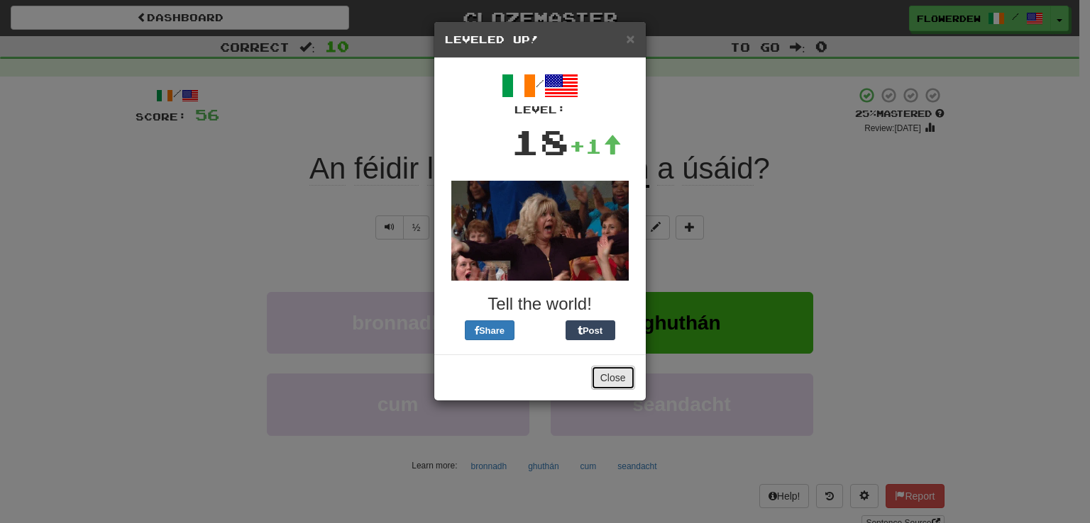
click at [604, 377] on button "Close" at bounding box center [613, 378] width 44 height 24
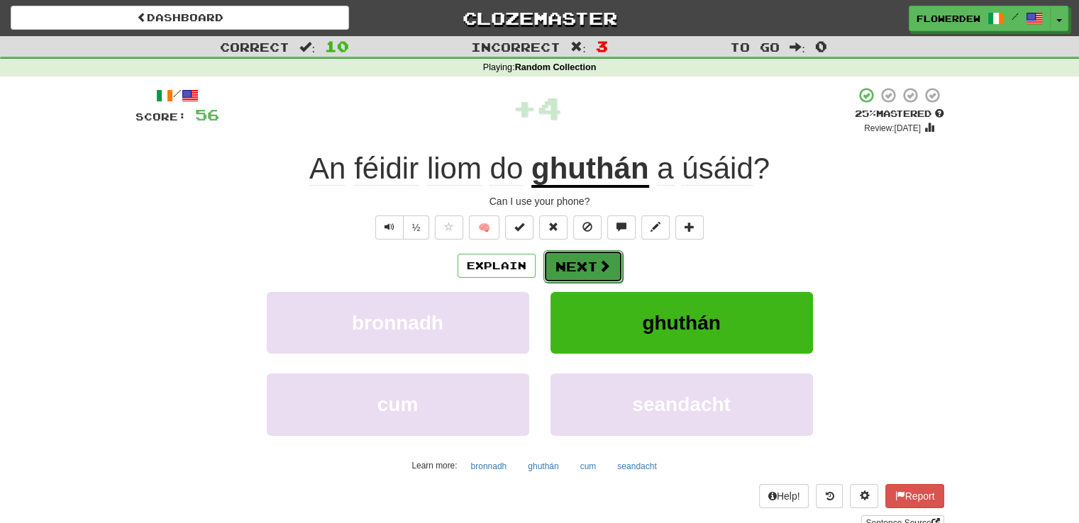
click at [579, 270] on button "Next" at bounding box center [582, 266] width 79 height 33
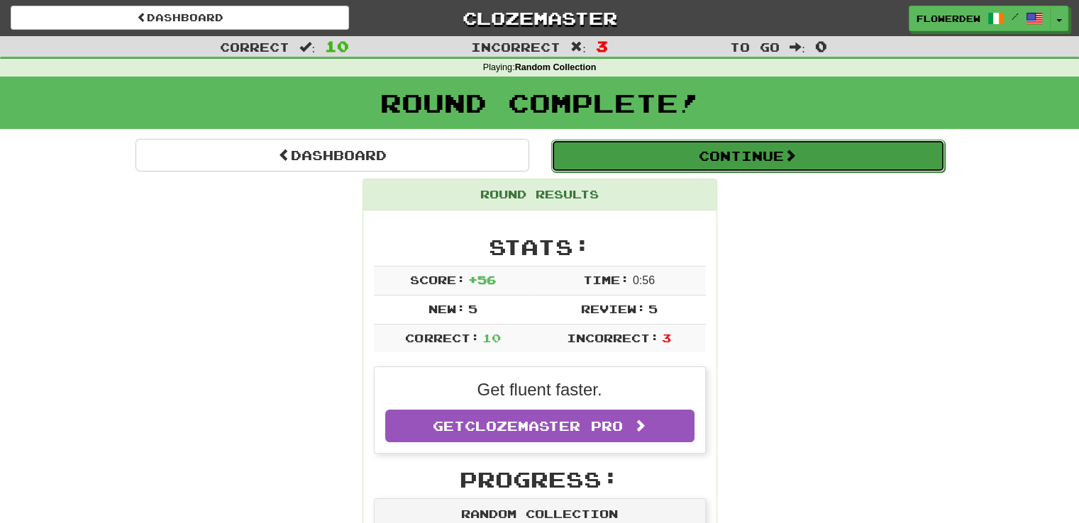
click at [624, 145] on button "Continue" at bounding box center [748, 156] width 394 height 33
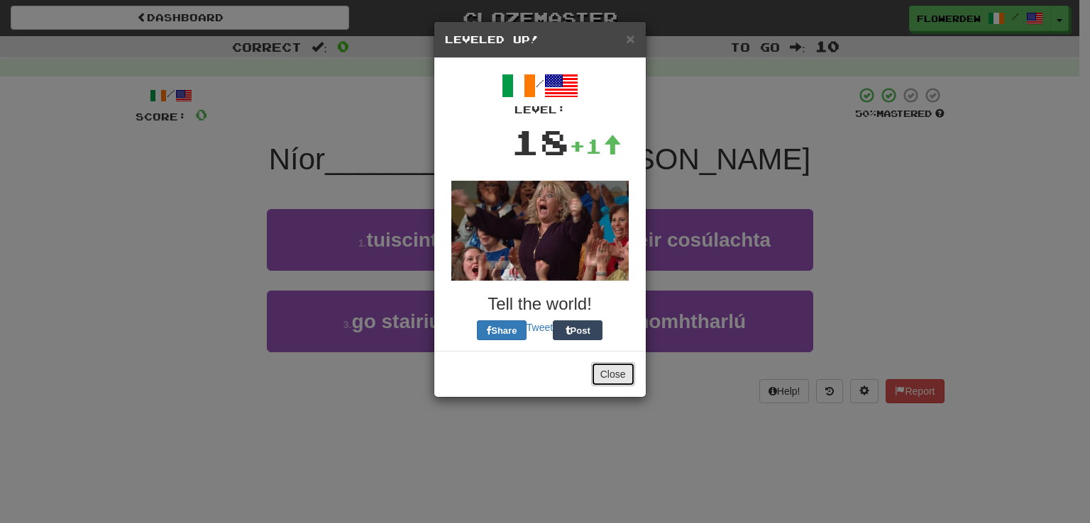
click at [626, 372] on button "Close" at bounding box center [613, 374] width 44 height 24
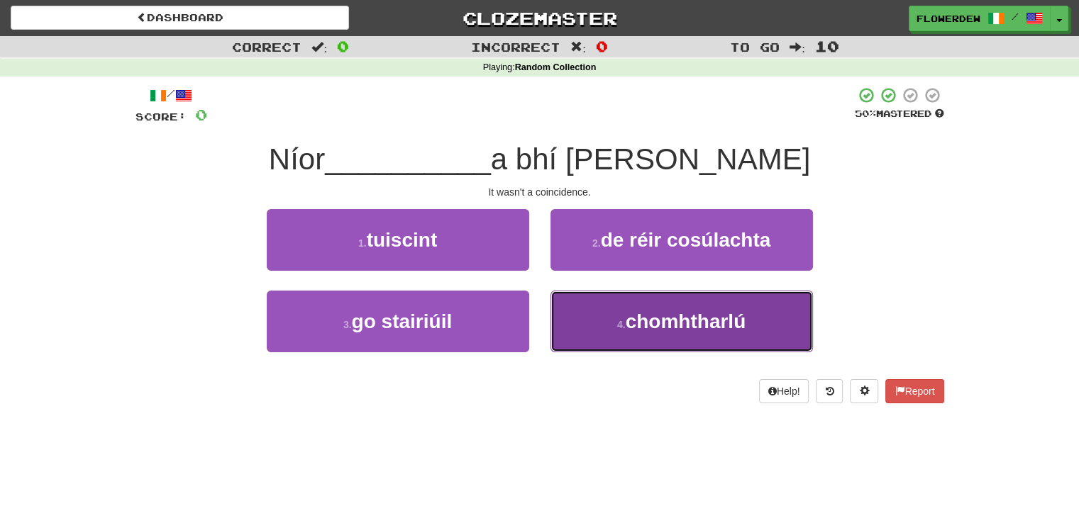
click at [582, 321] on button "4 . chomhtharlú" at bounding box center [681, 322] width 262 height 62
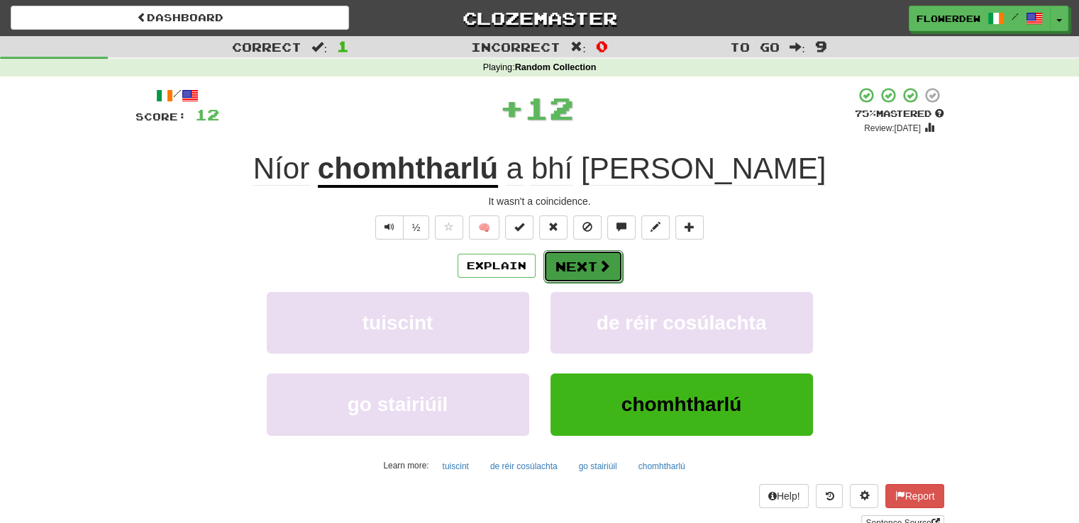
click at [576, 262] on button "Next" at bounding box center [582, 266] width 79 height 33
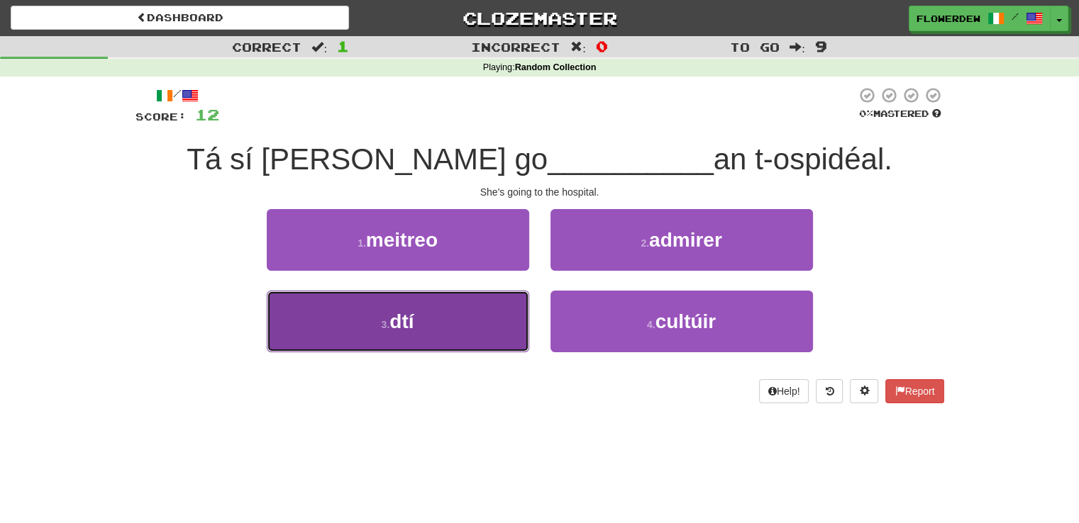
click at [519, 301] on button "3 . dtí" at bounding box center [398, 322] width 262 height 62
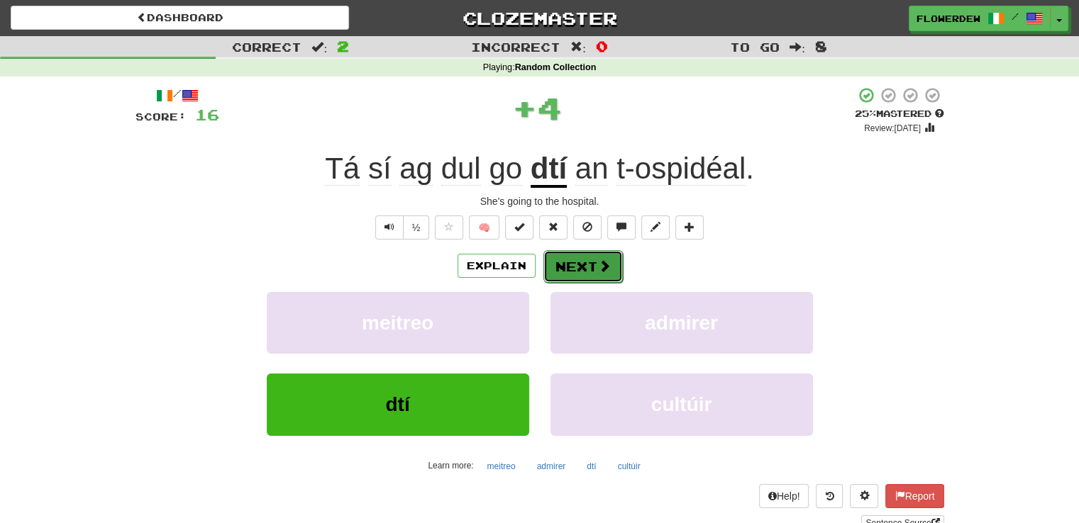
click at [602, 260] on span at bounding box center [604, 266] width 13 height 13
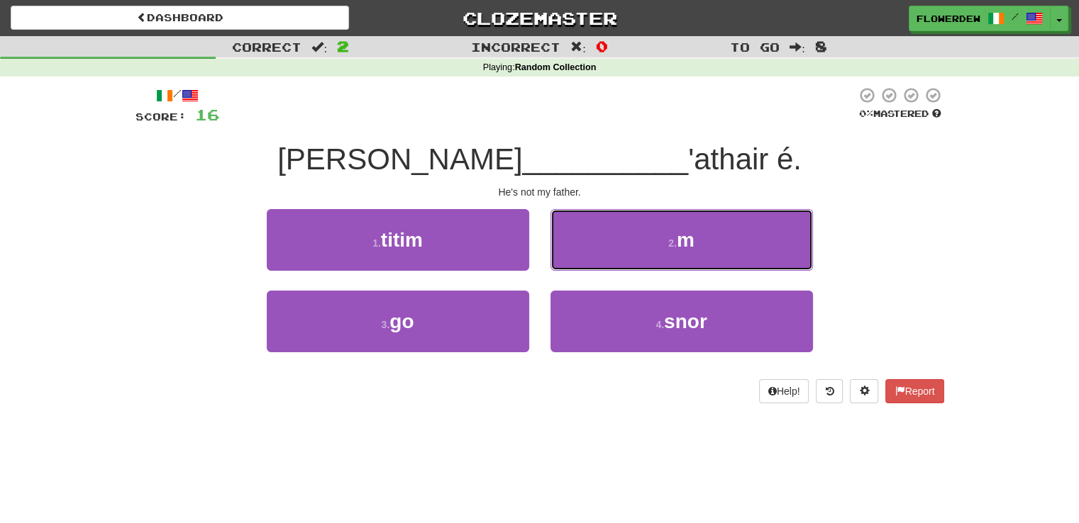
click at [602, 259] on button "2 . m" at bounding box center [681, 240] width 262 height 62
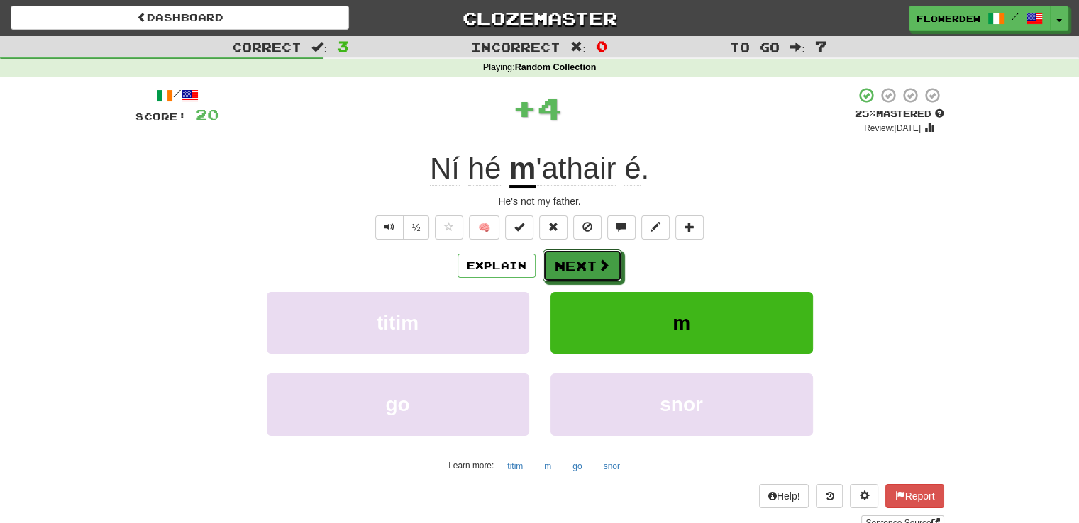
click at [602, 259] on span at bounding box center [603, 265] width 13 height 13
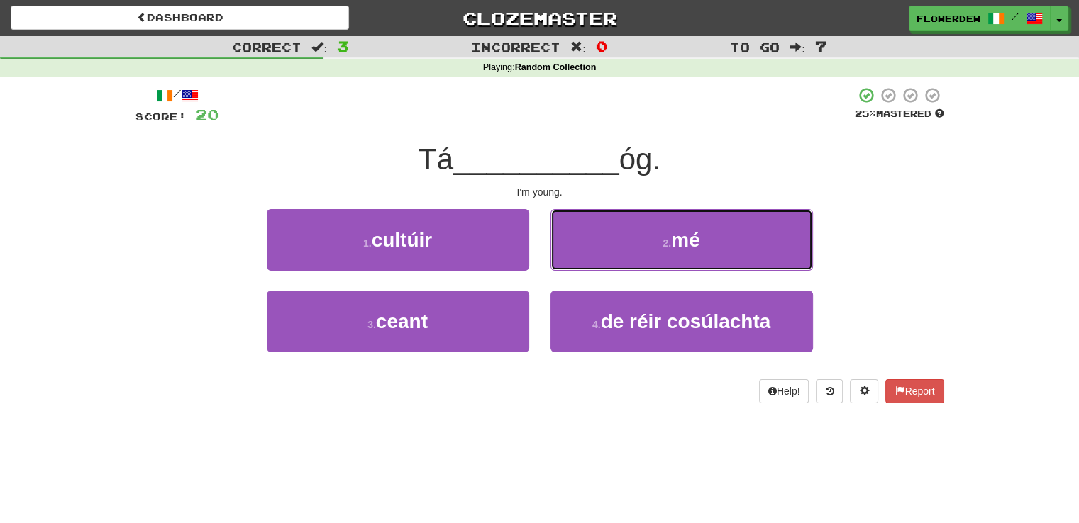
click at [602, 259] on button "2 . mé" at bounding box center [681, 240] width 262 height 62
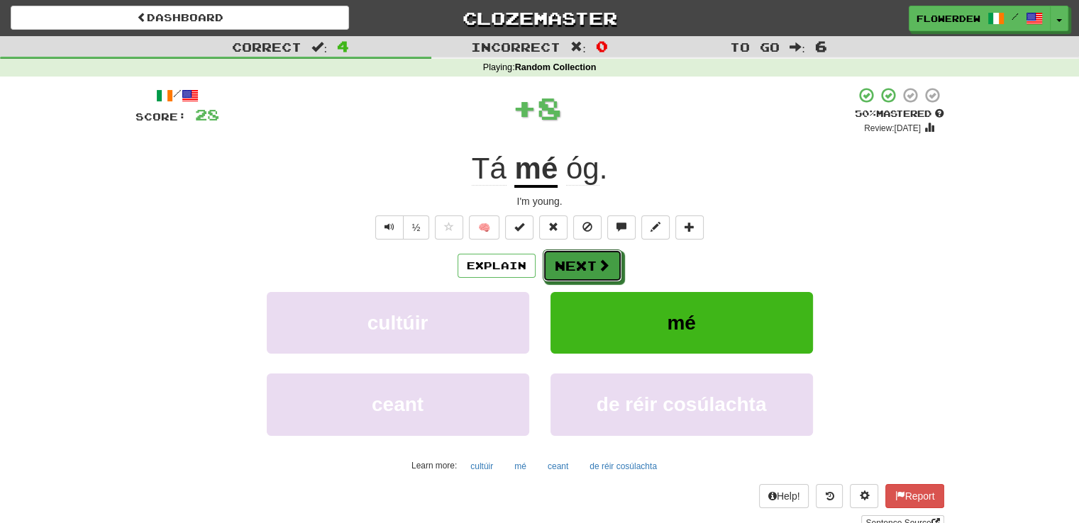
click at [602, 259] on span at bounding box center [603, 265] width 13 height 13
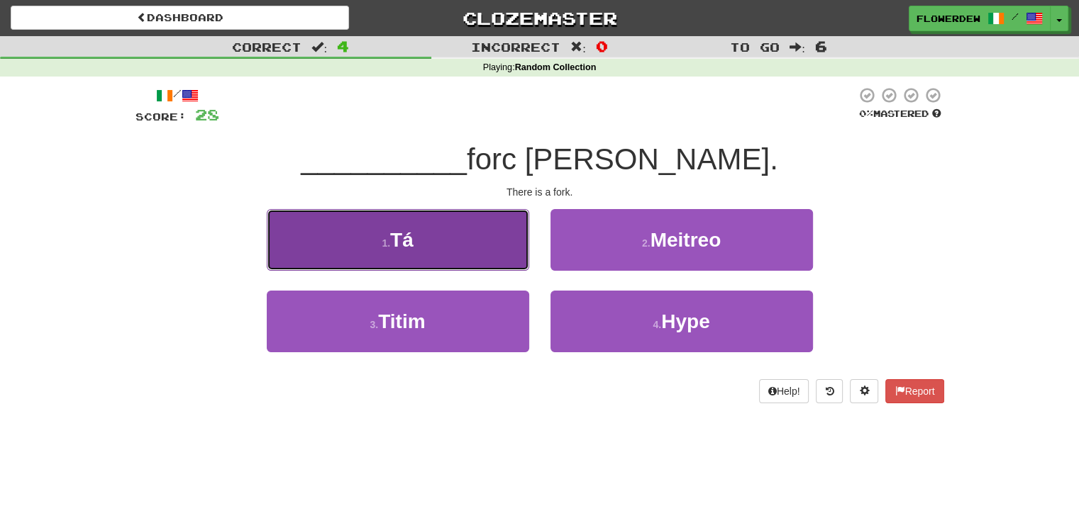
click at [514, 248] on button "1 . Tá" at bounding box center [398, 240] width 262 height 62
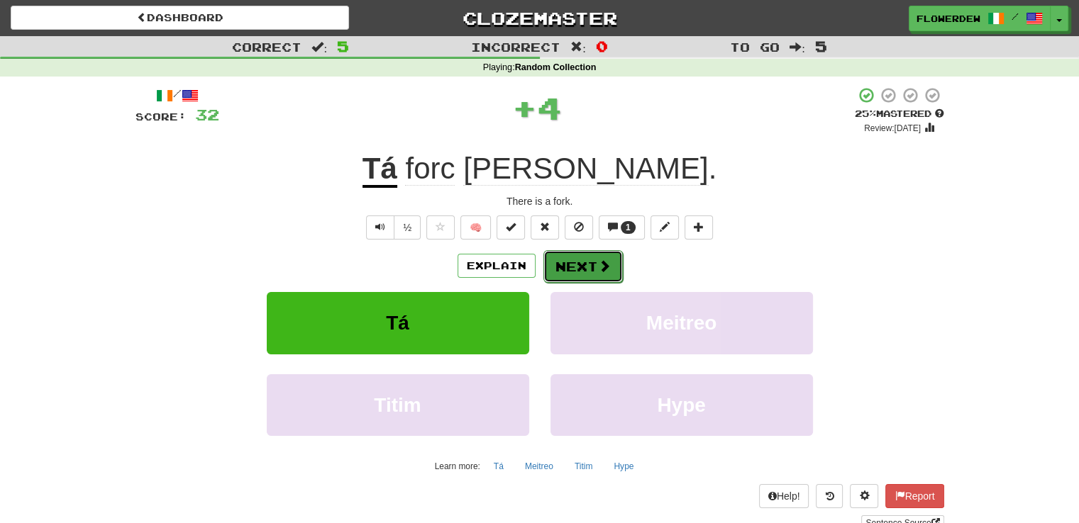
click at [589, 260] on button "Next" at bounding box center [582, 266] width 79 height 33
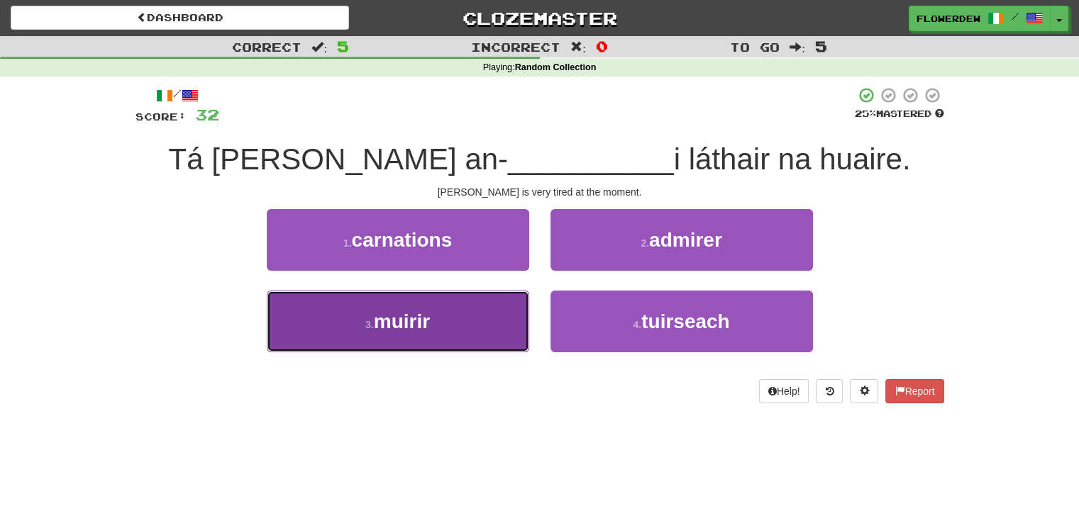
click at [514, 329] on button "3 . muirir" at bounding box center [398, 322] width 262 height 62
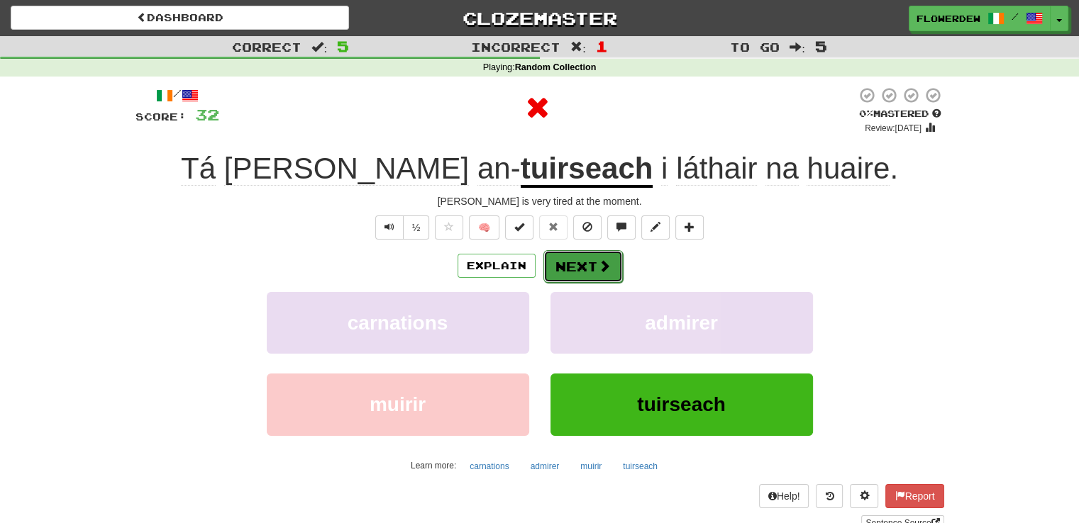
click at [612, 264] on button "Next" at bounding box center [582, 266] width 79 height 33
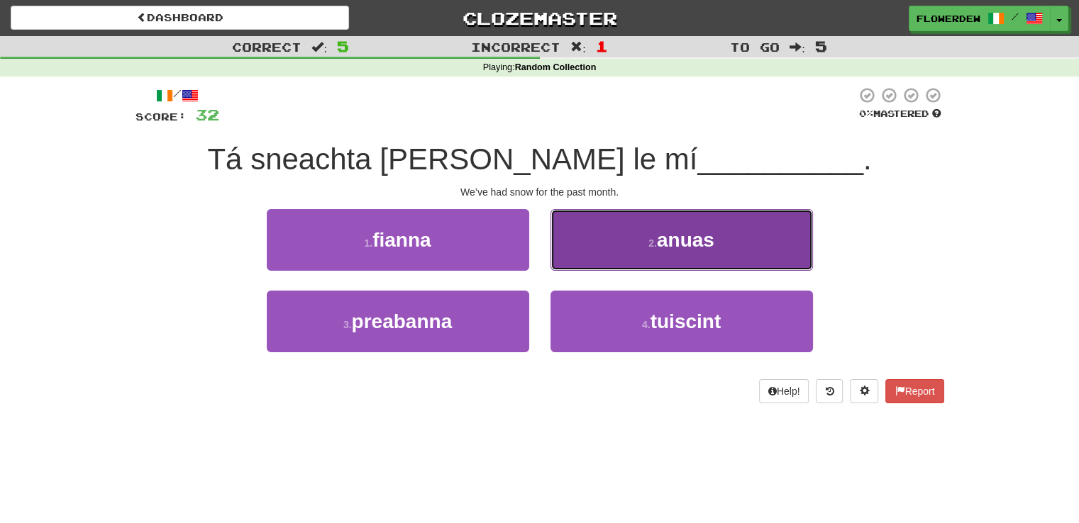
click at [595, 228] on button "2 . anuas" at bounding box center [681, 240] width 262 height 62
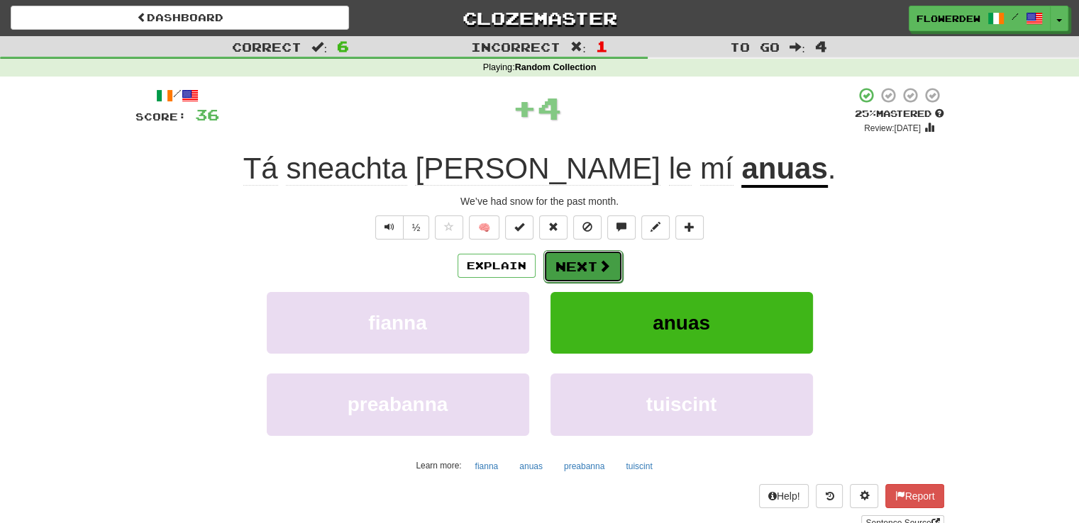
click at [582, 270] on button "Next" at bounding box center [582, 266] width 79 height 33
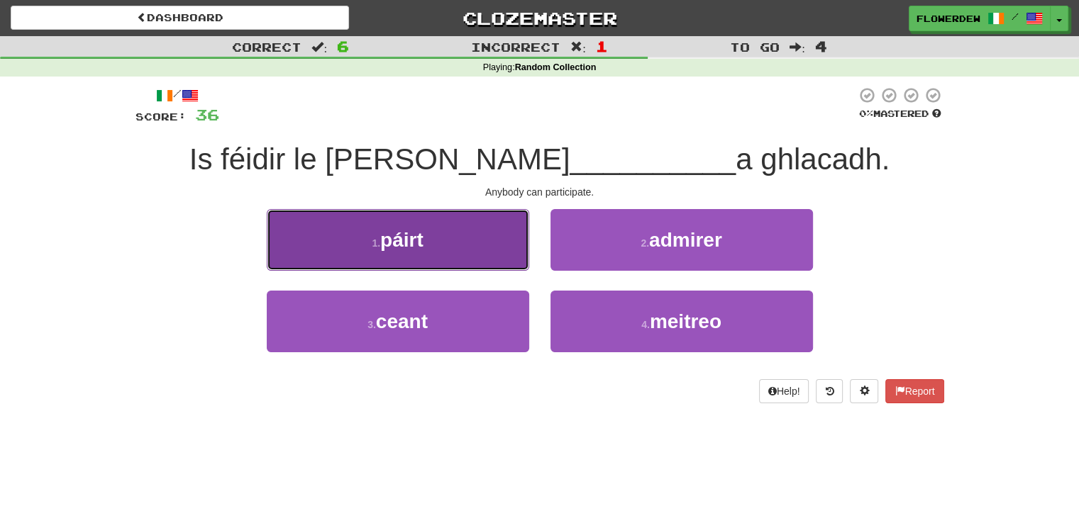
click at [507, 238] on button "1 . páirt" at bounding box center [398, 240] width 262 height 62
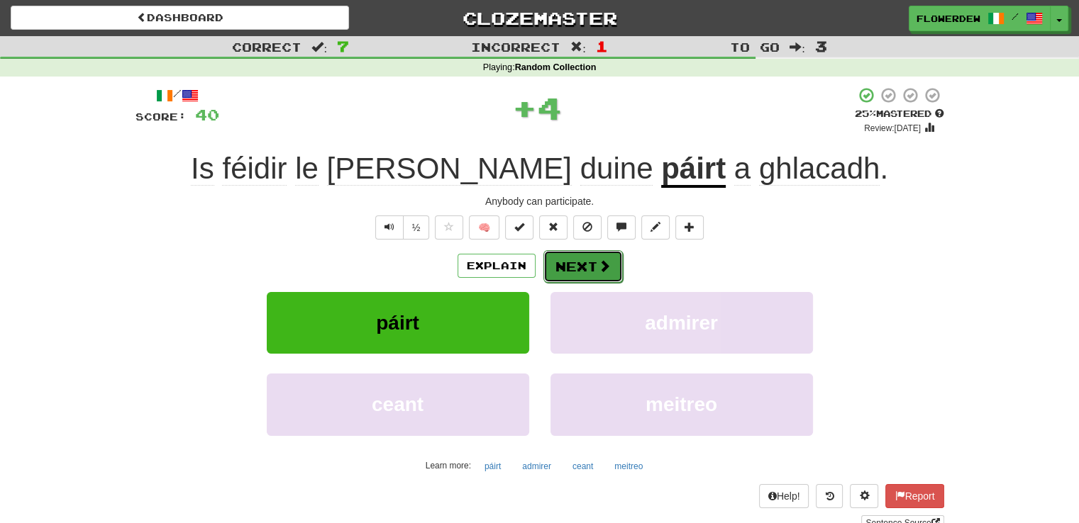
click at [567, 267] on button "Next" at bounding box center [582, 266] width 79 height 33
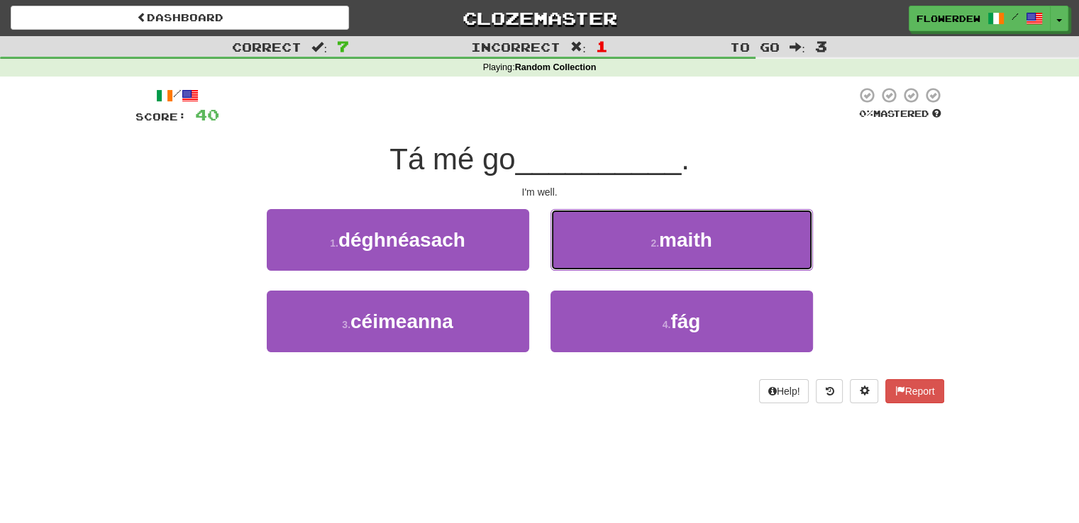
click at [567, 267] on button "2 . maith" at bounding box center [681, 240] width 262 height 62
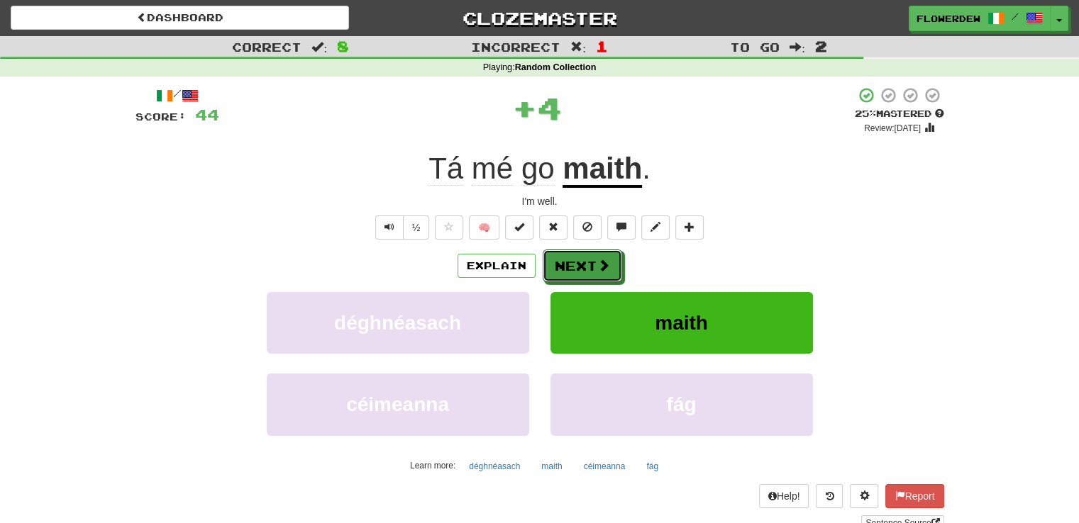
click at [567, 267] on button "Next" at bounding box center [582, 266] width 79 height 33
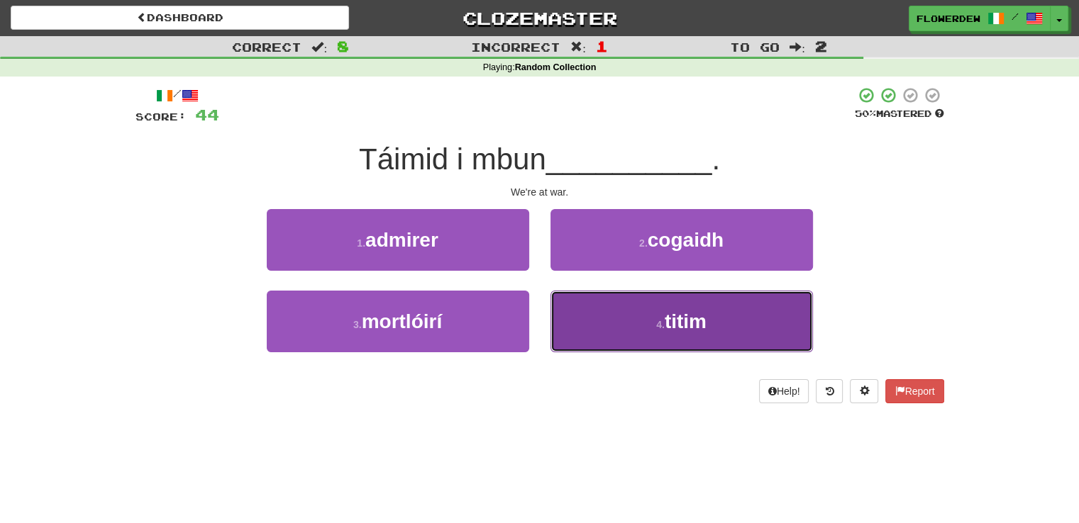
click at [562, 301] on button "4 . titim" at bounding box center [681, 322] width 262 height 62
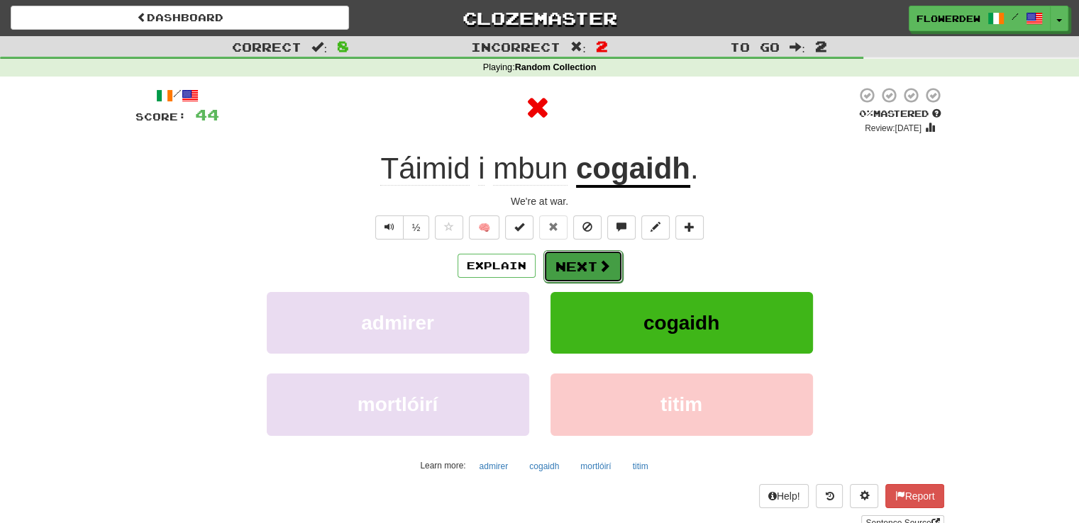
click at [578, 257] on button "Next" at bounding box center [582, 266] width 79 height 33
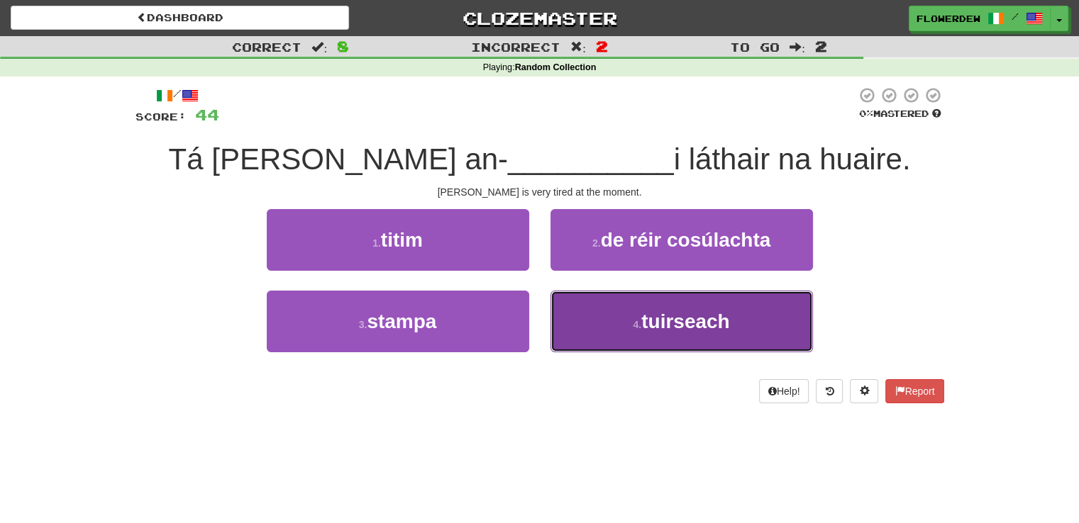
click at [599, 324] on button "4 . tuirseach" at bounding box center [681, 322] width 262 height 62
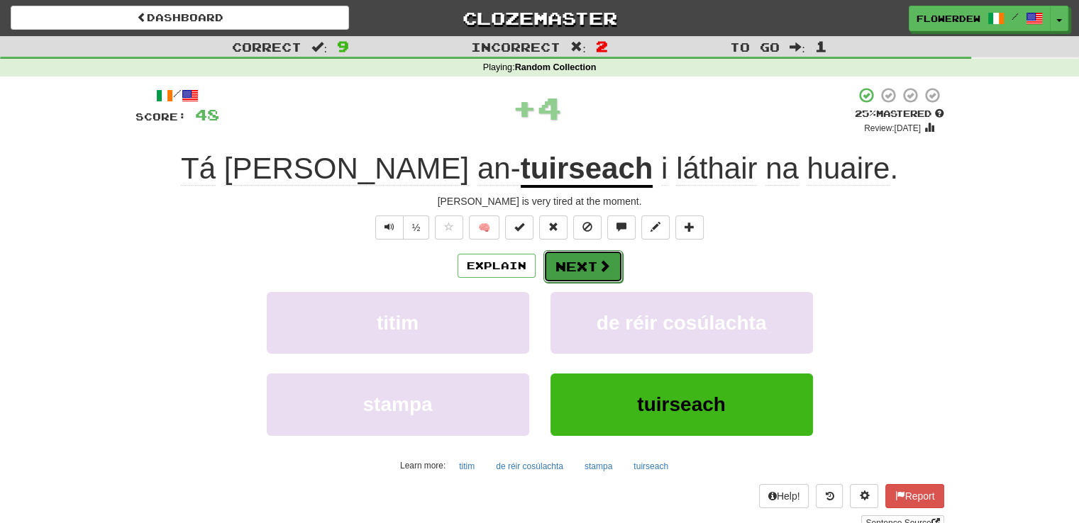
click at [587, 272] on button "Next" at bounding box center [582, 266] width 79 height 33
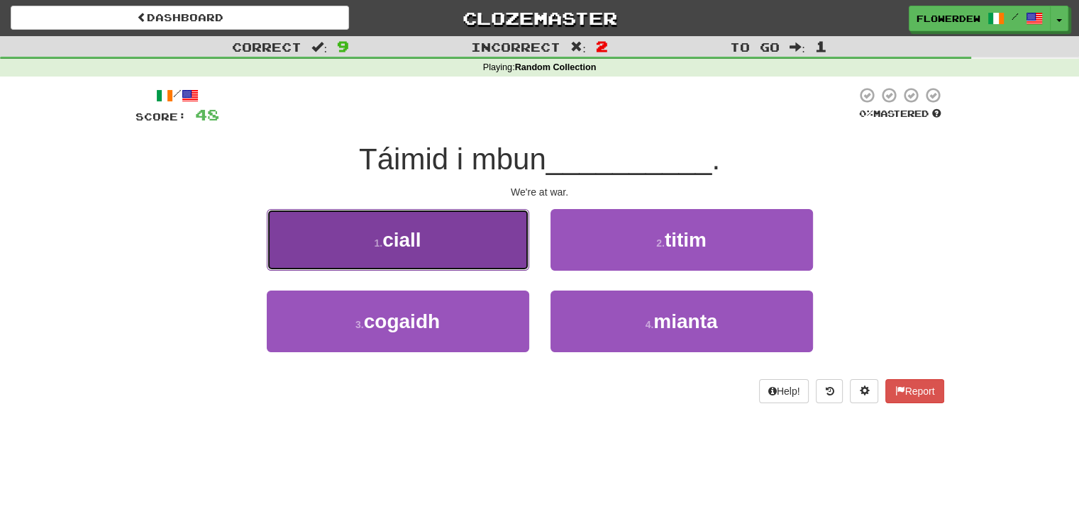
click at [503, 236] on button "1 . ciall" at bounding box center [398, 240] width 262 height 62
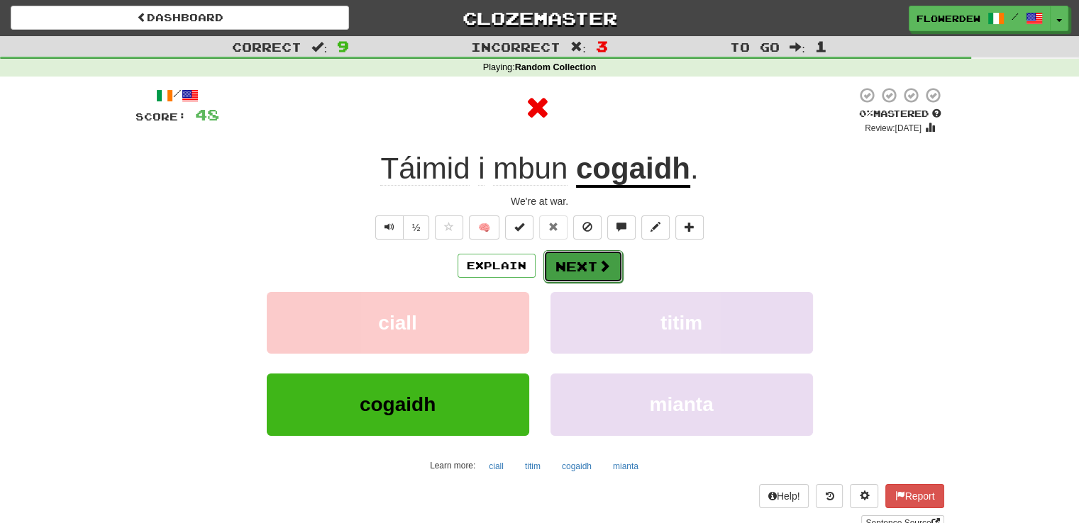
click at [598, 265] on span at bounding box center [604, 266] width 13 height 13
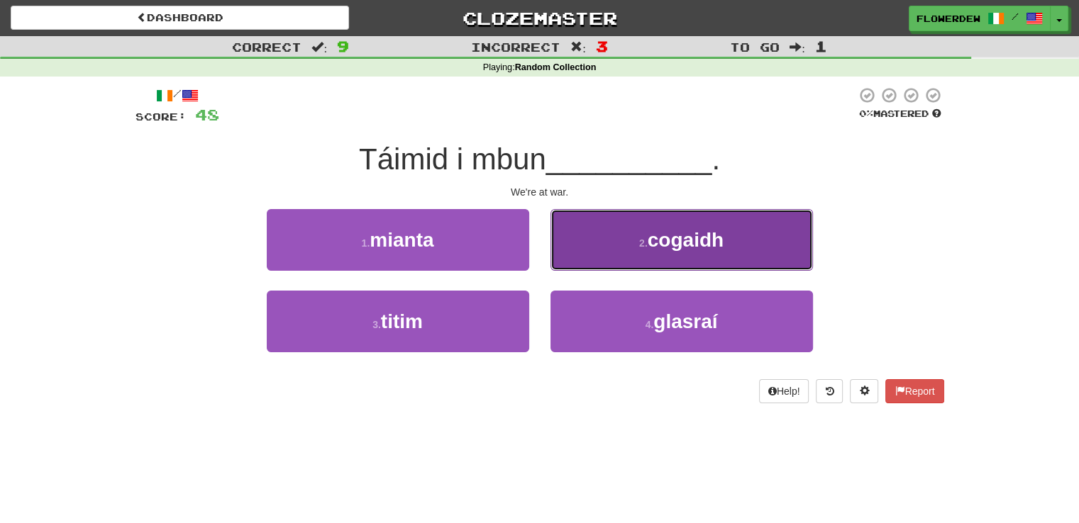
click at [660, 243] on span "cogaidh" at bounding box center [686, 240] width 76 height 22
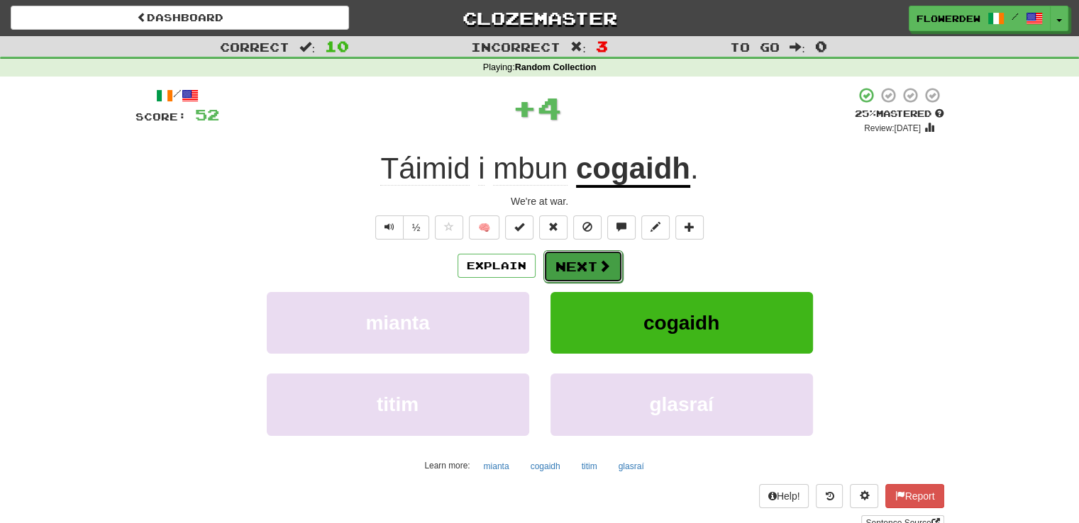
click at [616, 256] on button "Next" at bounding box center [582, 266] width 79 height 33
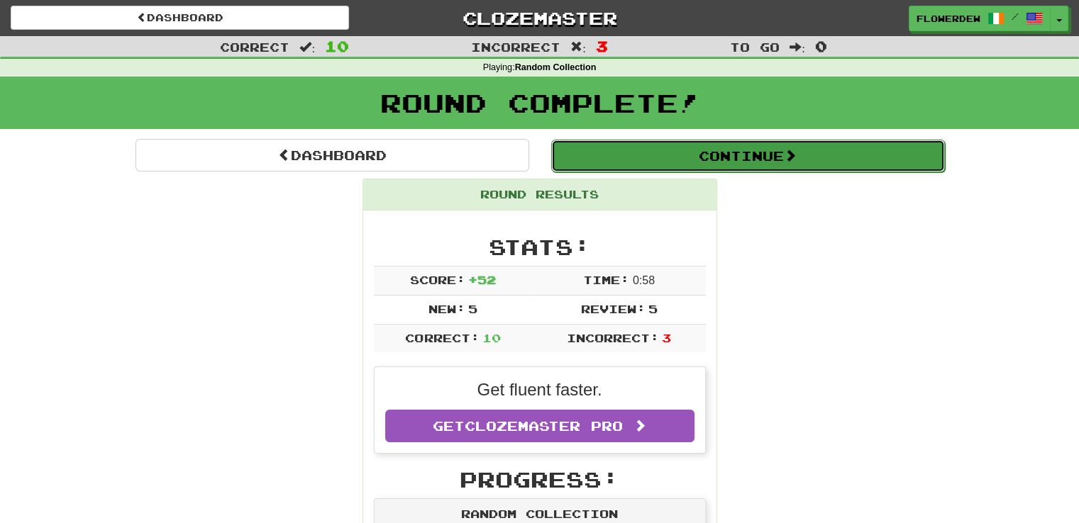
click at [644, 146] on button "Continue" at bounding box center [748, 156] width 394 height 33
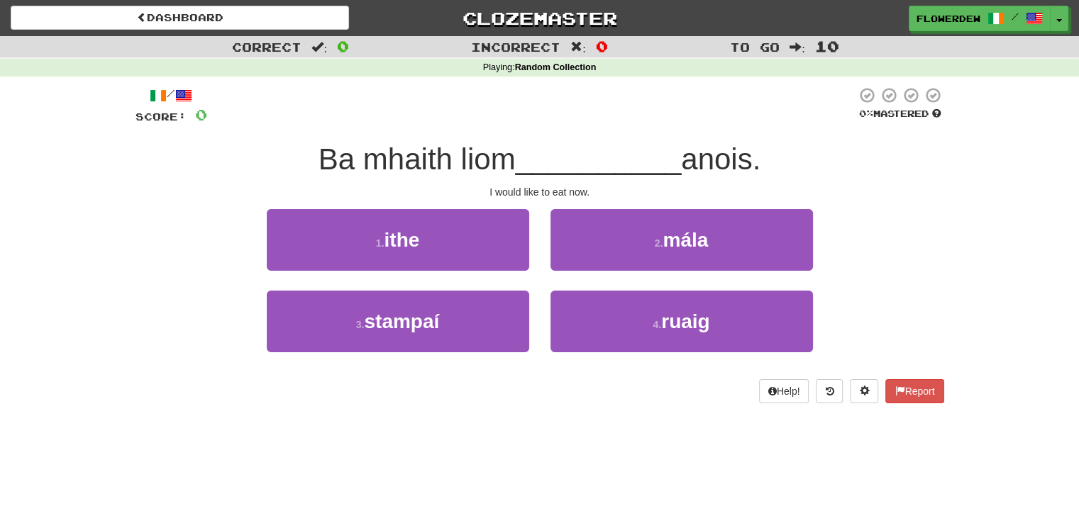
click at [545, 260] on div "2 . mála" at bounding box center [682, 250] width 284 height 82
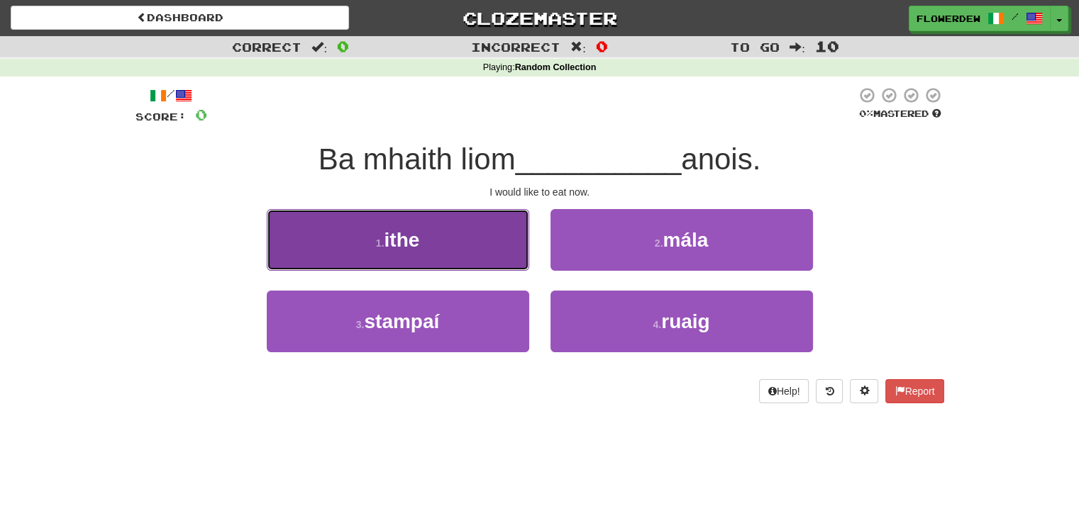
click at [525, 248] on button "1 . ithe" at bounding box center [398, 240] width 262 height 62
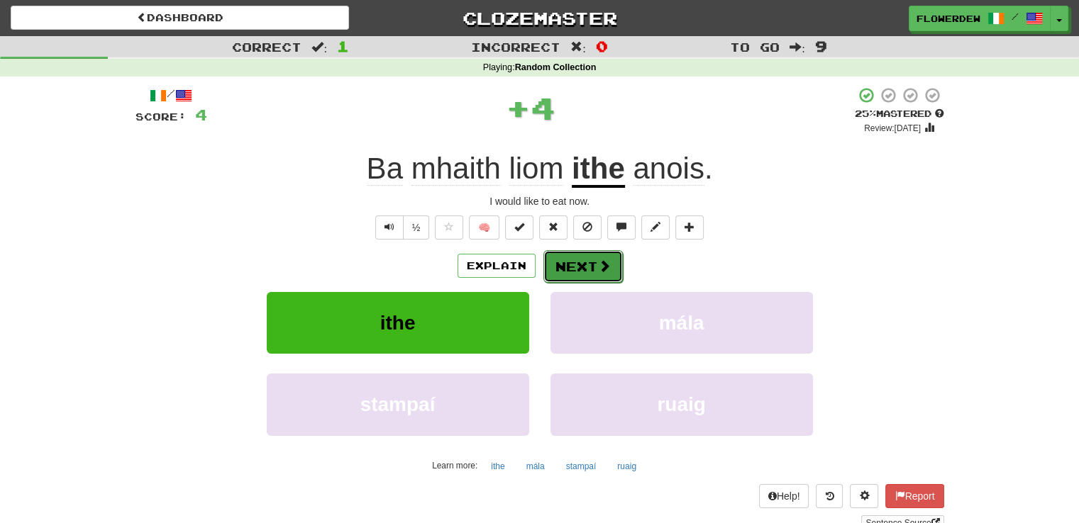
click at [575, 258] on button "Next" at bounding box center [582, 266] width 79 height 33
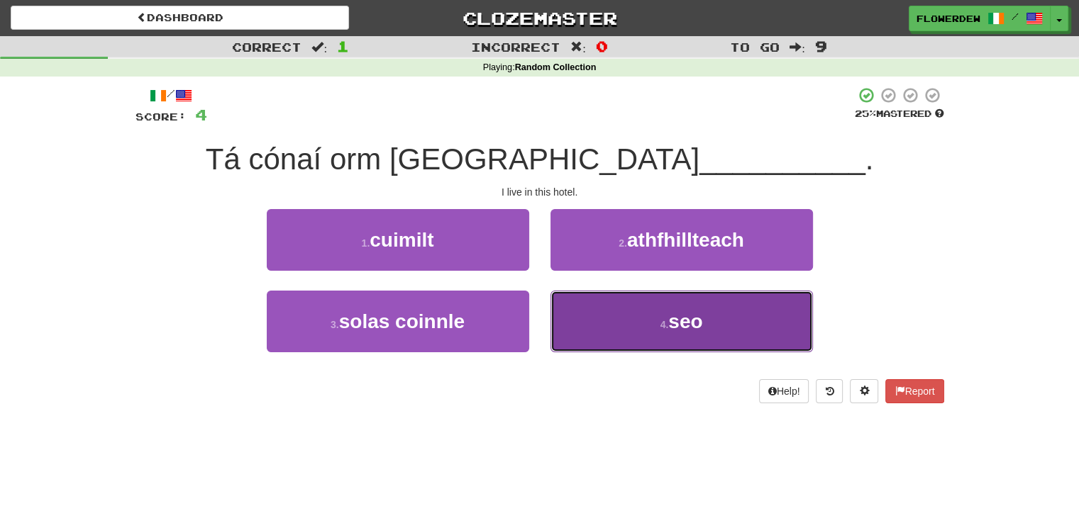
click at [565, 301] on button "4 . seo" at bounding box center [681, 322] width 262 height 62
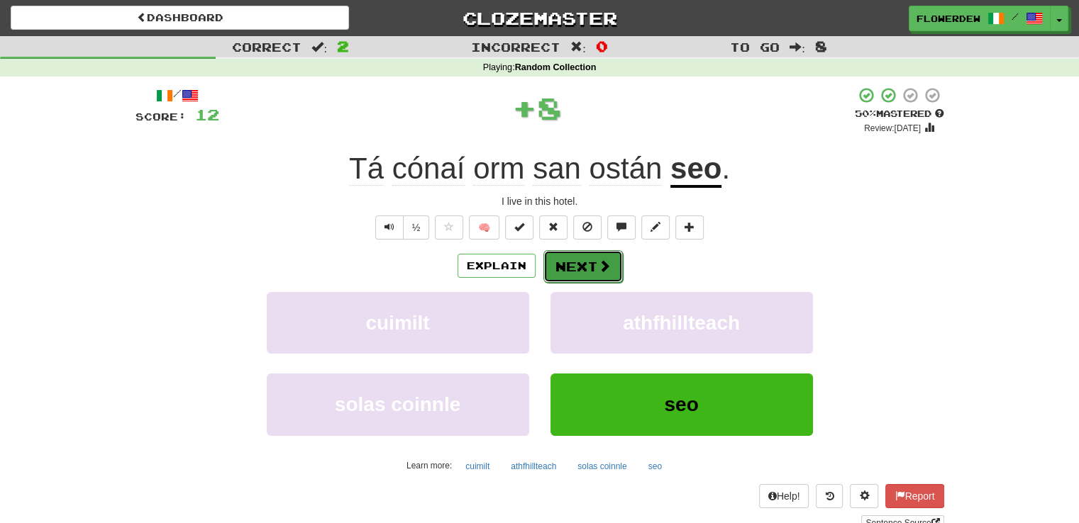
click at [576, 257] on button "Next" at bounding box center [582, 266] width 79 height 33
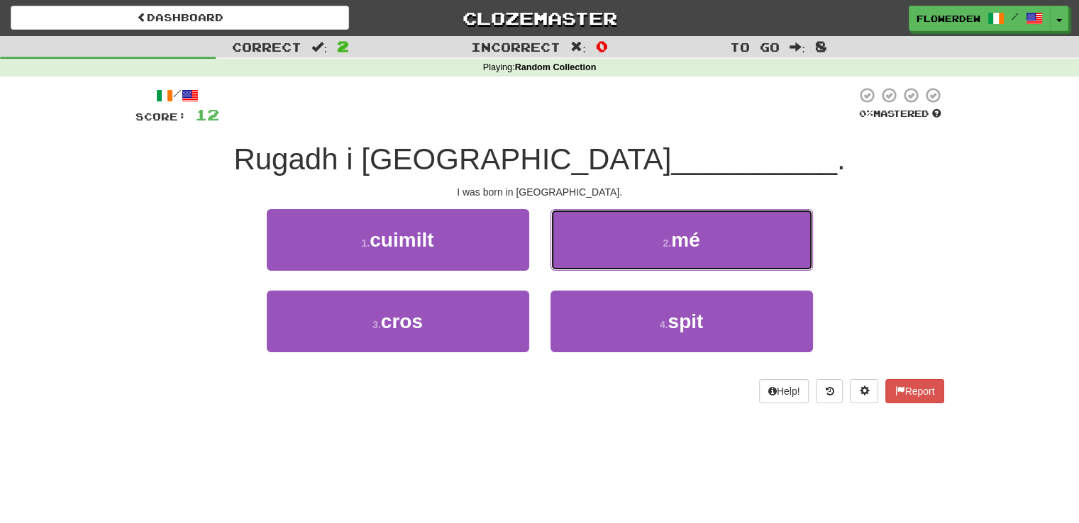
click at [576, 257] on button "2 . mé" at bounding box center [681, 240] width 262 height 62
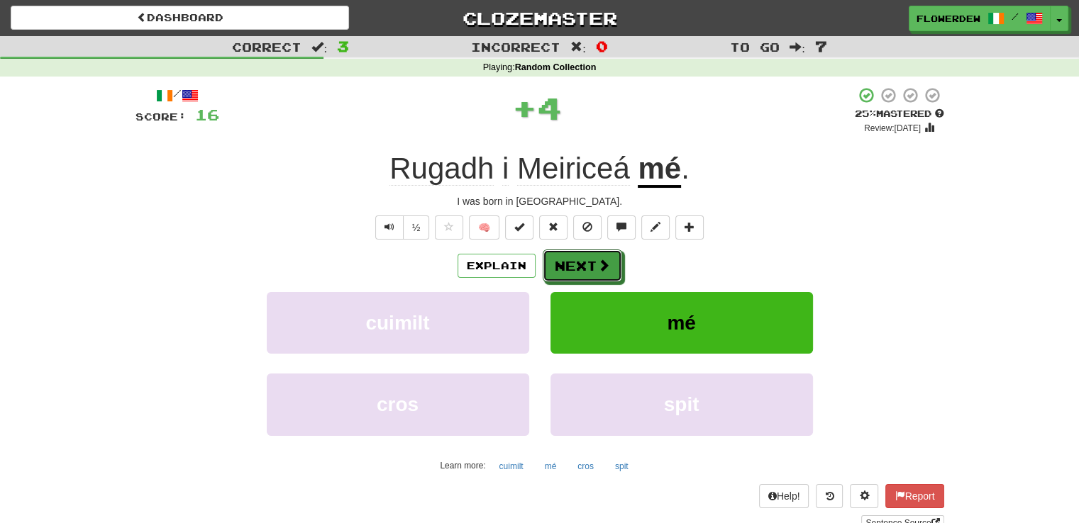
click at [576, 257] on button "Next" at bounding box center [582, 266] width 79 height 33
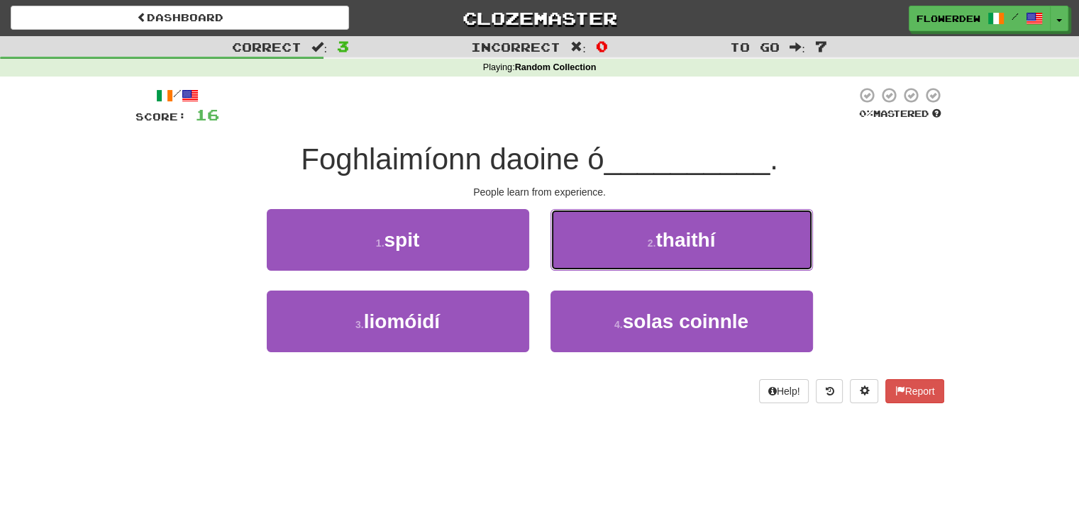
click at [576, 257] on button "2 . thaithí" at bounding box center [681, 240] width 262 height 62
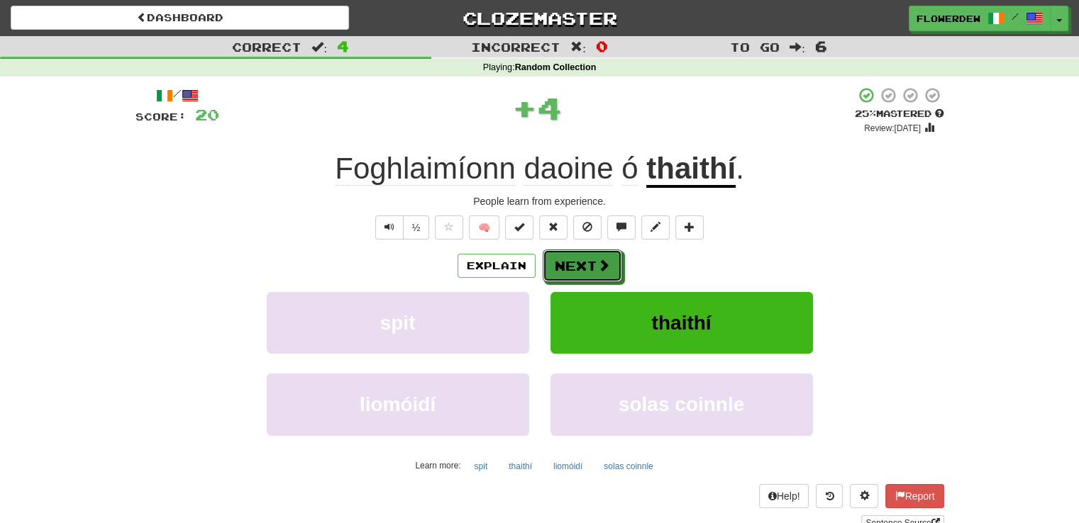
click at [576, 257] on button "Next" at bounding box center [582, 266] width 79 height 33
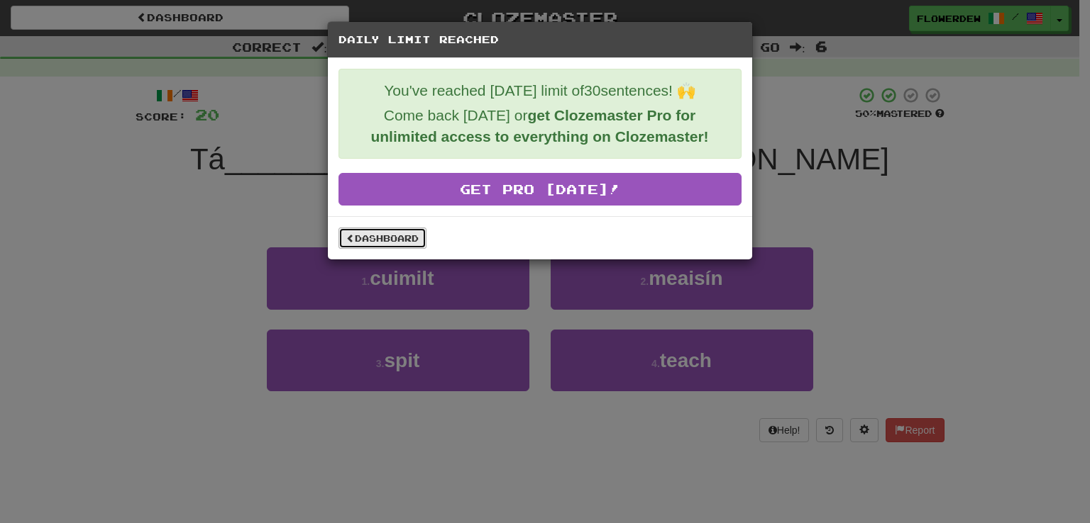
click at [401, 228] on link "Dashboard" at bounding box center [382, 238] width 88 height 21
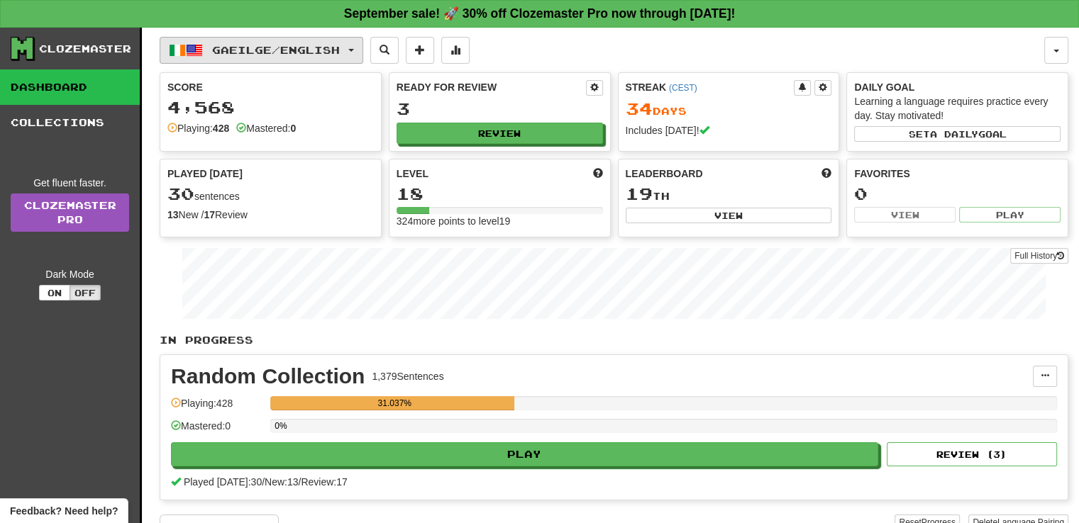
click at [298, 56] on button "Gaeilge / English" at bounding box center [262, 50] width 204 height 27
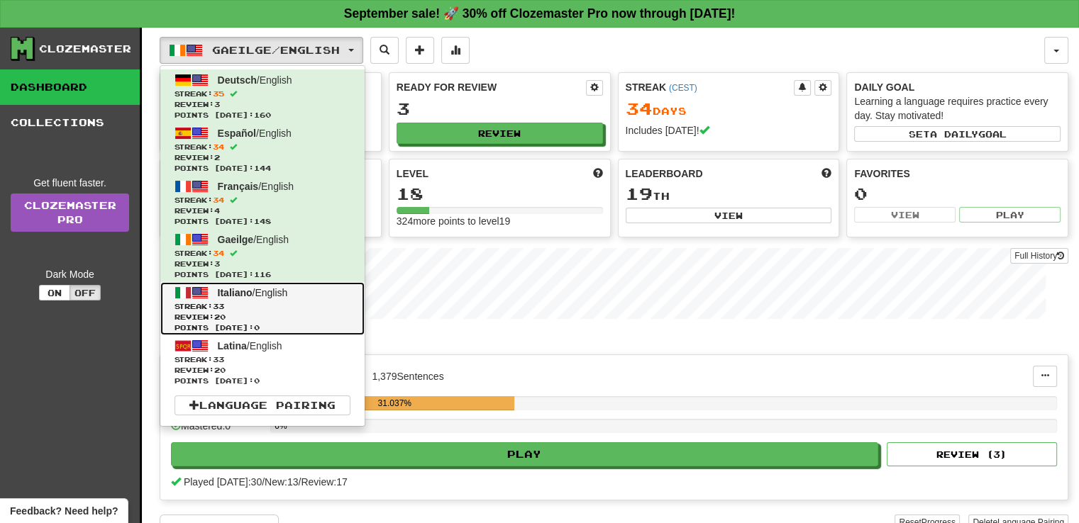
click at [318, 297] on link "Italiano / English Streak: 33 Review: 20 Points [DATE]: 0" at bounding box center [262, 308] width 204 height 53
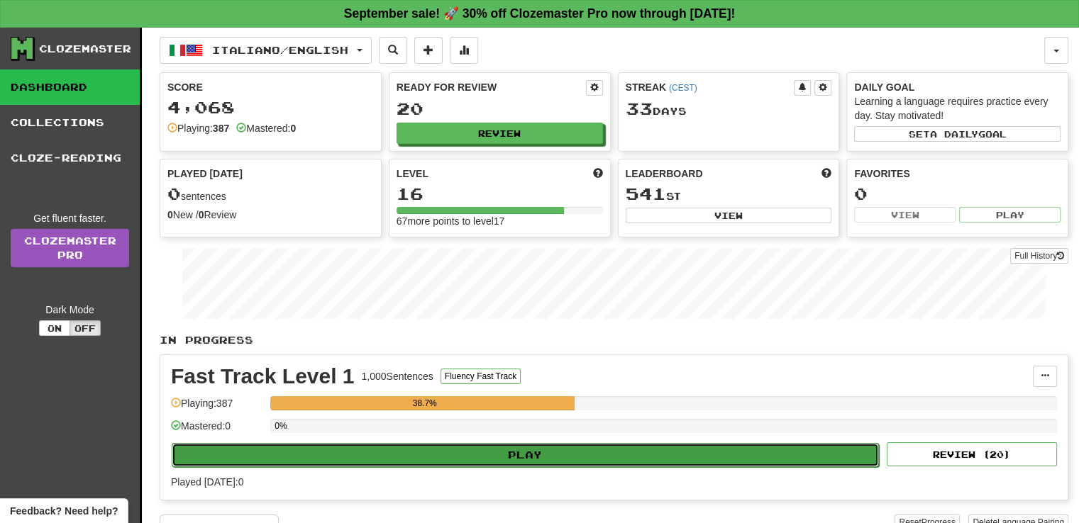
click at [568, 448] on button "Play" at bounding box center [525, 455] width 707 height 24
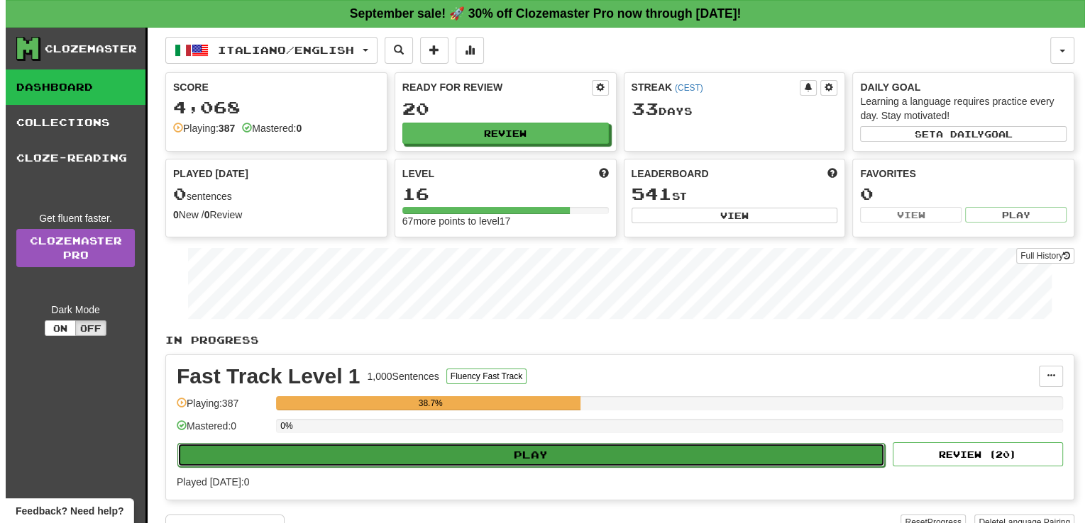
select select "**"
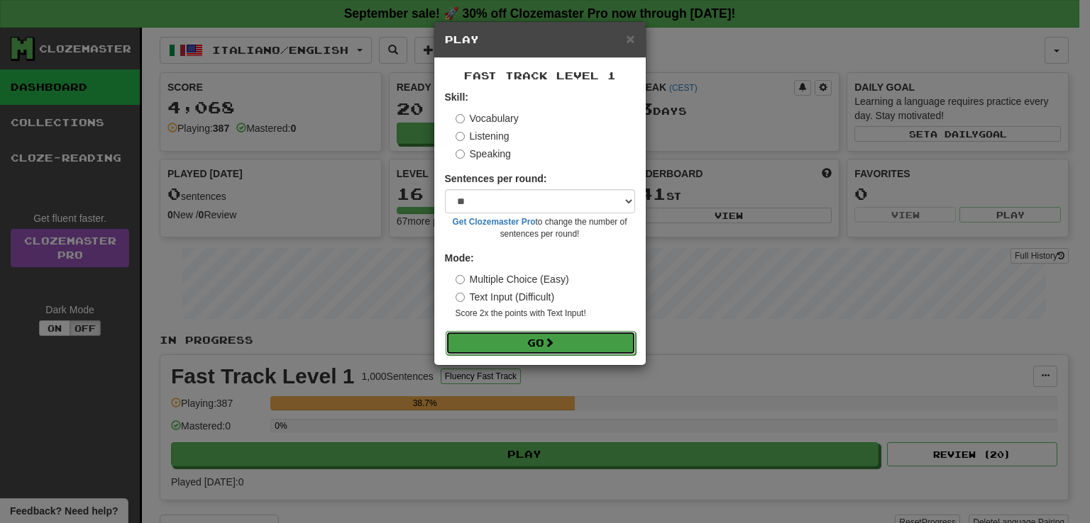
click at [545, 350] on button "Go" at bounding box center [540, 343] width 190 height 24
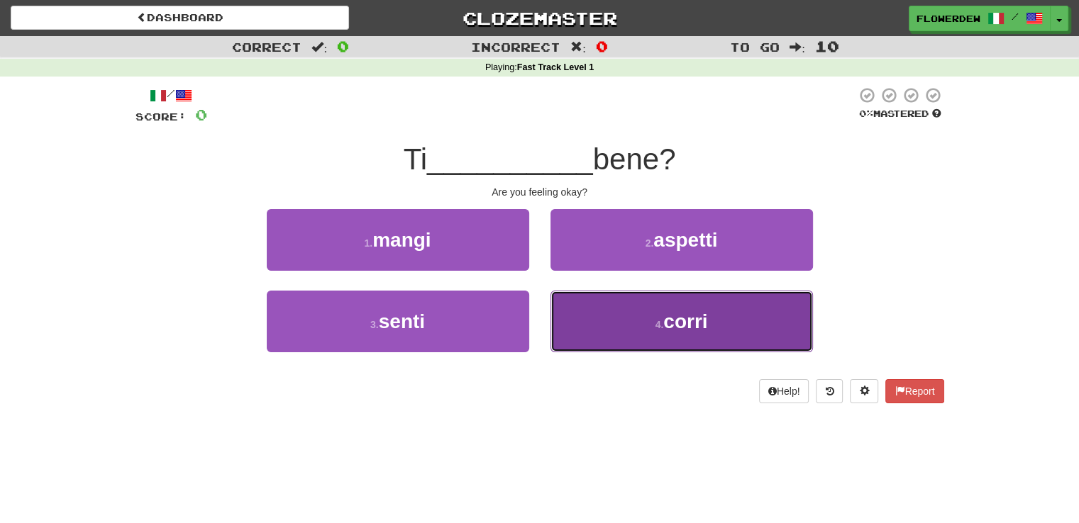
click at [609, 297] on button "4 . [GEOGRAPHIC_DATA]" at bounding box center [681, 322] width 262 height 62
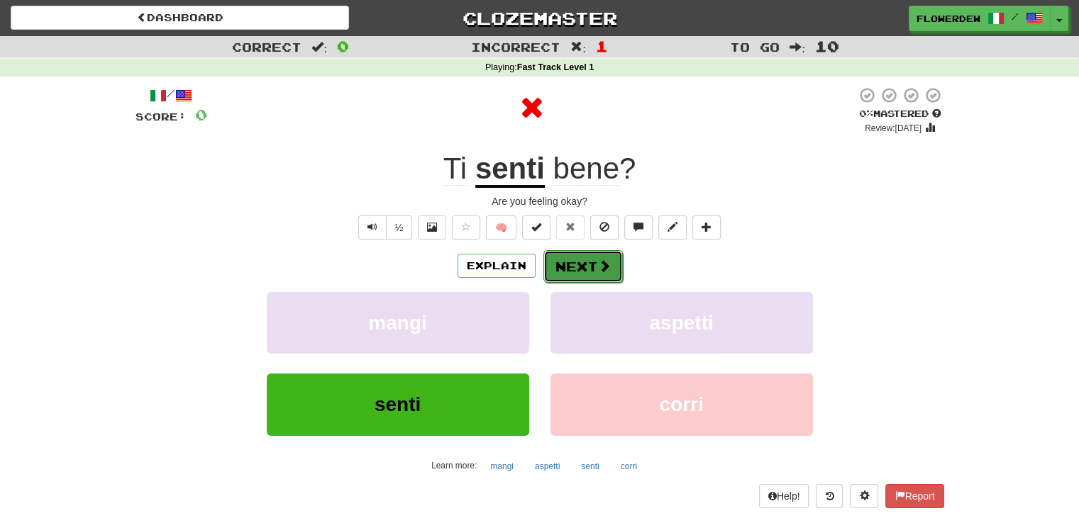
click at [601, 264] on span at bounding box center [604, 266] width 13 height 13
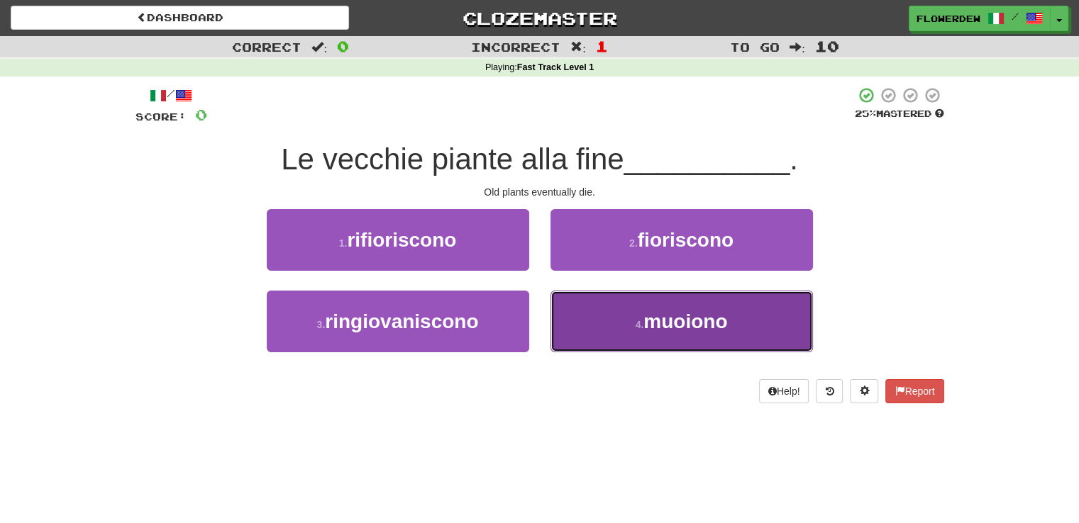
click at [588, 318] on button "4 . muoiono" at bounding box center [681, 322] width 262 height 62
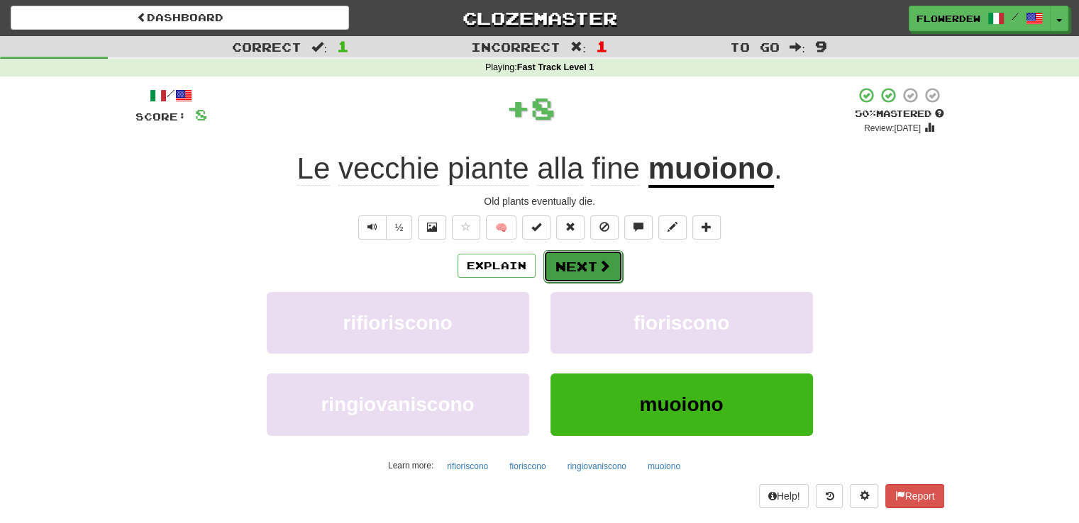
click at [604, 257] on button "Next" at bounding box center [582, 266] width 79 height 33
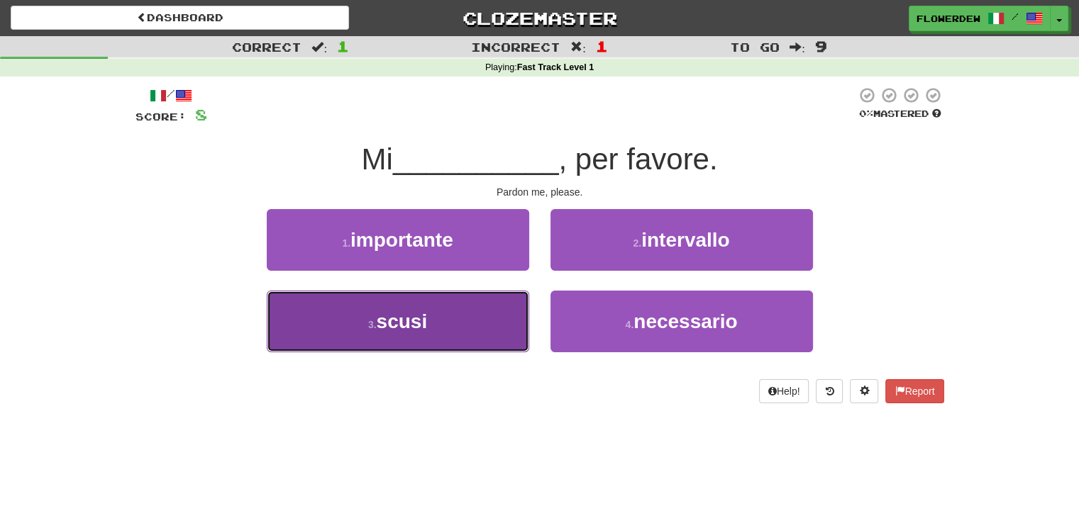
click at [495, 328] on button "3 . scusi" at bounding box center [398, 322] width 262 height 62
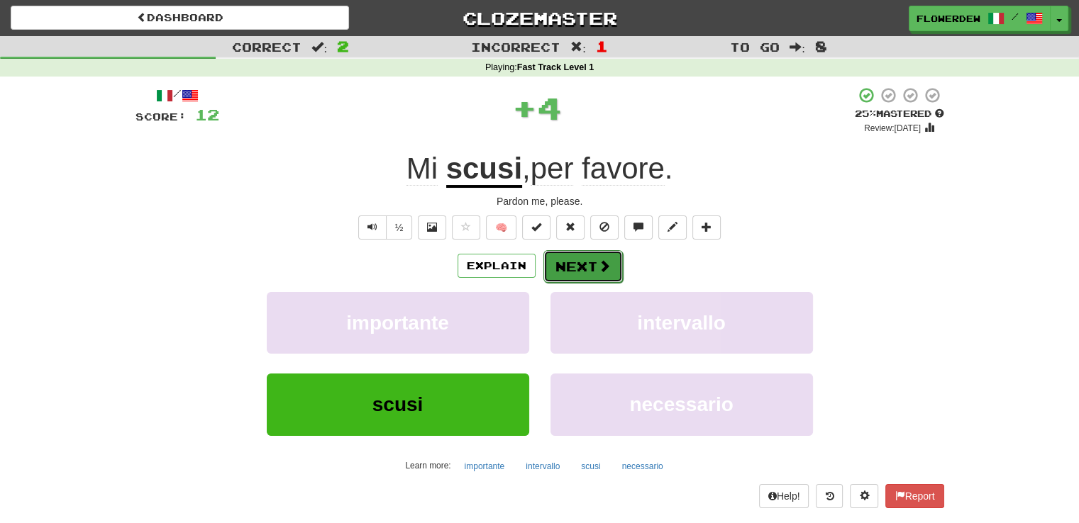
click at [601, 265] on span at bounding box center [604, 266] width 13 height 13
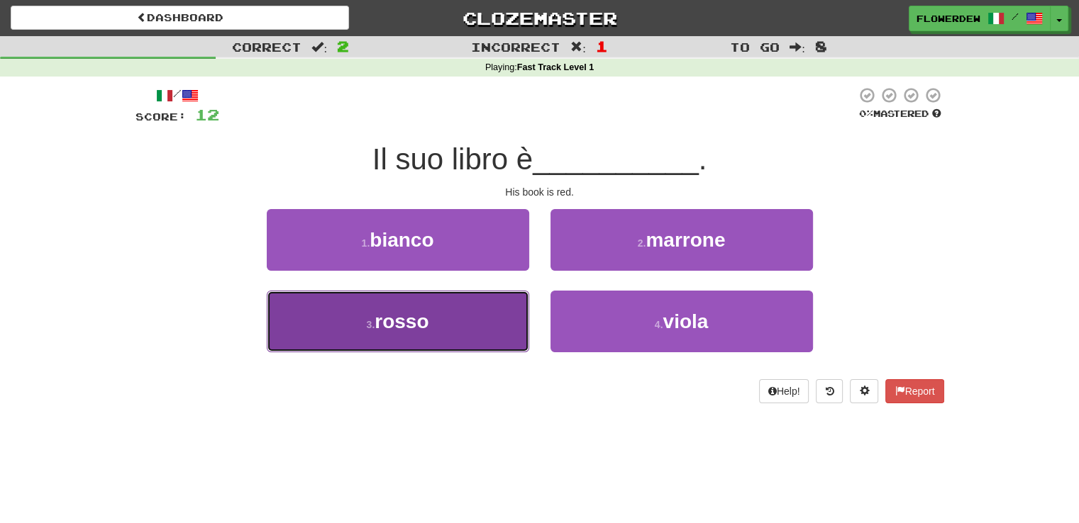
click at [505, 333] on button "3 . rosso" at bounding box center [398, 322] width 262 height 62
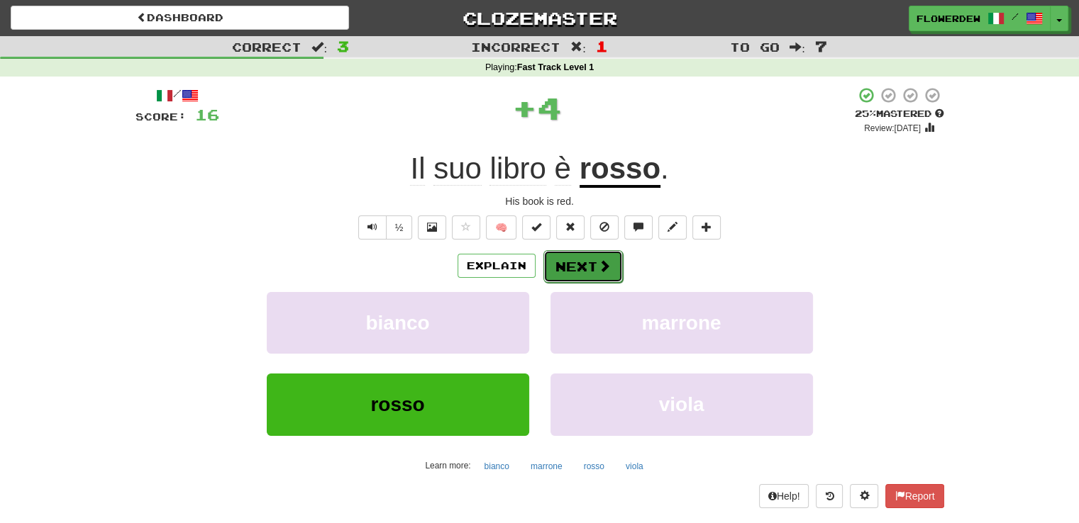
click at [596, 256] on button "Next" at bounding box center [582, 266] width 79 height 33
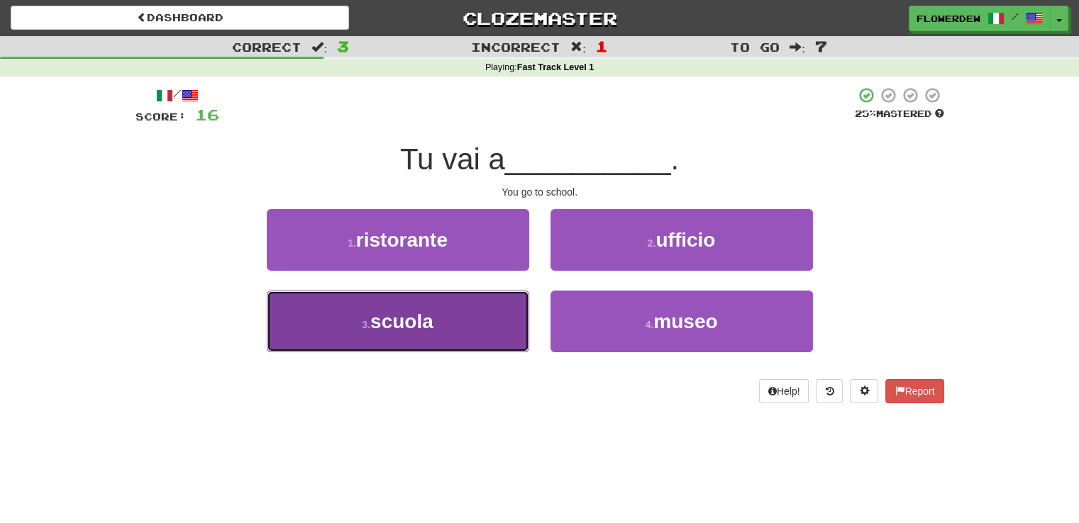
click at [488, 318] on button "3 . scuola" at bounding box center [398, 322] width 262 height 62
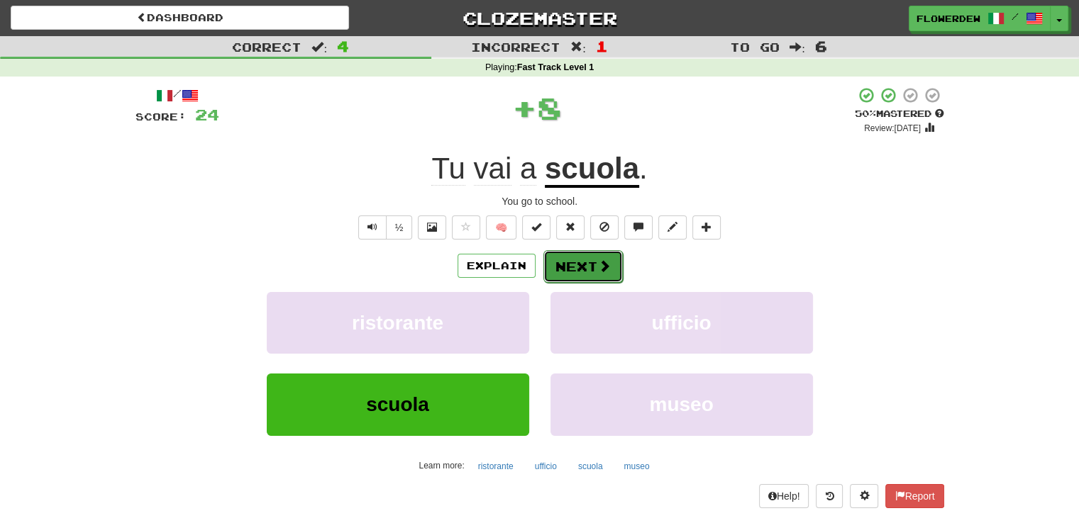
click at [576, 264] on button "Next" at bounding box center [582, 266] width 79 height 33
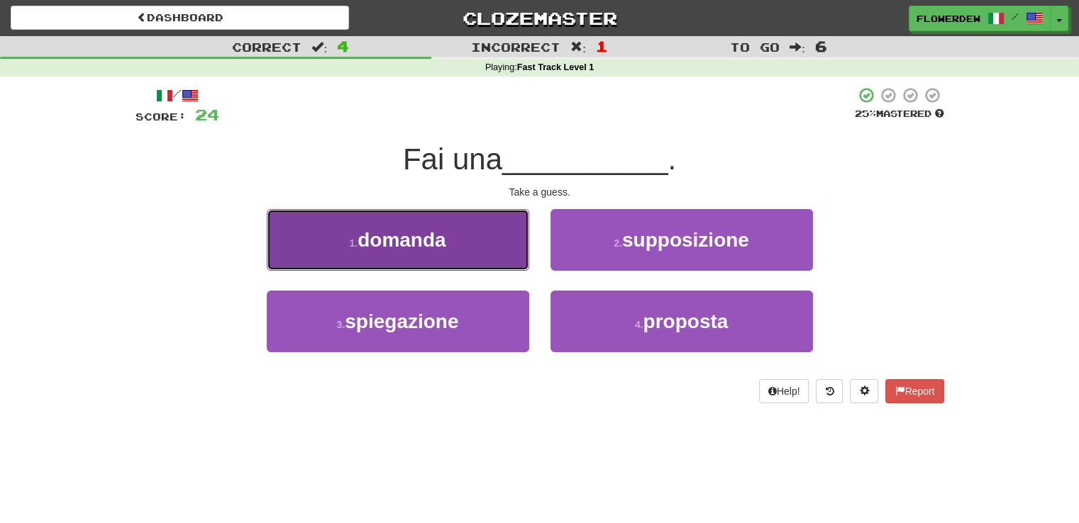
click at [502, 249] on button "1 . domanda" at bounding box center [398, 240] width 262 height 62
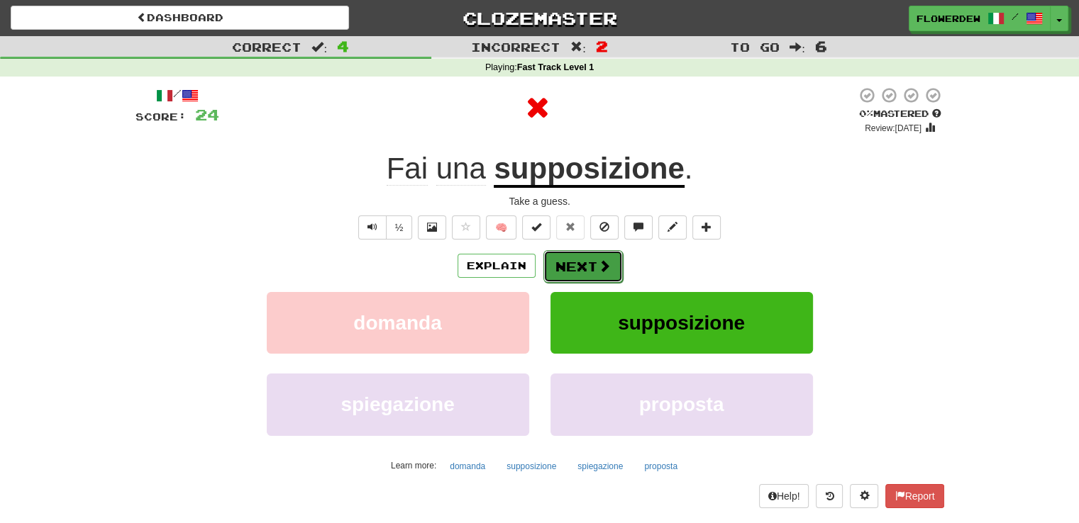
click at [573, 257] on button "Next" at bounding box center [582, 266] width 79 height 33
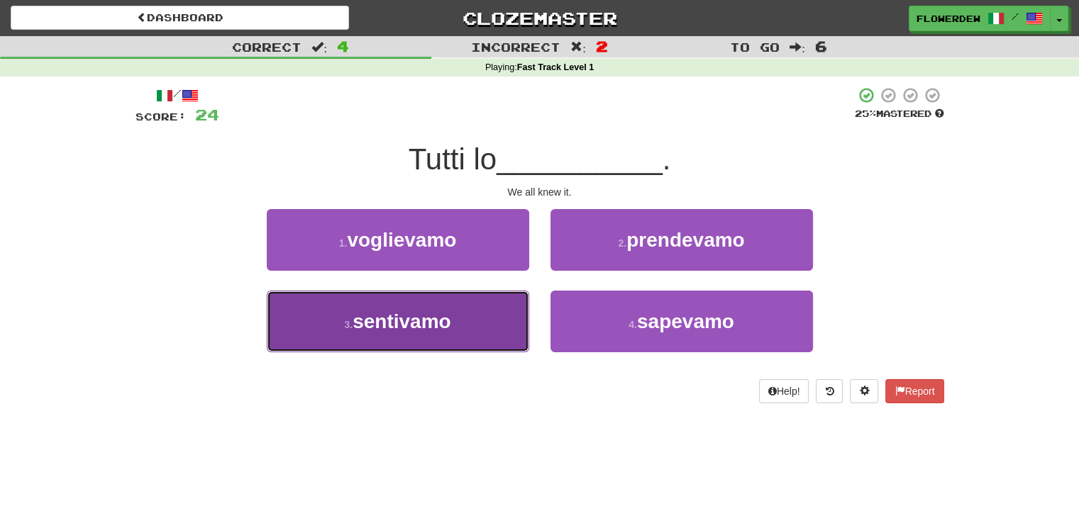
click at [511, 295] on button "3 . [GEOGRAPHIC_DATA]" at bounding box center [398, 322] width 262 height 62
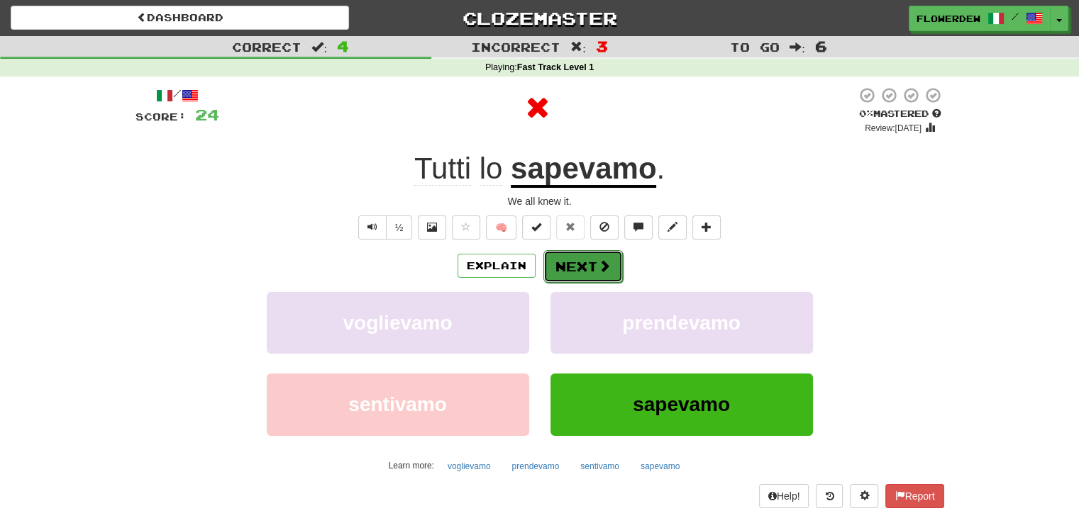
click at [566, 256] on button "Next" at bounding box center [582, 266] width 79 height 33
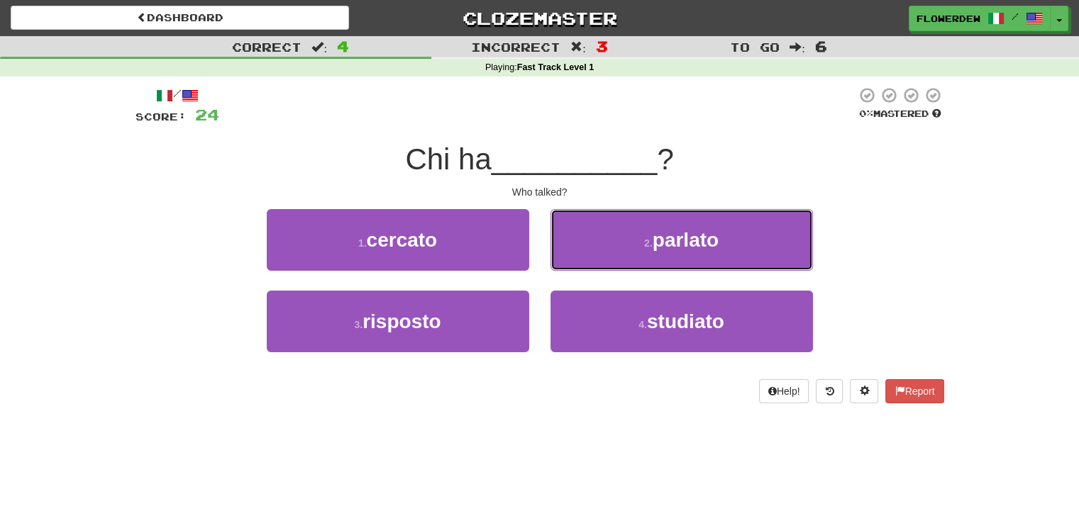
click at [566, 256] on button "2 . [PERSON_NAME]" at bounding box center [681, 240] width 262 height 62
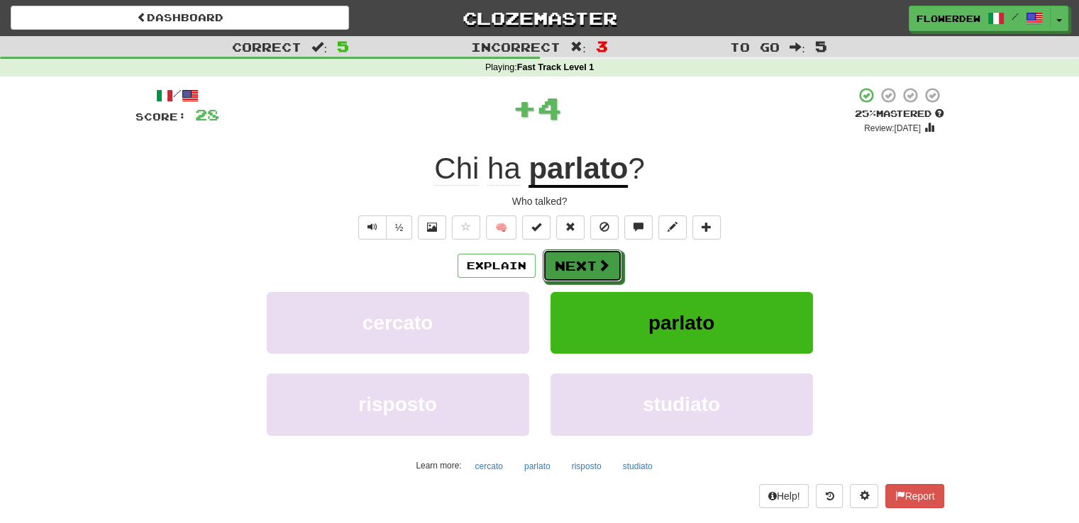
click at [566, 256] on button "Next" at bounding box center [582, 266] width 79 height 33
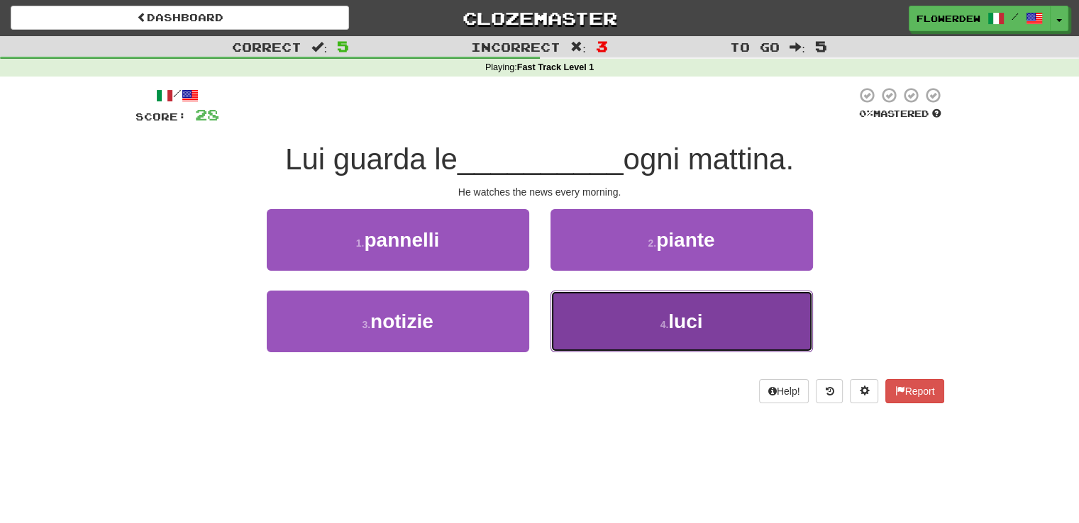
click at [573, 306] on button "4 . luci" at bounding box center [681, 322] width 262 height 62
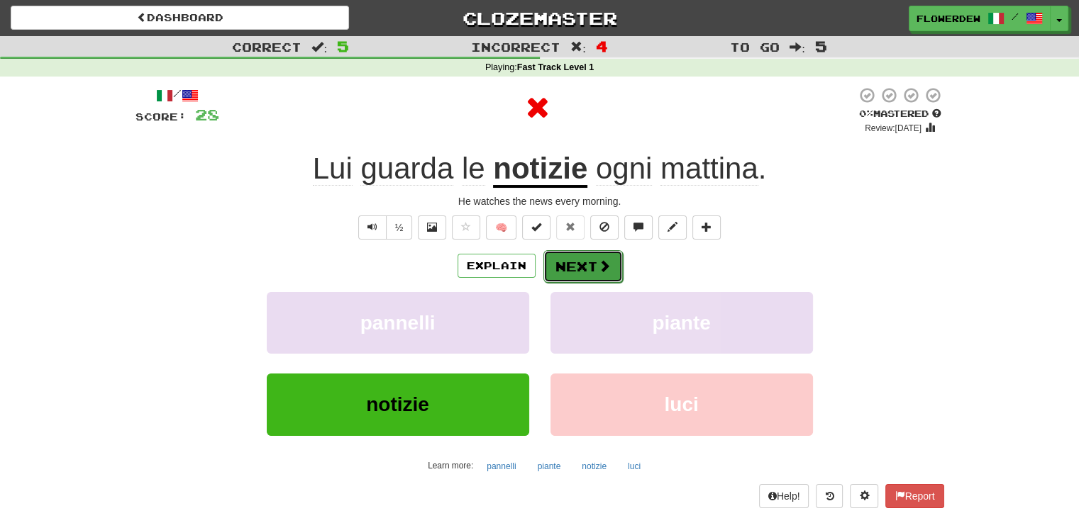
click at [584, 257] on button "Next" at bounding box center [582, 266] width 79 height 33
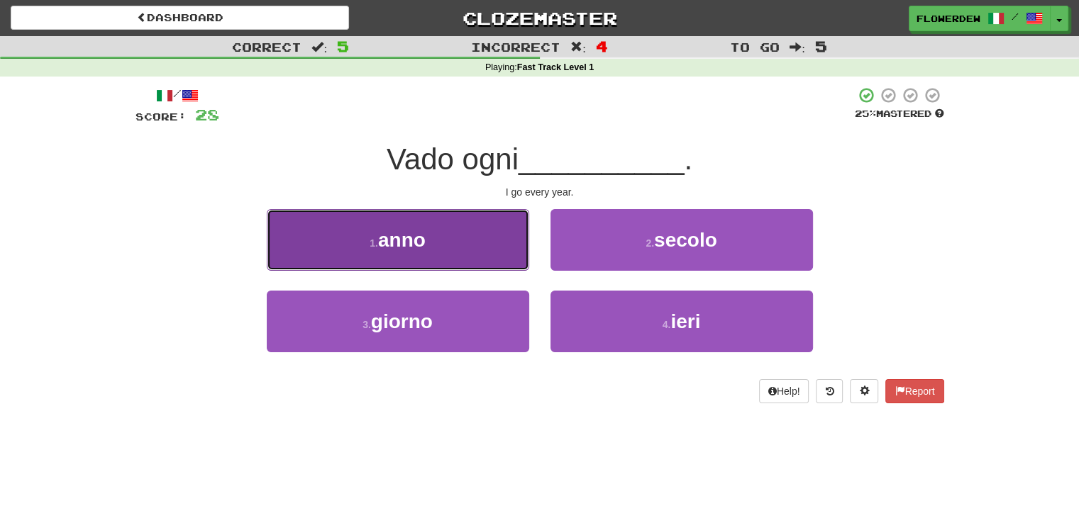
click at [507, 262] on button "1 . anno" at bounding box center [398, 240] width 262 height 62
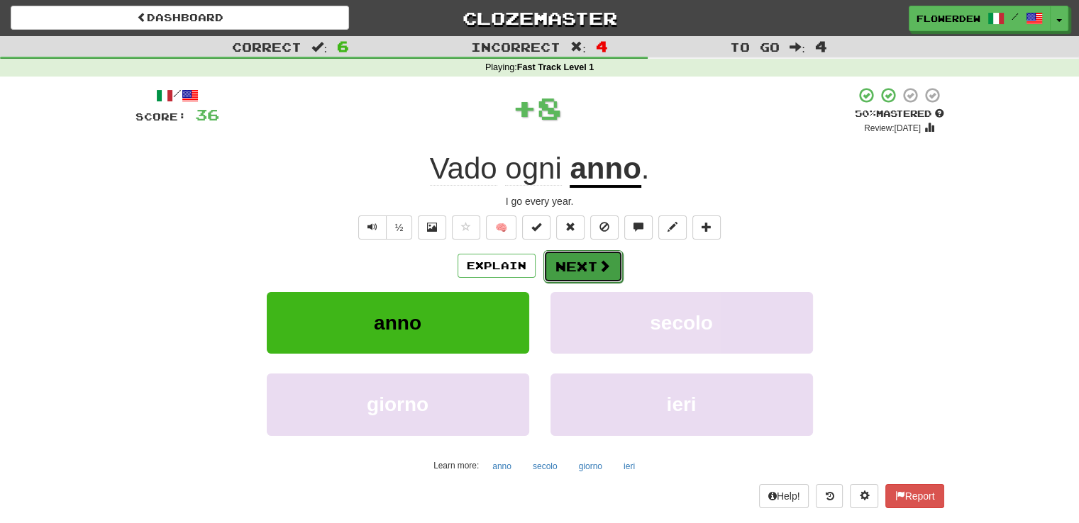
click at [568, 269] on button "Next" at bounding box center [582, 266] width 79 height 33
